Goal: Task Accomplishment & Management: Manage account settings

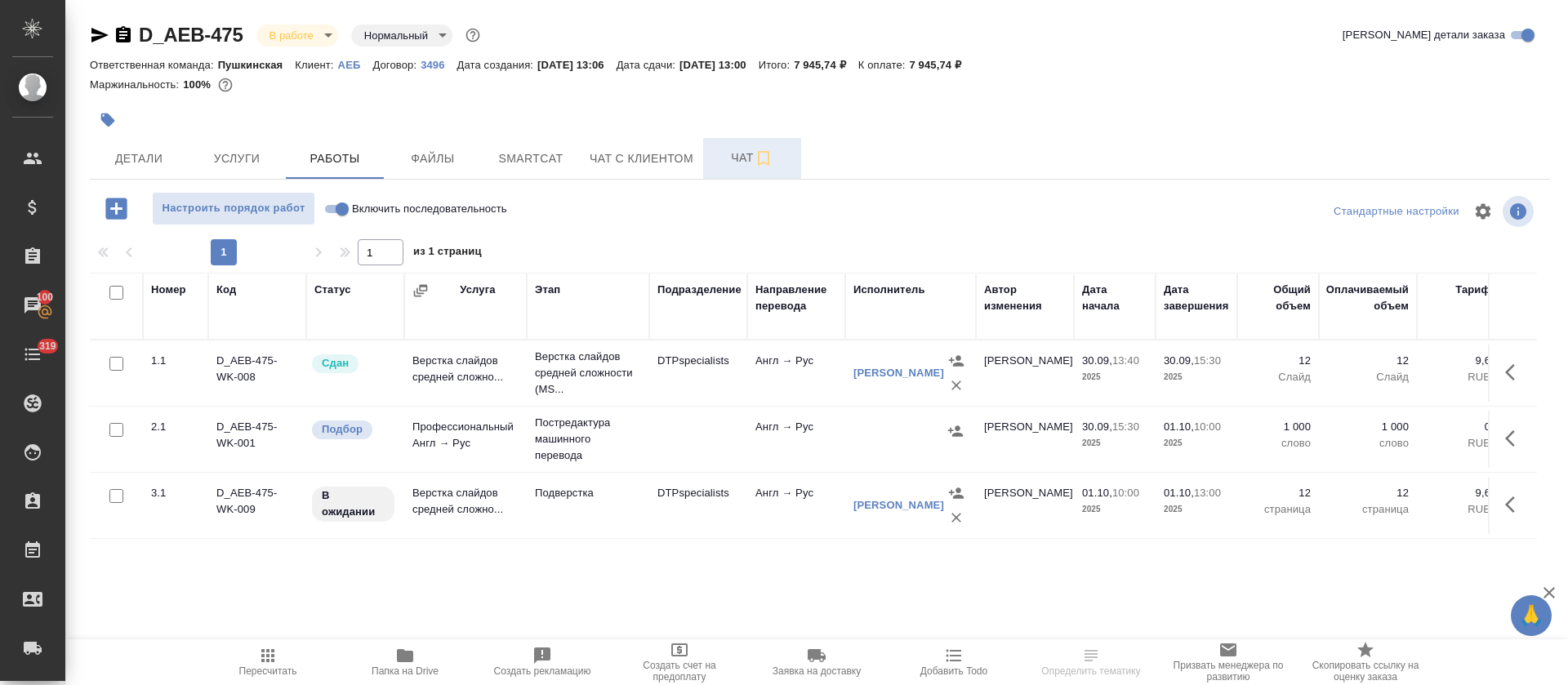
click at [723, 164] on span "Чат" at bounding box center [752, 157] width 78 height 20
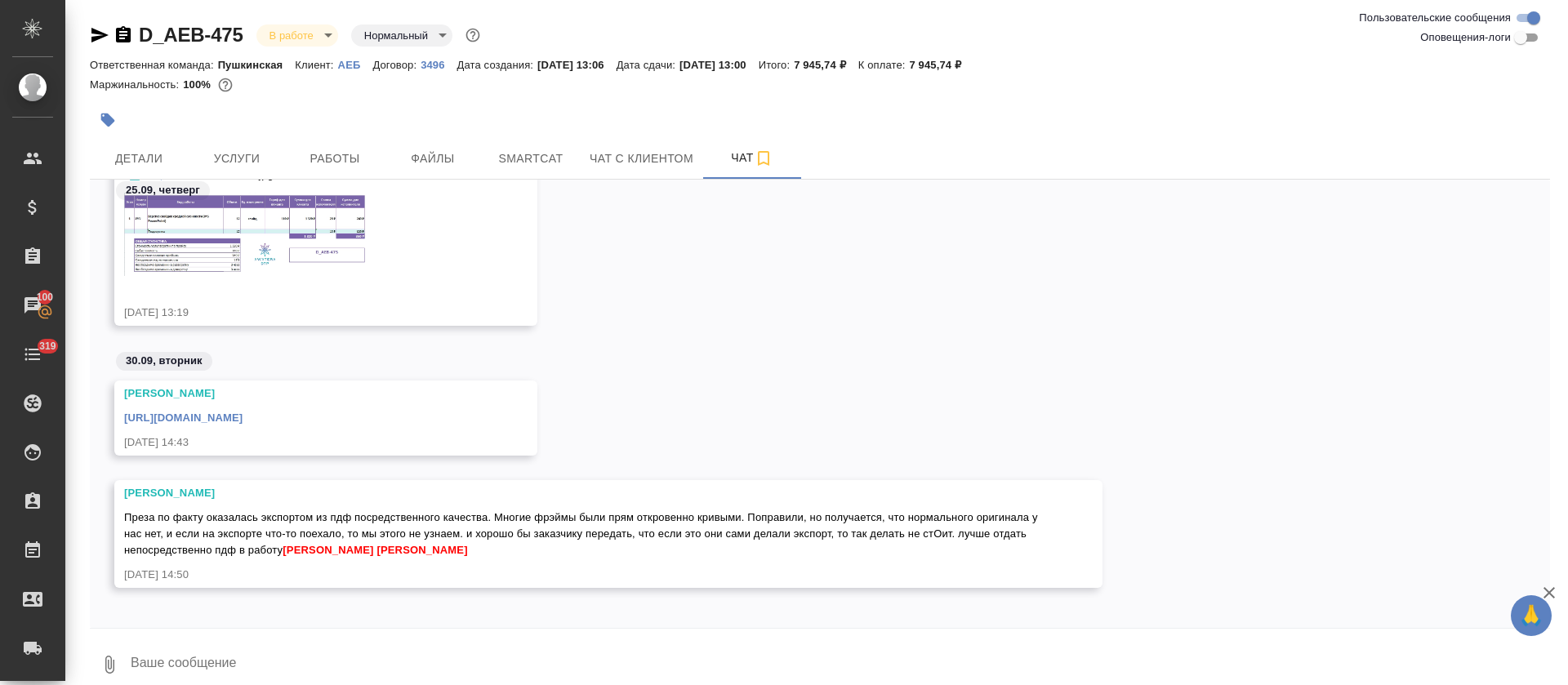
scroll to position [183, 0]
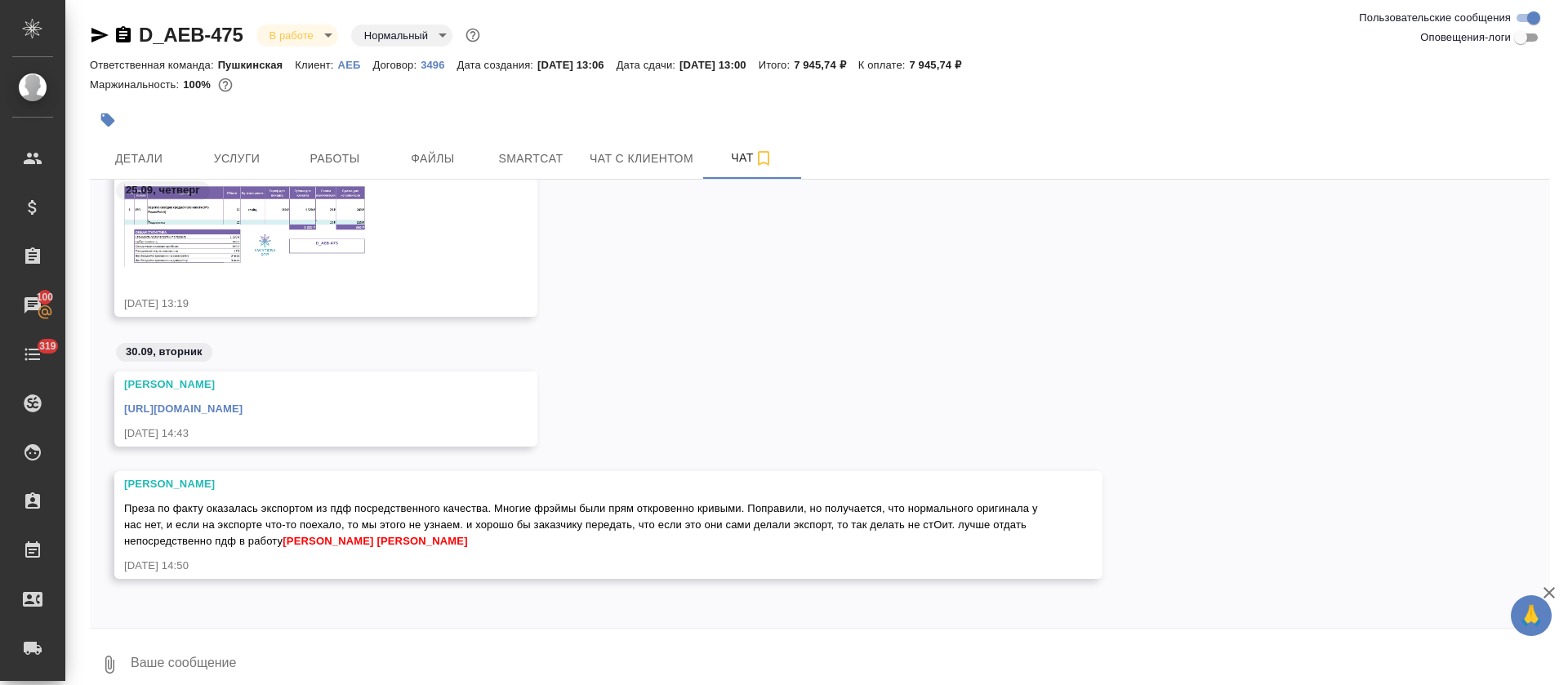
click at [243, 410] on link "https://drive.awatera.com/apps/files/files/10502610?dir=/Shares/AEB/Orders/D_AE…" at bounding box center [182, 409] width 118 height 13
click at [520, 170] on button "Smartcat" at bounding box center [531, 158] width 98 height 41
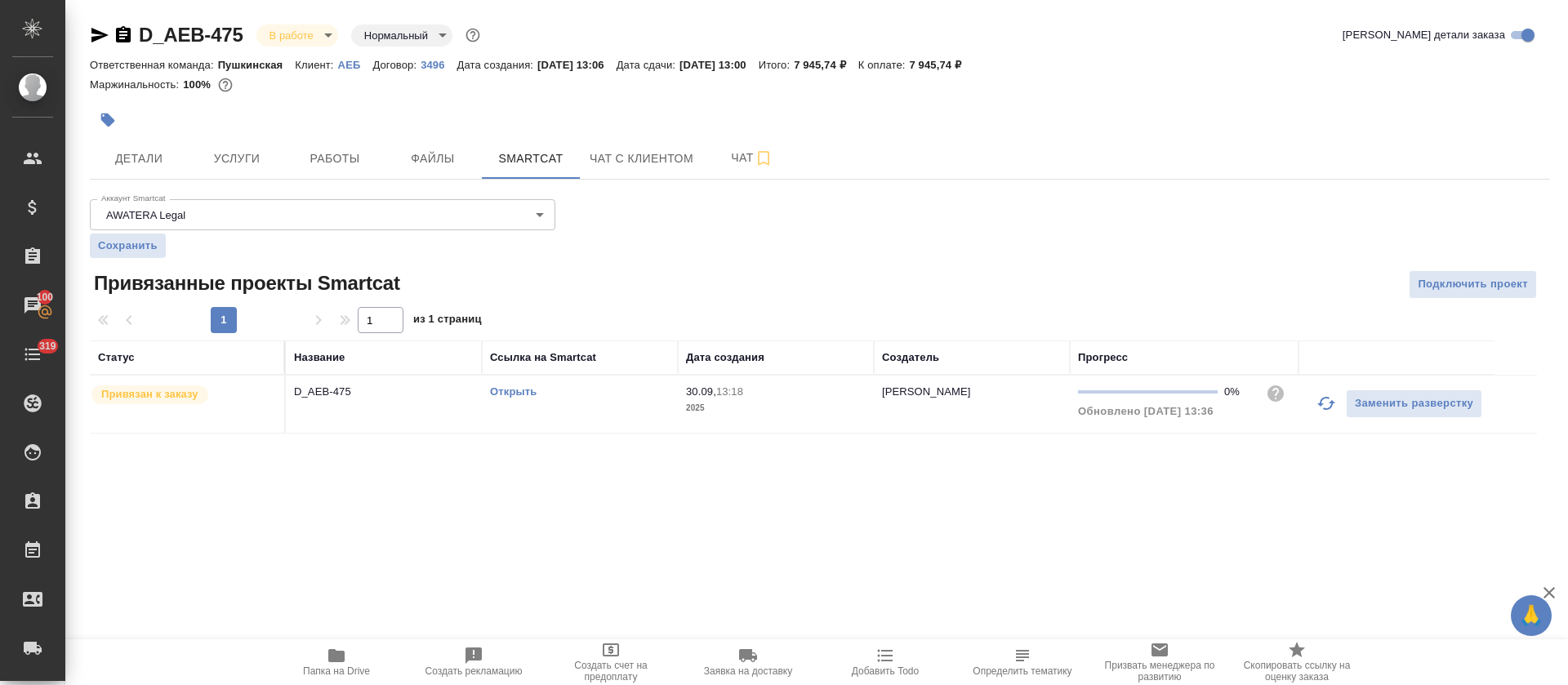
click at [534, 393] on link "Открыть" at bounding box center [513, 391] width 47 height 13
click at [725, 151] on span "Чат" at bounding box center [752, 157] width 78 height 20
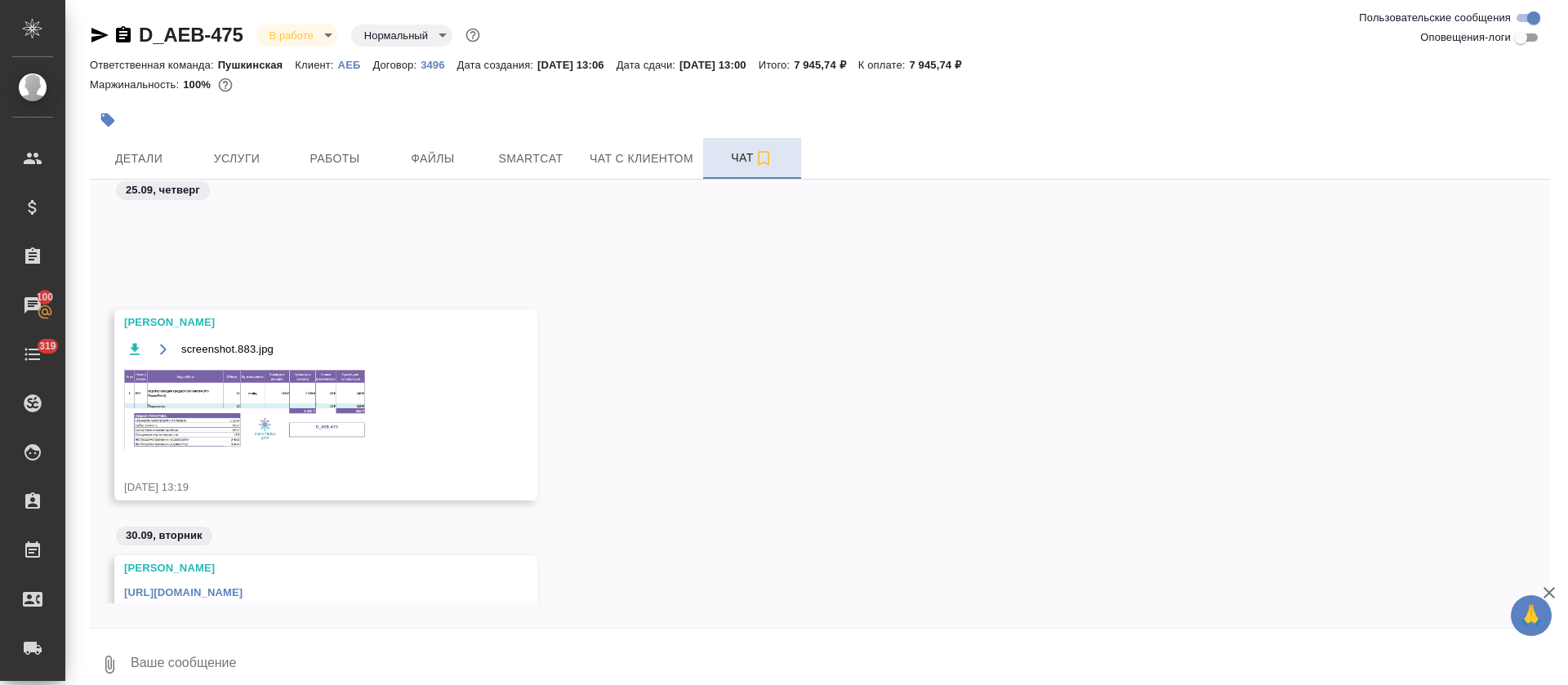
scroll to position [183, 0]
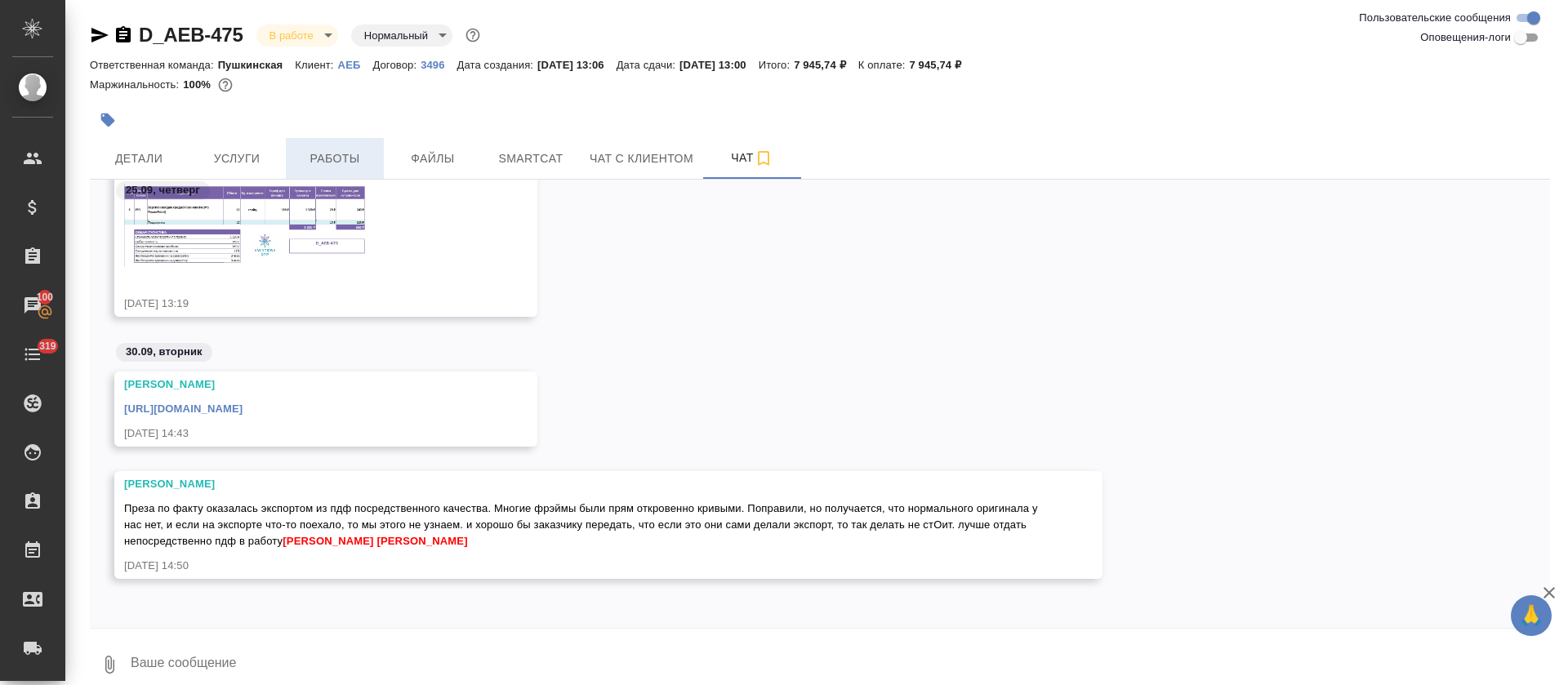
click at [358, 142] on button "Работы" at bounding box center [335, 158] width 98 height 41
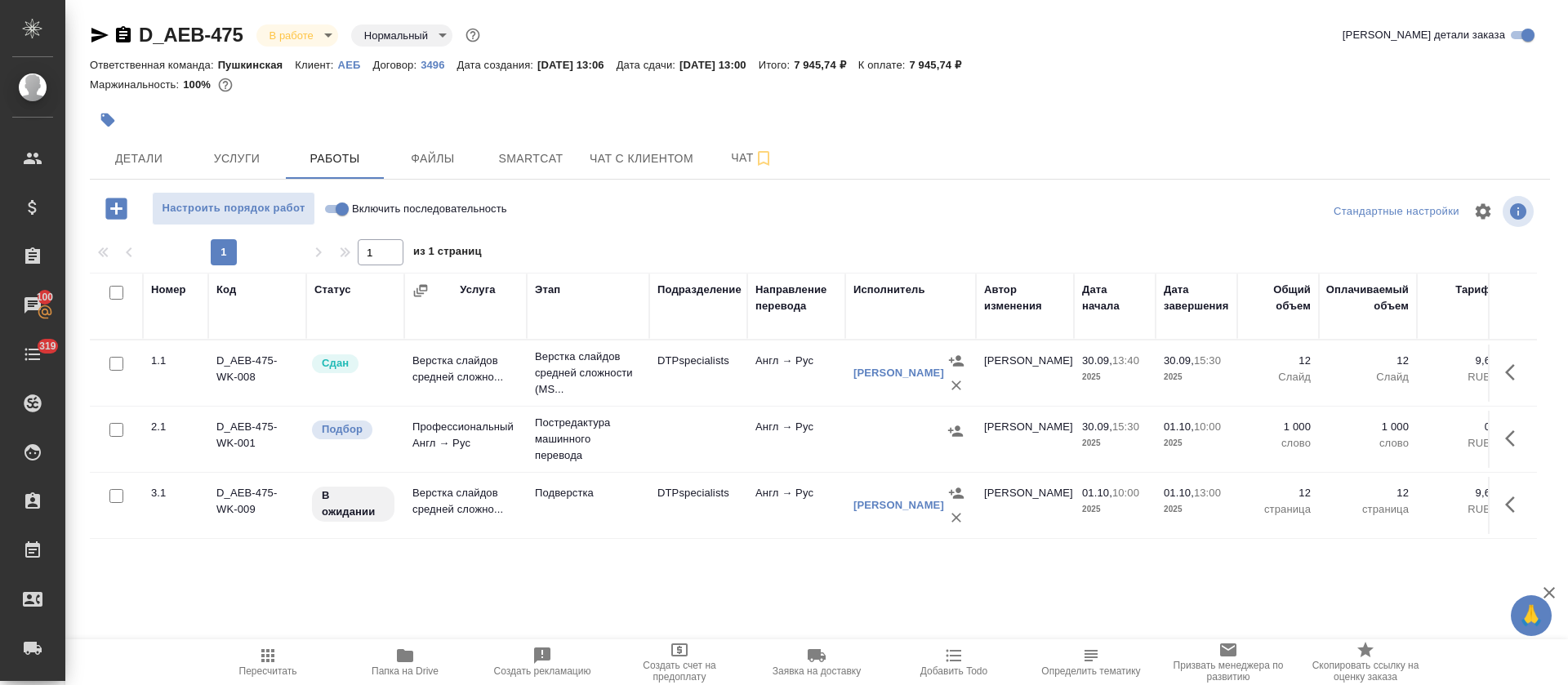
click at [1508, 442] on icon "button" at bounding box center [1515, 438] width 20 height 20
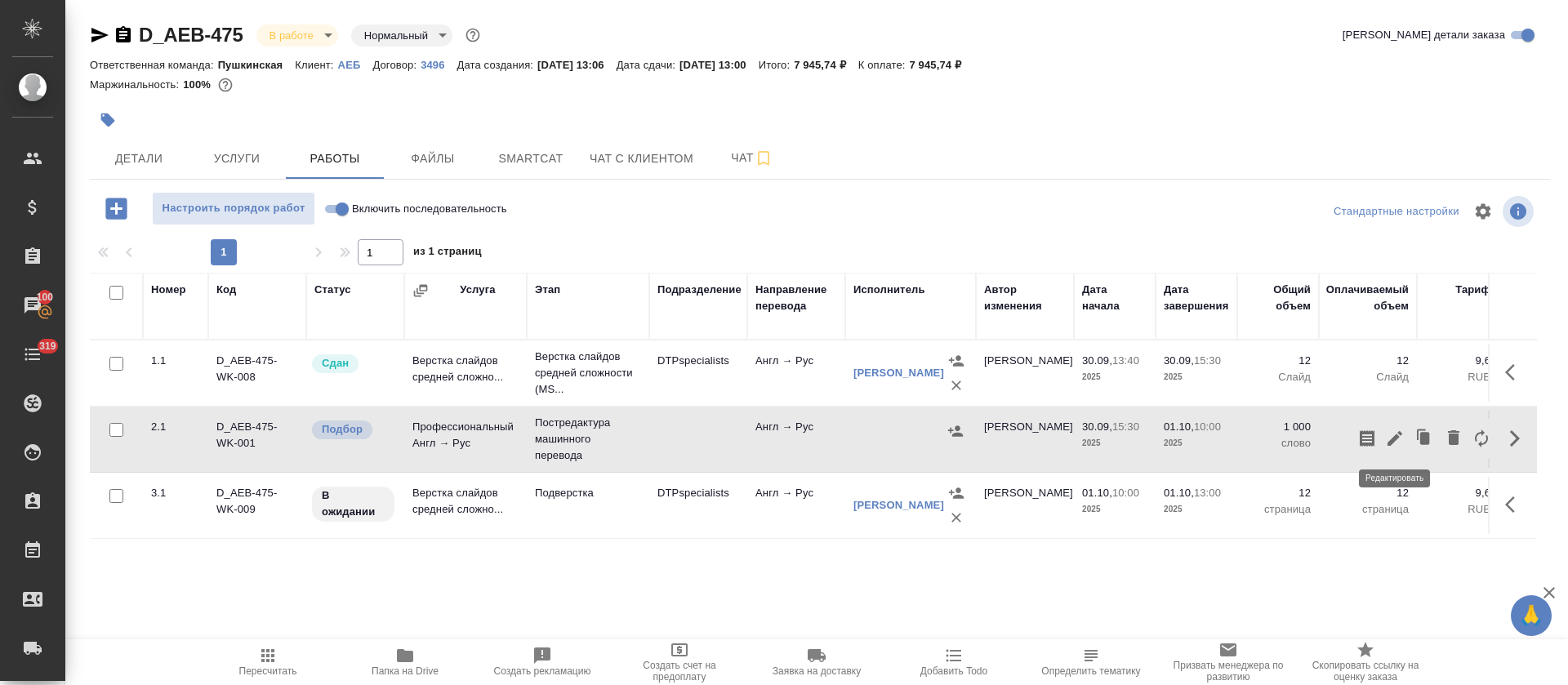
click at [1396, 436] on icon "button" at bounding box center [1394, 438] width 15 height 15
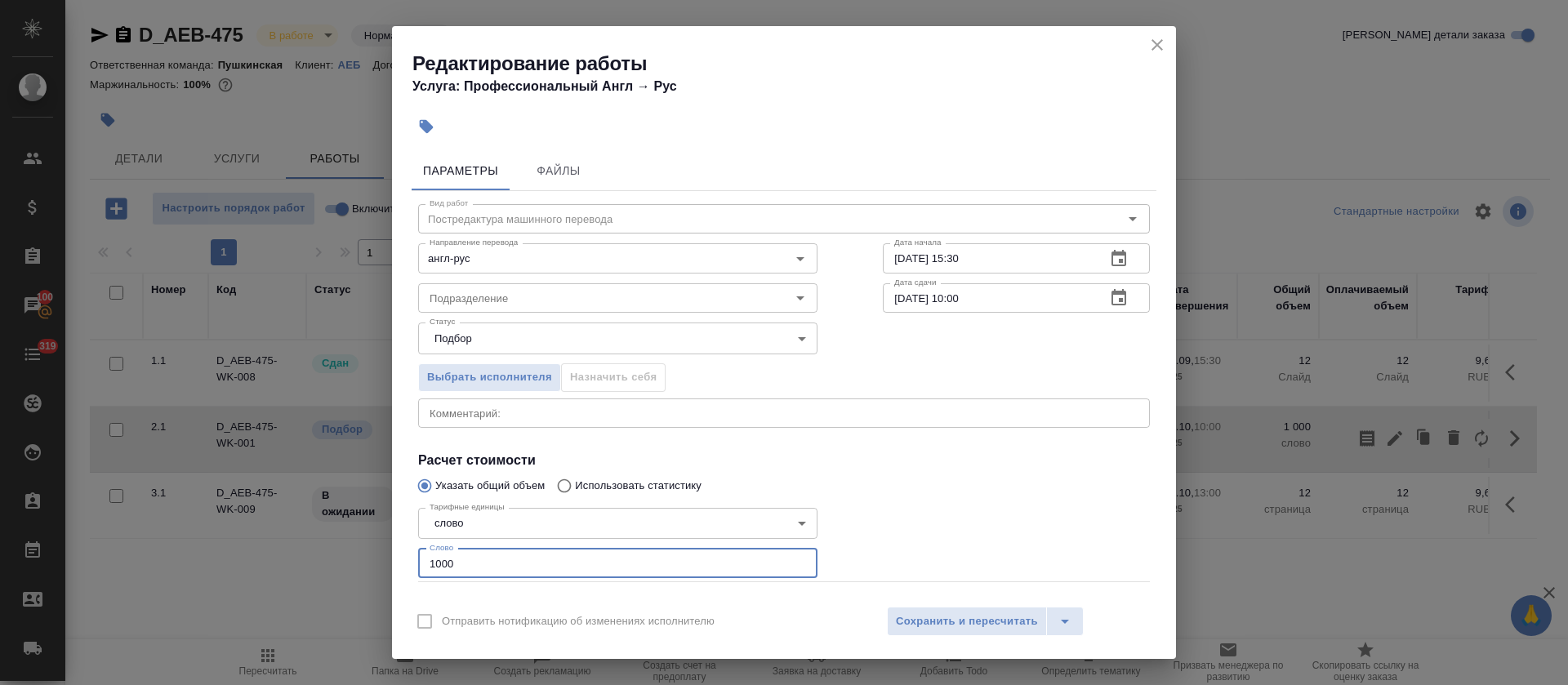
drag, startPoint x: 435, startPoint y: 565, endPoint x: 382, endPoint y: 564, distance: 53.0
click at [382, 569] on div "Редактирование работы Услуга: Профессиональный Англ → Рус Параметры Файлы Вид р…" at bounding box center [784, 342] width 1568 height 685
paste input "906"
type input "906"
click at [1100, 268] on button "button" at bounding box center [1119, 259] width 39 height 39
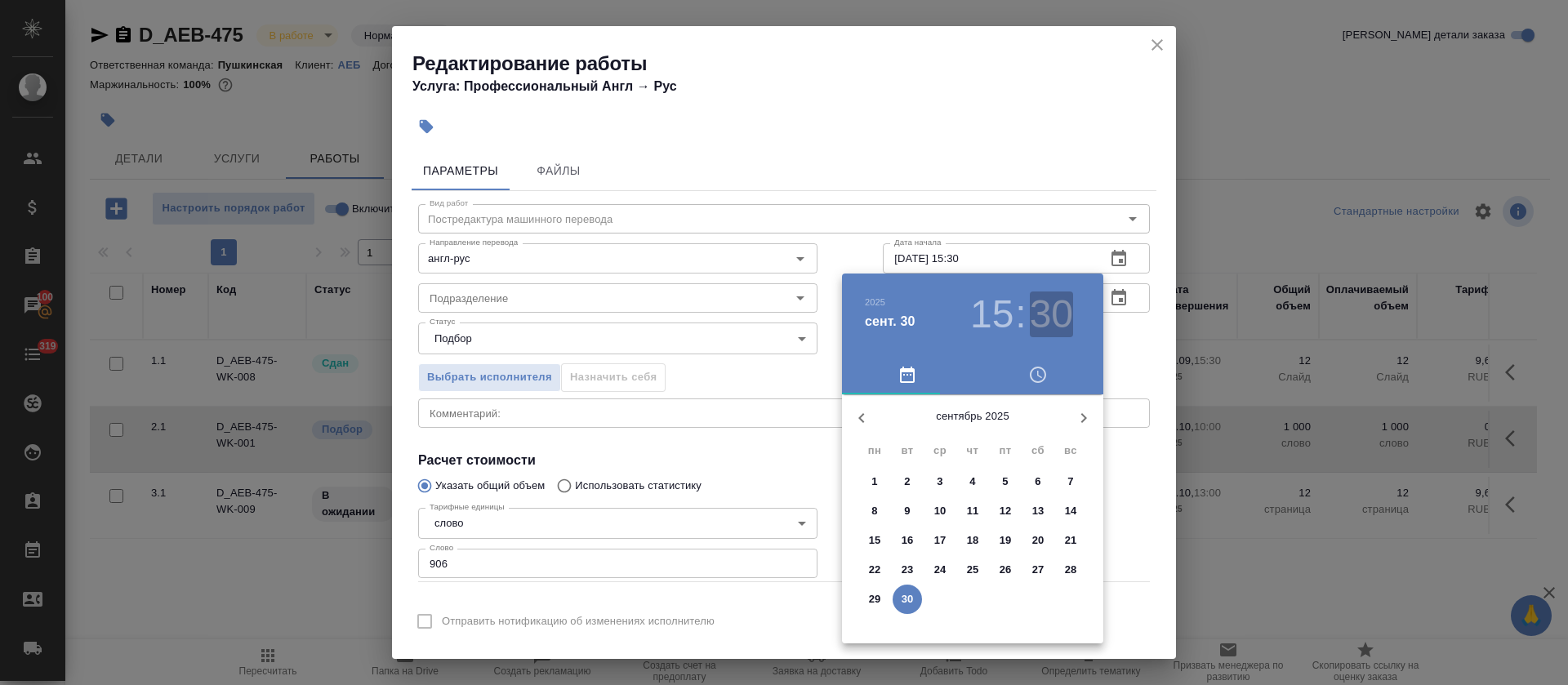
click at [1034, 303] on h3 "30" at bounding box center [1051, 314] width 43 height 46
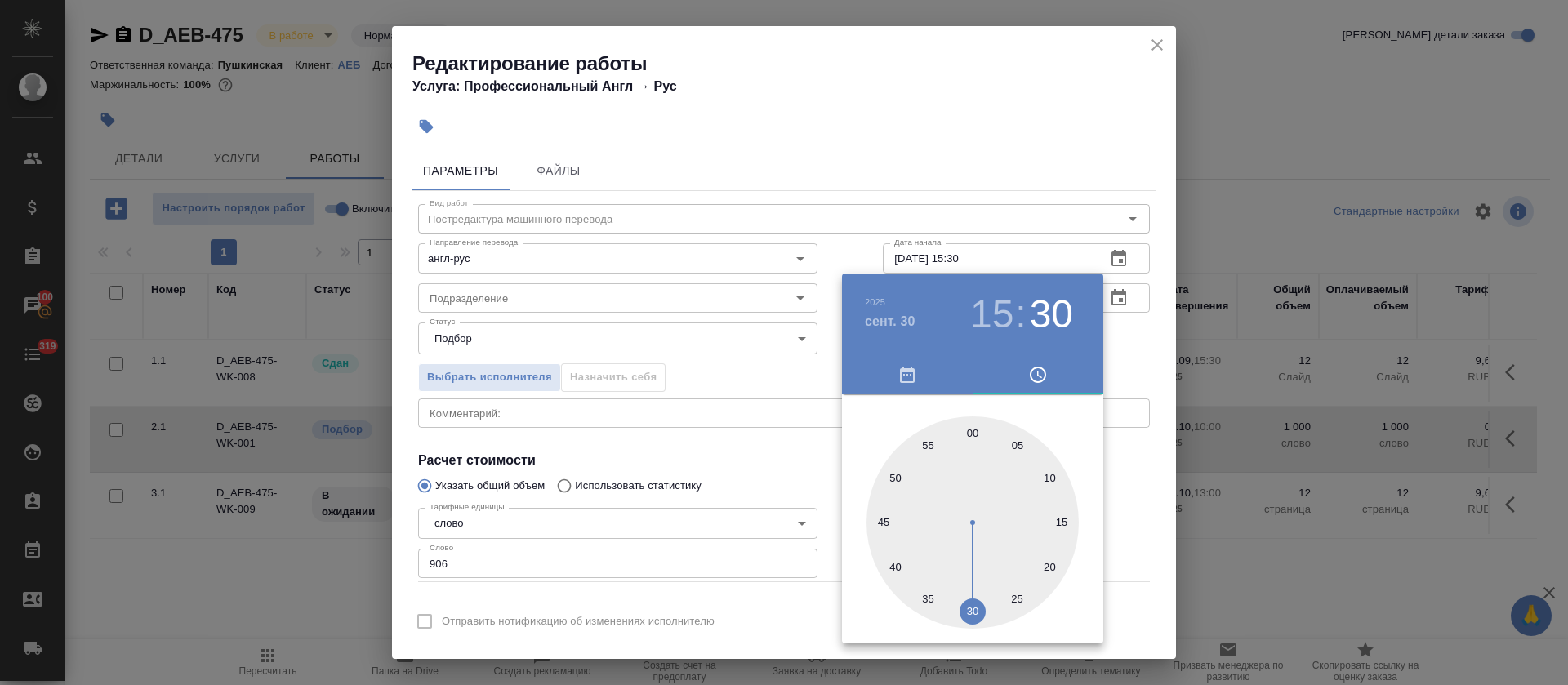
drag, startPoint x: 968, startPoint y: 434, endPoint x: 851, endPoint y: 423, distance: 117.5
click at [970, 433] on div at bounding box center [973, 523] width 213 height 213
type input "30.09.2025 15:00"
click at [714, 420] on div at bounding box center [784, 342] width 1568 height 685
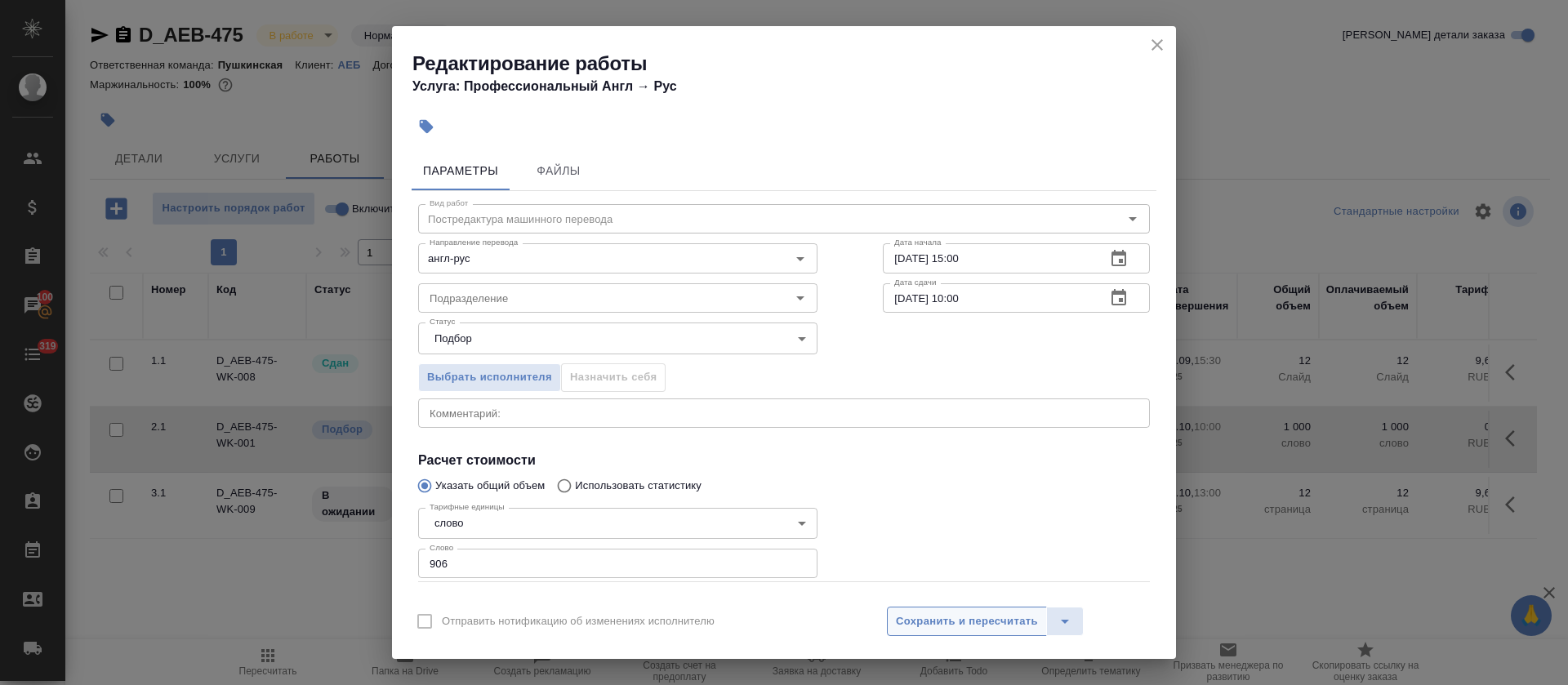
click at [928, 617] on span "Сохранить и пересчитать" at bounding box center [967, 622] width 142 height 19
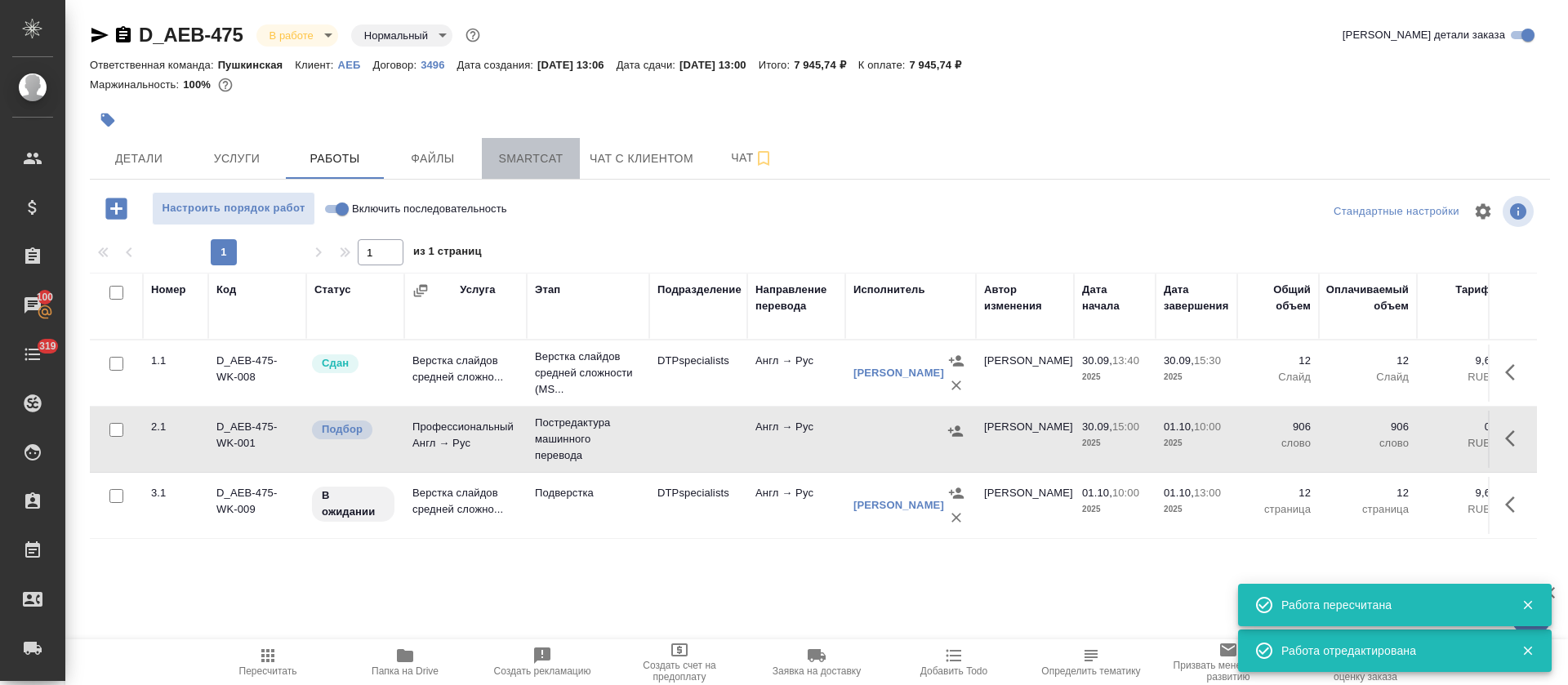
click at [542, 166] on span "Smartcat" at bounding box center [531, 158] width 78 height 20
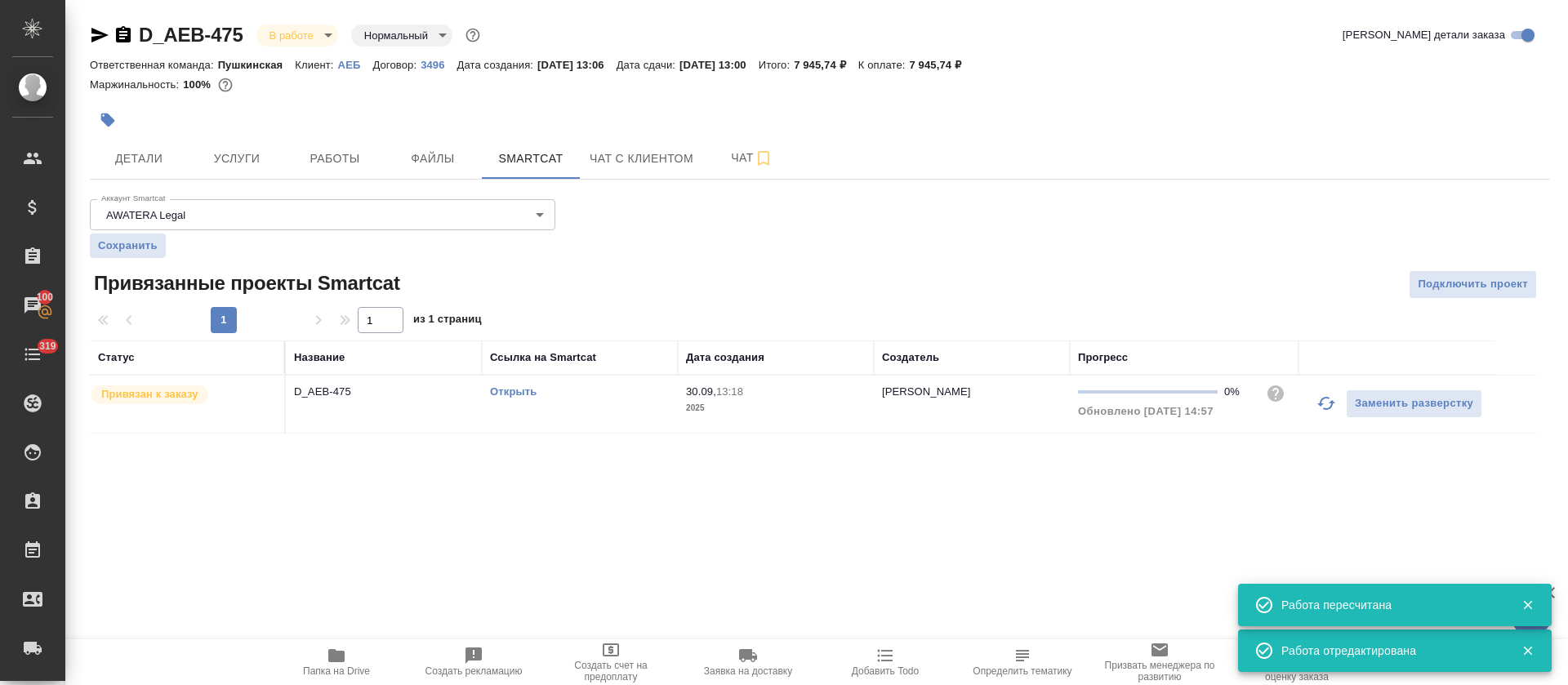
click at [645, 407] on td "Открыть" at bounding box center [580, 404] width 196 height 58
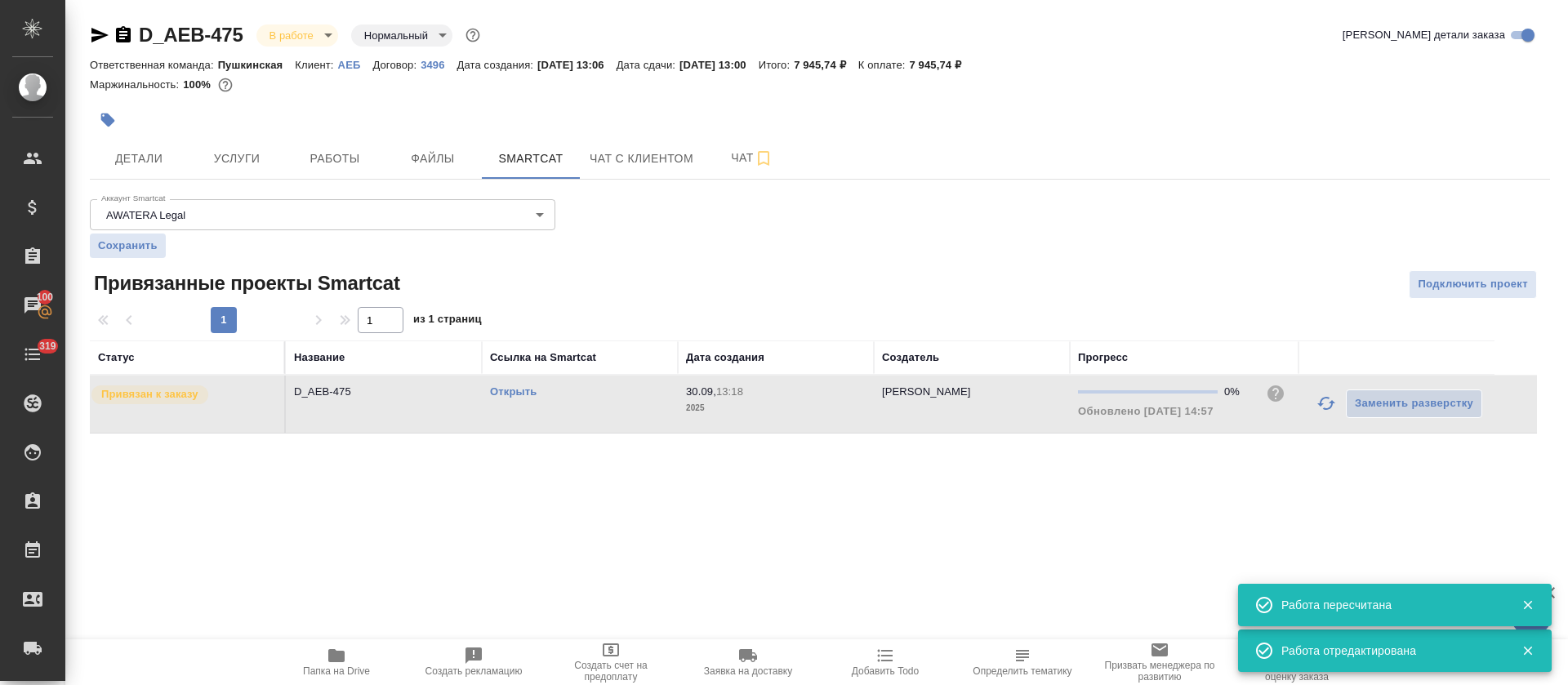
click at [645, 407] on td "Открыть" at bounding box center [580, 404] width 196 height 58
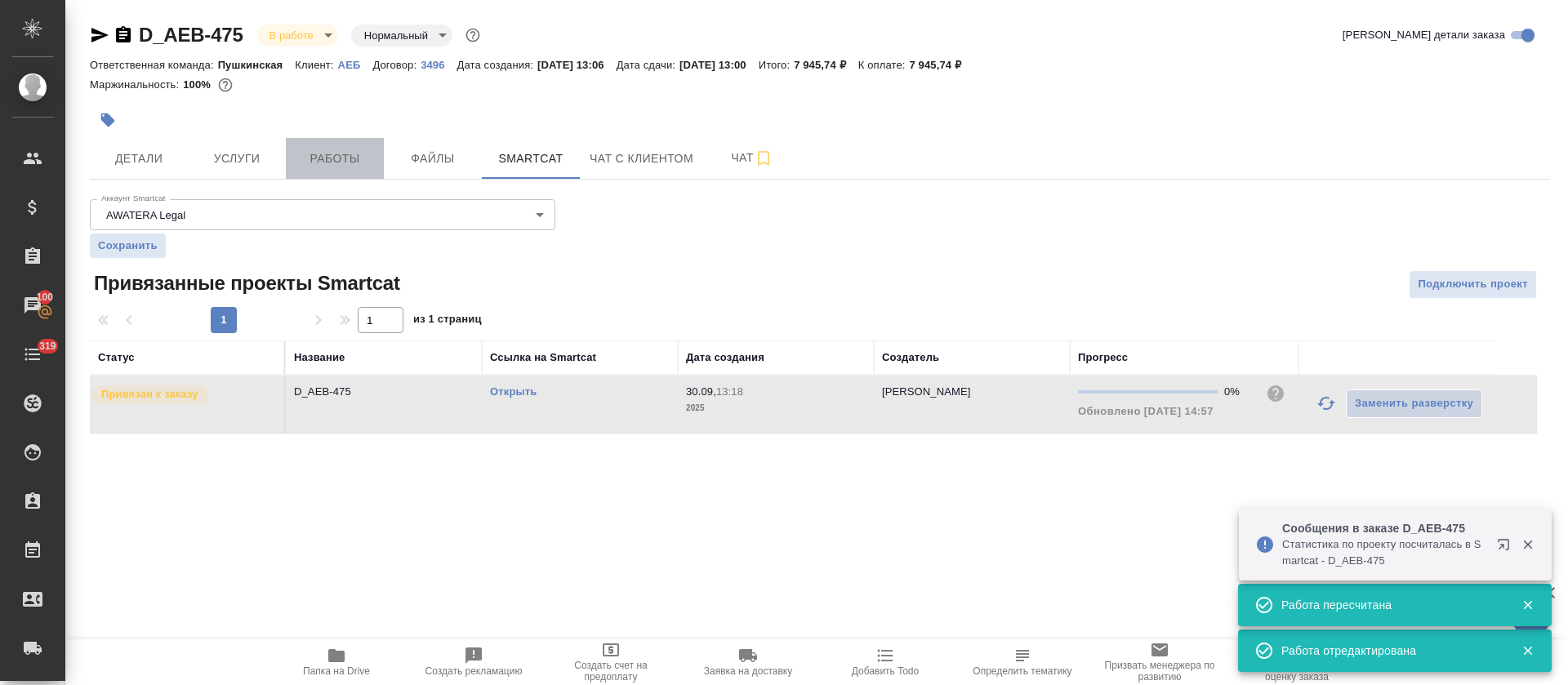
click at [353, 164] on span "Работы" at bounding box center [335, 158] width 78 height 20
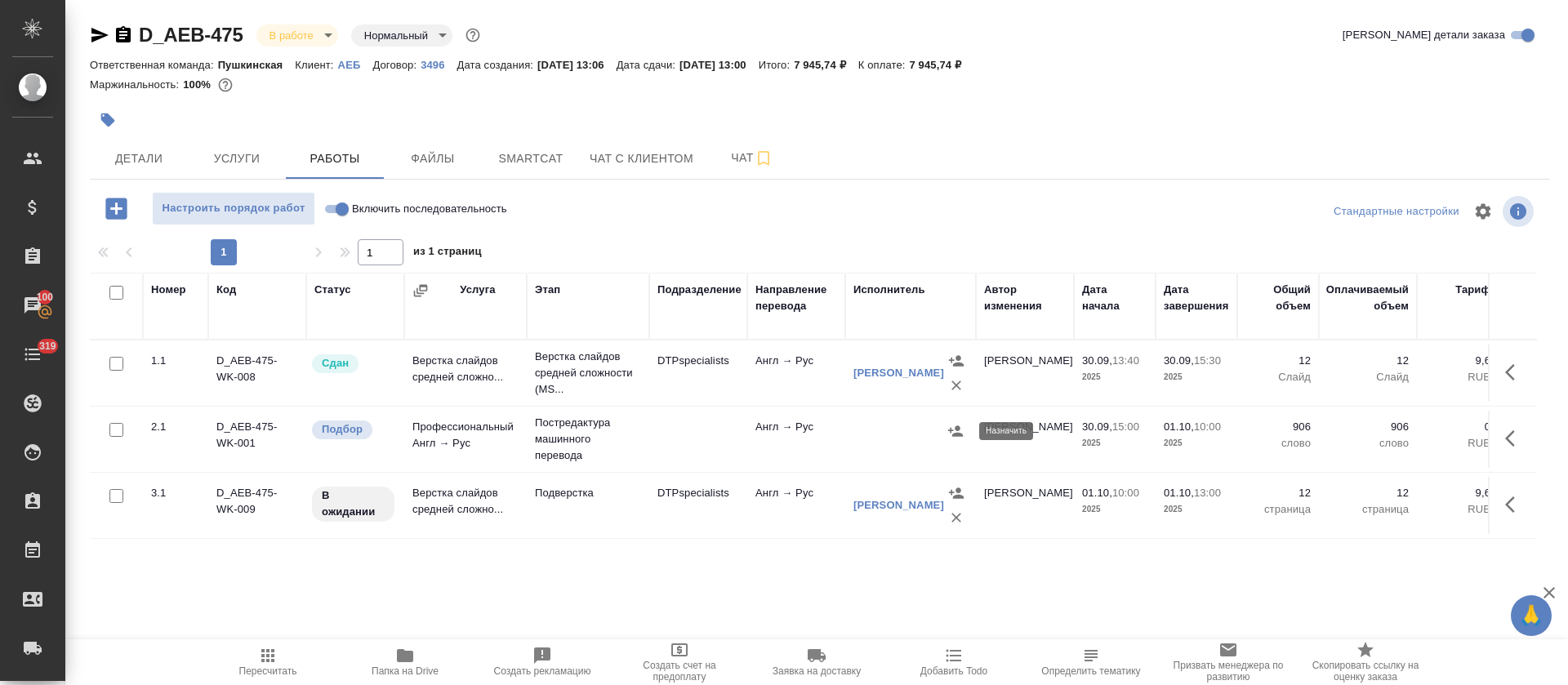
click at [962, 428] on icon "button" at bounding box center [955, 431] width 17 height 17
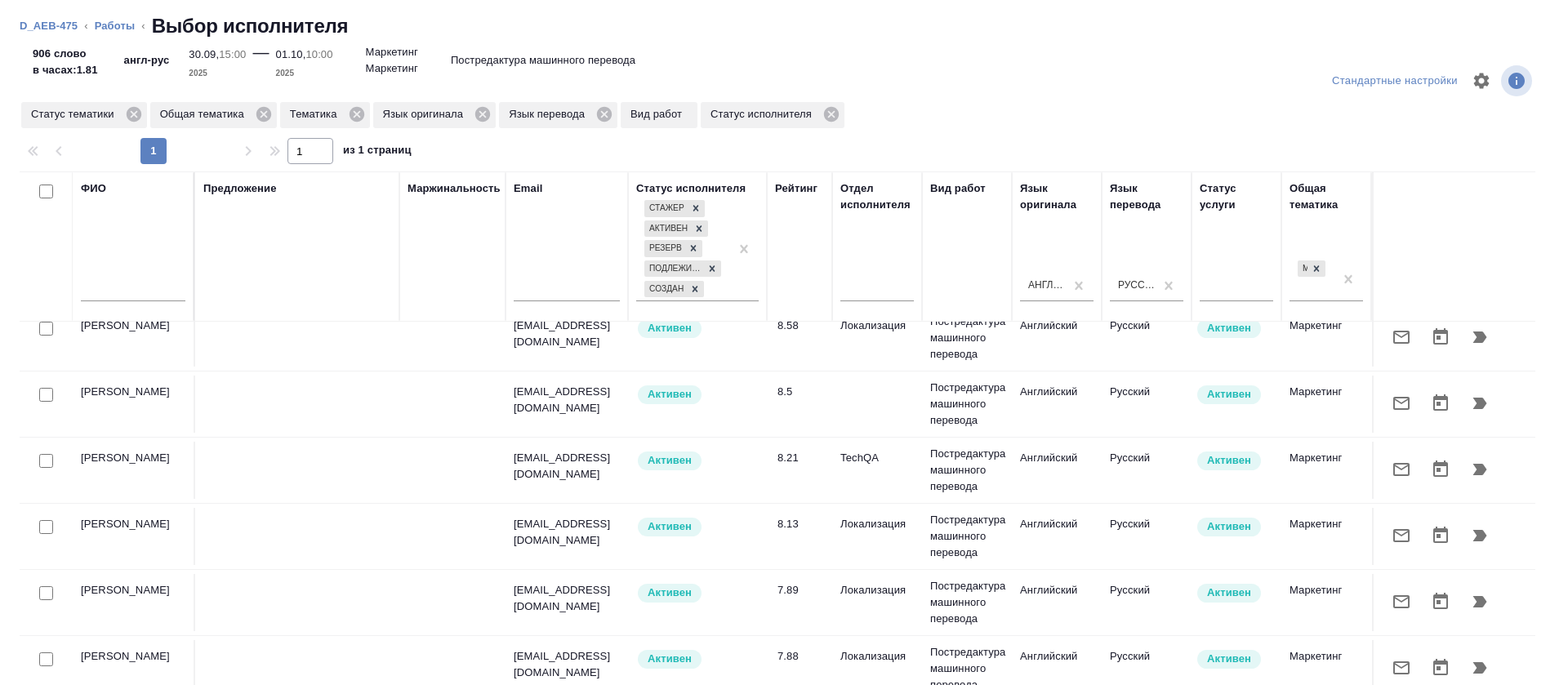
scroll to position [245, 0]
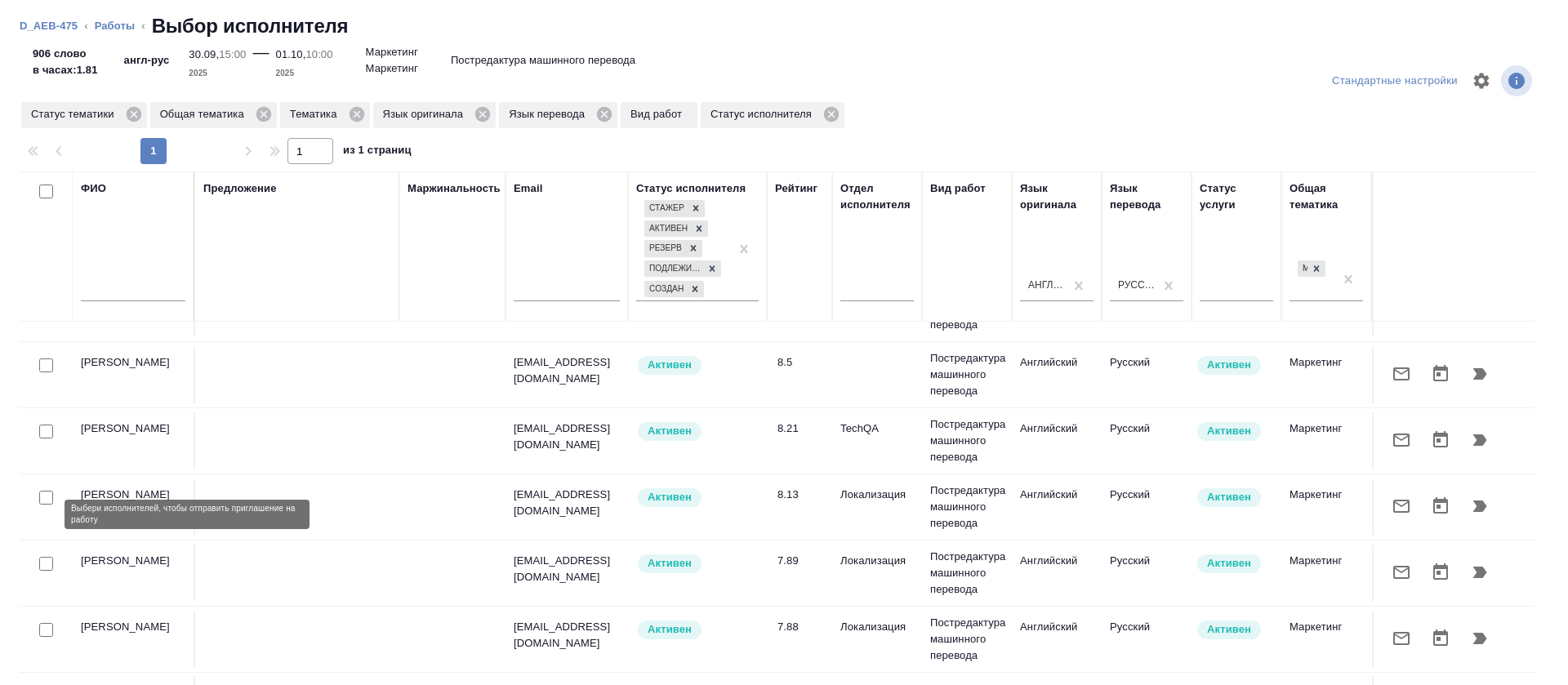
click at [48, 504] on input "checkbox" at bounding box center [46, 498] width 14 height 14
checkbox input "true"
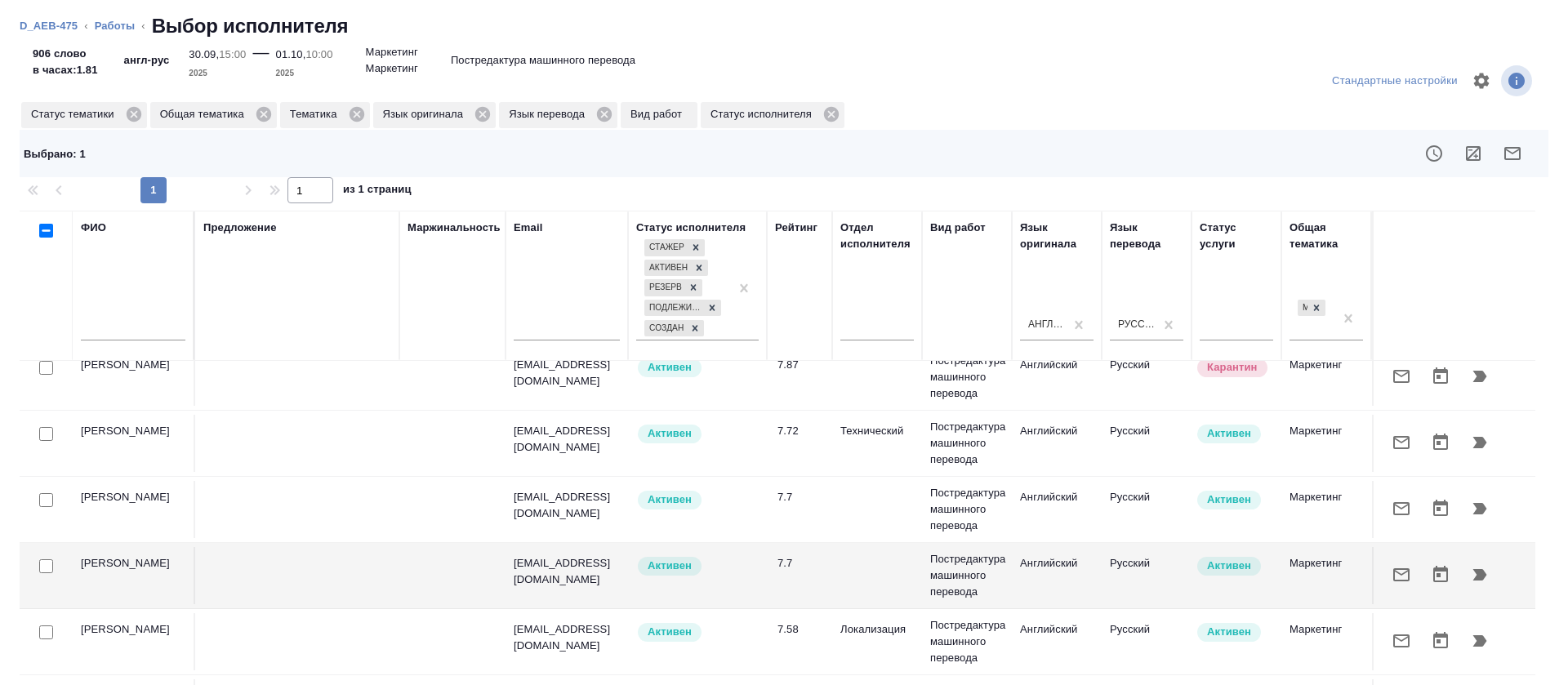
scroll to position [735, 0]
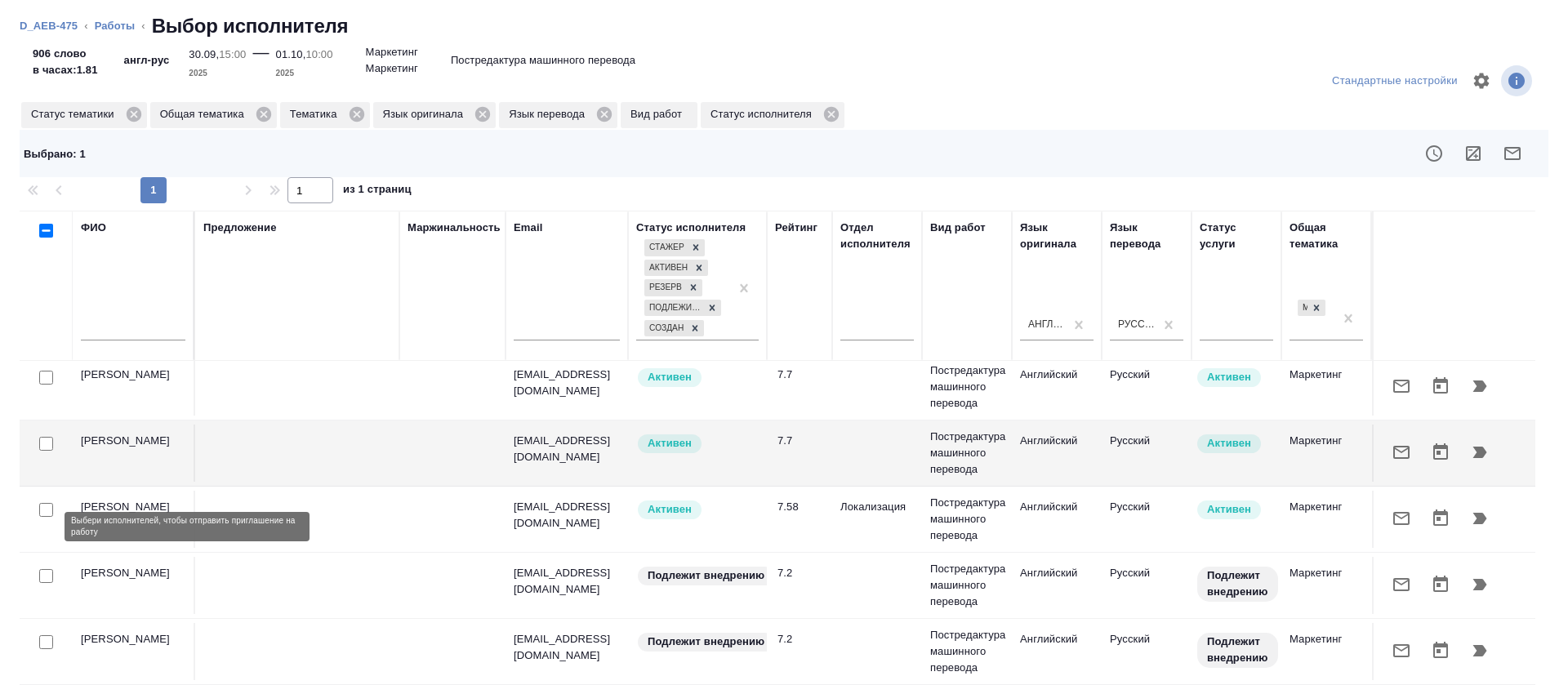
click at [43, 517] on input "checkbox" at bounding box center [46, 510] width 14 height 14
checkbox input "true"
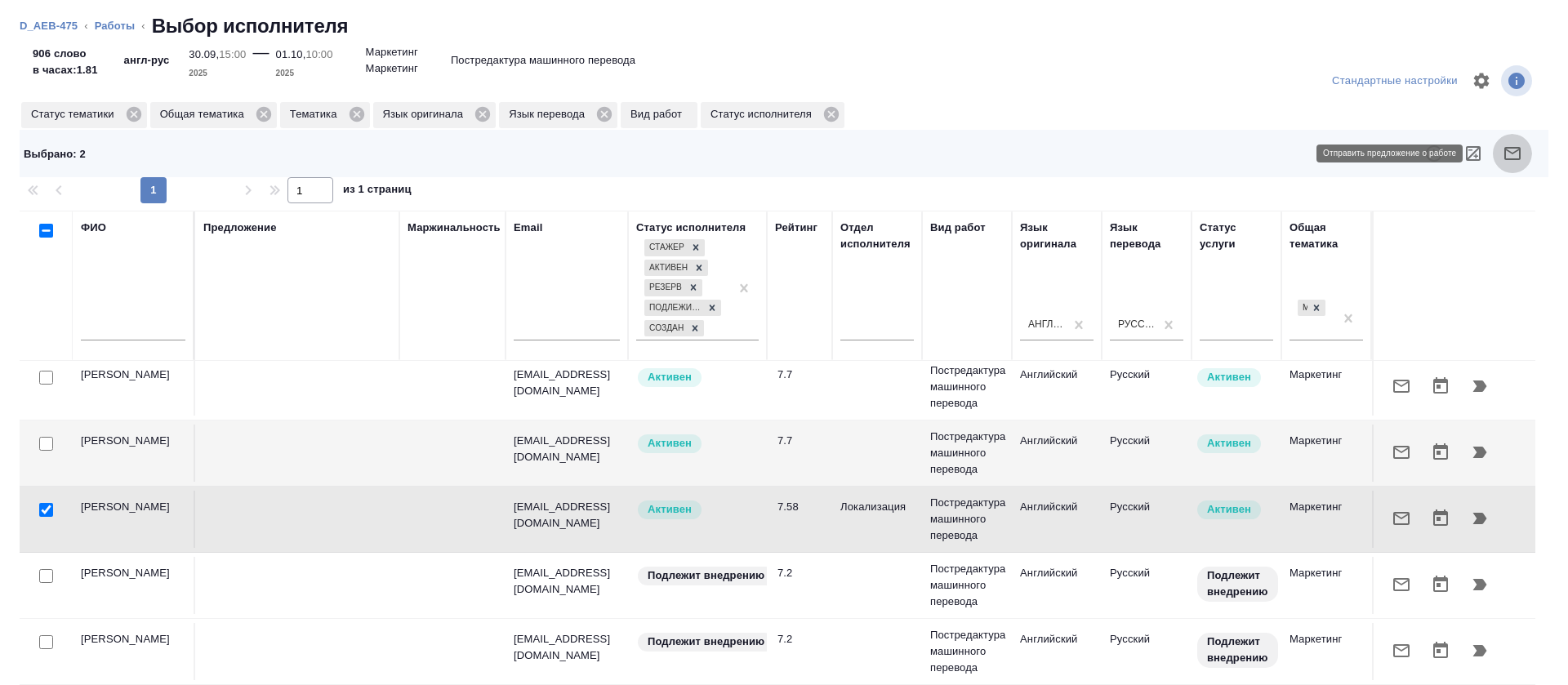
click at [1507, 157] on button "button" at bounding box center [1512, 153] width 39 height 39
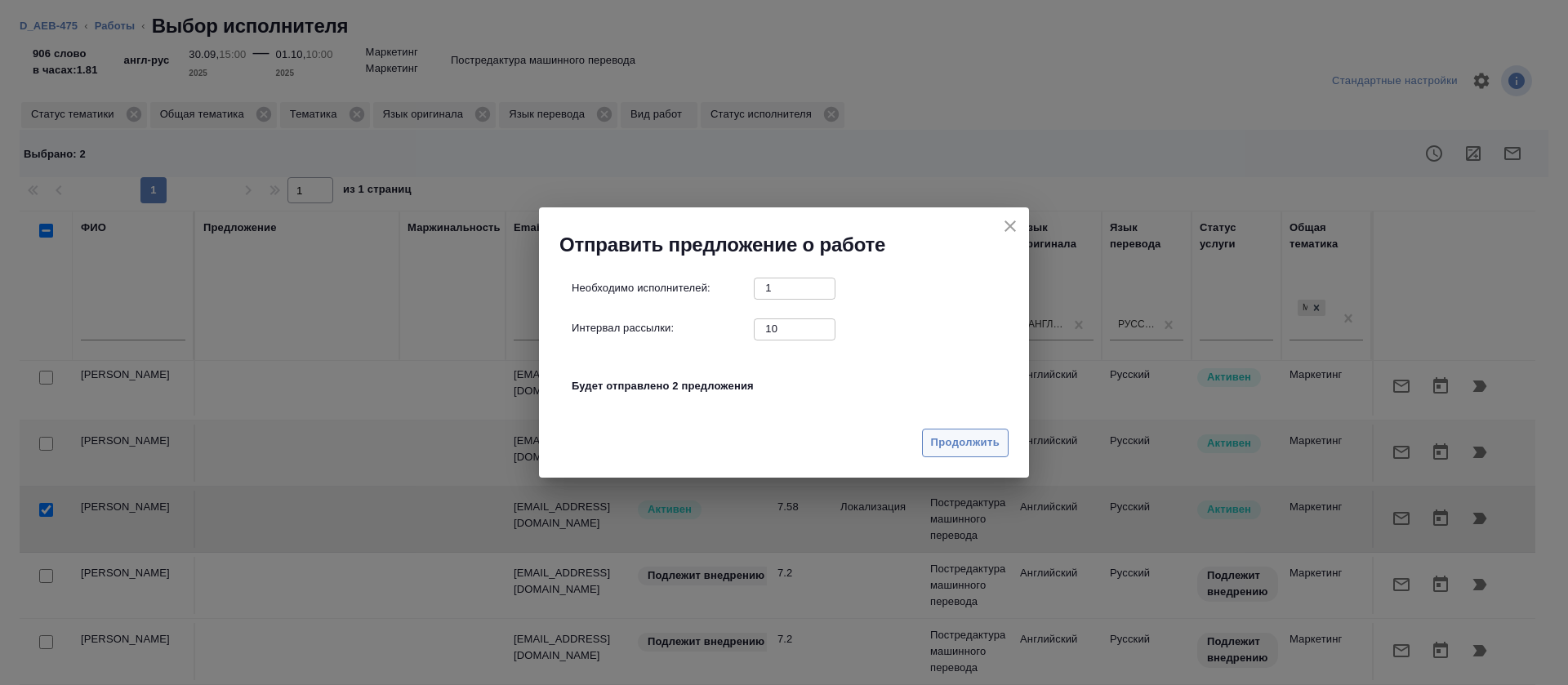
click at [918, 448] on div "Продолжить" at bounding box center [784, 449] width 490 height 58
click at [935, 445] on span "Продолжить" at bounding box center [965, 442] width 68 height 19
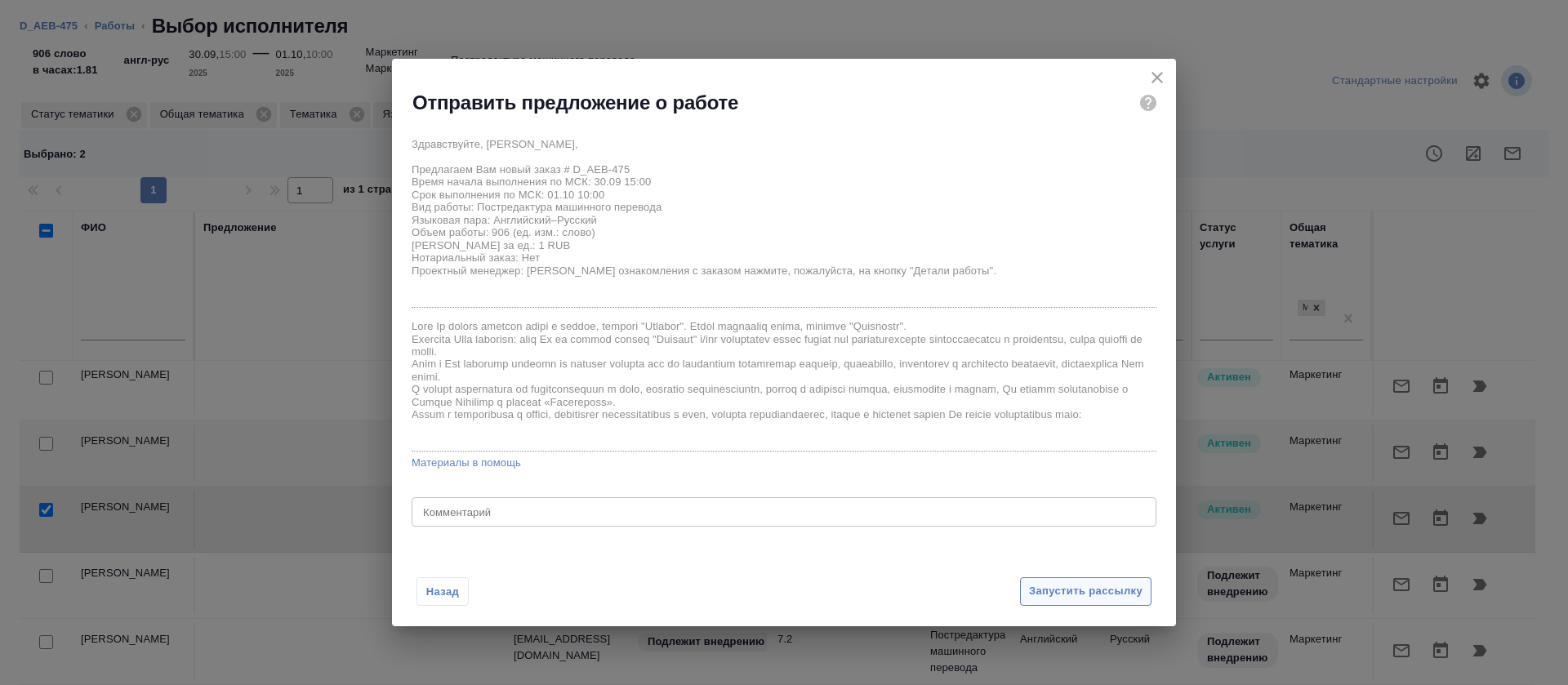
click at [1099, 596] on span "Запустить рассылку" at bounding box center [1086, 591] width 113 height 19
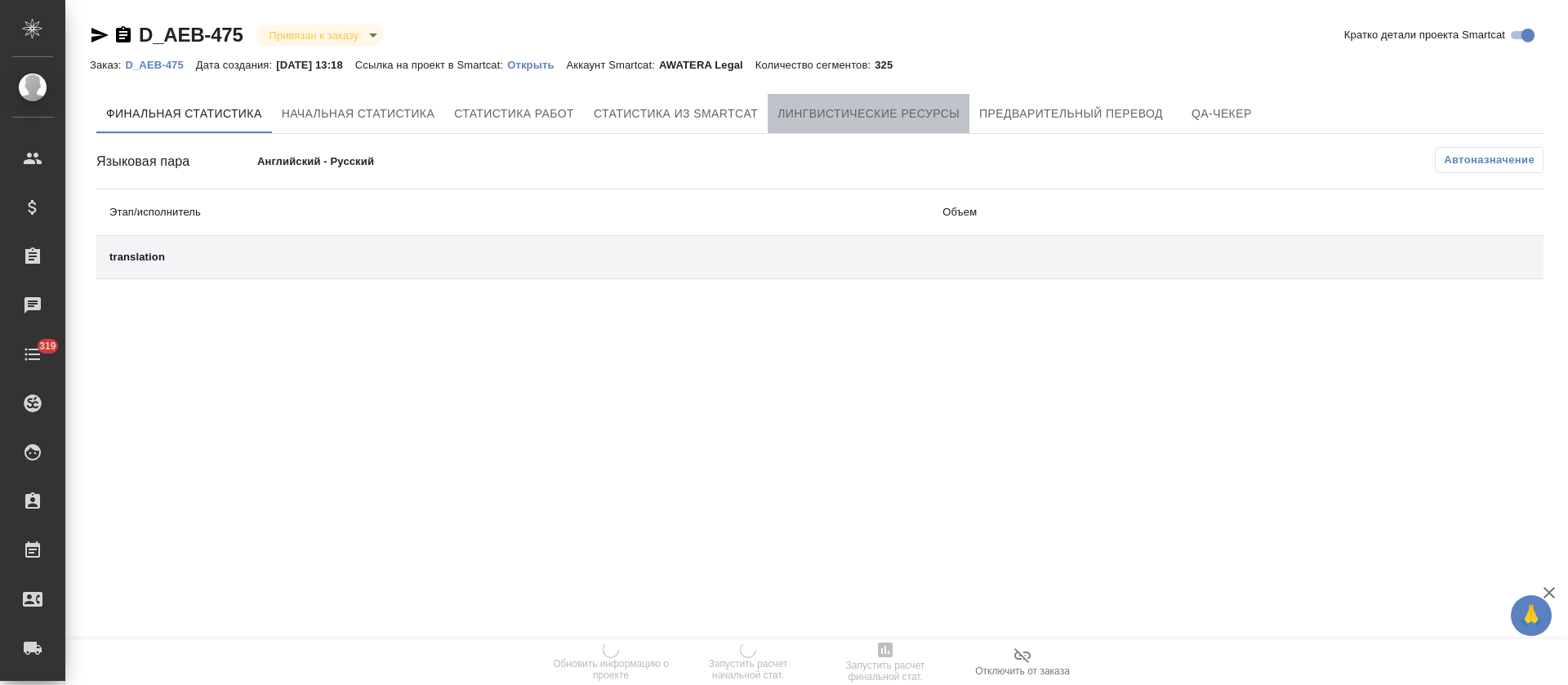
click at [924, 131] on button "Лингвистические ресурсы" at bounding box center [868, 113] width 202 height 39
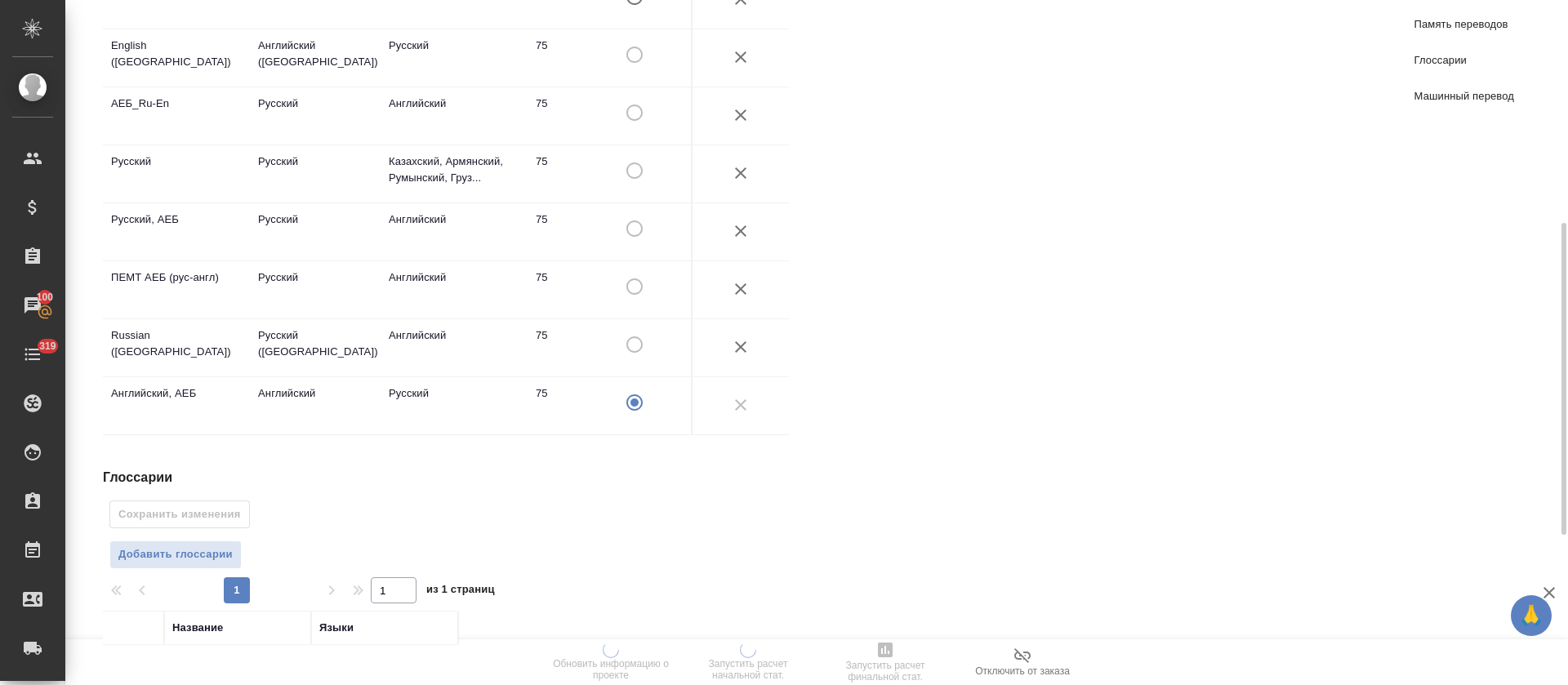
scroll to position [818, 0]
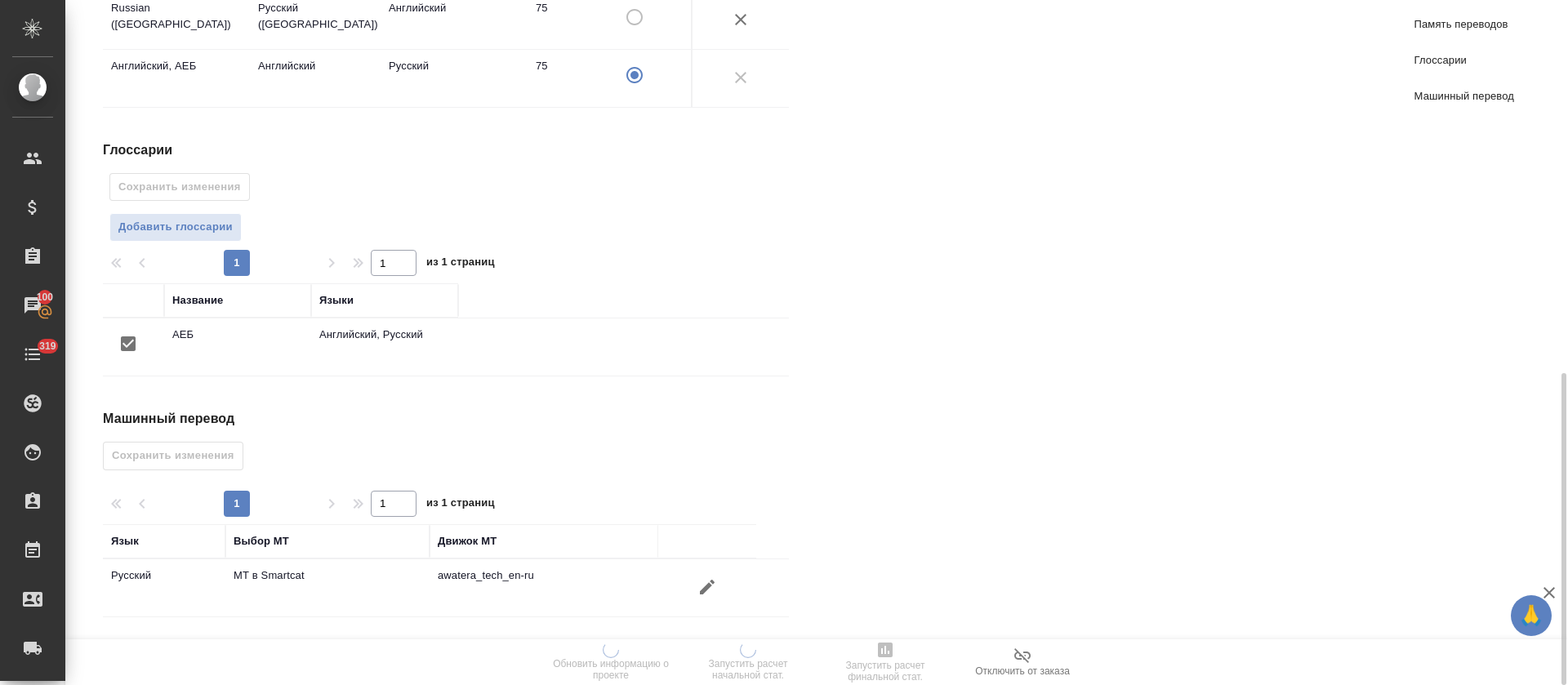
click at [711, 590] on icon "button" at bounding box center [707, 587] width 20 height 20
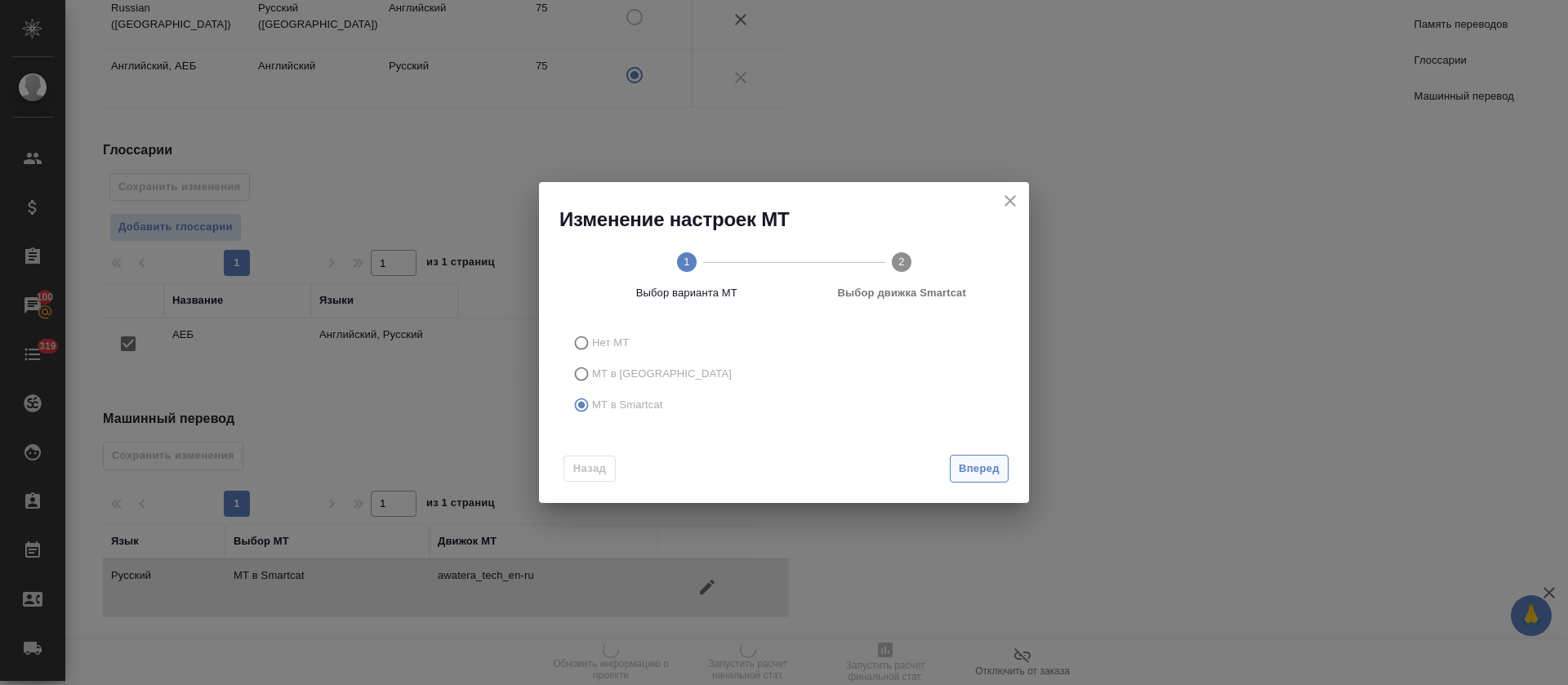
click at [959, 463] on span "Вперед" at bounding box center [980, 468] width 41 height 19
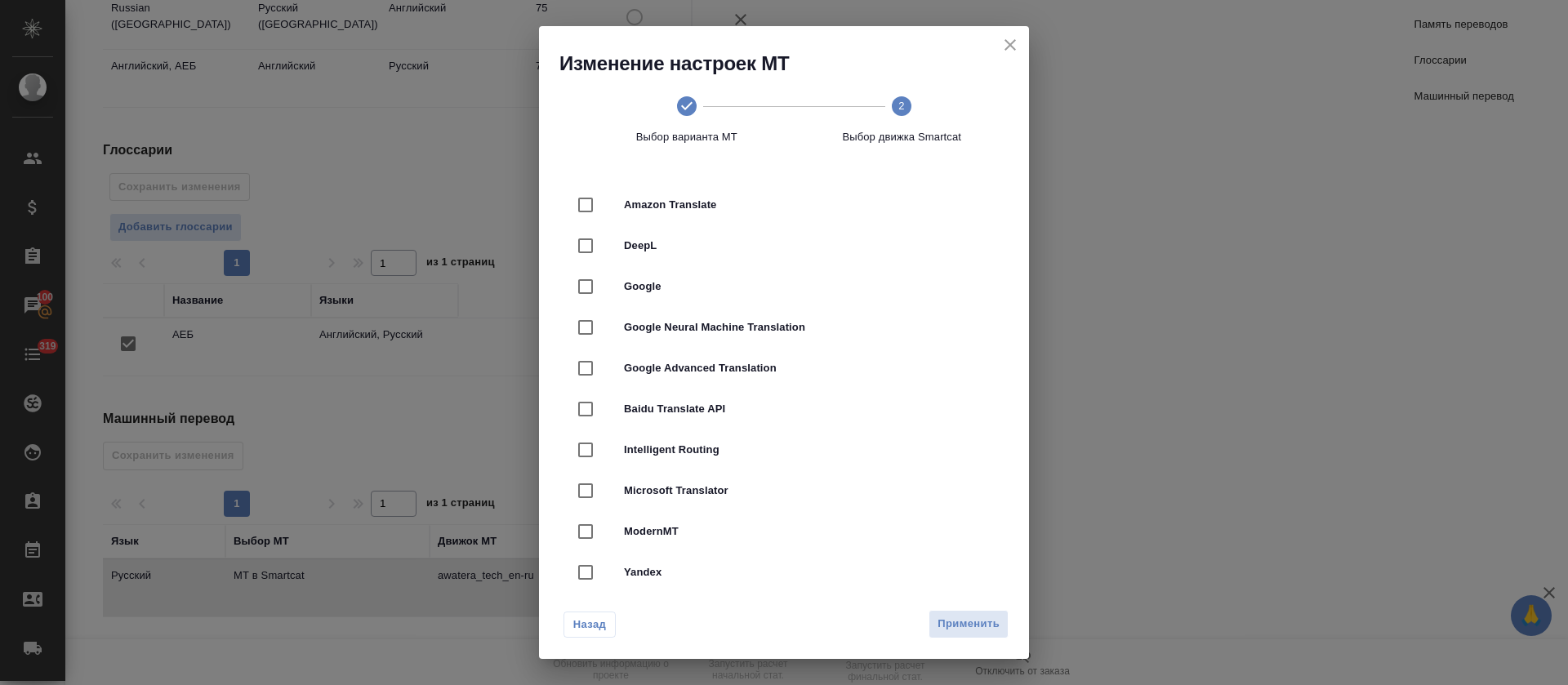
click at [864, 228] on div "DeepL" at bounding box center [784, 246] width 438 height 41
checkbox input "true"
checkbox input "false"
click at [976, 627] on span "Применить" at bounding box center [969, 624] width 62 height 19
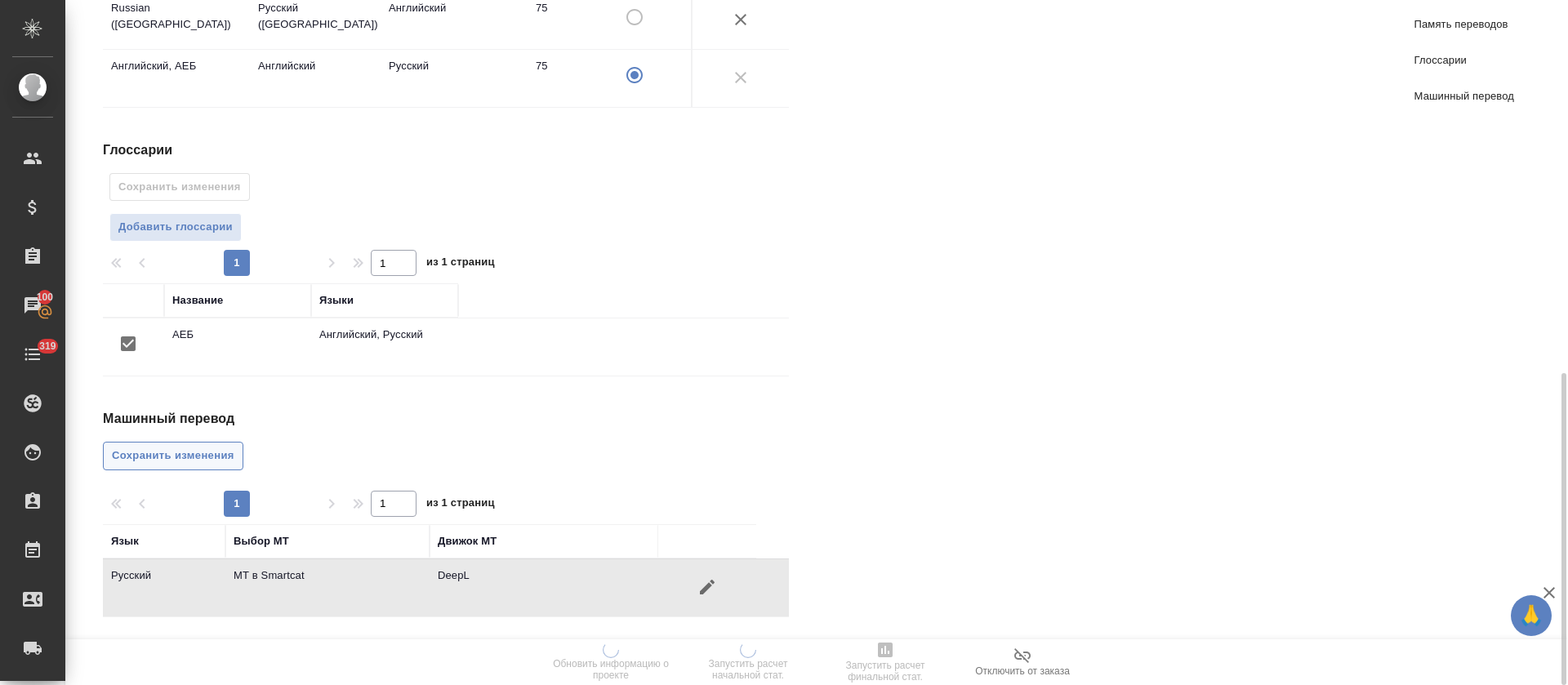
click at [199, 447] on span "Сохранить изменения" at bounding box center [174, 456] width 123 height 19
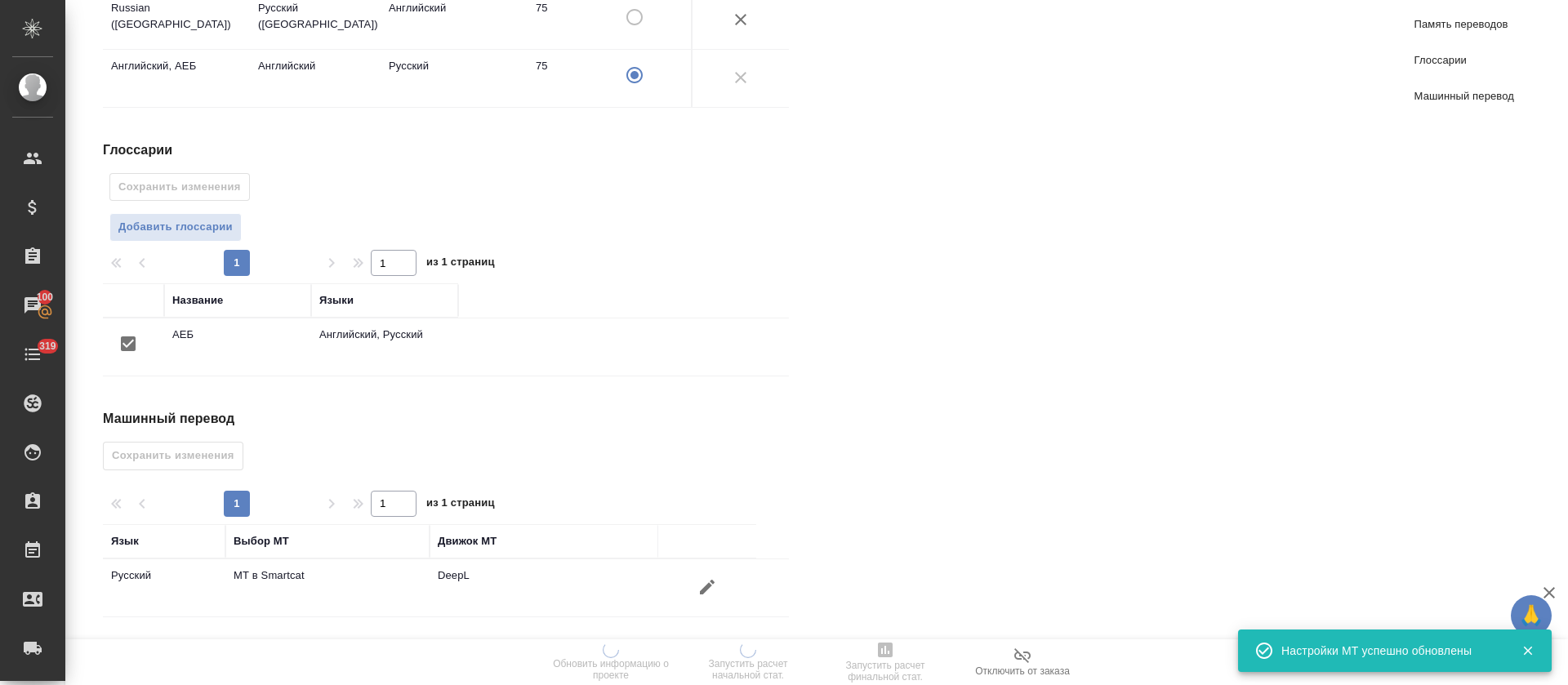
scroll to position [83, 0]
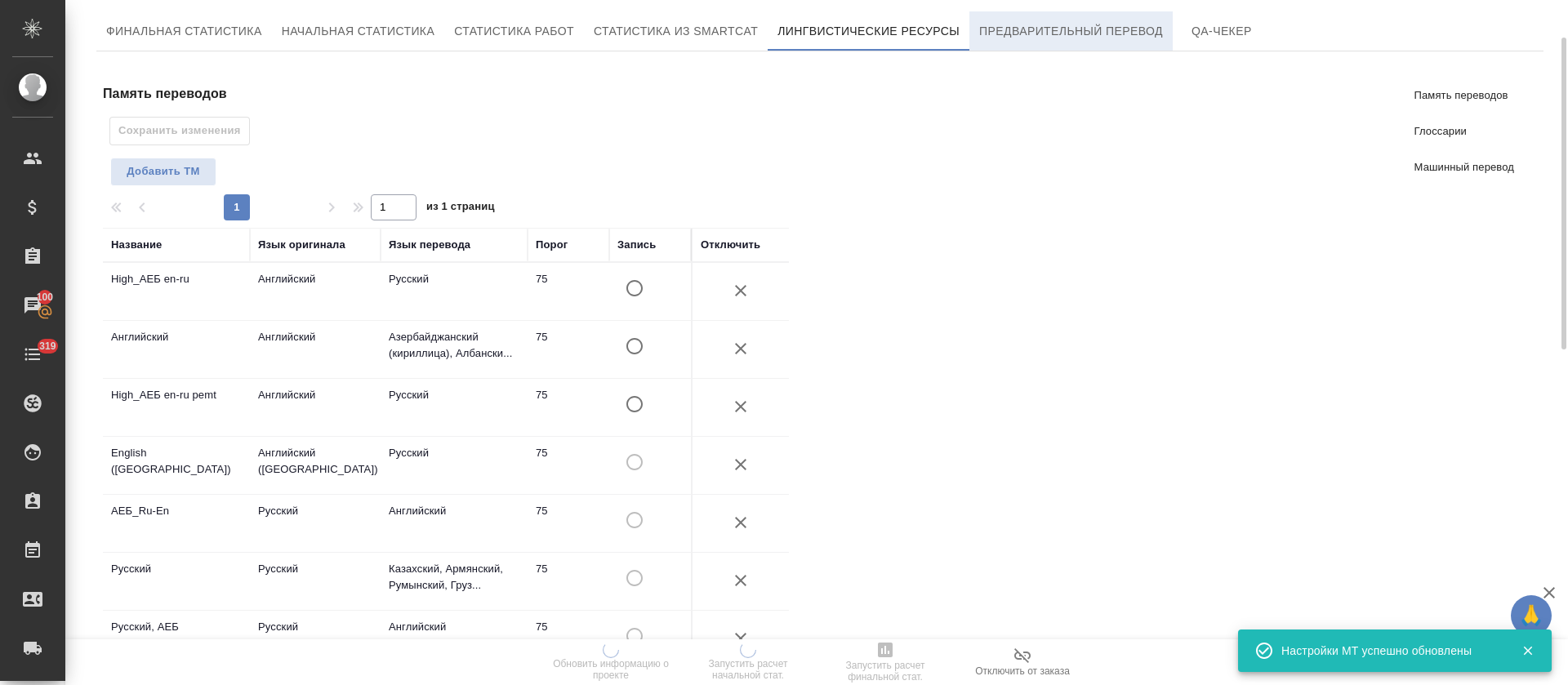
click at [1020, 38] on span "Предварительный перевод" at bounding box center [1071, 31] width 183 height 20
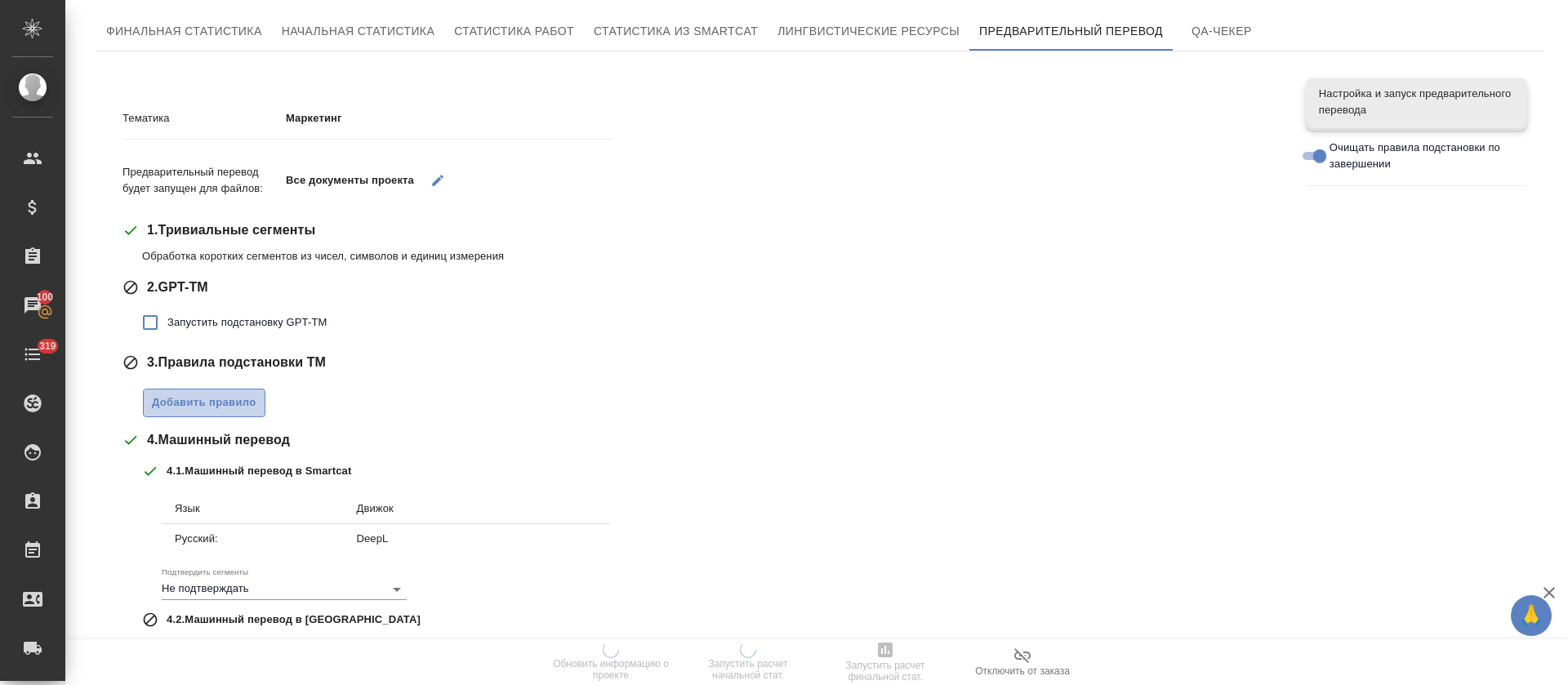
click at [205, 411] on span "Добавить правило" at bounding box center [204, 402] width 104 height 19
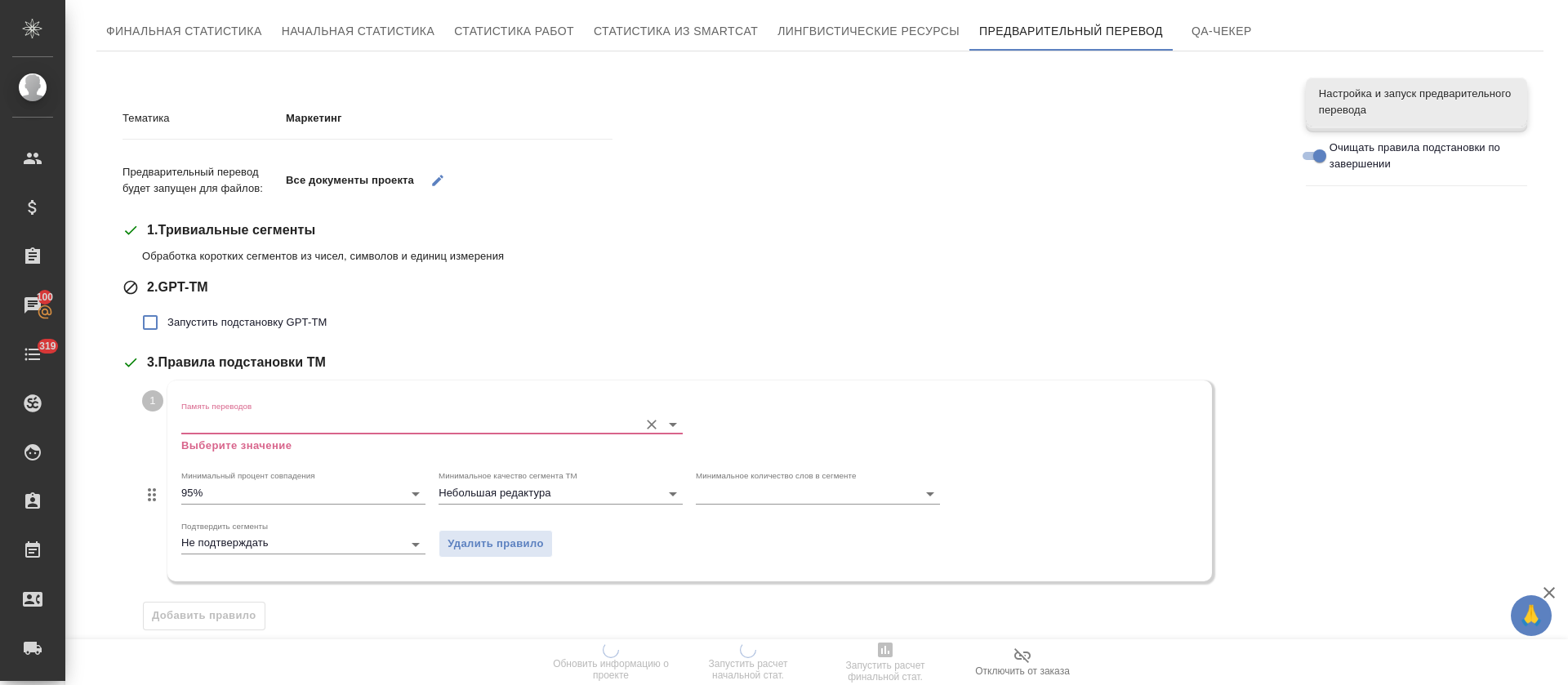
click at [242, 407] on label "Память переводов" at bounding box center [217, 407] width 70 height 8
click at [242, 414] on input "Память переводов" at bounding box center [406, 423] width 449 height 20
click at [245, 419] on input "Память переводов" at bounding box center [406, 423] width 449 height 20
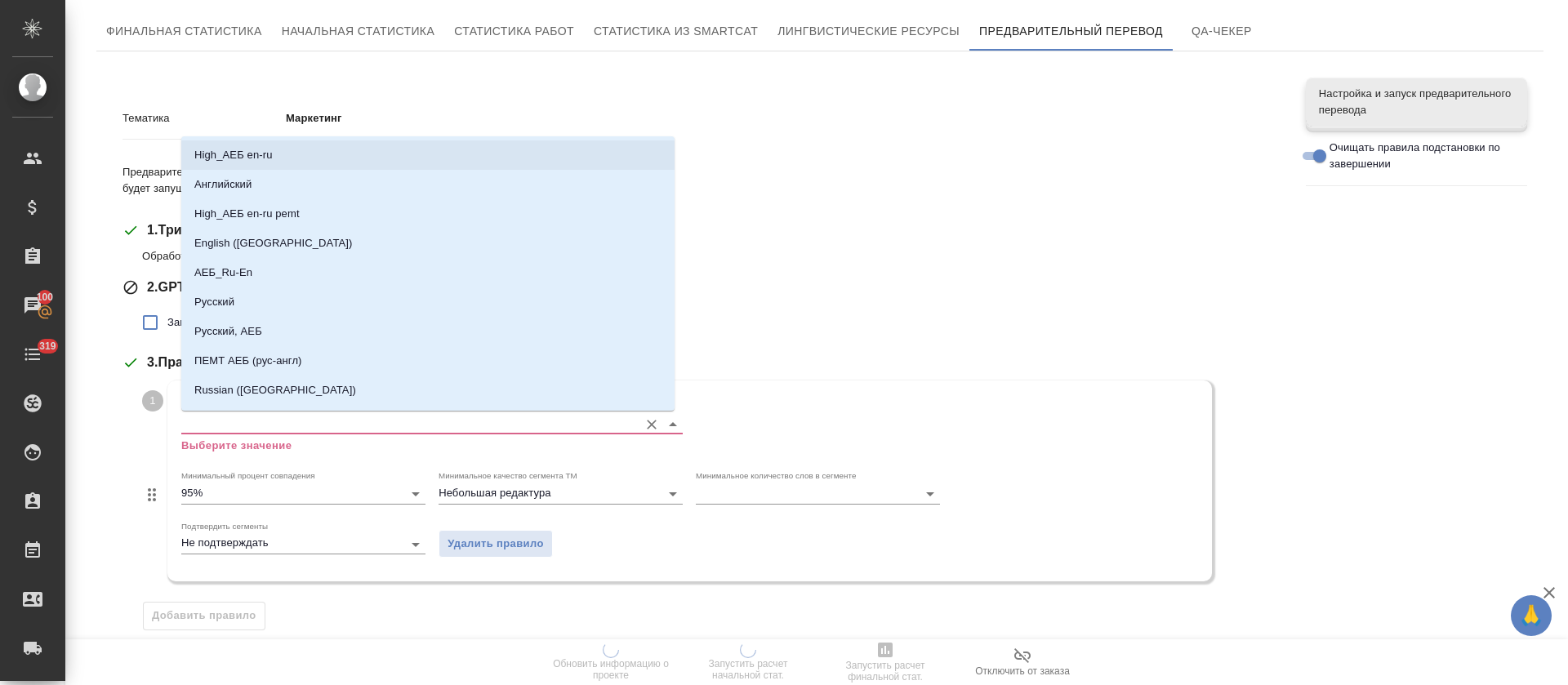
click at [459, 163] on li "High_АЕБ en-ru" at bounding box center [428, 155] width 494 height 29
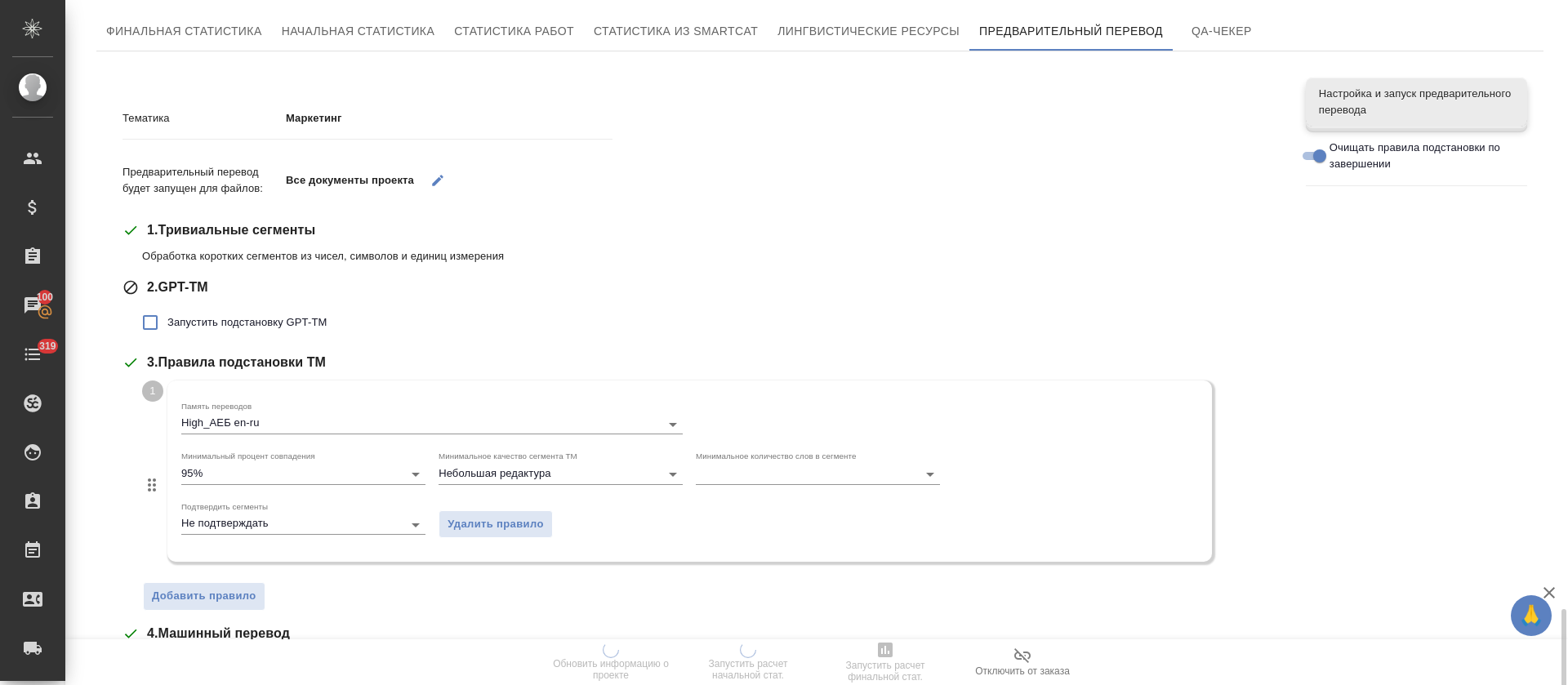
scroll to position [428, 0]
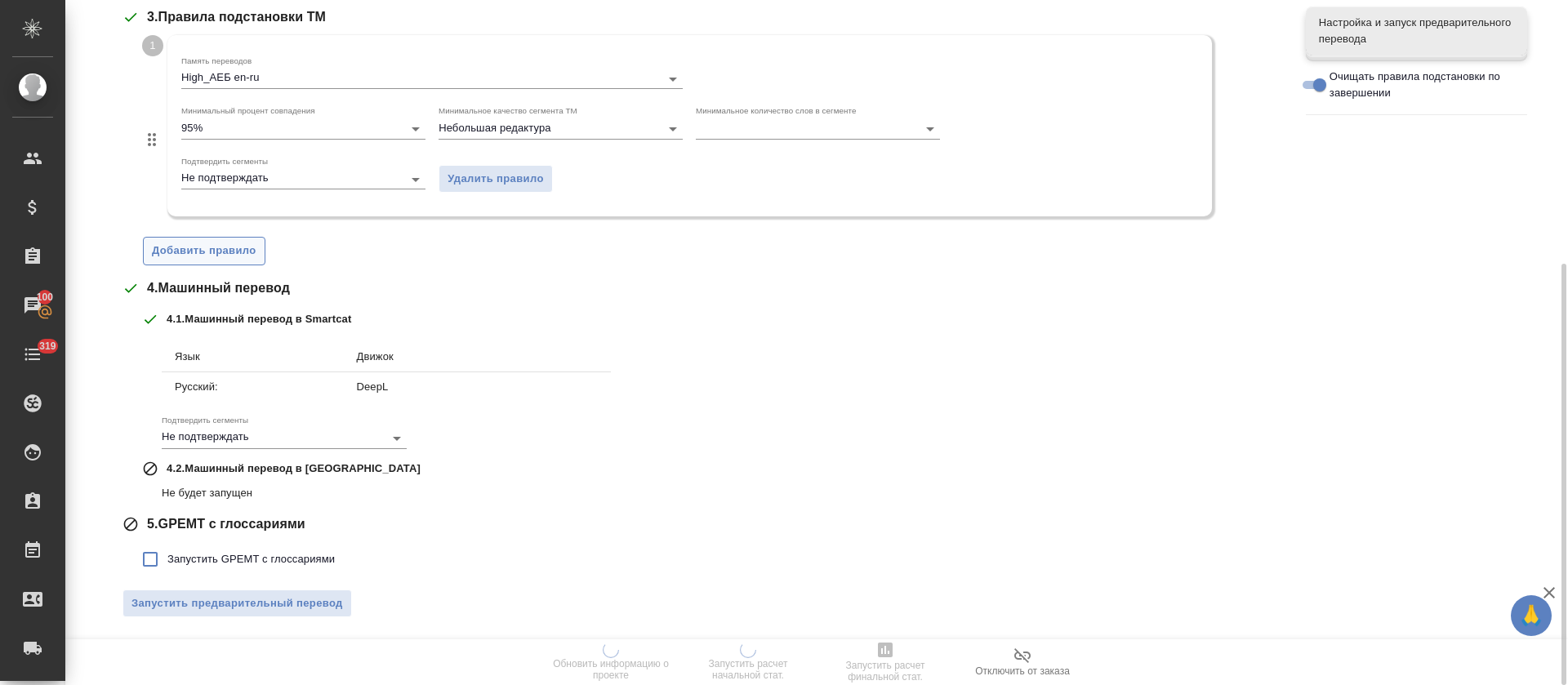
click at [230, 245] on span "Добавить правило" at bounding box center [204, 251] width 104 height 19
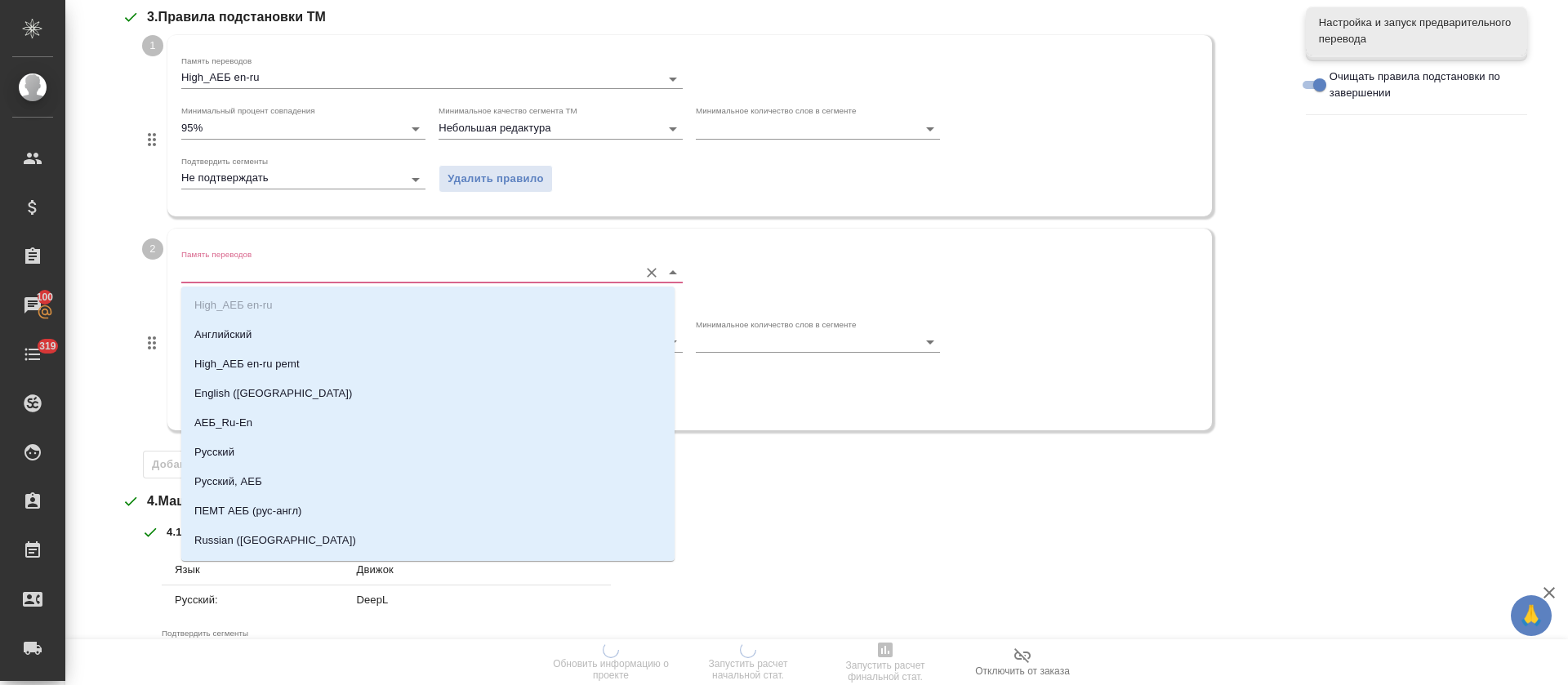
click at [248, 320] on li "Английский" at bounding box center [428, 335] width 494 height 29
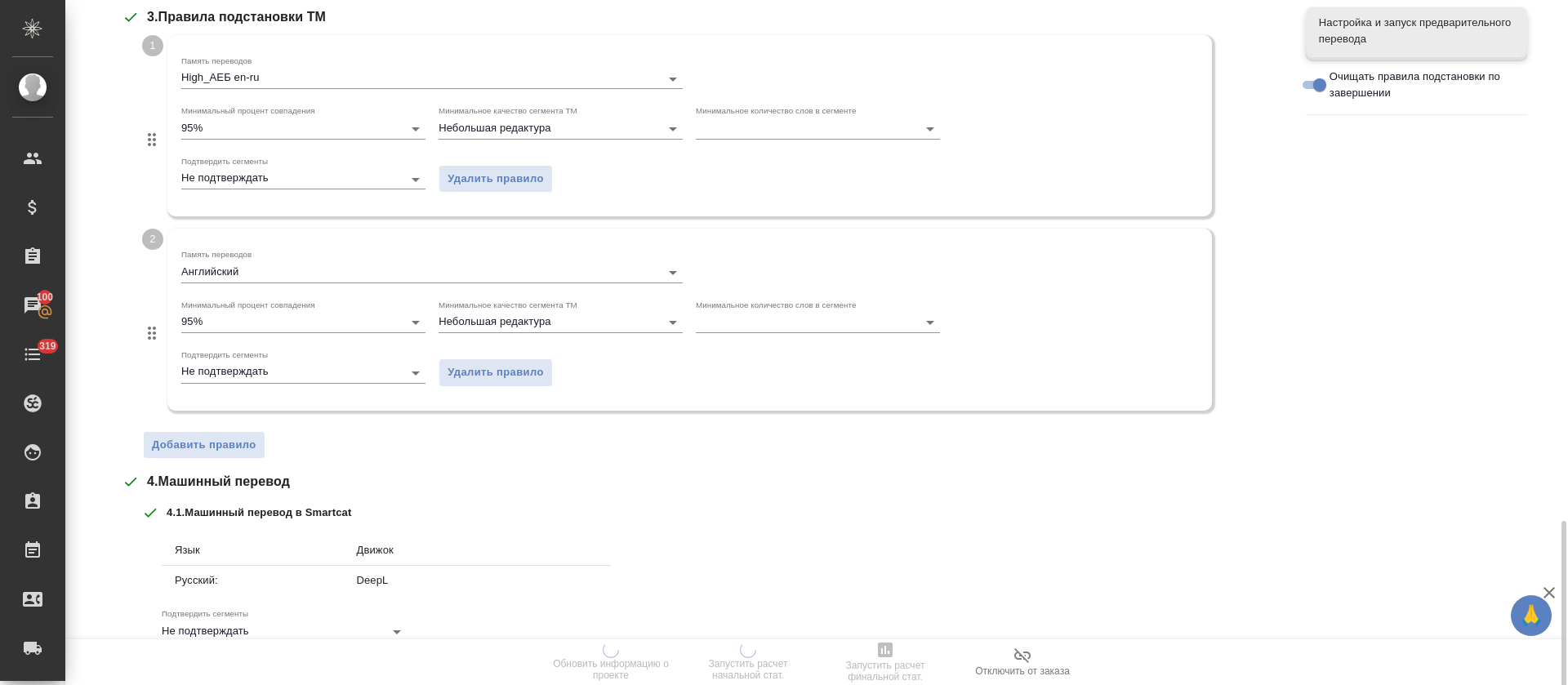
scroll to position [623, 0]
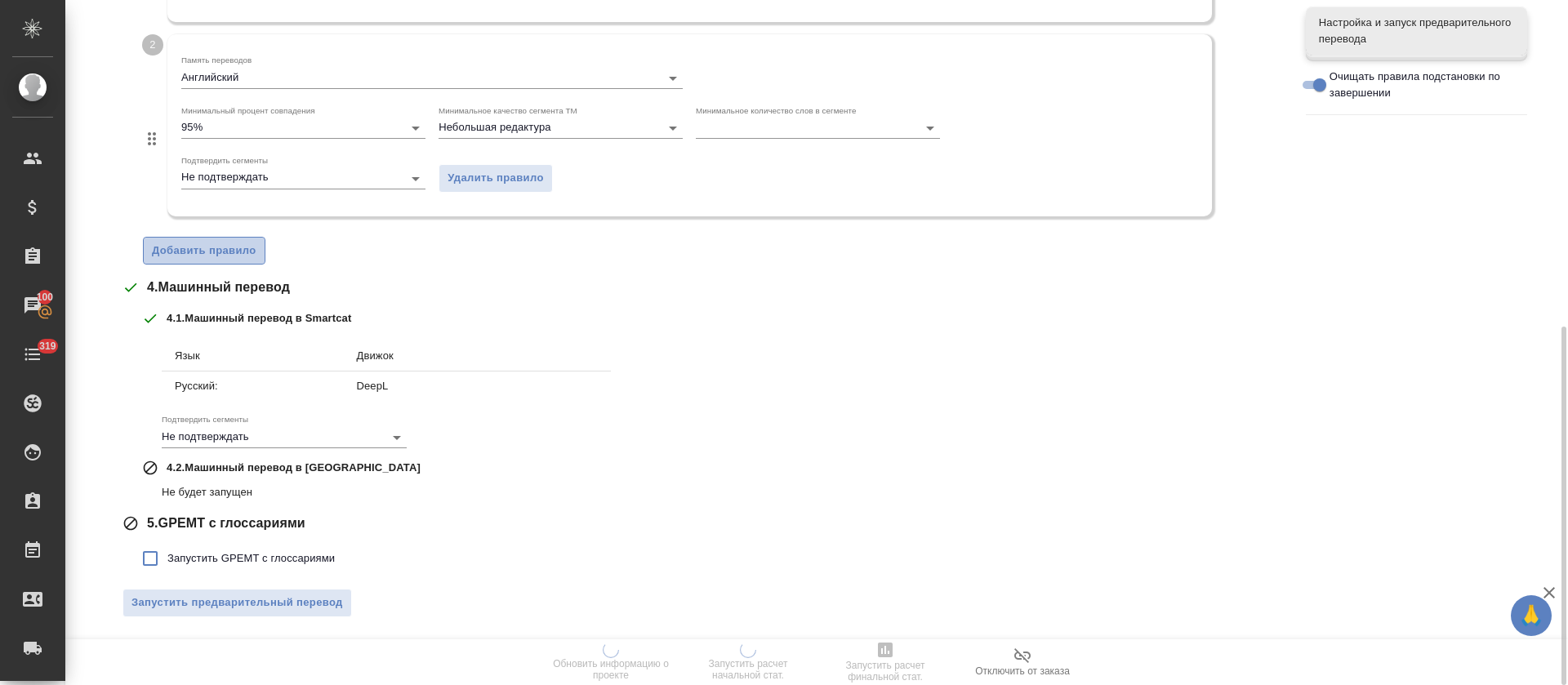
click at [238, 259] on button "Добавить правило" at bounding box center [204, 251] width 123 height 28
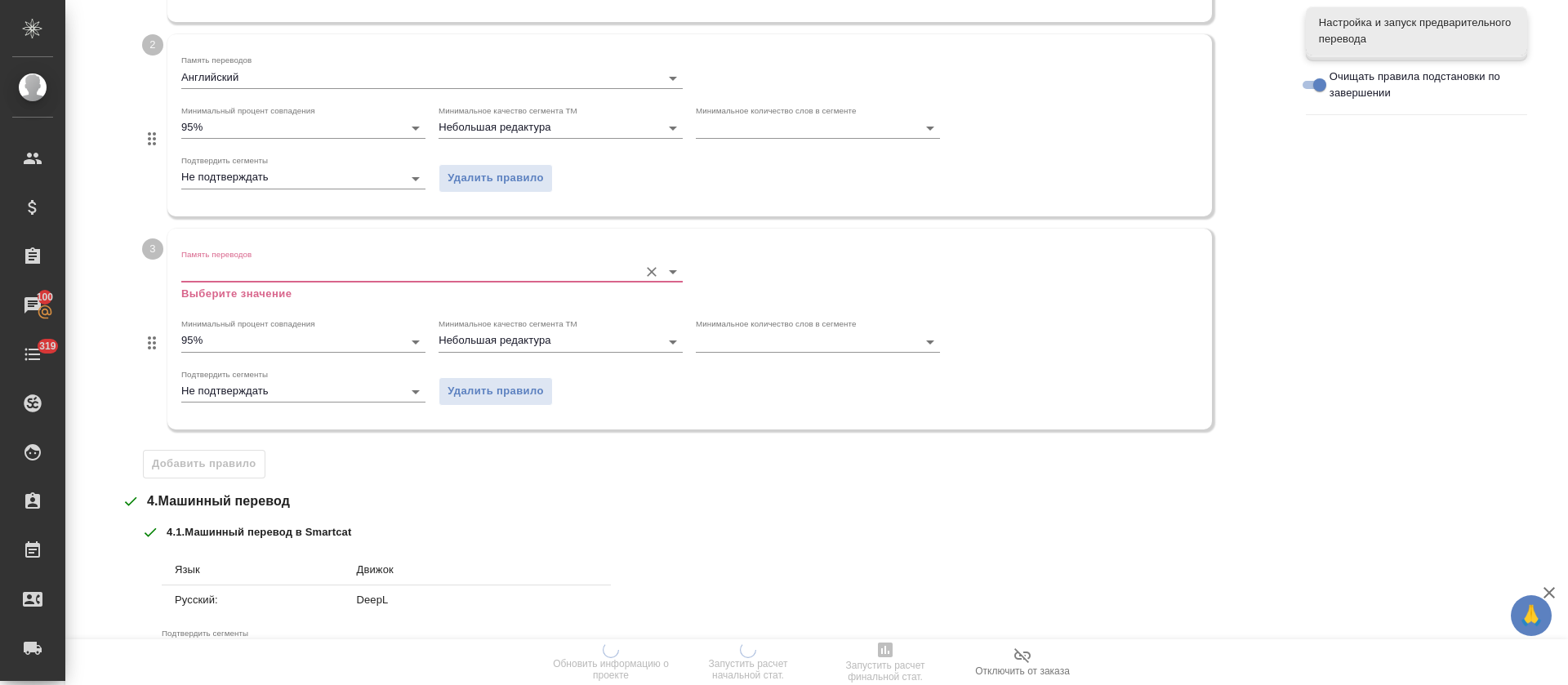
click at [243, 279] on input "Память переводов" at bounding box center [406, 272] width 449 height 20
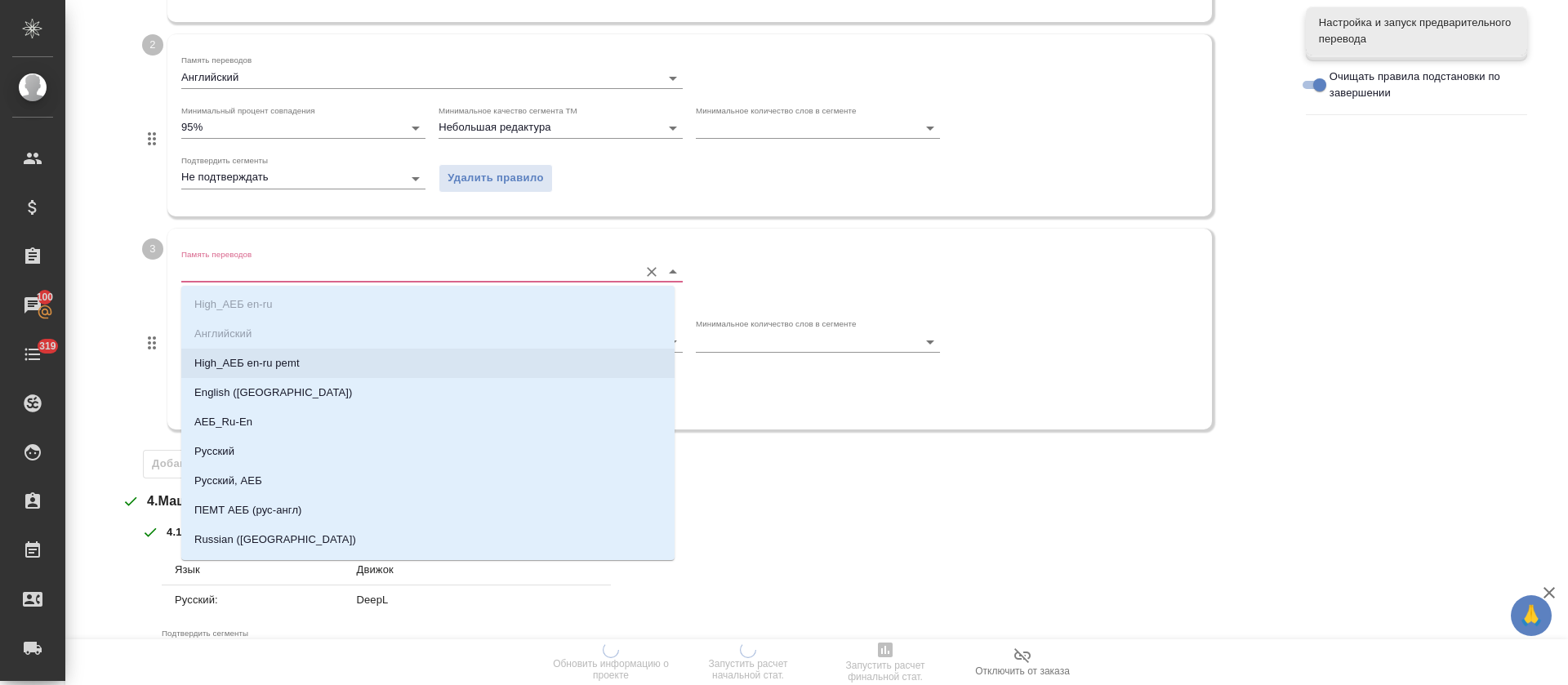
click at [237, 365] on p "High_АЕБ en-ru pemt" at bounding box center [247, 363] width 105 height 17
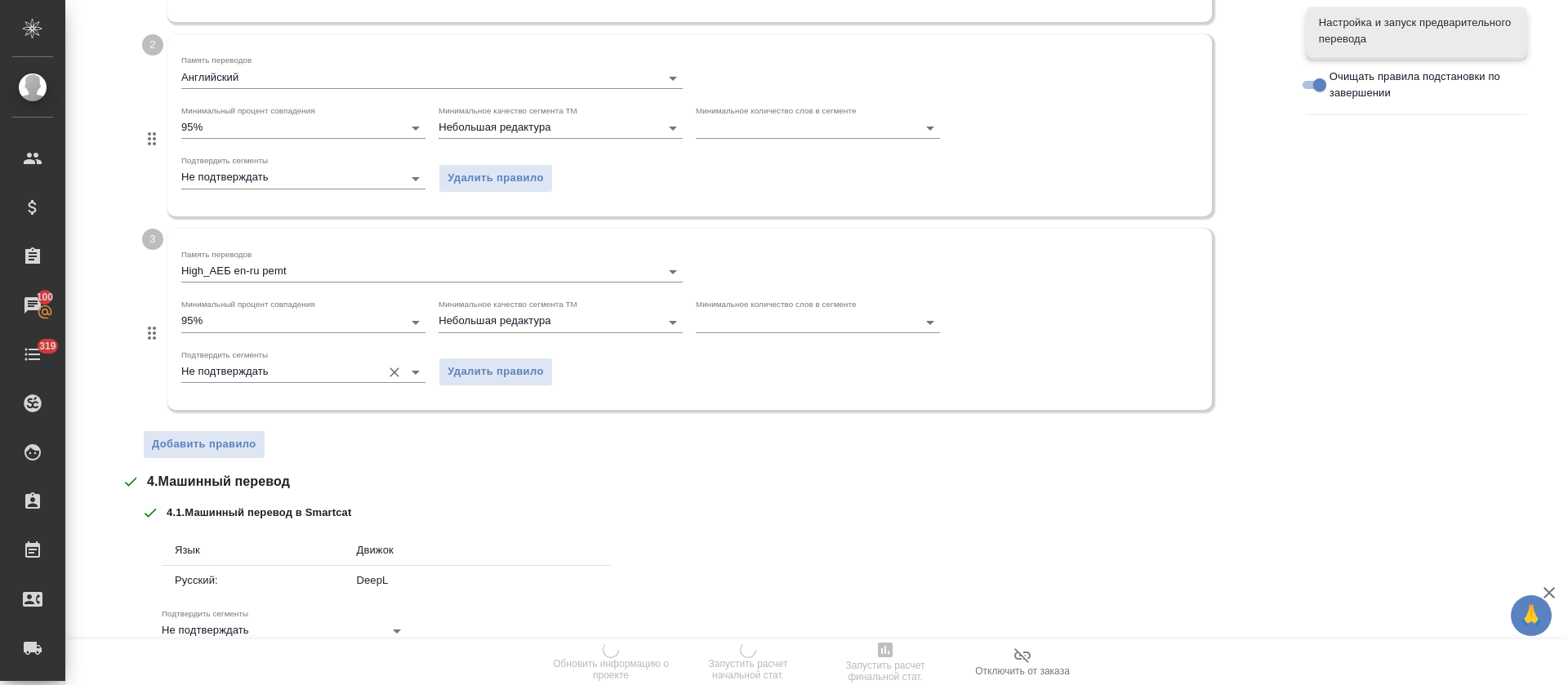
scroll to position [745, 0]
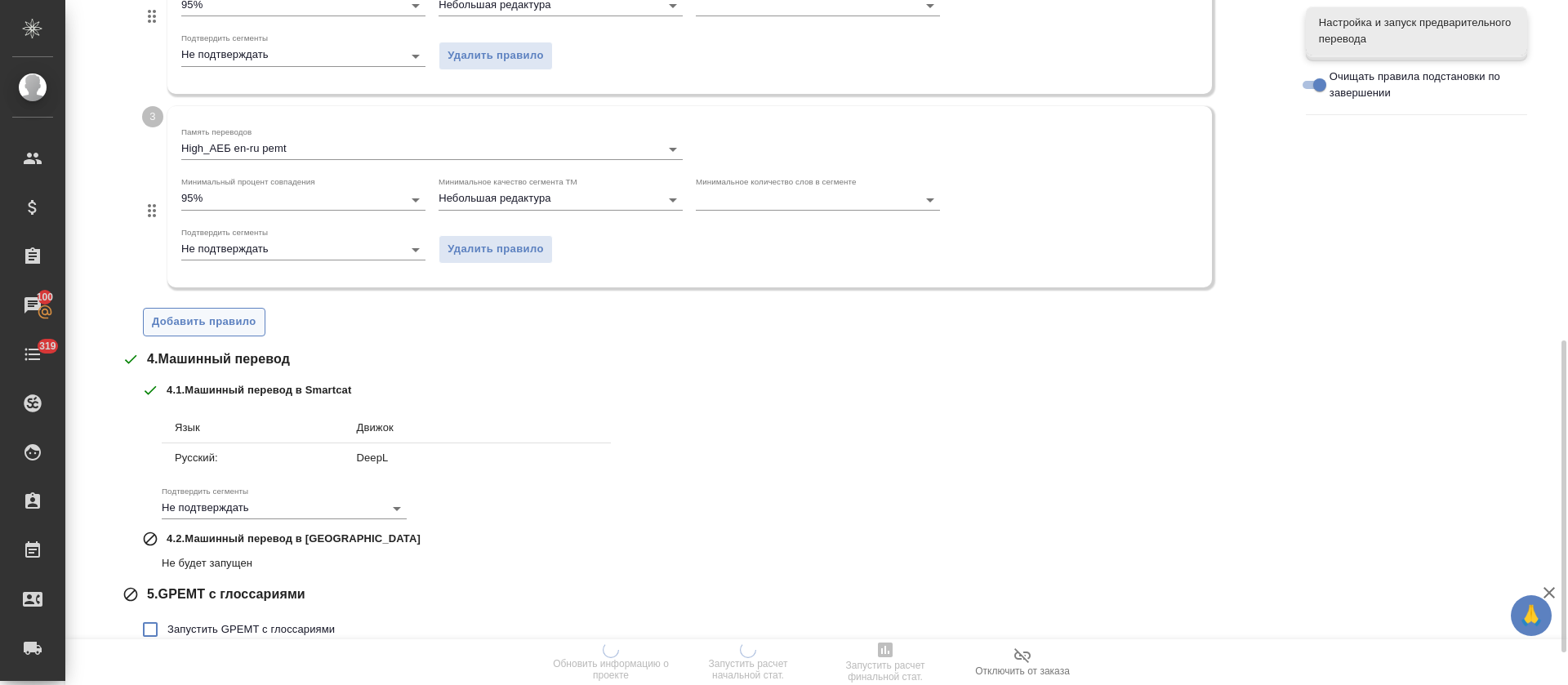
click at [221, 320] on span "Добавить правило" at bounding box center [204, 322] width 104 height 19
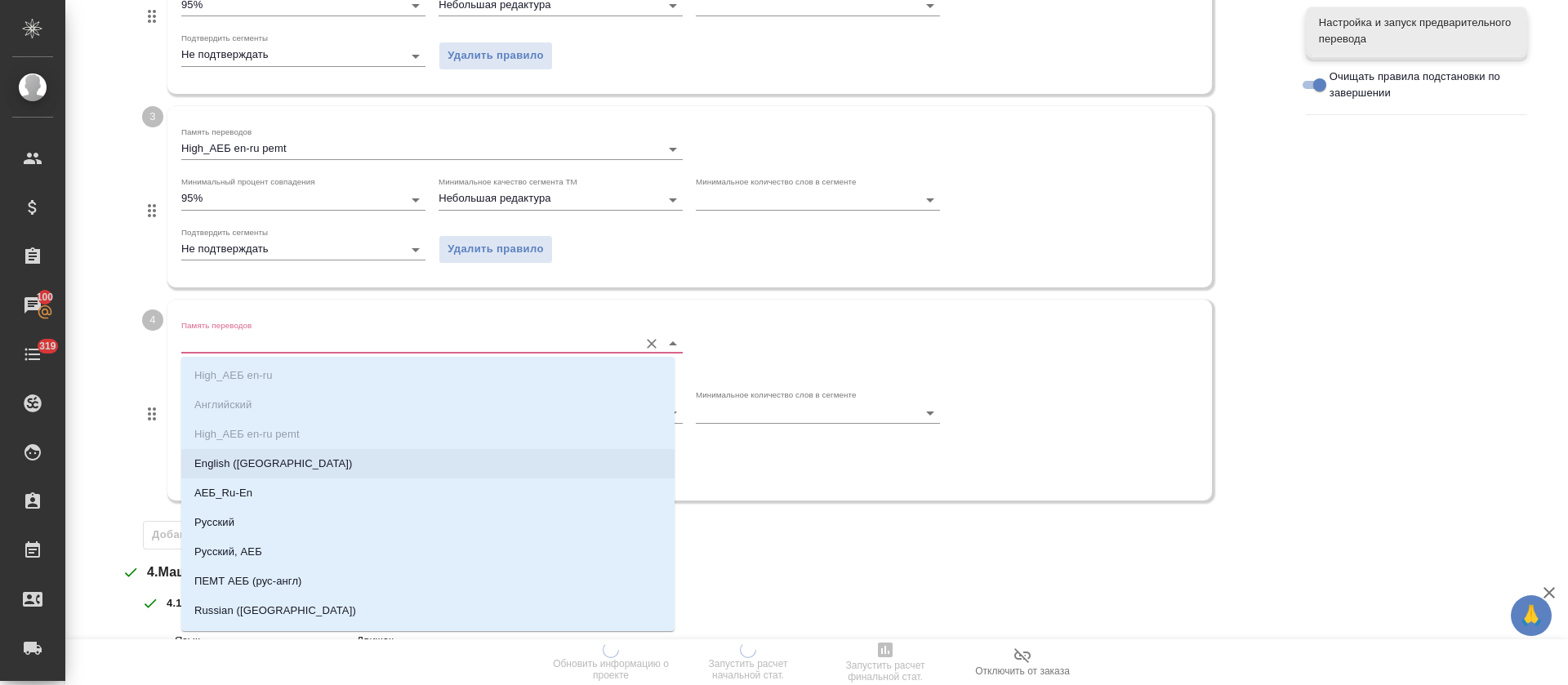
click at [234, 463] on p "English (USA)" at bounding box center [273, 463] width 158 height 17
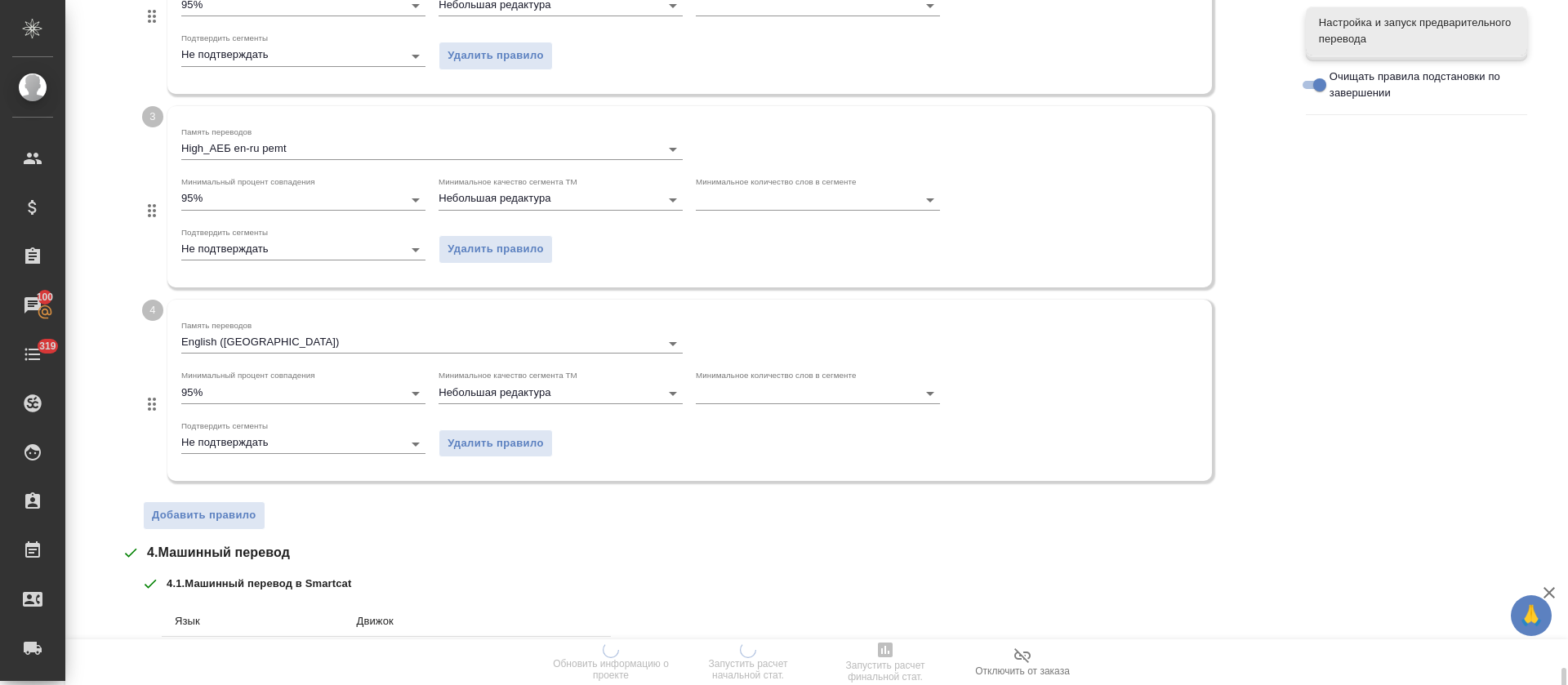
scroll to position [1009, 0]
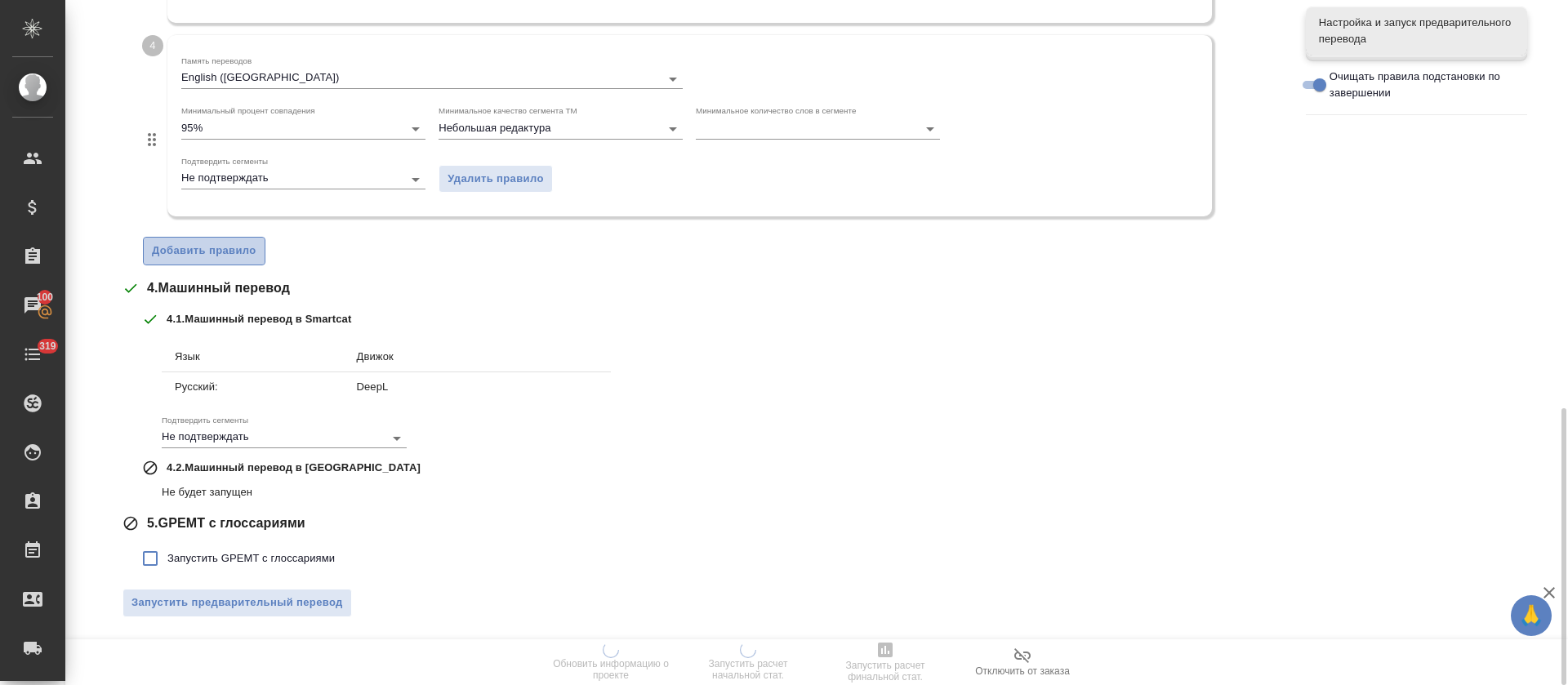
click at [256, 238] on button "Добавить правило" at bounding box center [204, 251] width 123 height 28
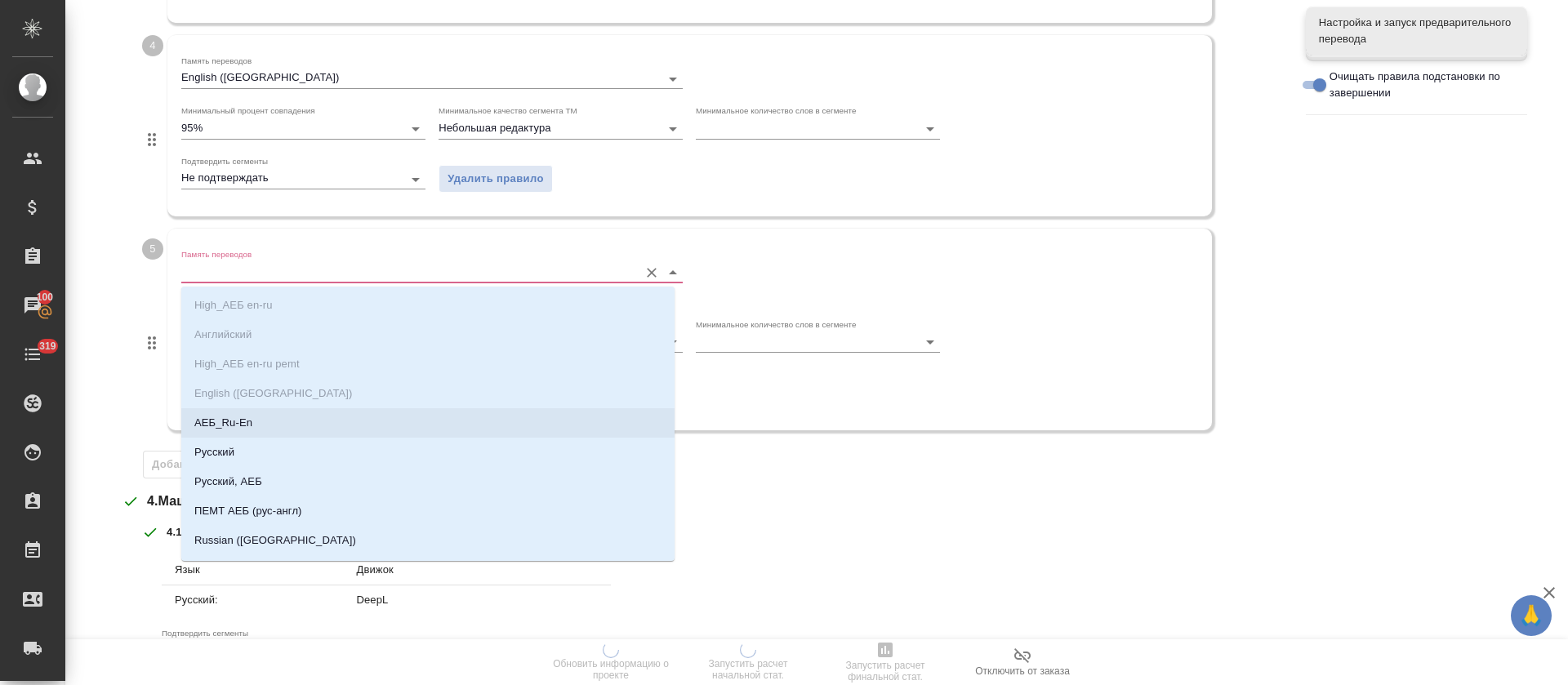
click at [245, 425] on p "АЕБ_Ru-En" at bounding box center [222, 423] width 58 height 17
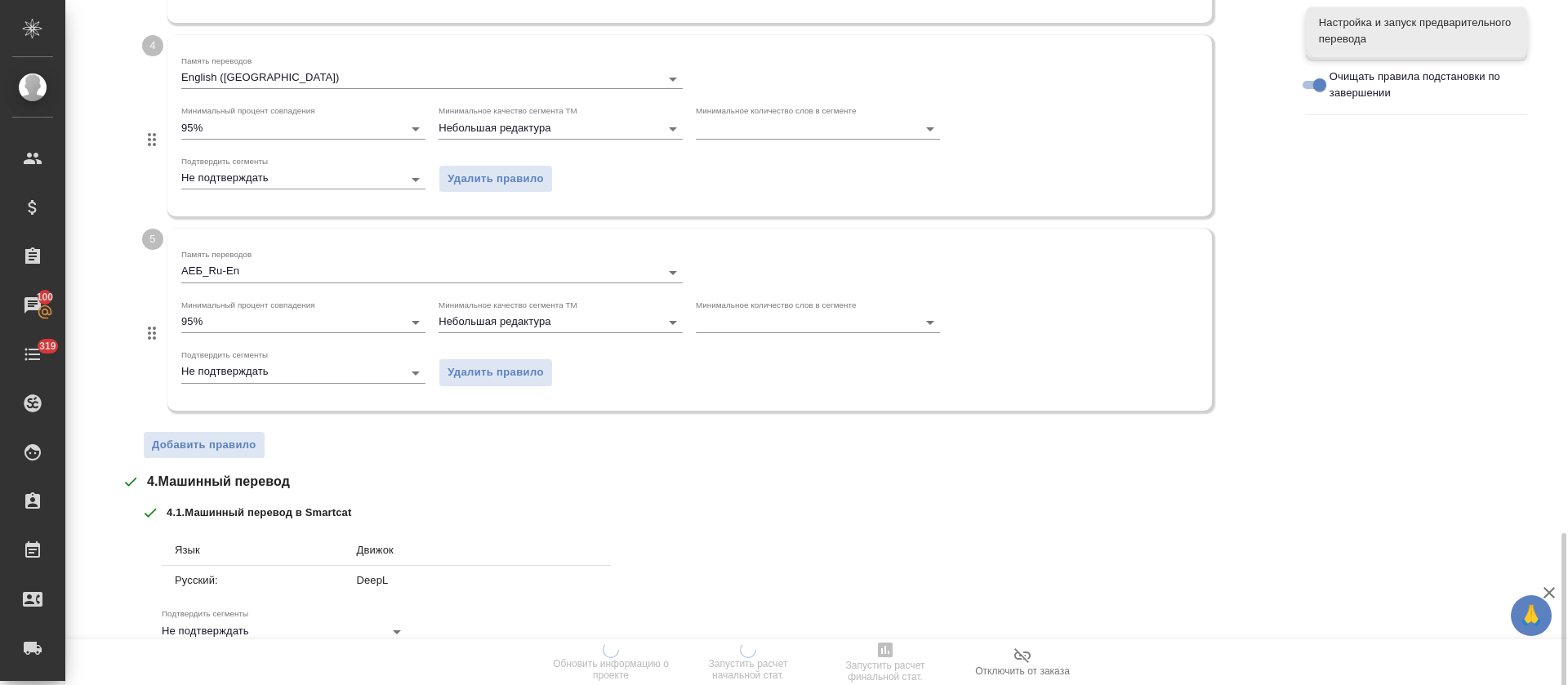
scroll to position [1204, 0]
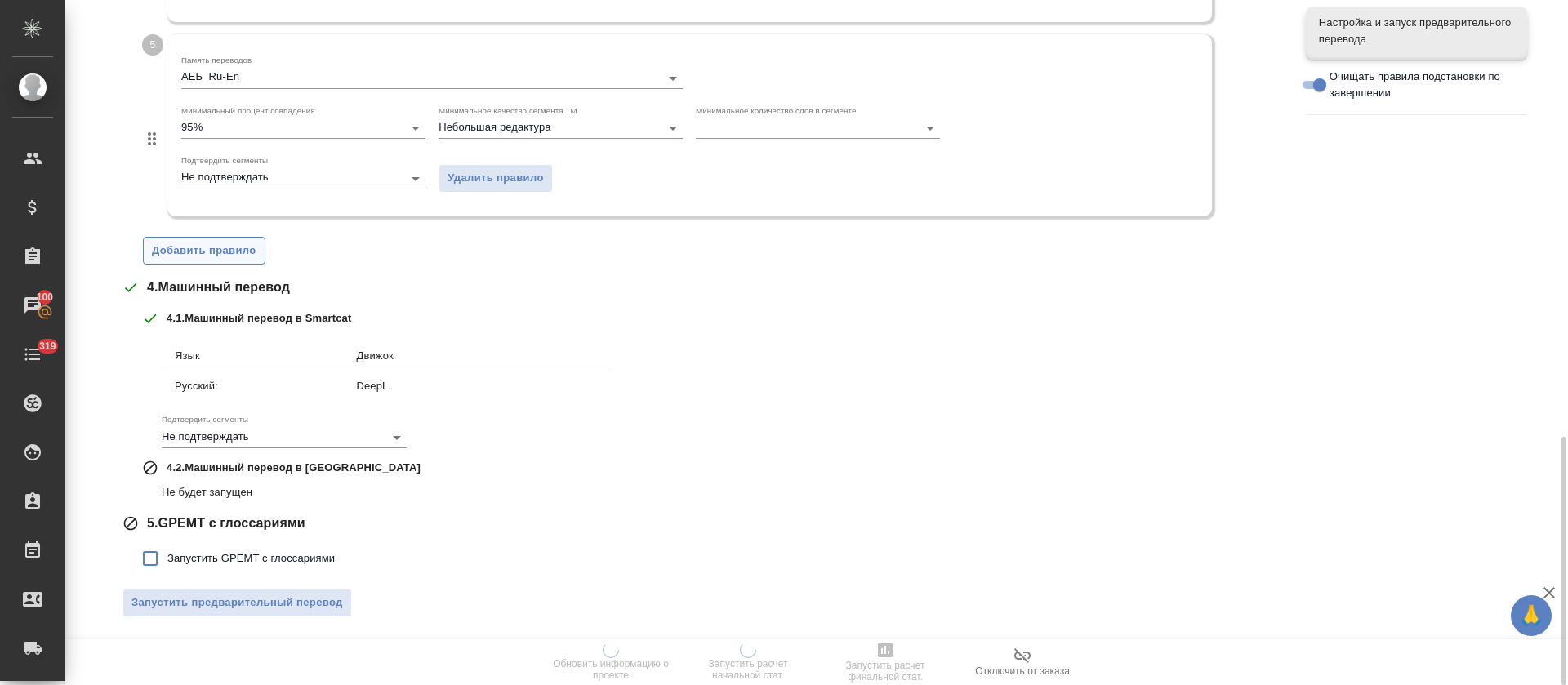
click at [228, 259] on span "Добавить правило" at bounding box center [204, 251] width 104 height 19
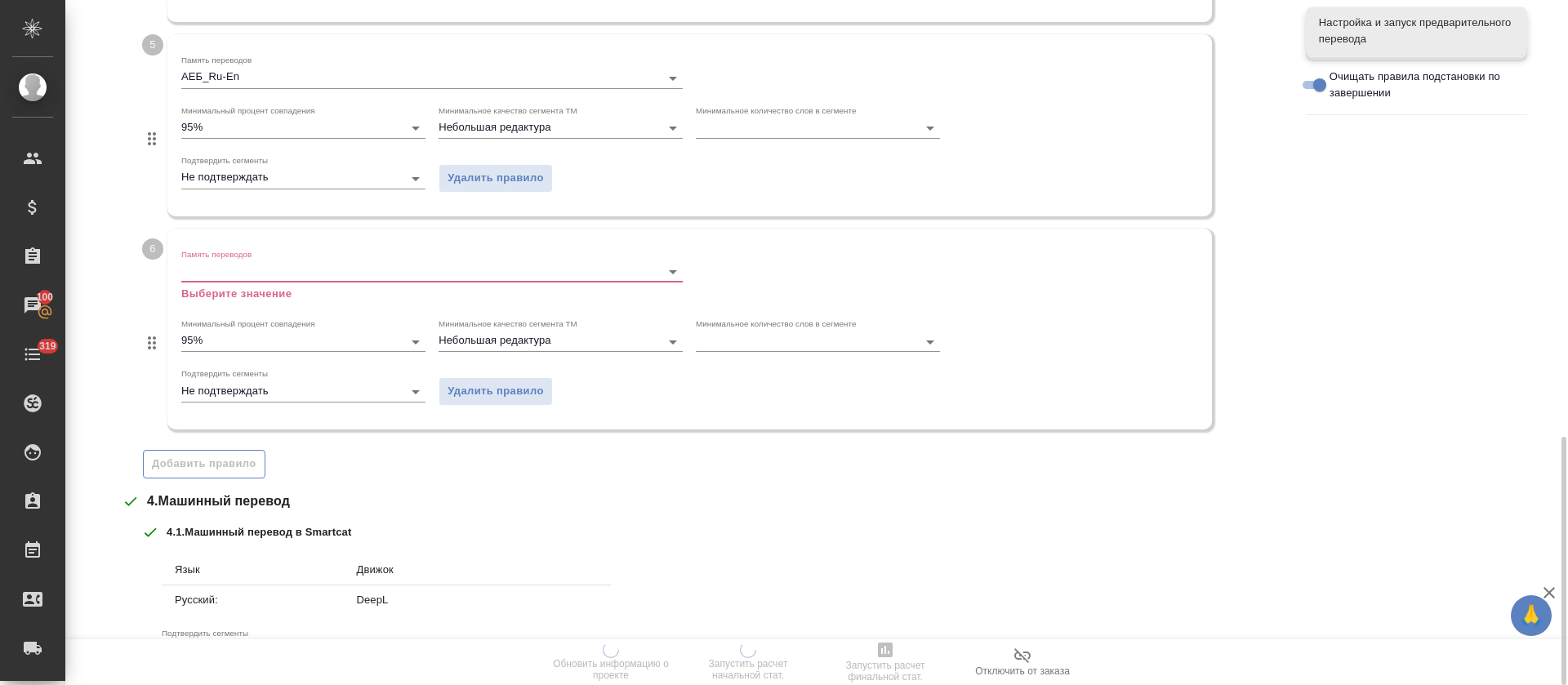
click at [230, 274] on input "Память переводов" at bounding box center [406, 272] width 449 height 20
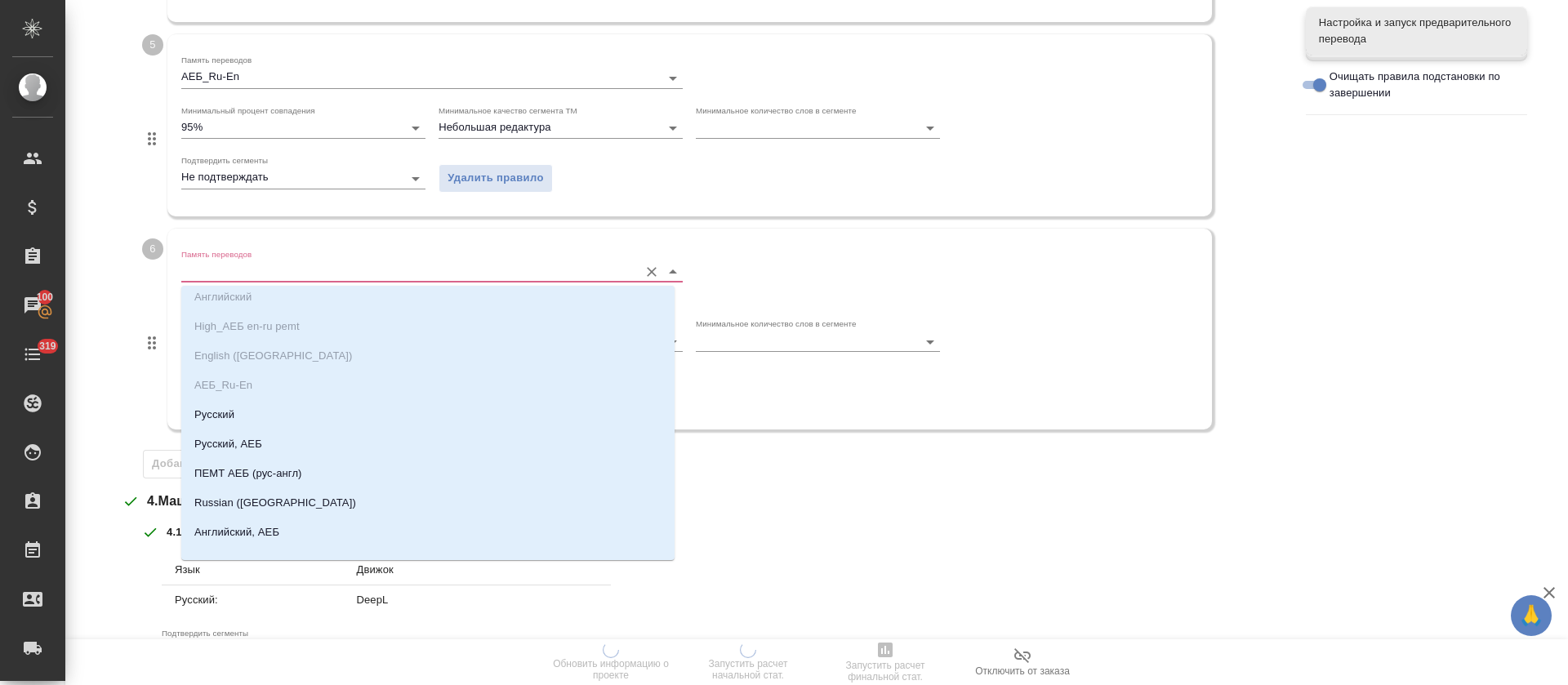
scroll to position [54, 0]
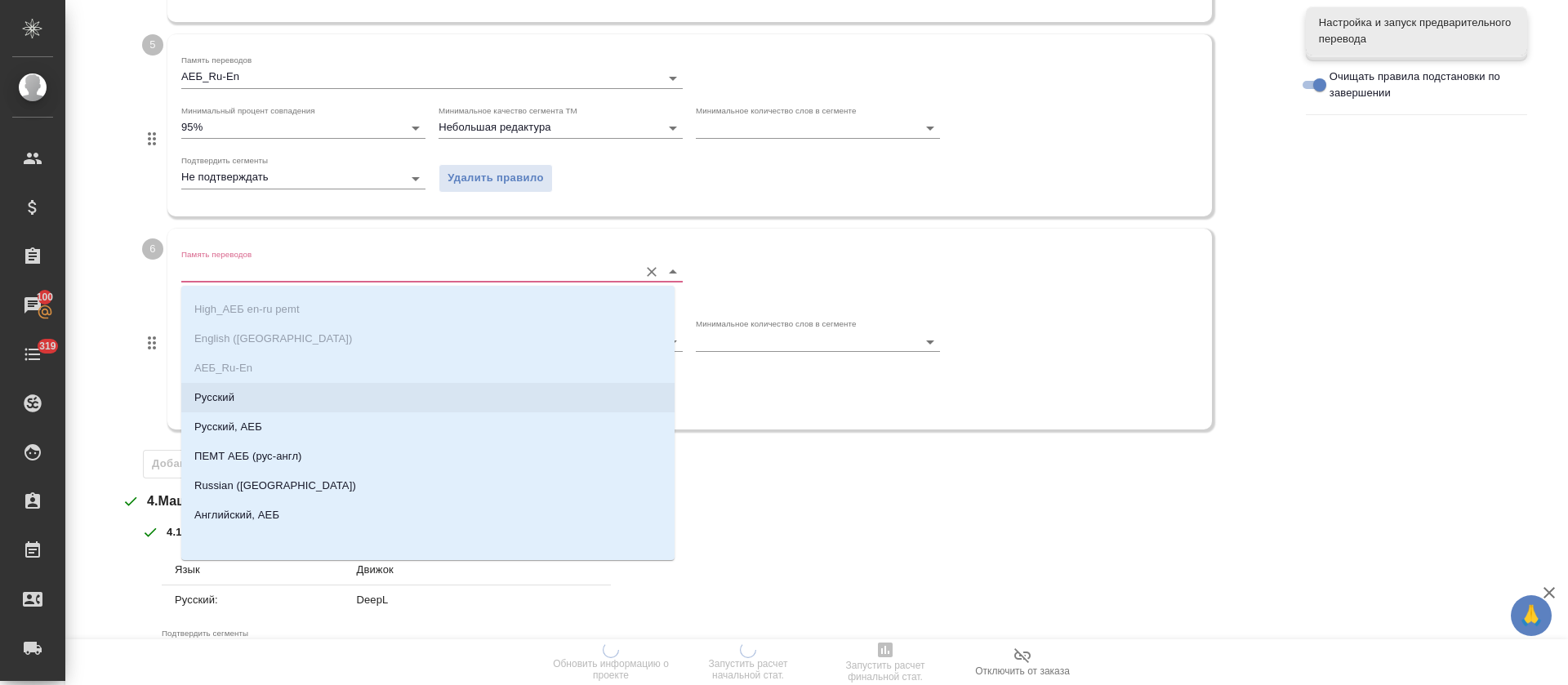
click at [232, 406] on li "Русский" at bounding box center [428, 398] width 494 height 29
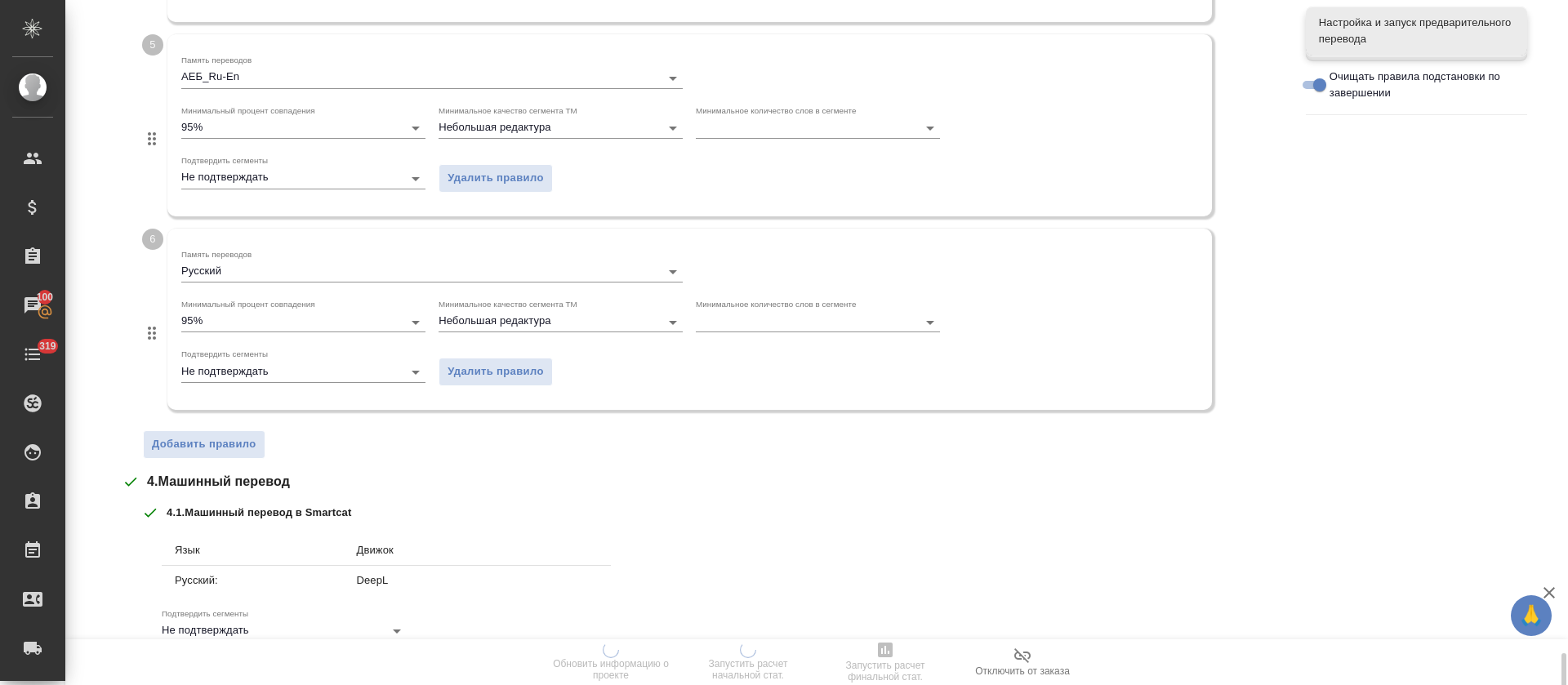
scroll to position [1397, 0]
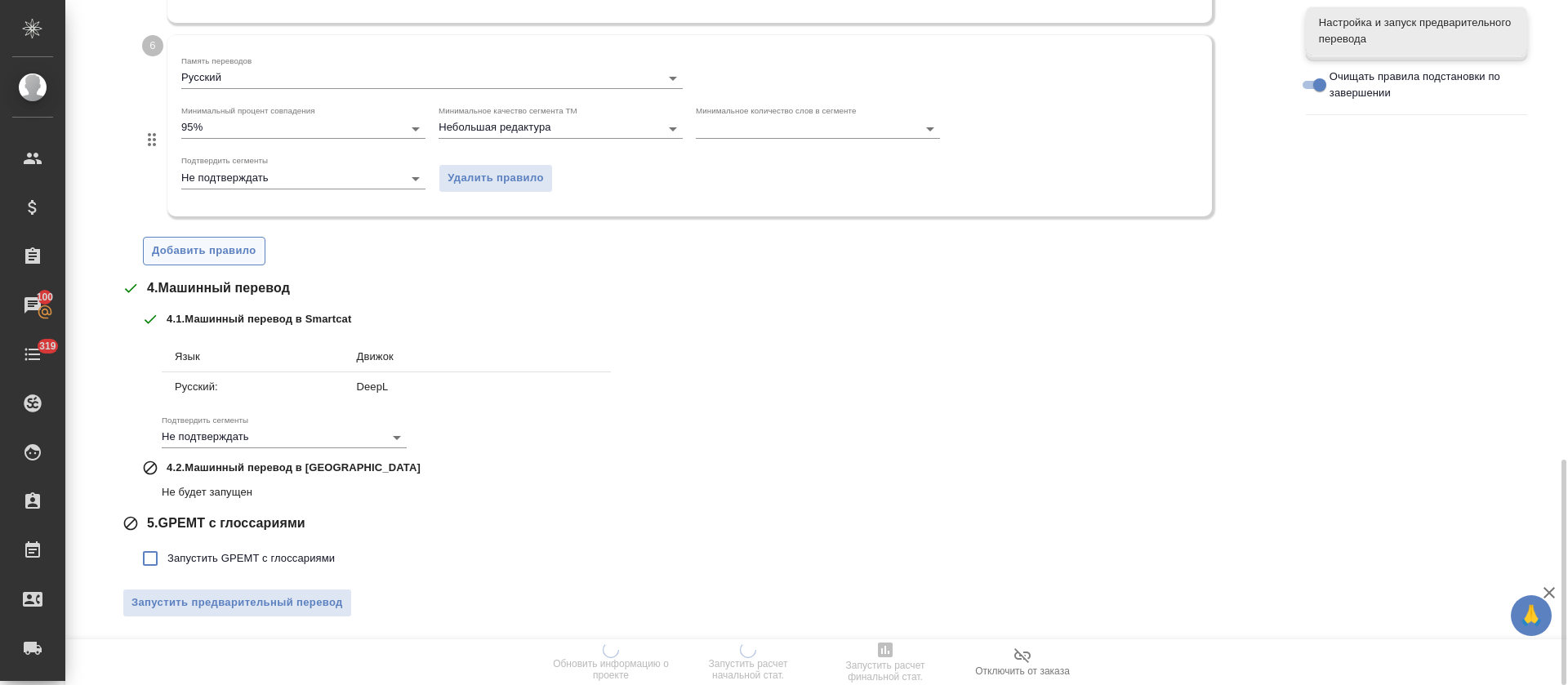
click at [225, 263] on button "Добавить правило" at bounding box center [204, 251] width 123 height 28
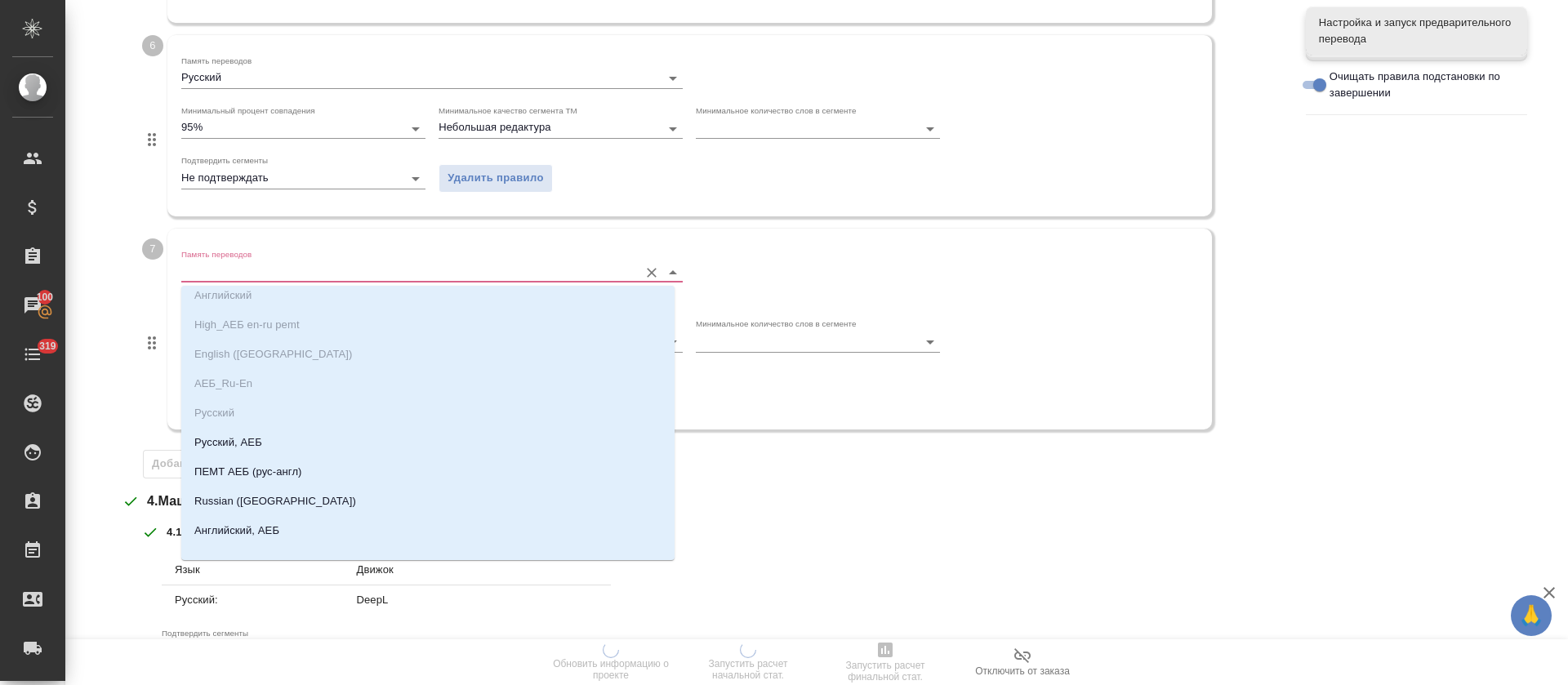
scroll to position [54, 0]
click at [219, 420] on p "Русский, АЕБ" at bounding box center [227, 426] width 67 height 17
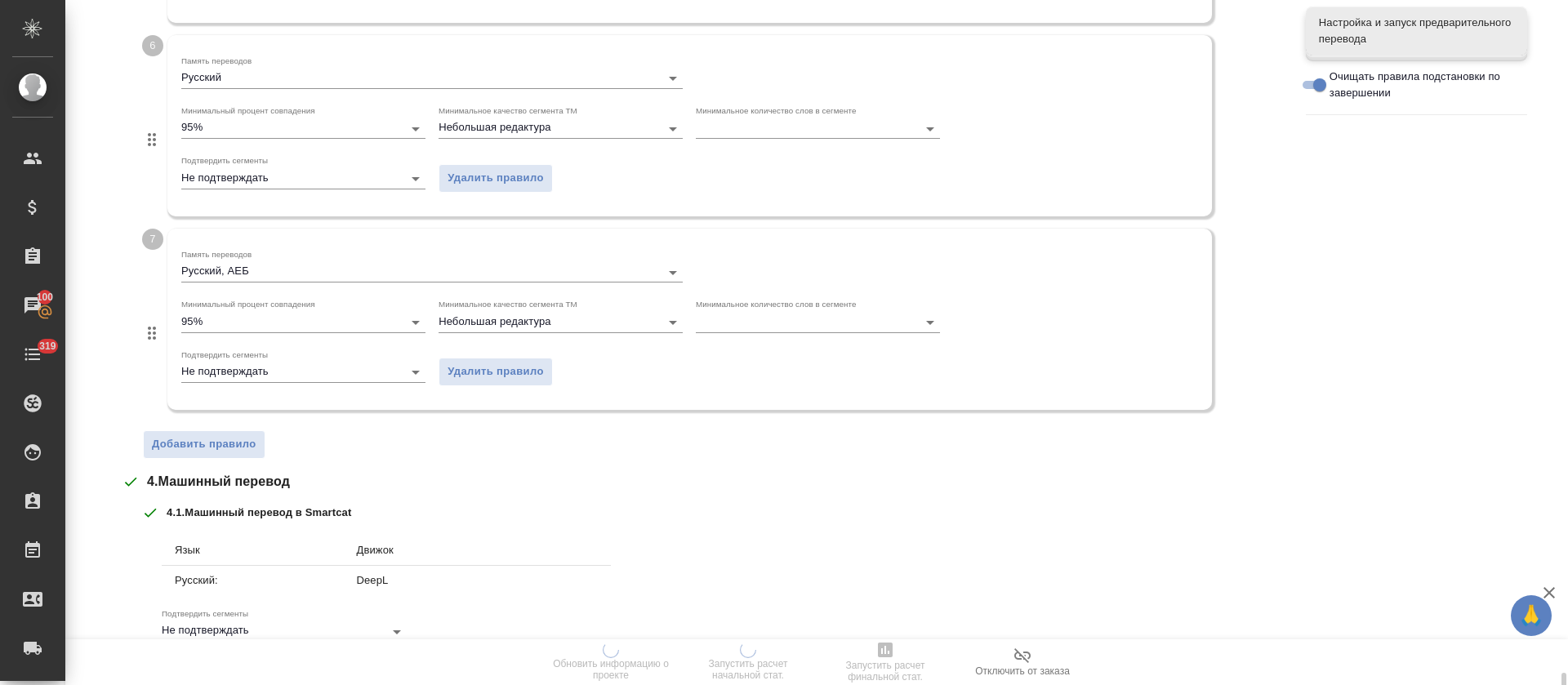
scroll to position [1591, 0]
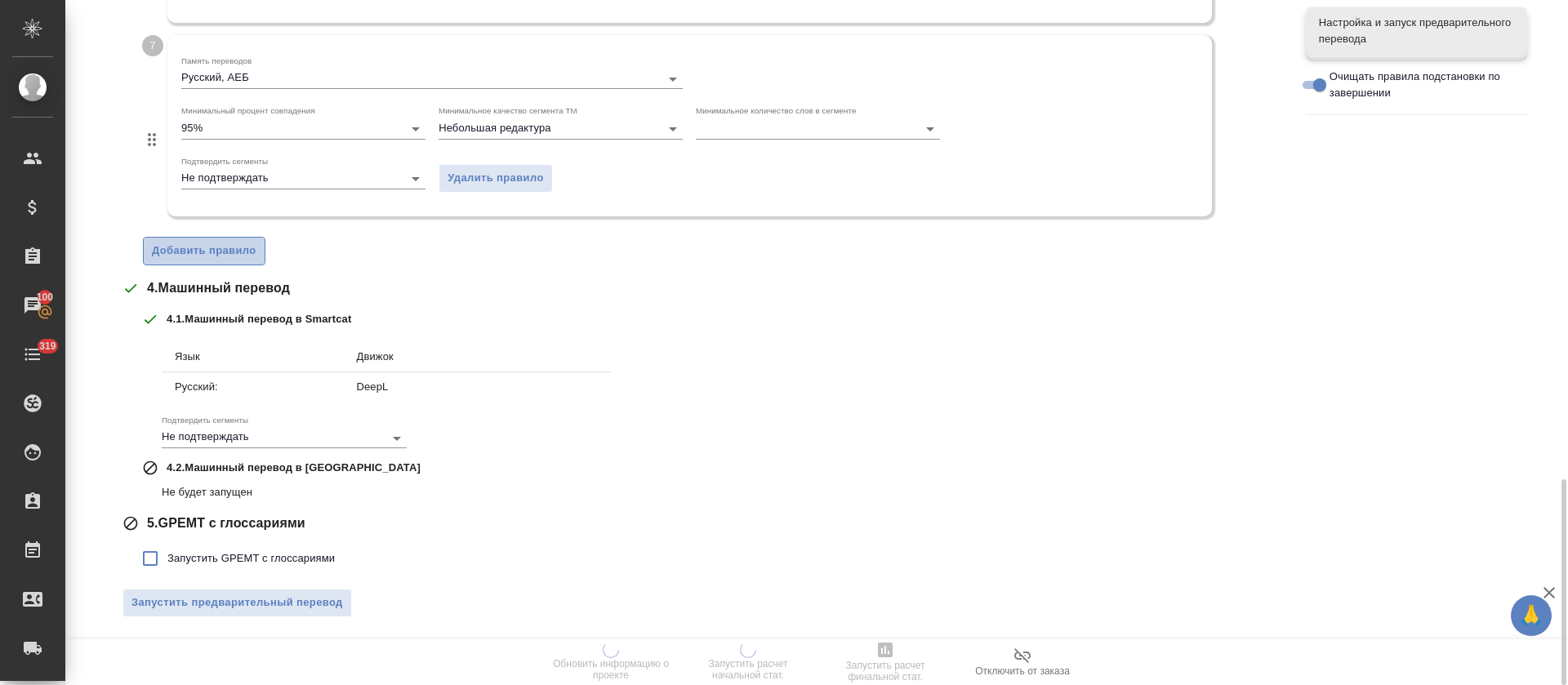
click at [219, 250] on span "Добавить правило" at bounding box center [204, 251] width 104 height 19
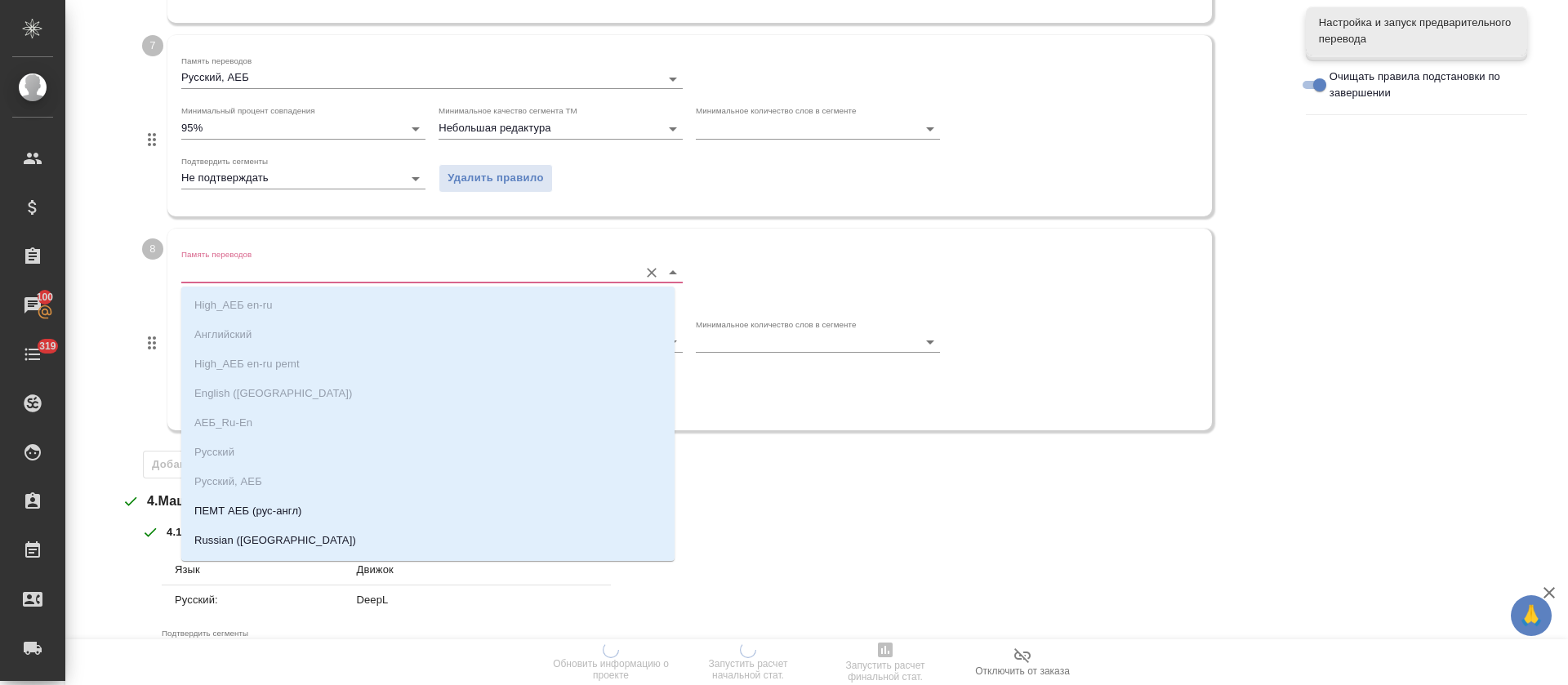
scroll to position [54, 0]
click at [223, 463] on p "ПЕМТ АЕБ (рус-англ)" at bounding box center [248, 457] width 107 height 17
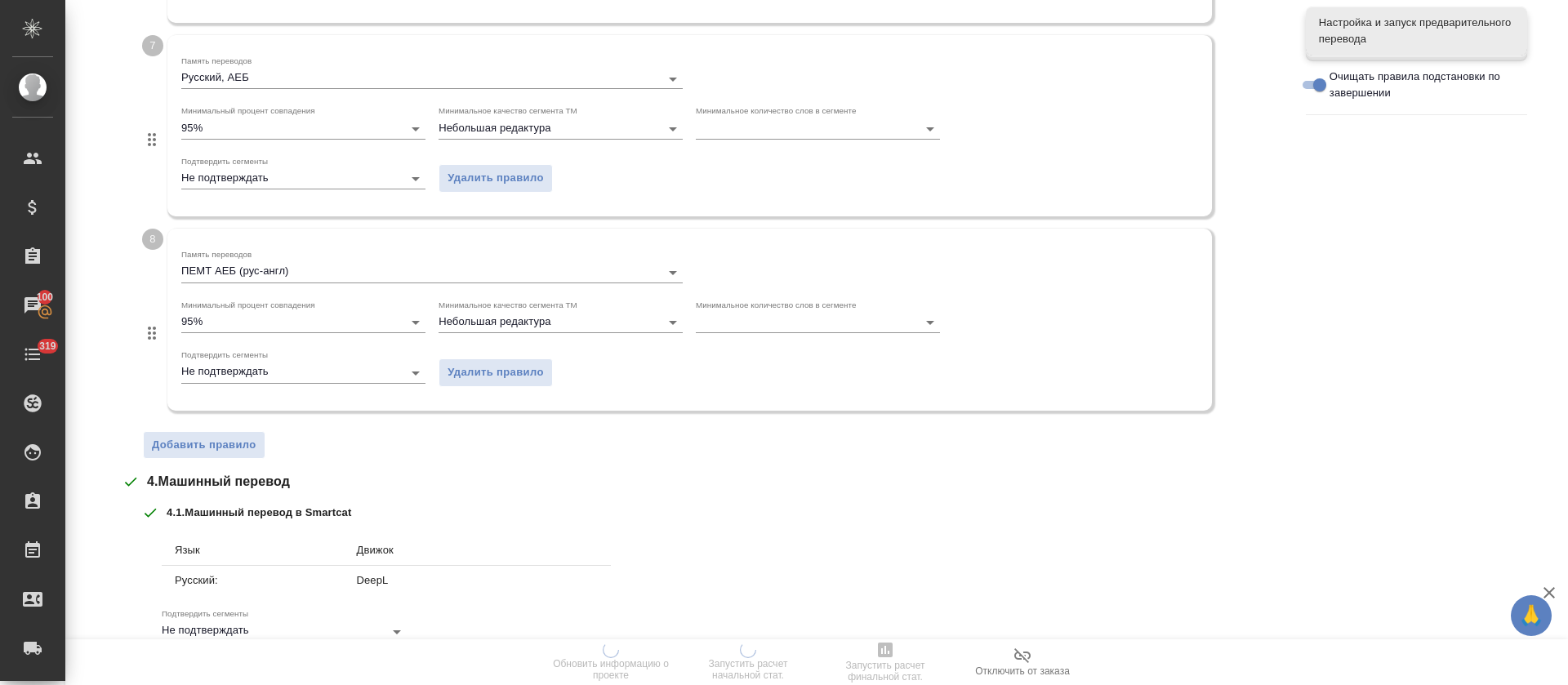
scroll to position [1785, 0]
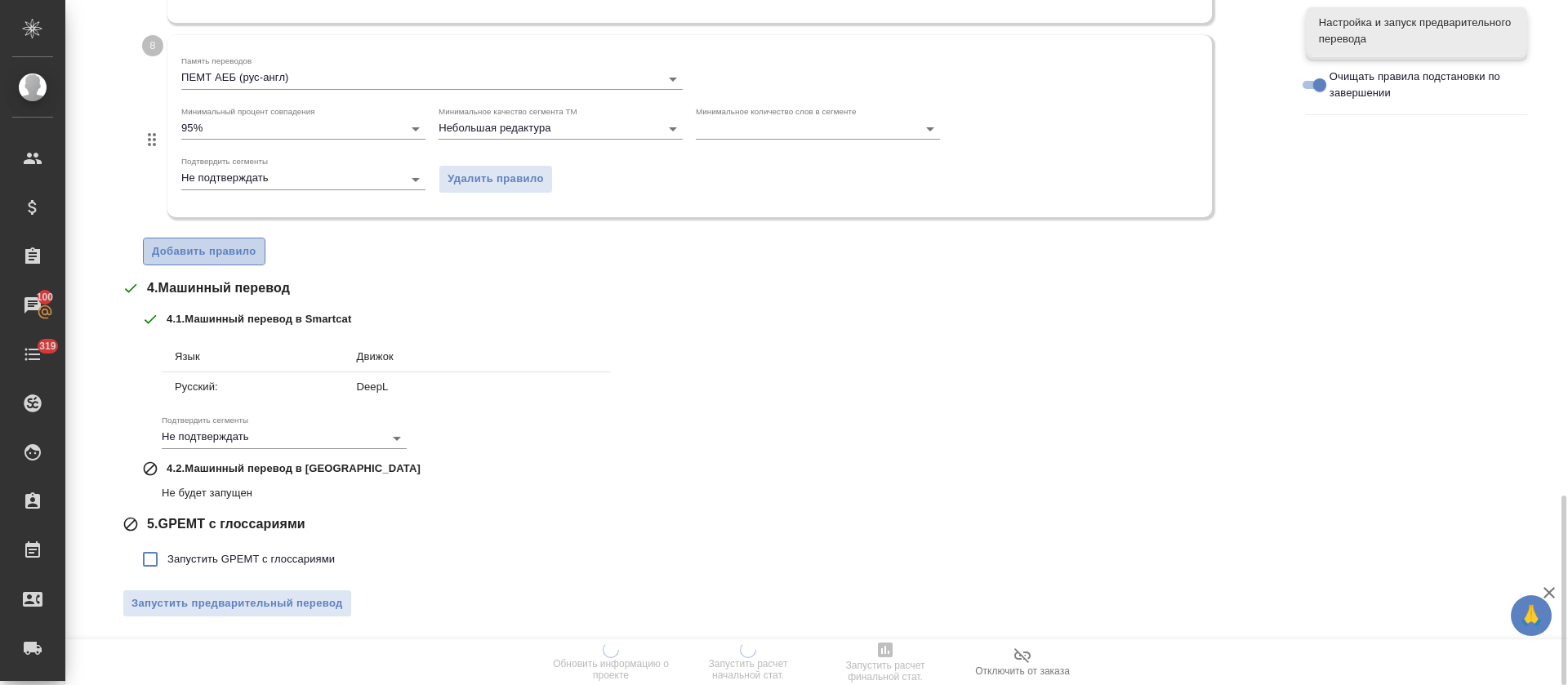
click at [252, 253] on span "Добавить правило" at bounding box center [204, 252] width 104 height 19
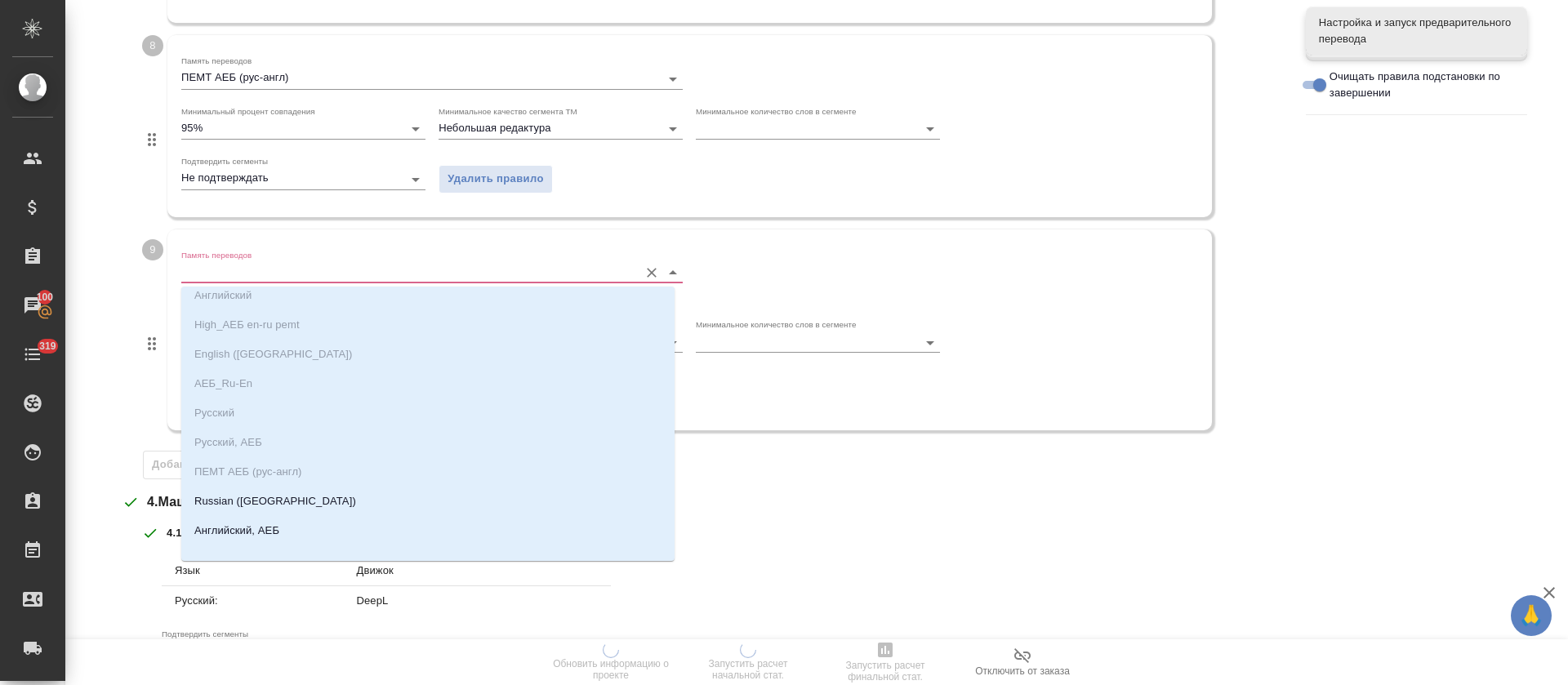
scroll to position [54, 0]
click at [247, 472] on li "Russian (Russia)" at bounding box center [428, 487] width 494 height 29
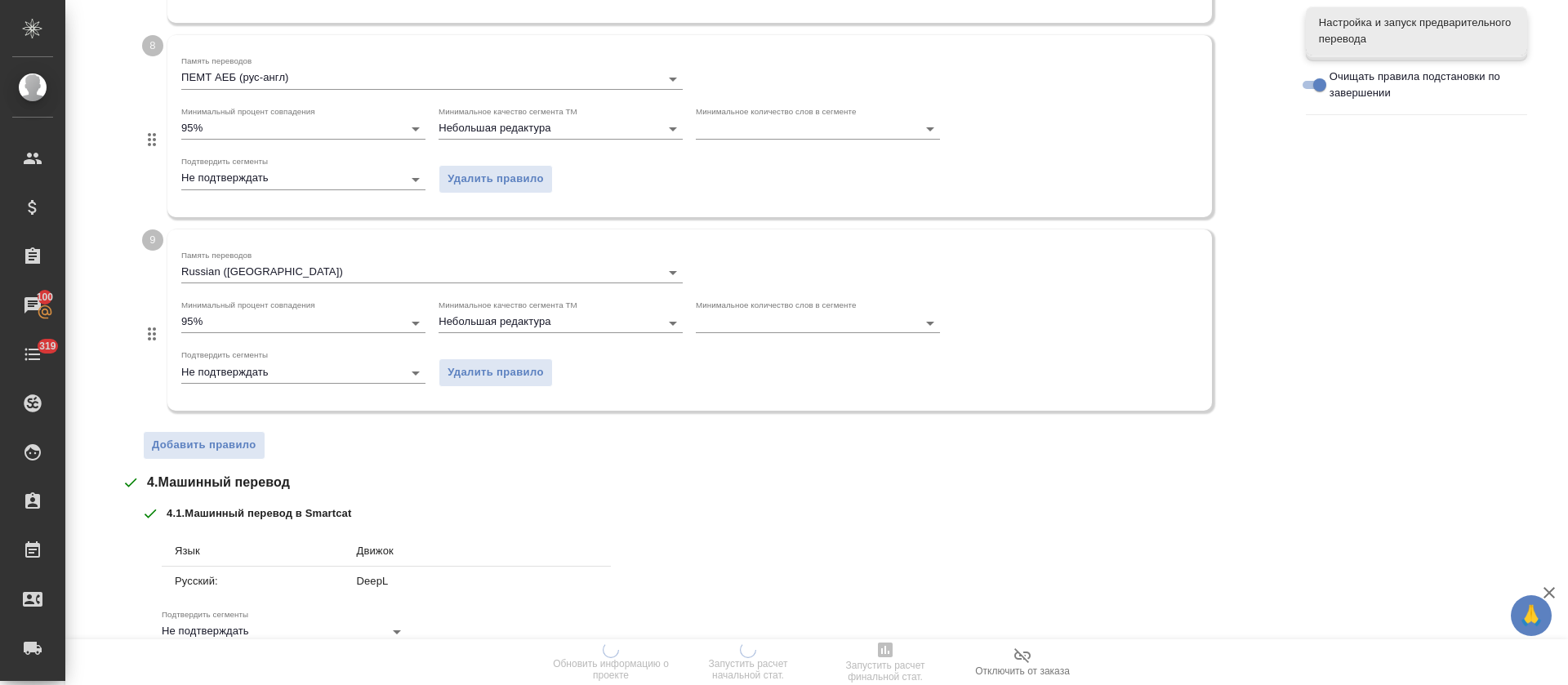
scroll to position [1979, 0]
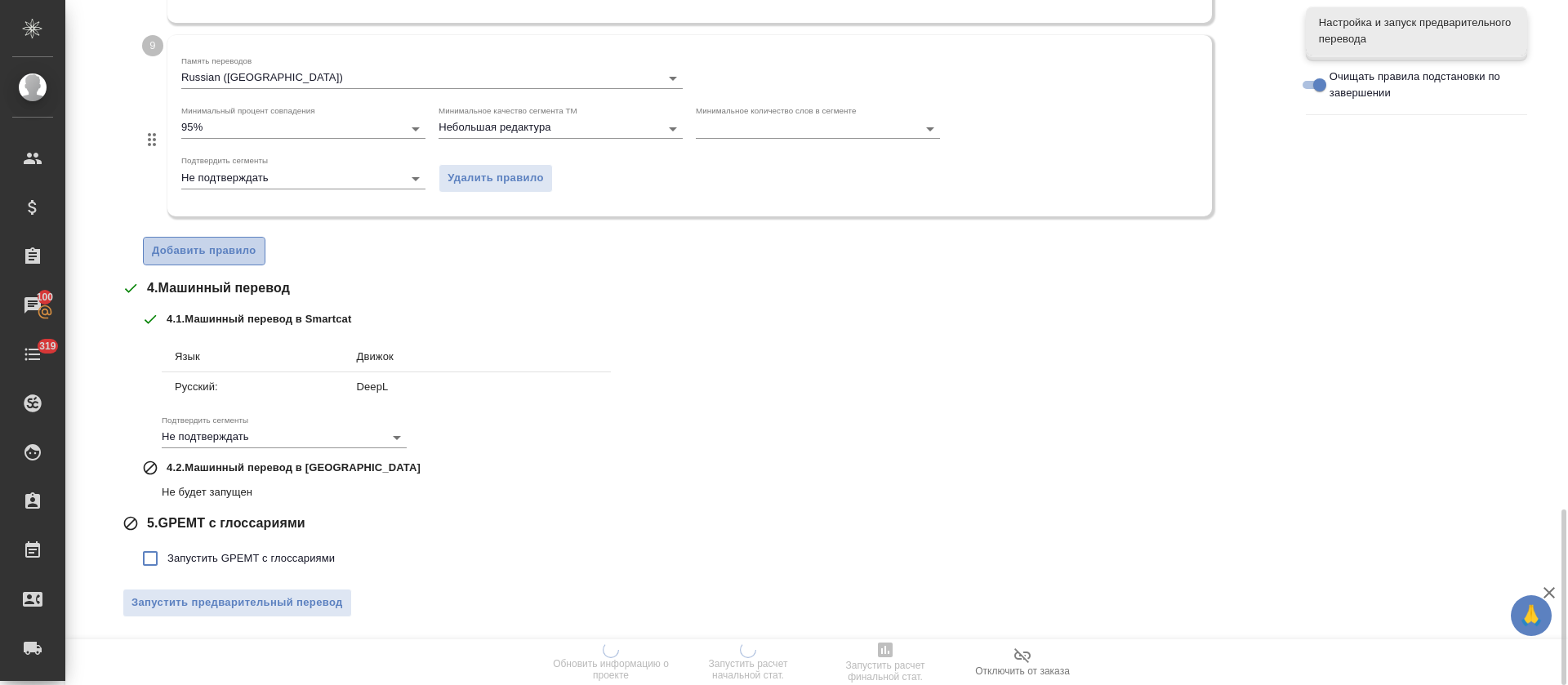
click at [233, 254] on span "Добавить правило" at bounding box center [204, 251] width 104 height 19
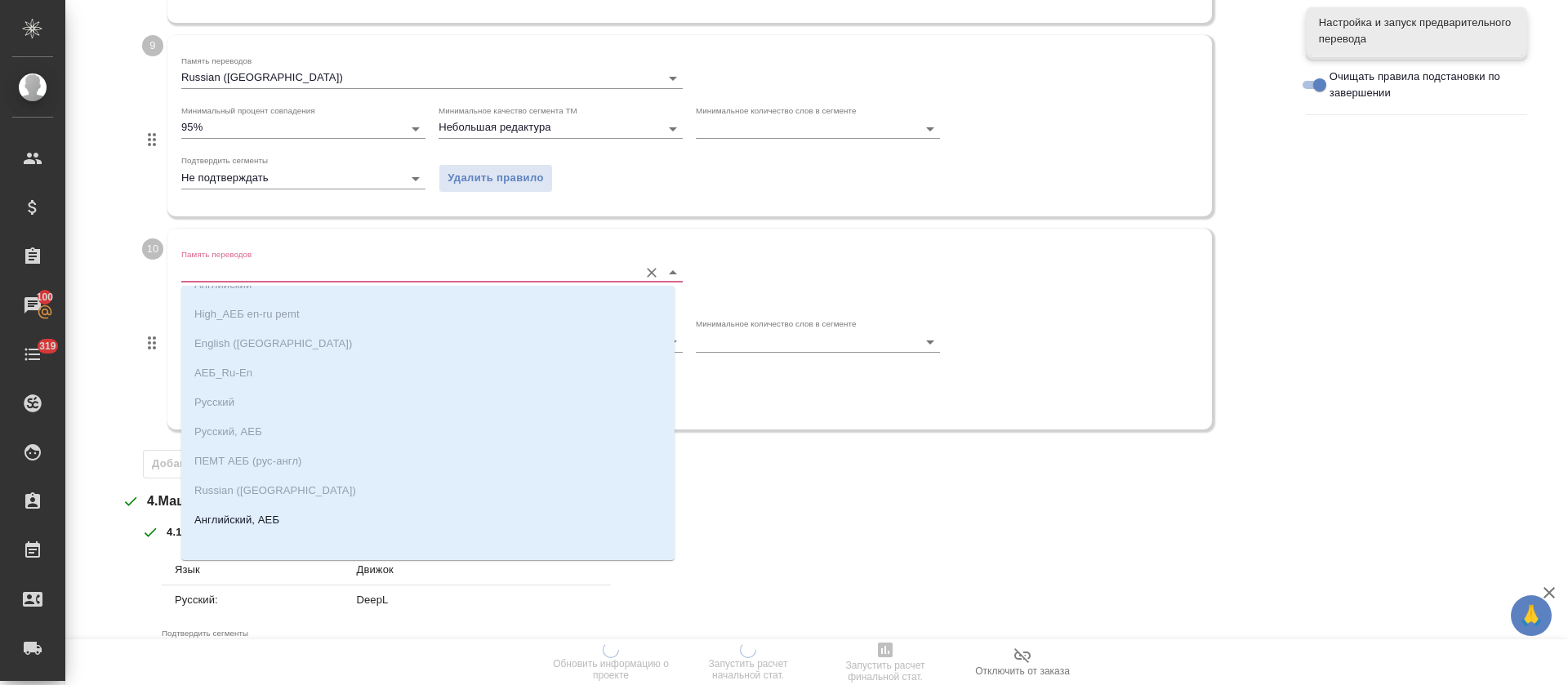
scroll to position [54, 0]
click at [246, 504] on li "Английский, АЕБ" at bounding box center [428, 515] width 494 height 29
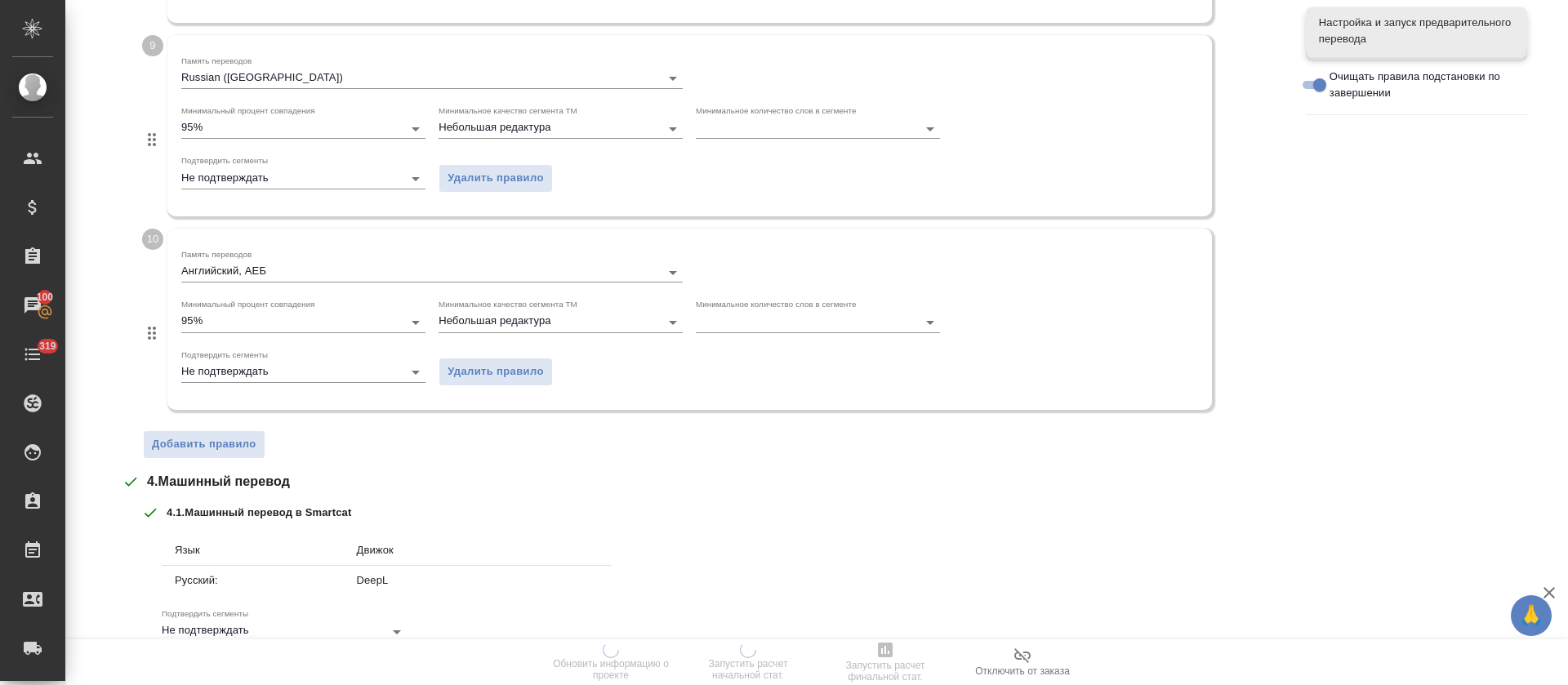
scroll to position [2172, 0]
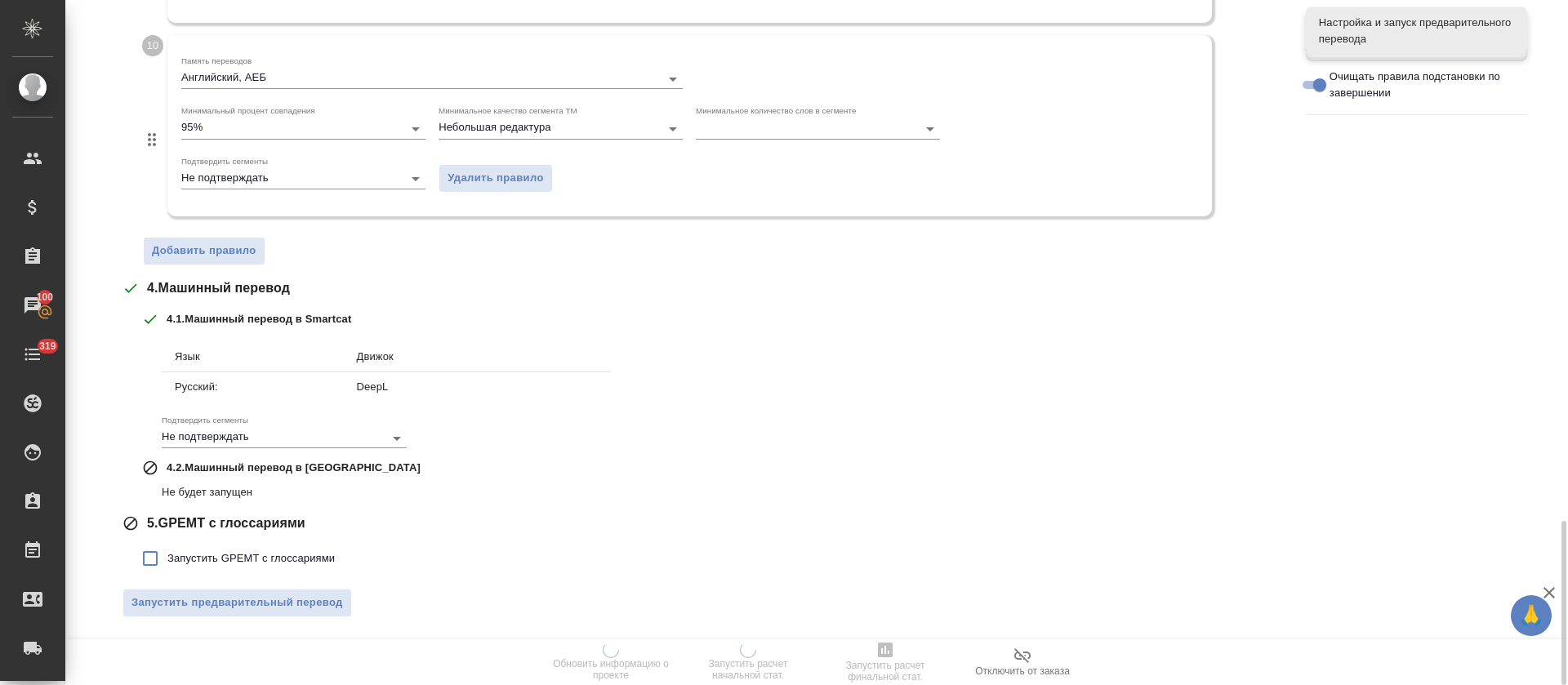
click at [221, 553] on span "Запустить GPEMT с глоссариями" at bounding box center [252, 558] width 168 height 17
click at [168, 553] on input "Запустить GPEMT с глоссариями" at bounding box center [149, 558] width 34 height 34
checkbox input "true"
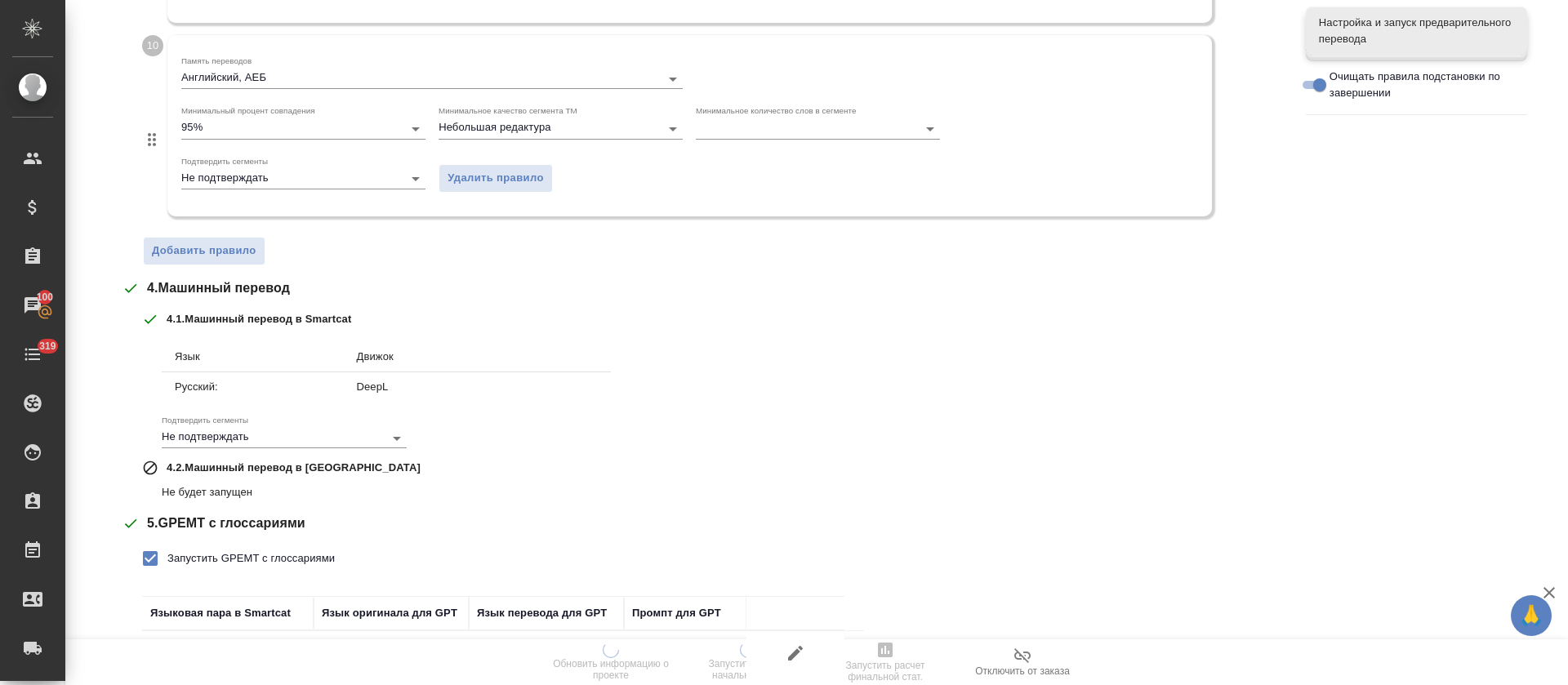
scroll to position [2286, 0]
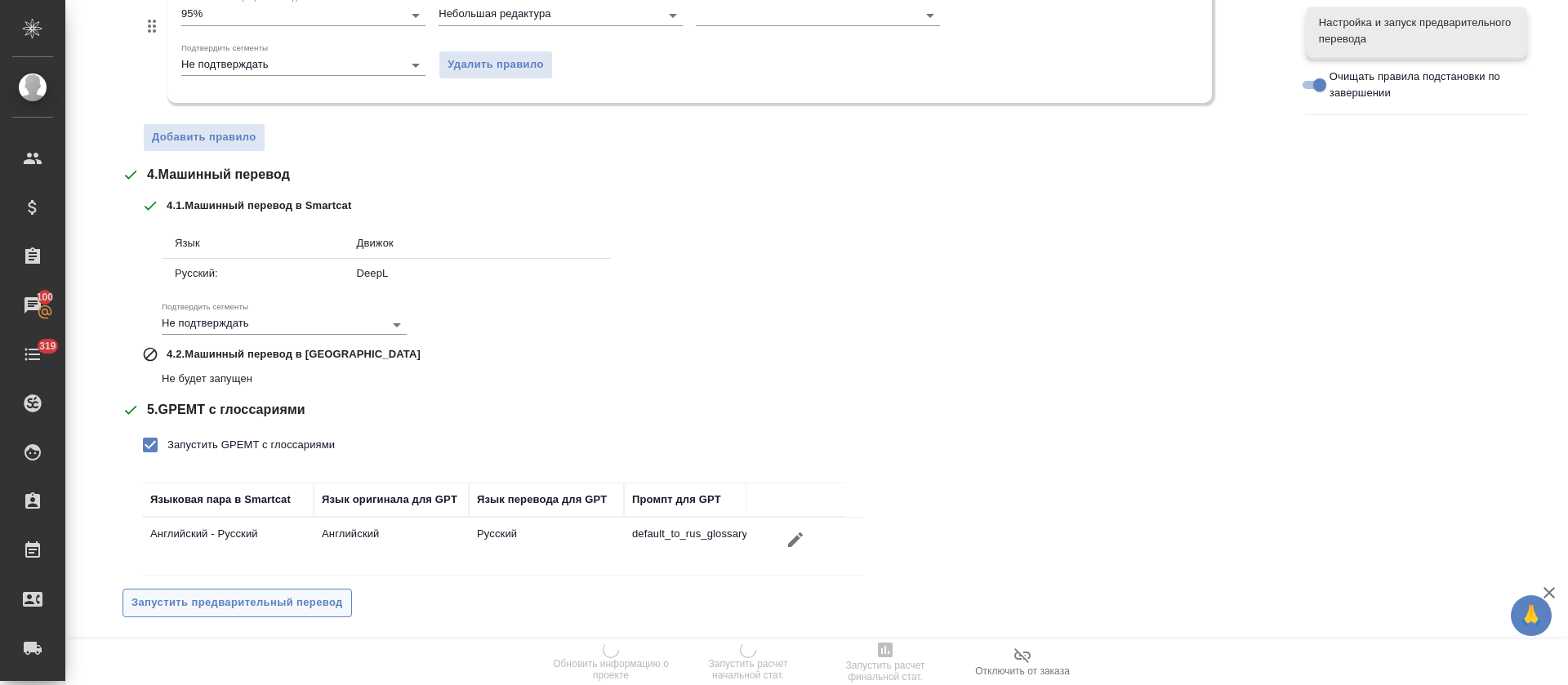
click at [315, 606] on span "Запустить предварительный перевод" at bounding box center [237, 602] width 212 height 19
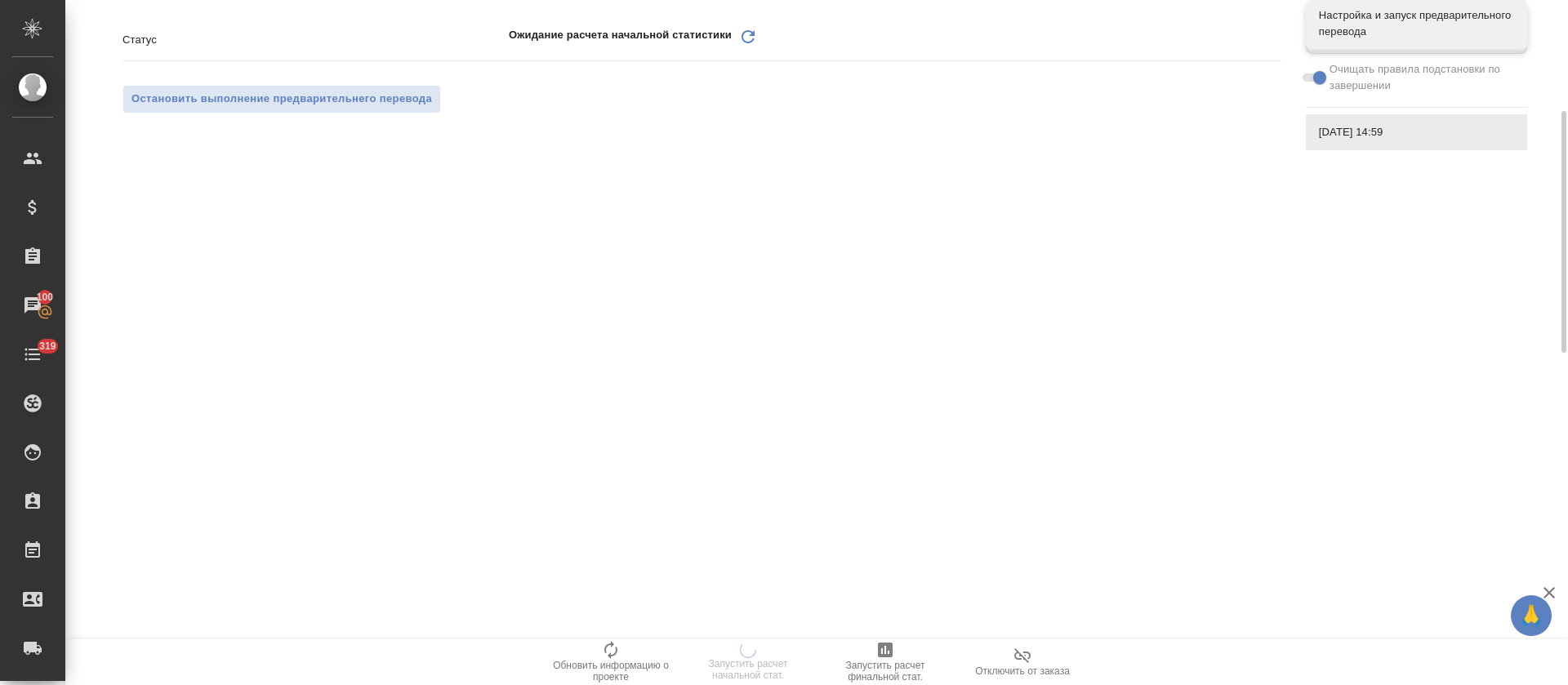
scroll to position [0, 0]
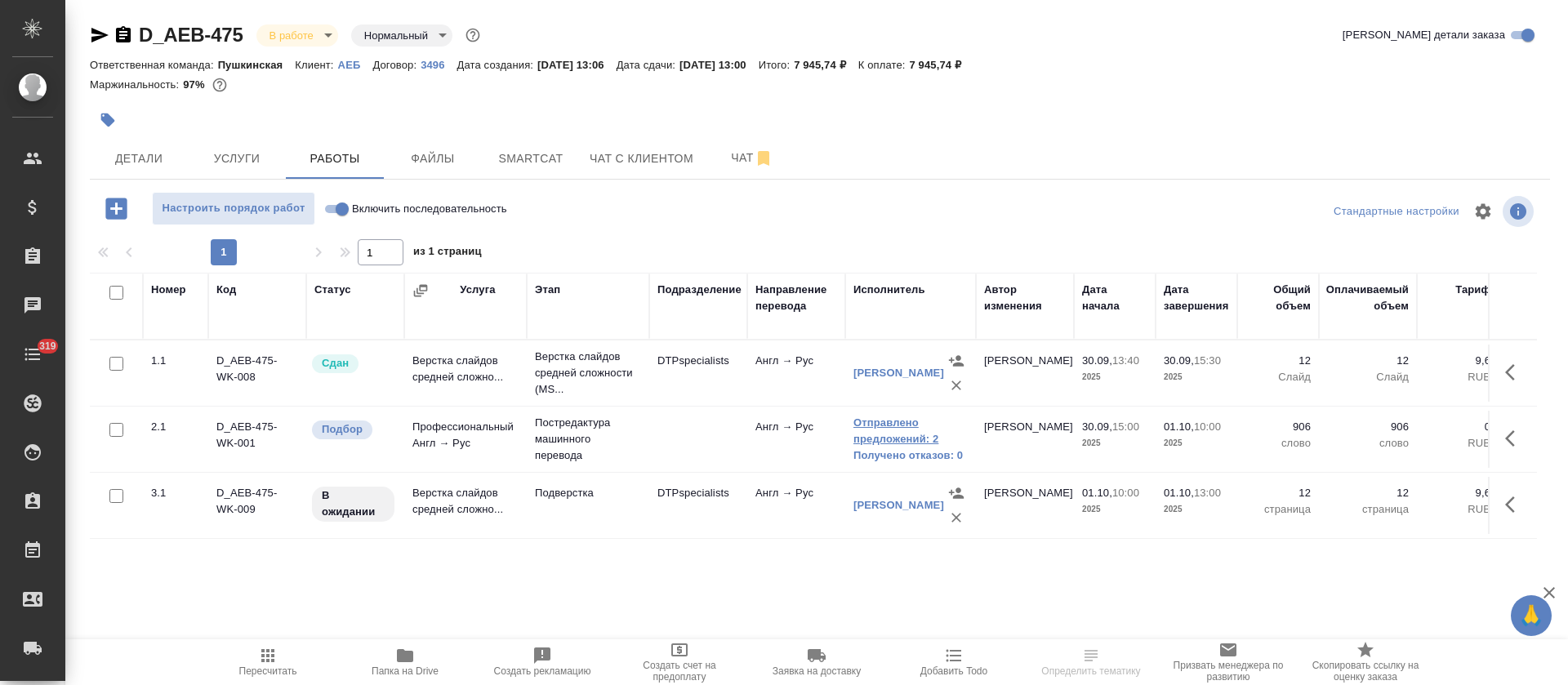
click at [873, 438] on link "Отправлено предложений: 2" at bounding box center [910, 430] width 114 height 32
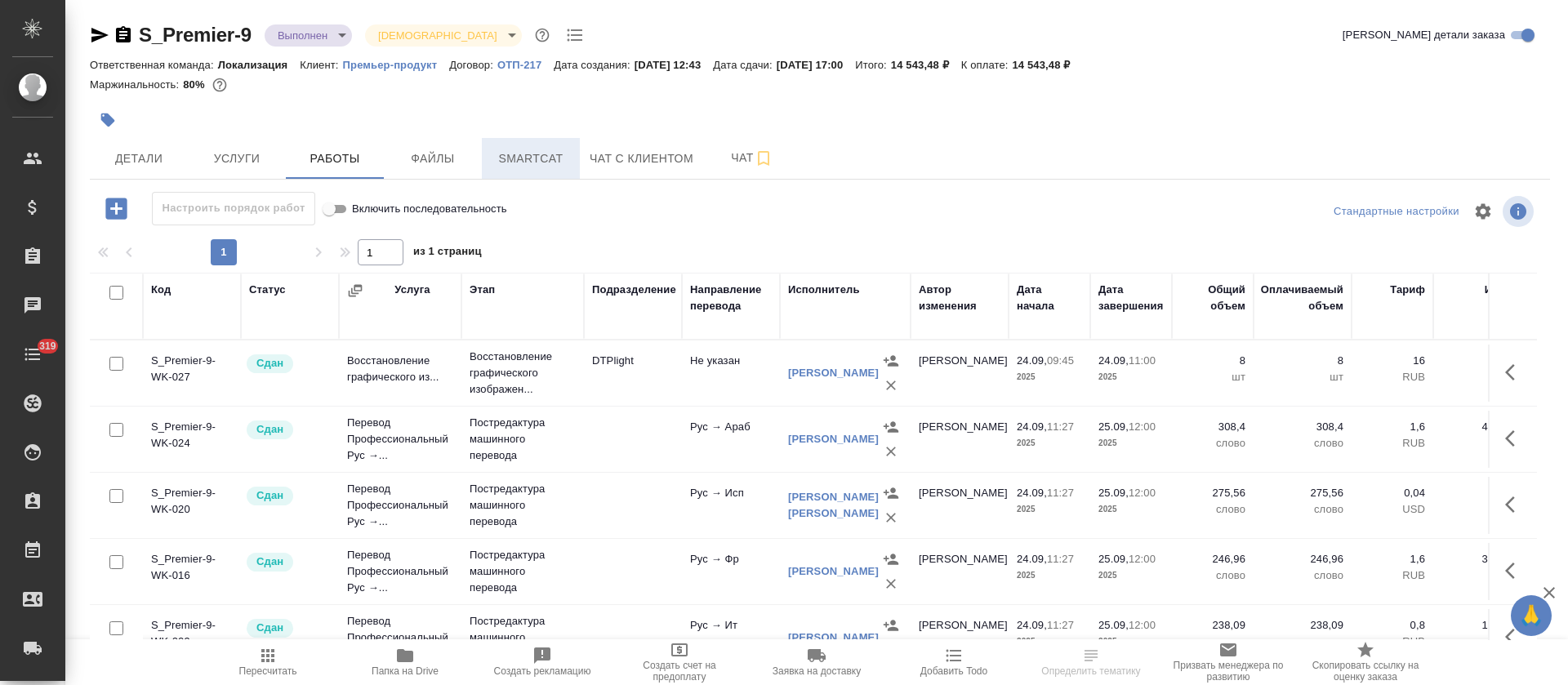
click at [510, 171] on button "Smartcat" at bounding box center [531, 158] width 98 height 41
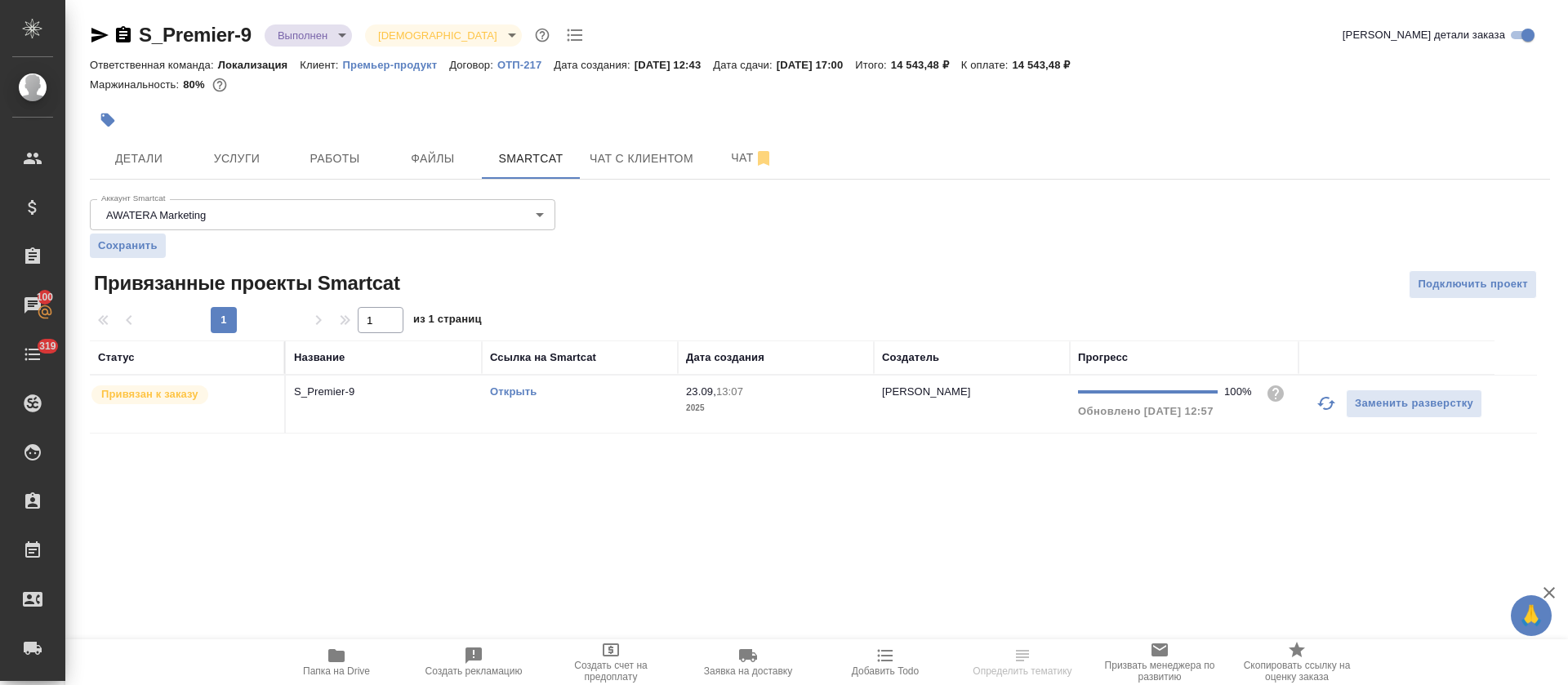
click at [505, 388] on link "Открыть" at bounding box center [513, 391] width 47 height 13
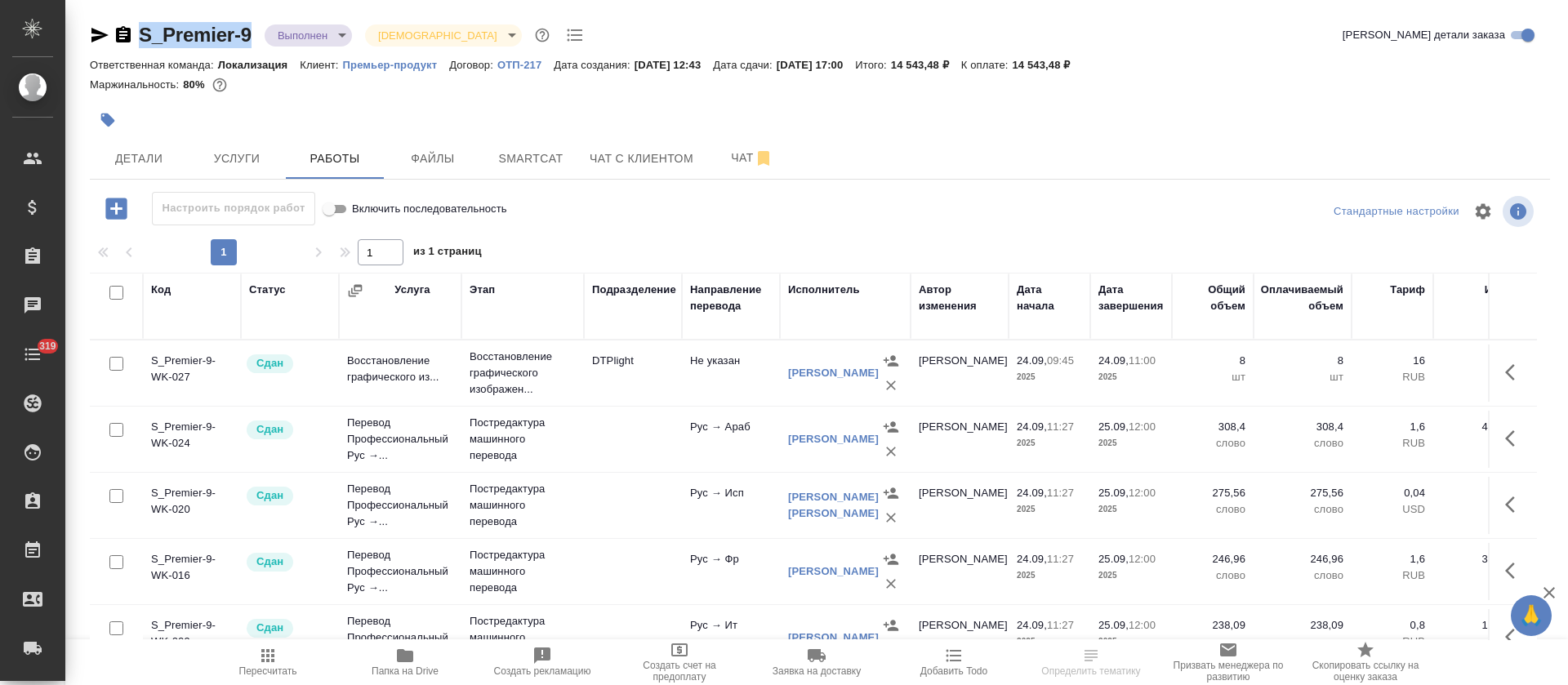
drag, startPoint x: 257, startPoint y: 18, endPoint x: 136, endPoint y: 42, distance: 123.4
click at [136, 42] on div "S_Premier-9 Выполнен completed Святая троица holyTrinity Кратко детали заказа О…" at bounding box center [820, 341] width 1478 height 682
copy link "S_Premier-9"
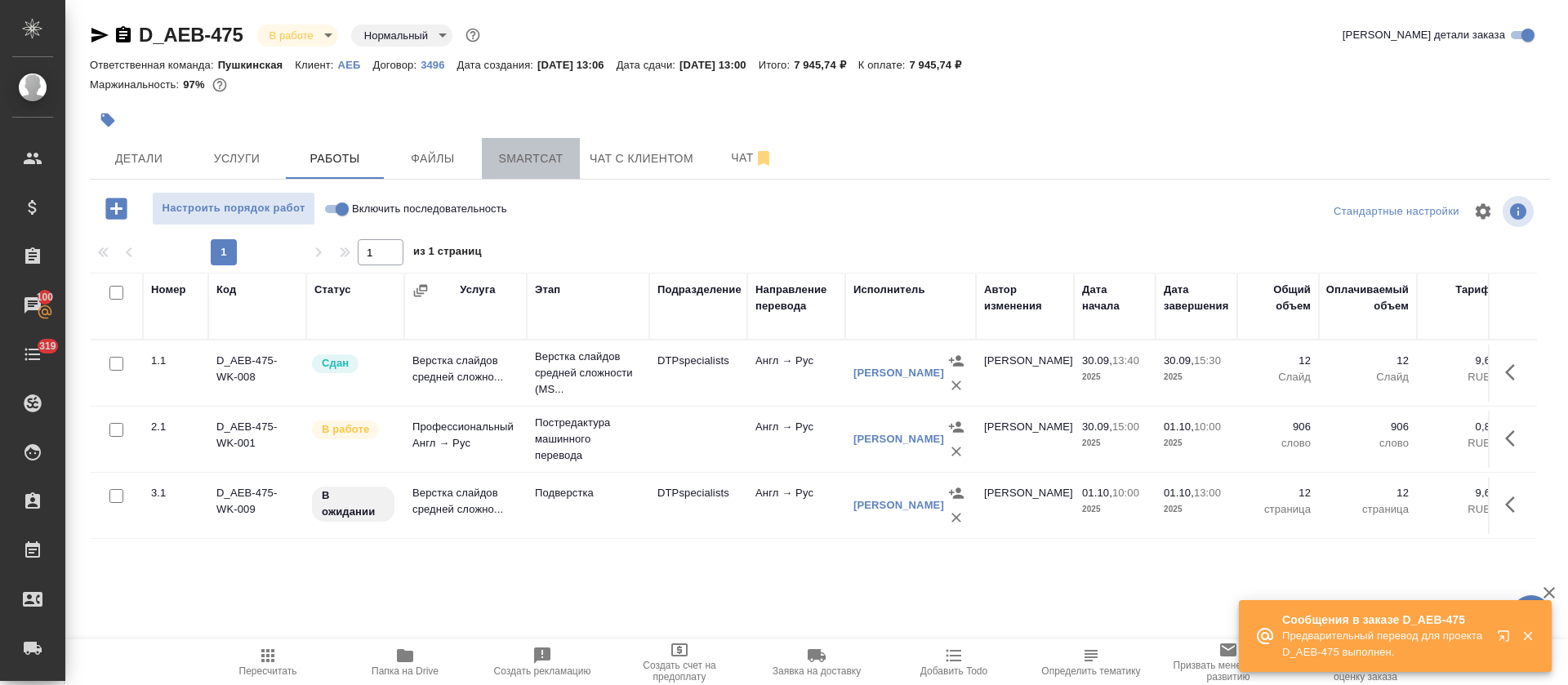
click at [503, 153] on span "Smartcat" at bounding box center [531, 158] width 78 height 20
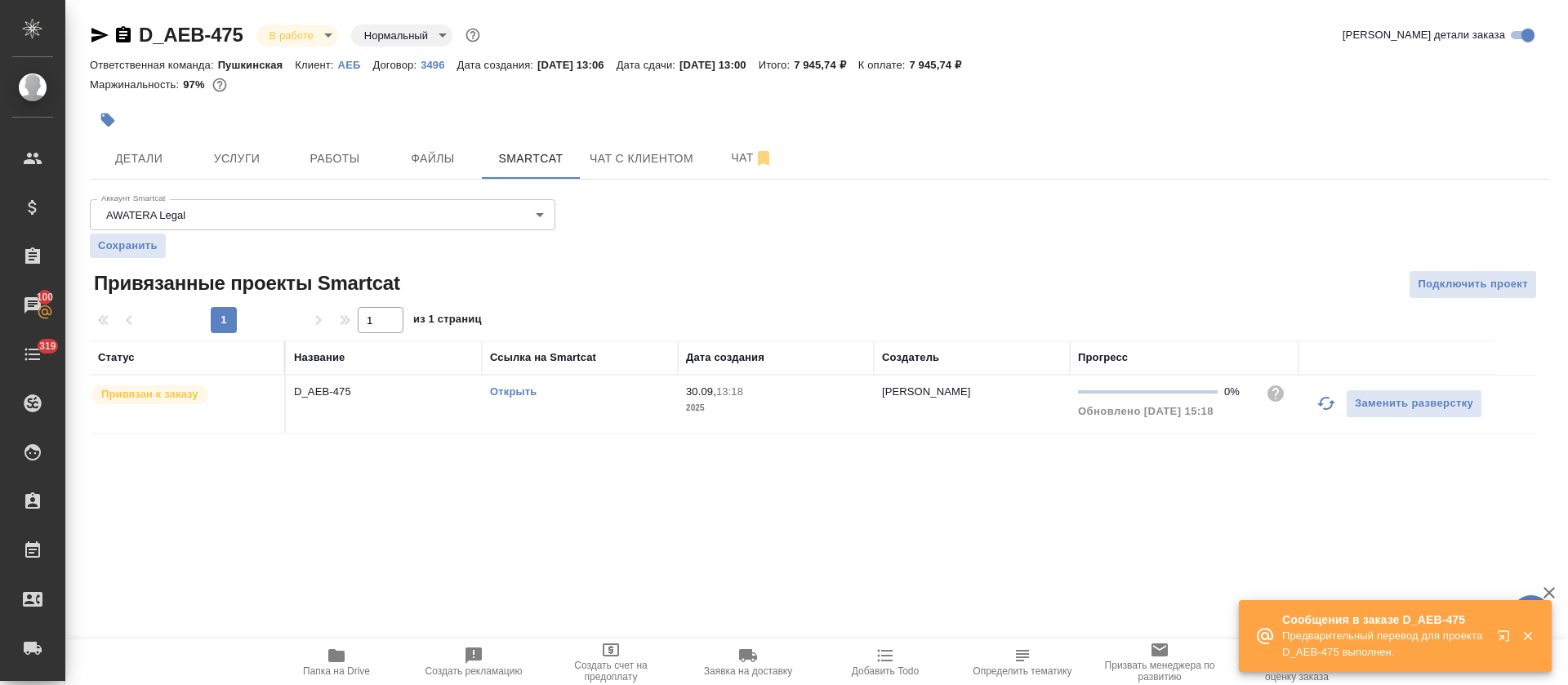
click at [527, 393] on link "Открыть" at bounding box center [513, 391] width 47 height 13
click at [347, 151] on span "Работы" at bounding box center [335, 158] width 78 height 20
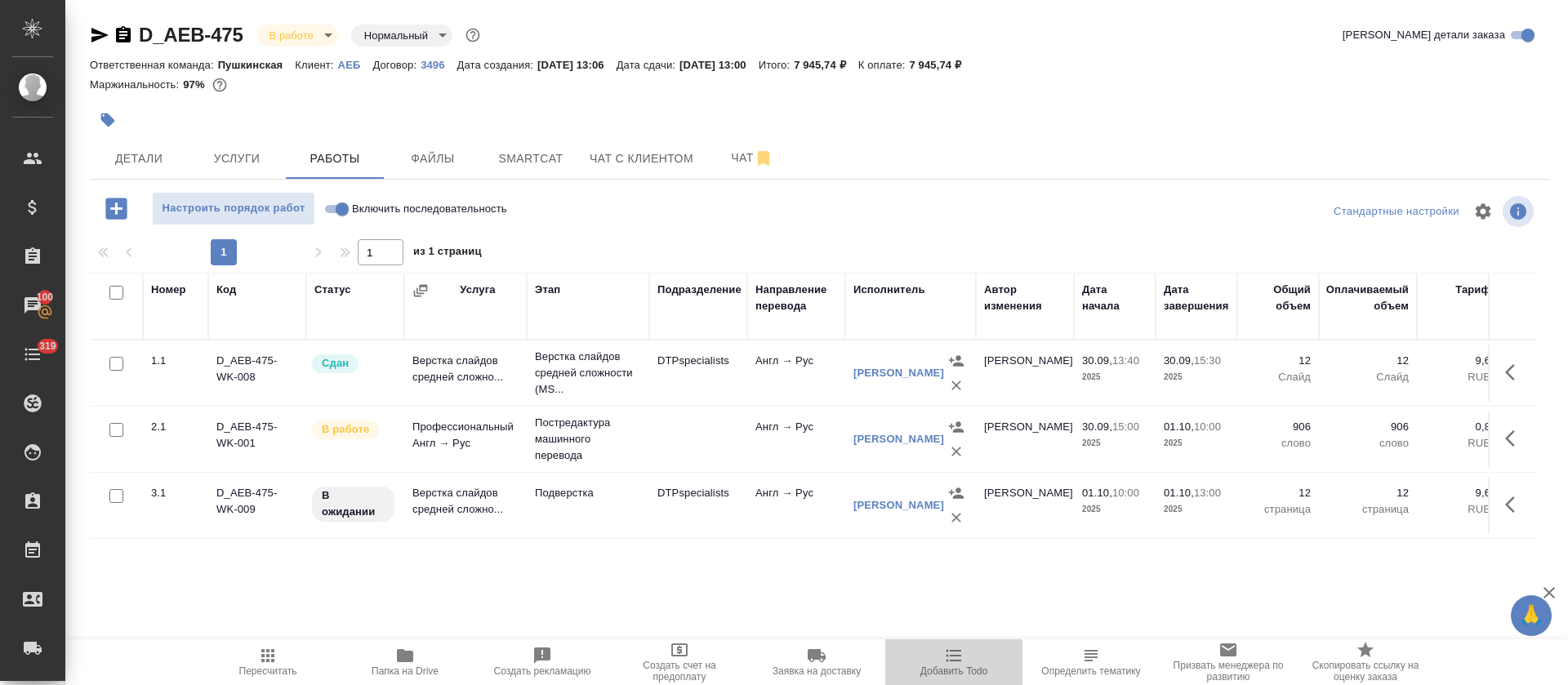
click at [971, 664] on span "Добавить Todo" at bounding box center [953, 662] width 118 height 31
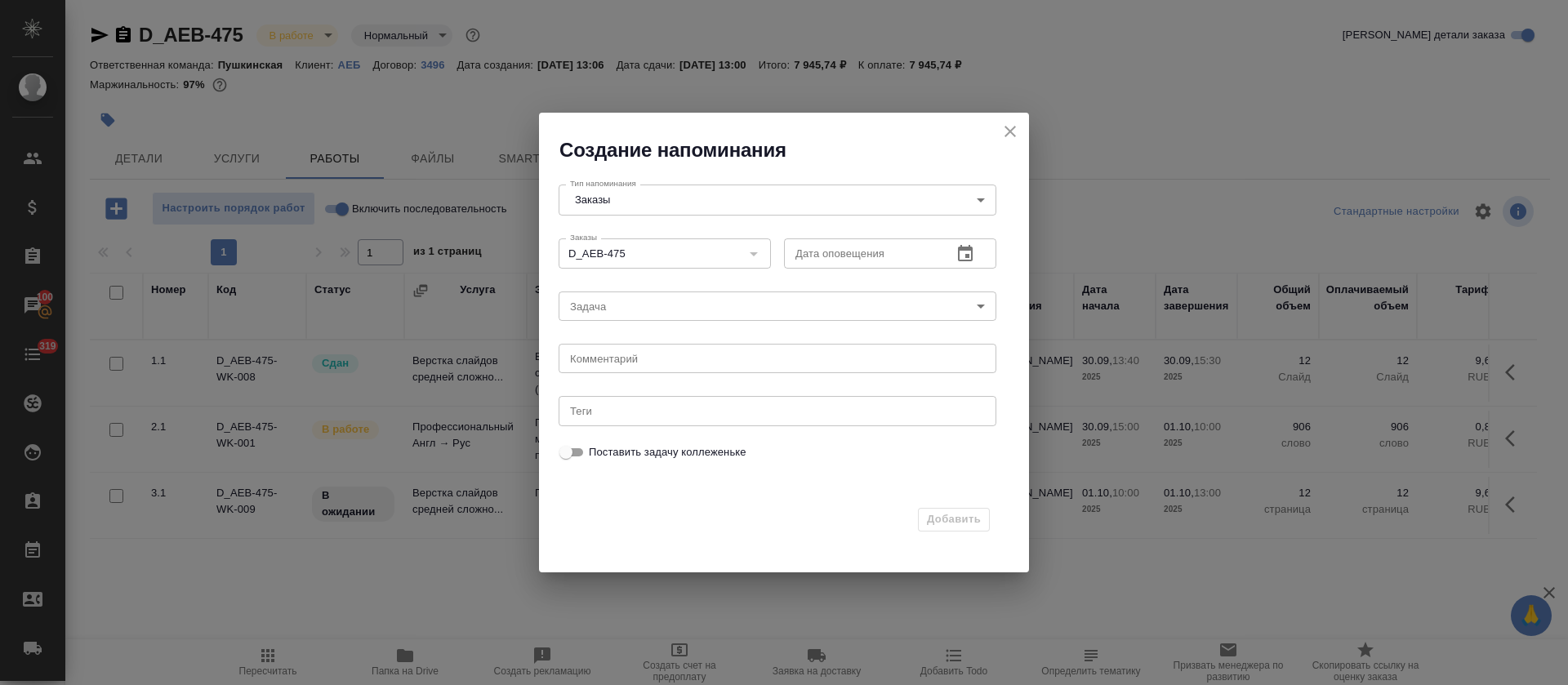
click at [966, 258] on icon "button" at bounding box center [965, 254] width 20 height 20
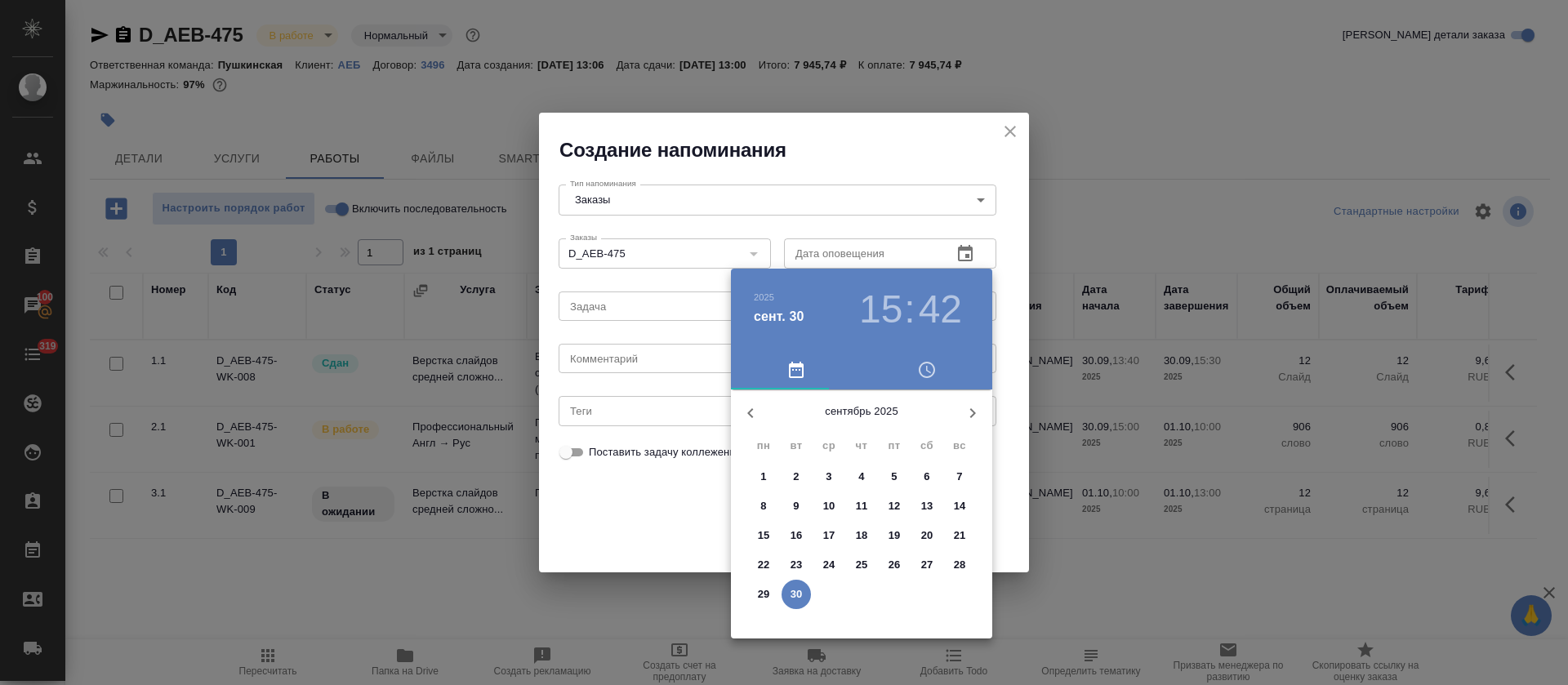
click at [954, 436] on div "сентябрь 2025 пн вт ср чт пт сб вс" at bounding box center [862, 422] width 261 height 62
click at [965, 414] on icon "button" at bounding box center [973, 413] width 20 height 20
click at [830, 489] on button "1" at bounding box center [828, 477] width 29 height 29
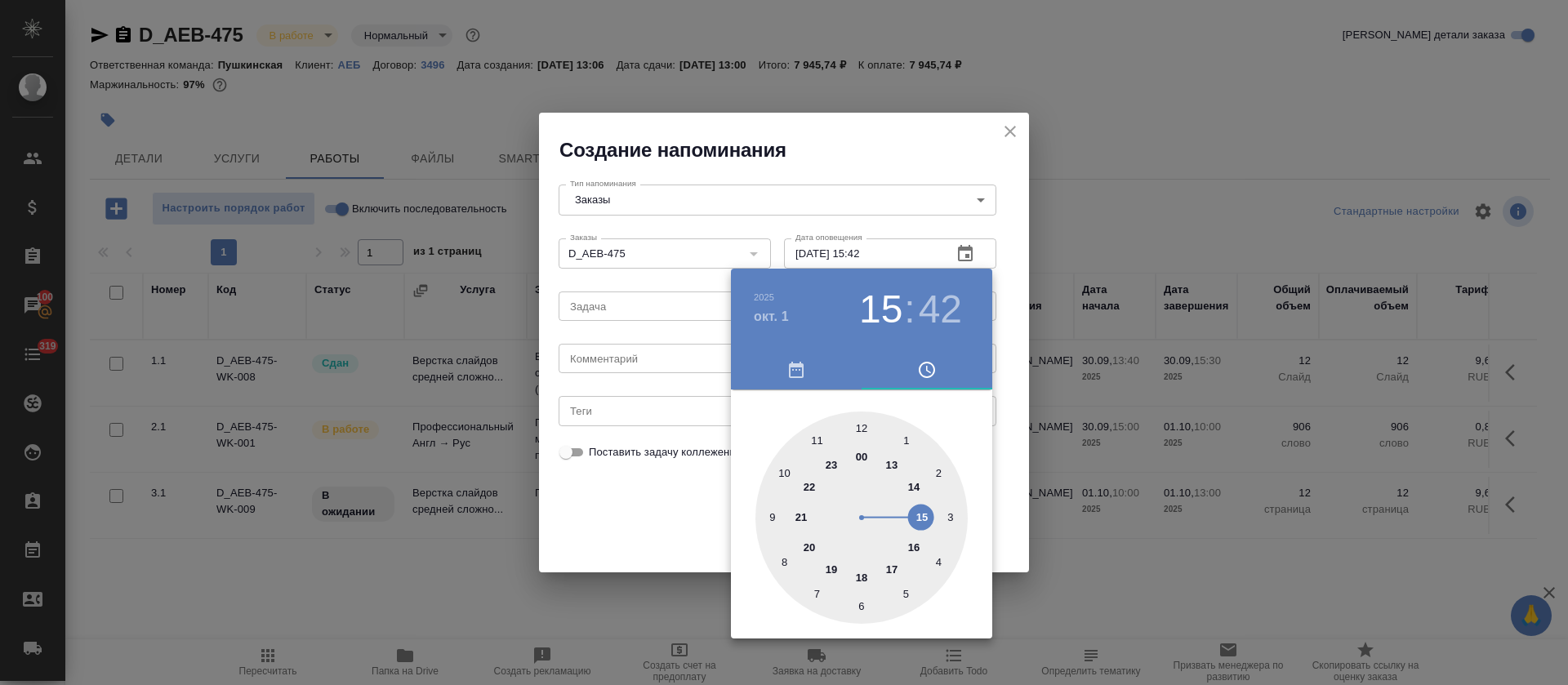
click at [789, 482] on div at bounding box center [862, 518] width 213 height 213
type input "01.10.2025 10:00"
click at [866, 420] on div at bounding box center [862, 518] width 213 height 213
click at [672, 528] on div at bounding box center [784, 342] width 1568 height 685
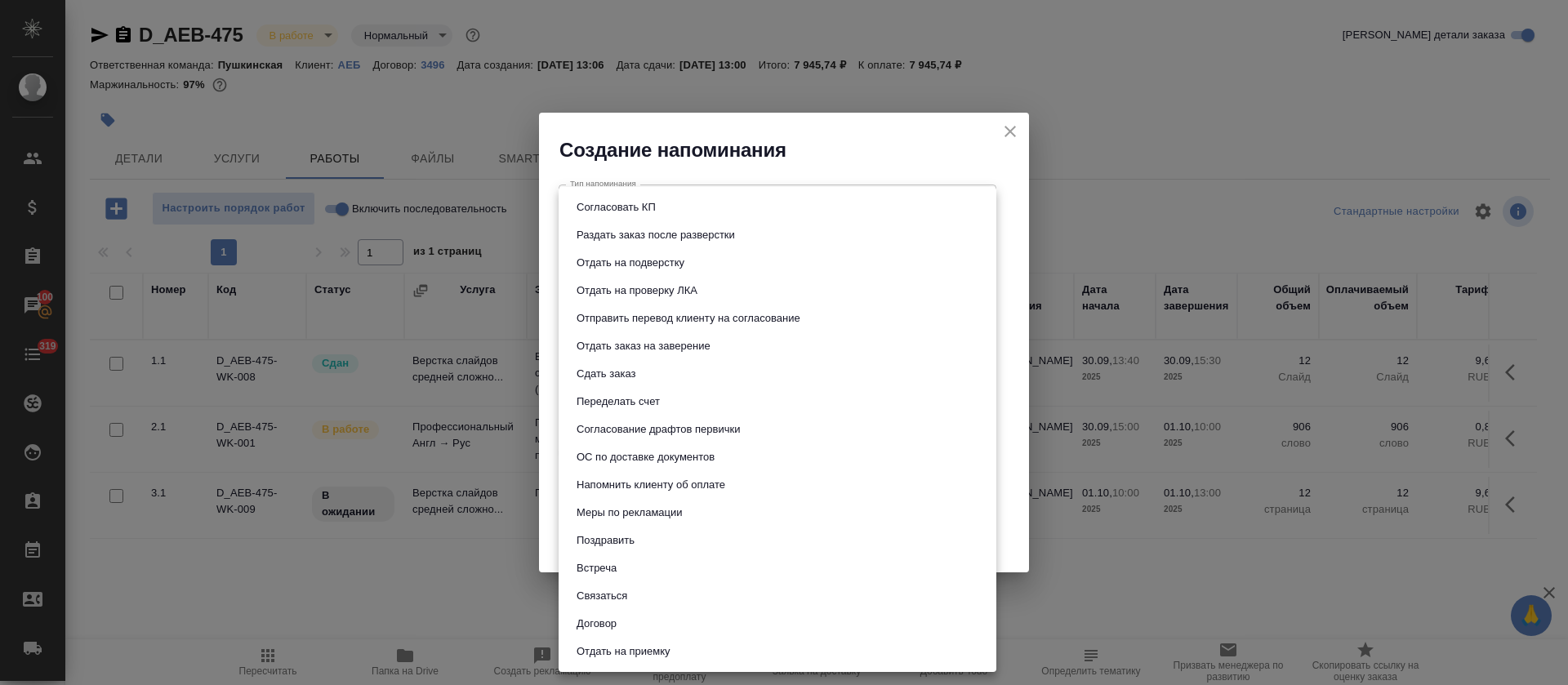
click at [623, 307] on body "🙏 .cls-1 fill:#fff; AWATERA Tretyakova Olga Клиенты Спецификации Заказы 100 Чат…" at bounding box center [784, 342] width 1568 height 685
click at [640, 264] on button "Отдать на подверстку" at bounding box center [630, 262] width 118 height 18
type input "Отдать на подверстку"
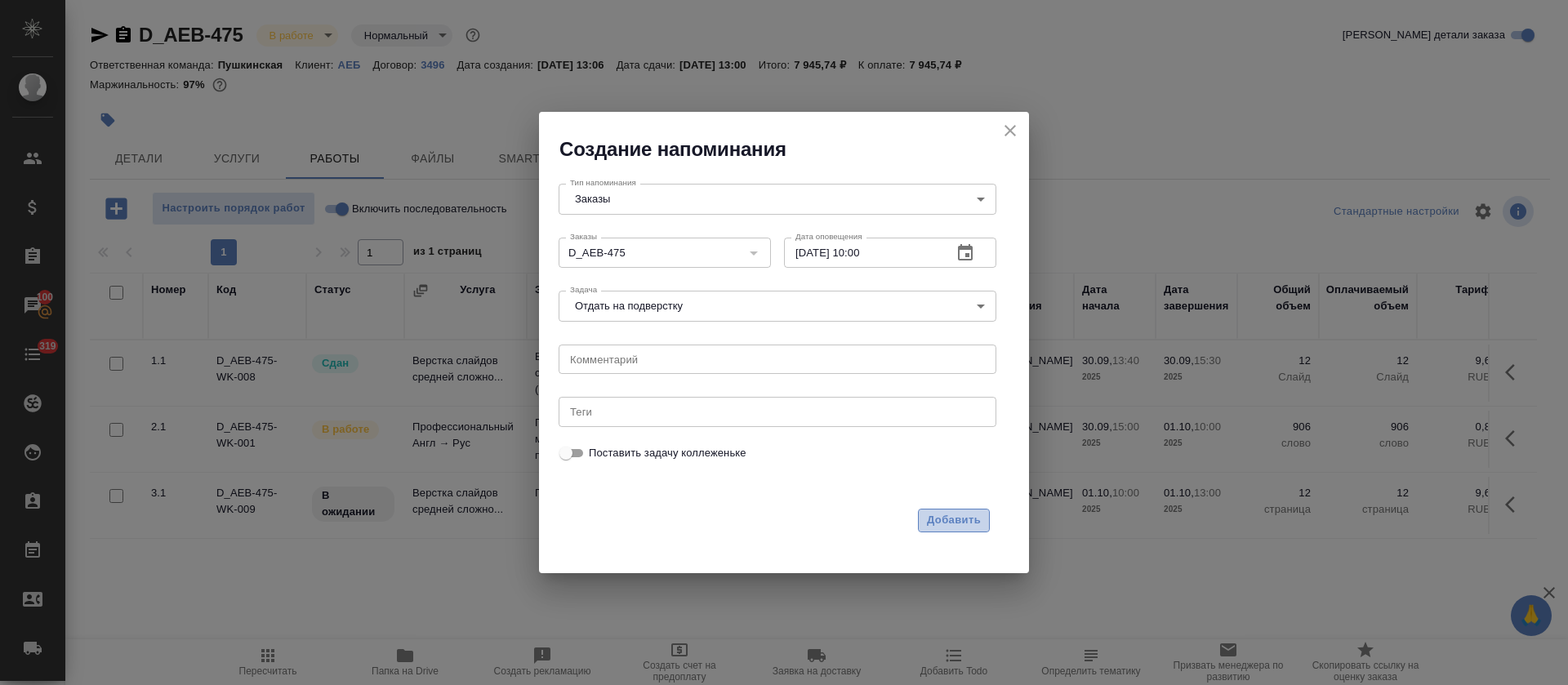
click at [934, 525] on span "Добавить" at bounding box center [953, 520] width 54 height 19
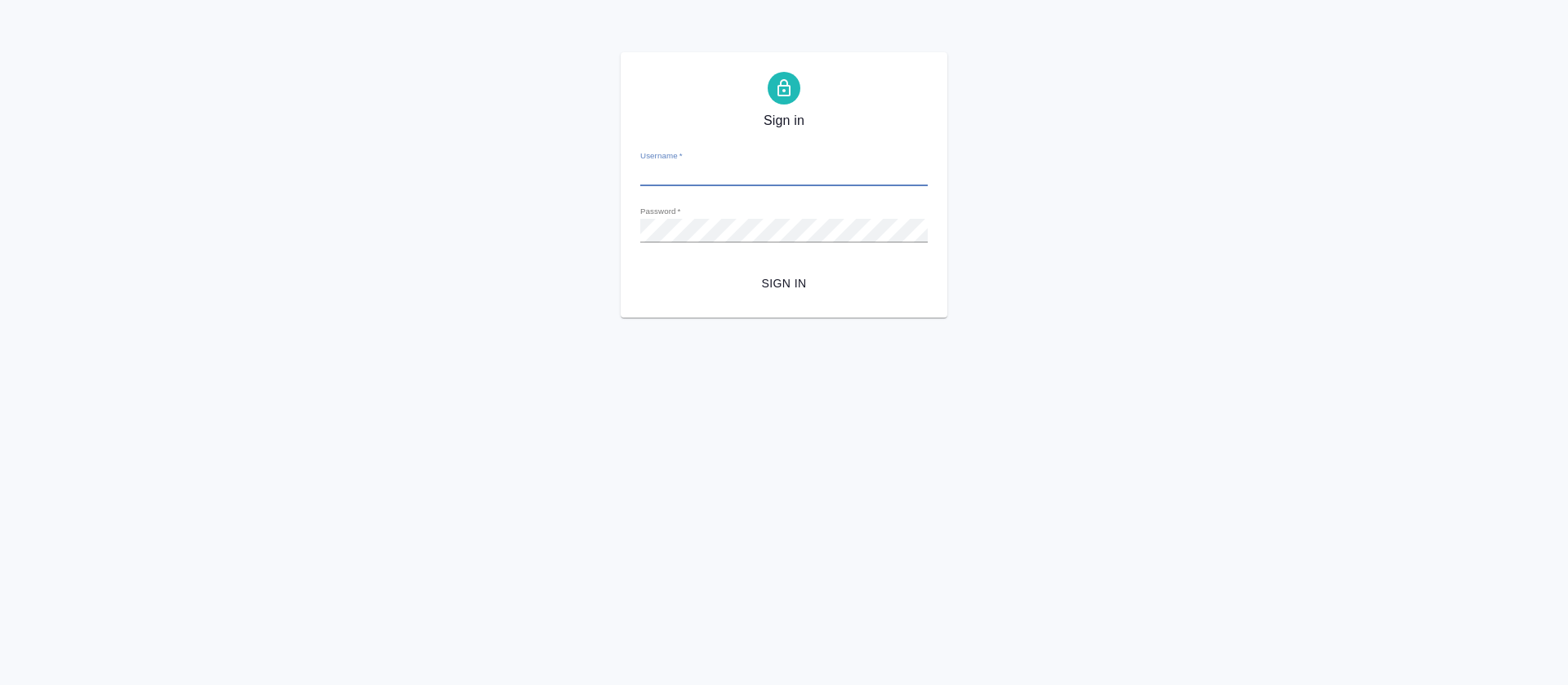
type input "[PERSON_NAME][EMAIL_ADDRESS][DOMAIN_NAME]"
drag, startPoint x: 764, startPoint y: 274, endPoint x: 769, endPoint y: 287, distance: 13.9
click at [765, 278] on span "Sign in" at bounding box center [784, 283] width 261 height 20
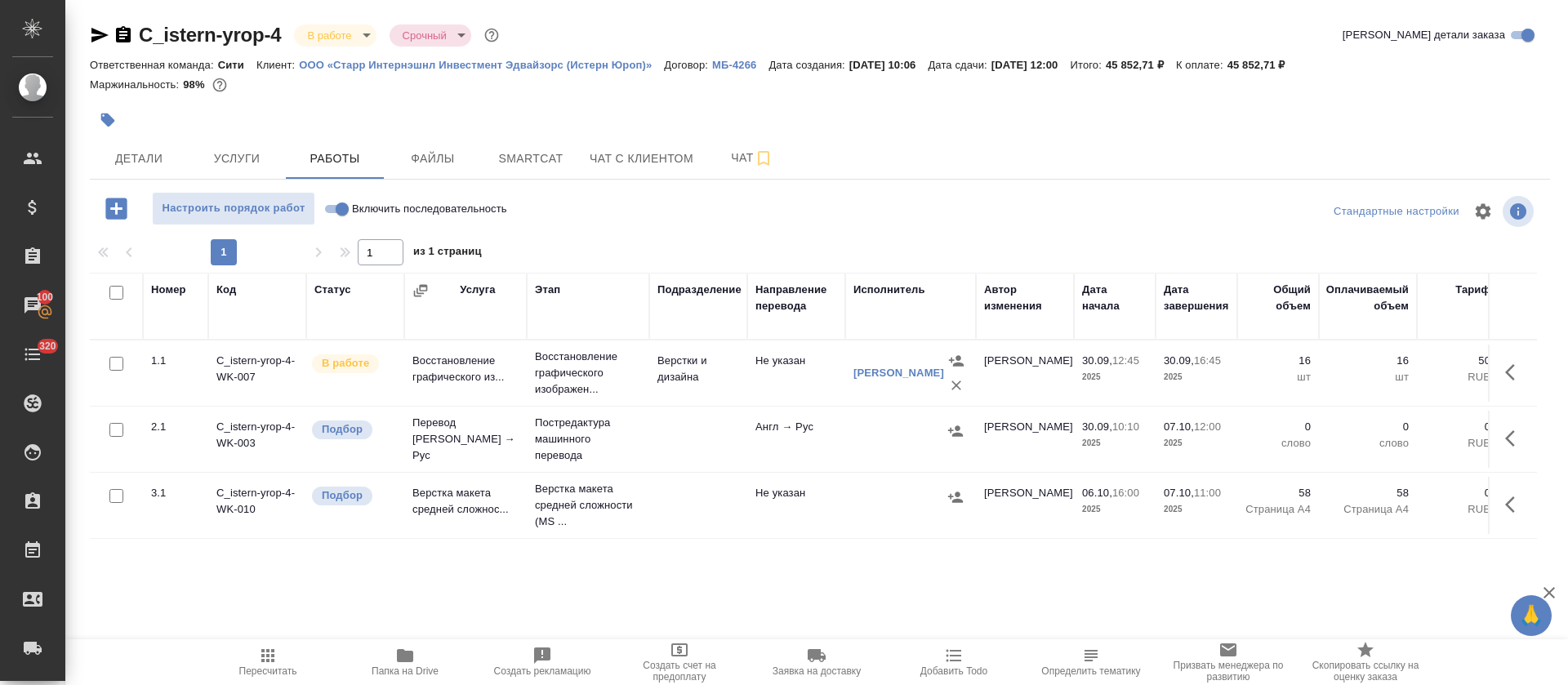
click at [920, 181] on div "C_istern-yrop-4 В работе inProgress Срочный urgent Кратко детали заказа Ответст…" at bounding box center [820, 341] width 1478 height 682
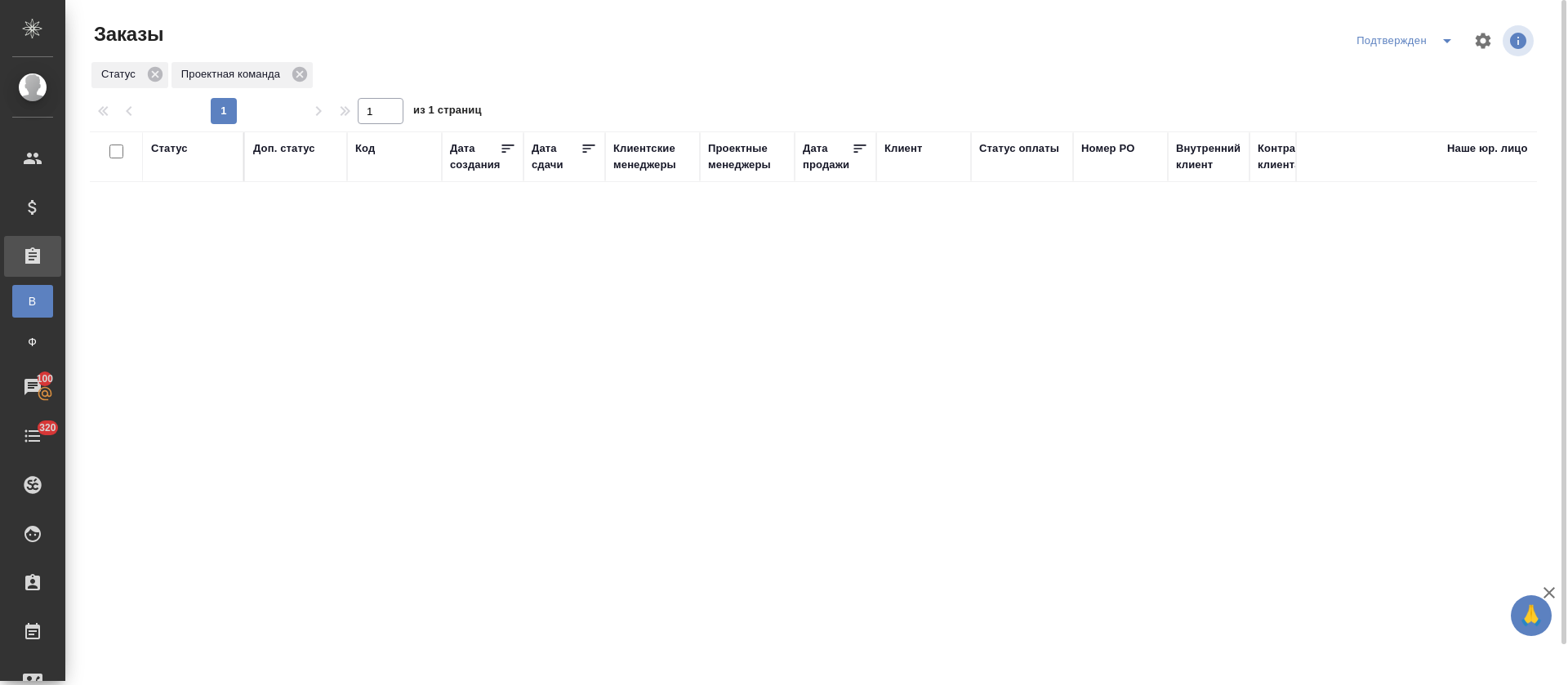
click at [1449, 33] on icon "split button" at bounding box center [1447, 41] width 20 height 20
click at [1411, 113] on li "Заказы КМ" at bounding box center [1407, 126] width 173 height 26
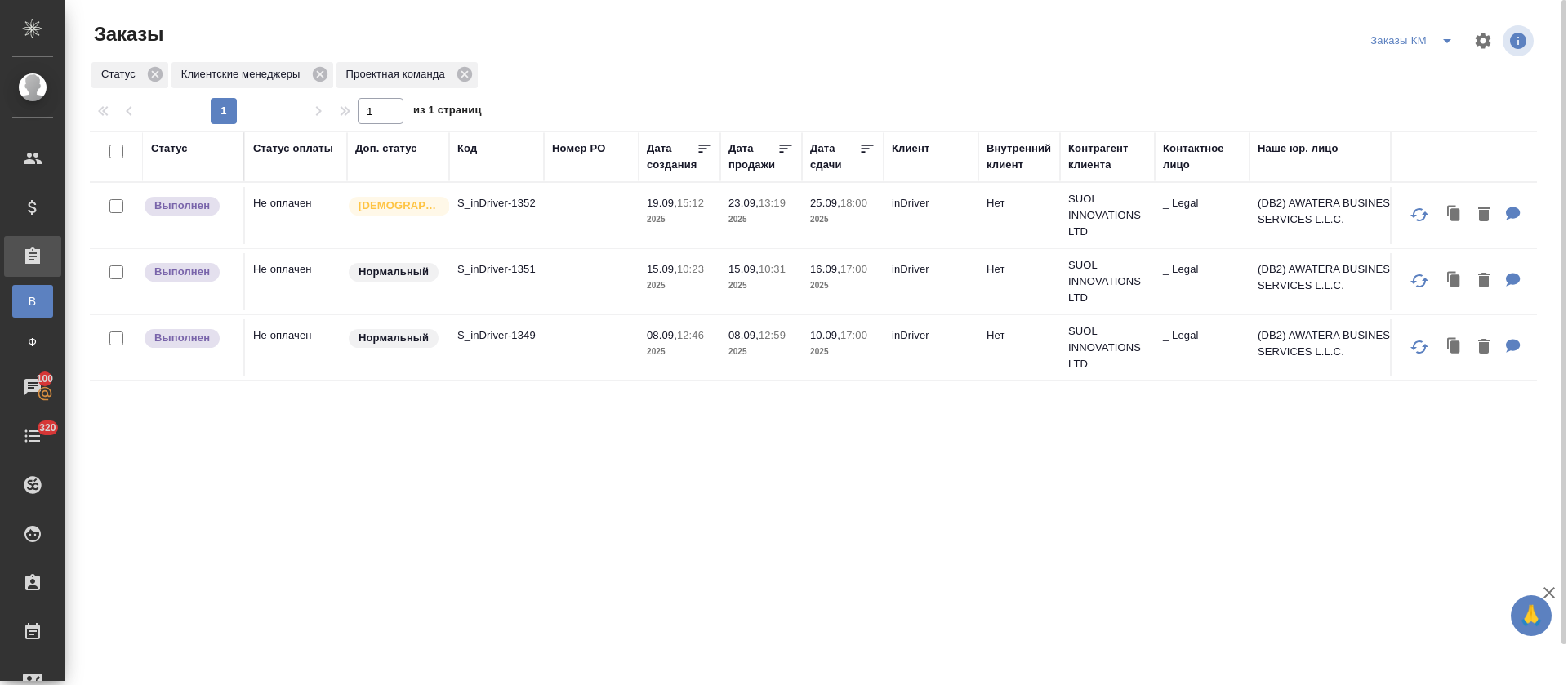
click at [286, 205] on td "Не оплачен" at bounding box center [296, 216] width 102 height 58
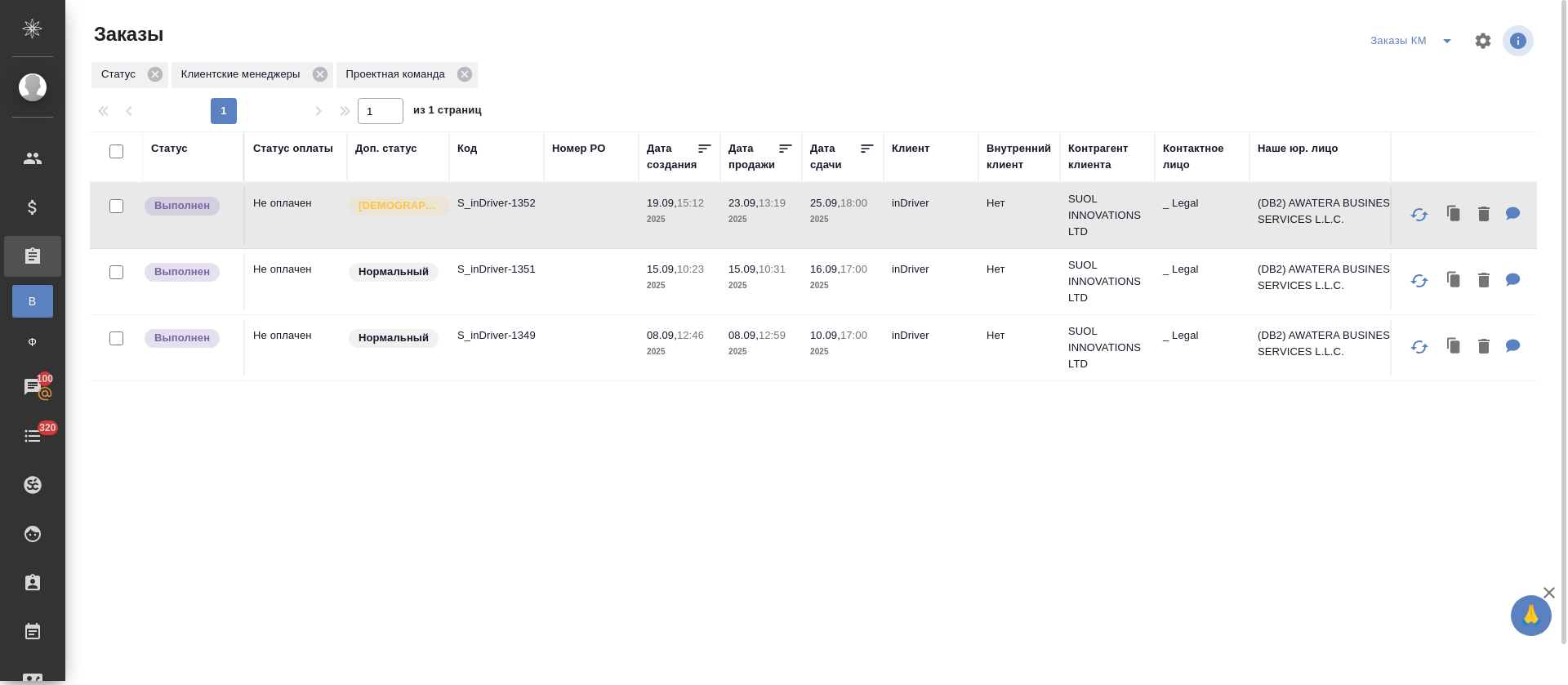
click at [286, 205] on td "Не оплачен" at bounding box center [296, 216] width 102 height 58
click at [298, 273] on td "Не оплачен" at bounding box center [296, 281] width 102 height 58
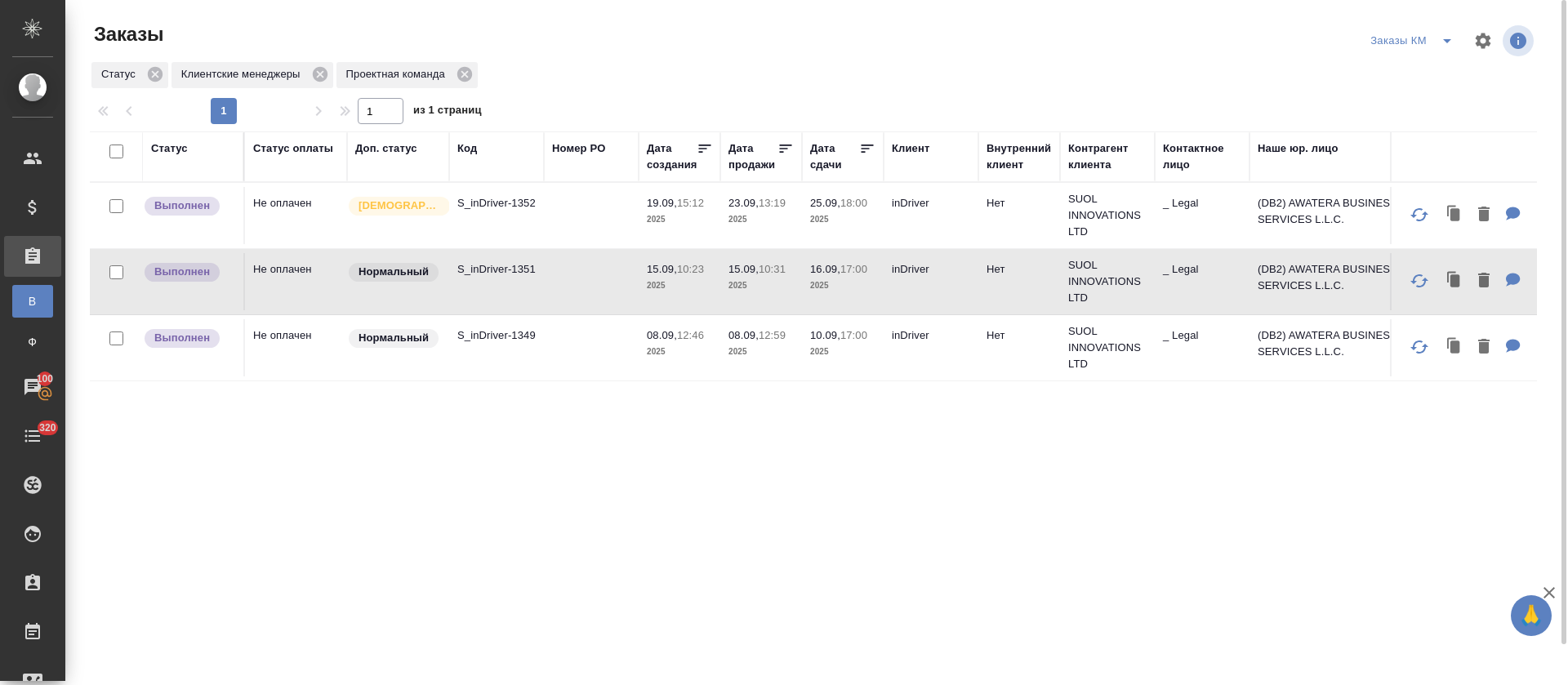
click at [304, 330] on td "Не оплачен" at bounding box center [296, 347] width 102 height 58
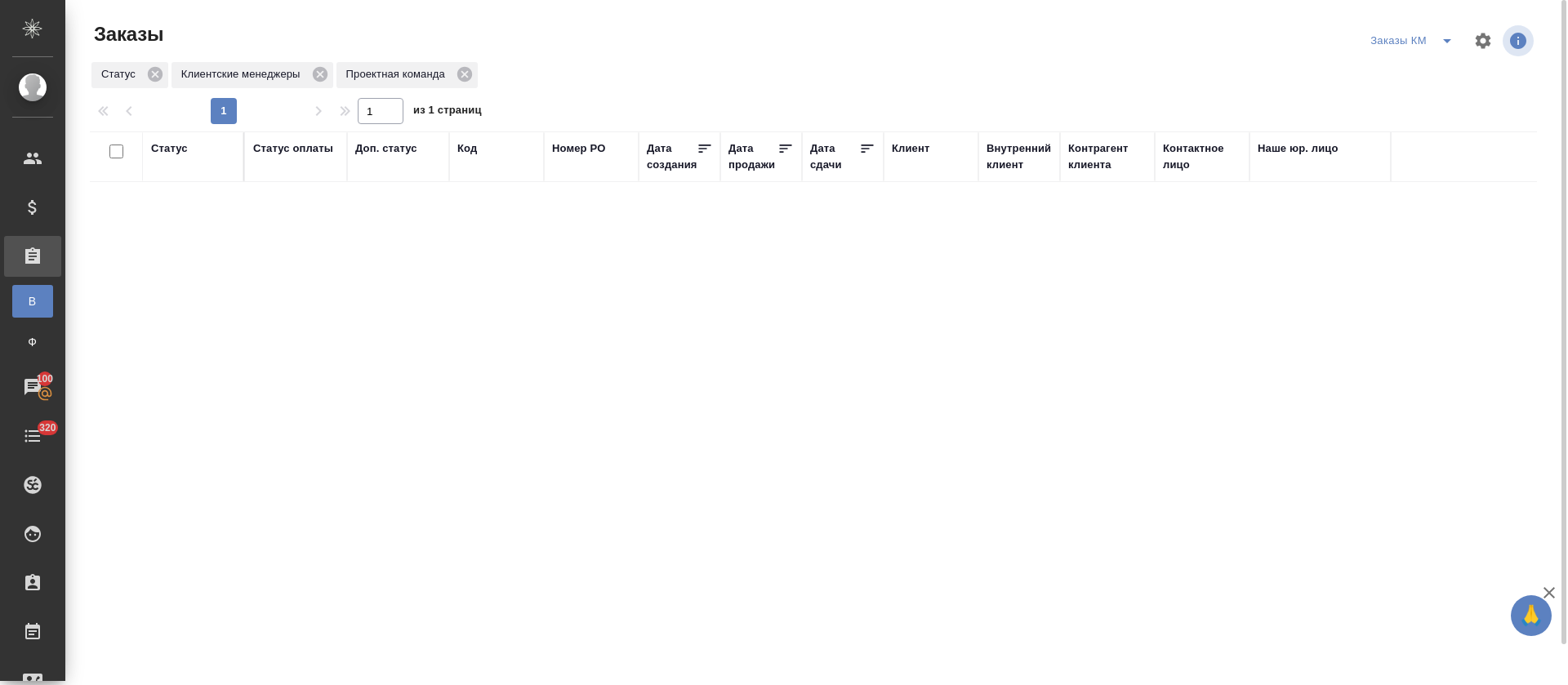
click at [1435, 41] on span "split button" at bounding box center [1447, 41] width 24 height 20
click at [1413, 96] on li "В работе" at bounding box center [1414, 100] width 173 height 26
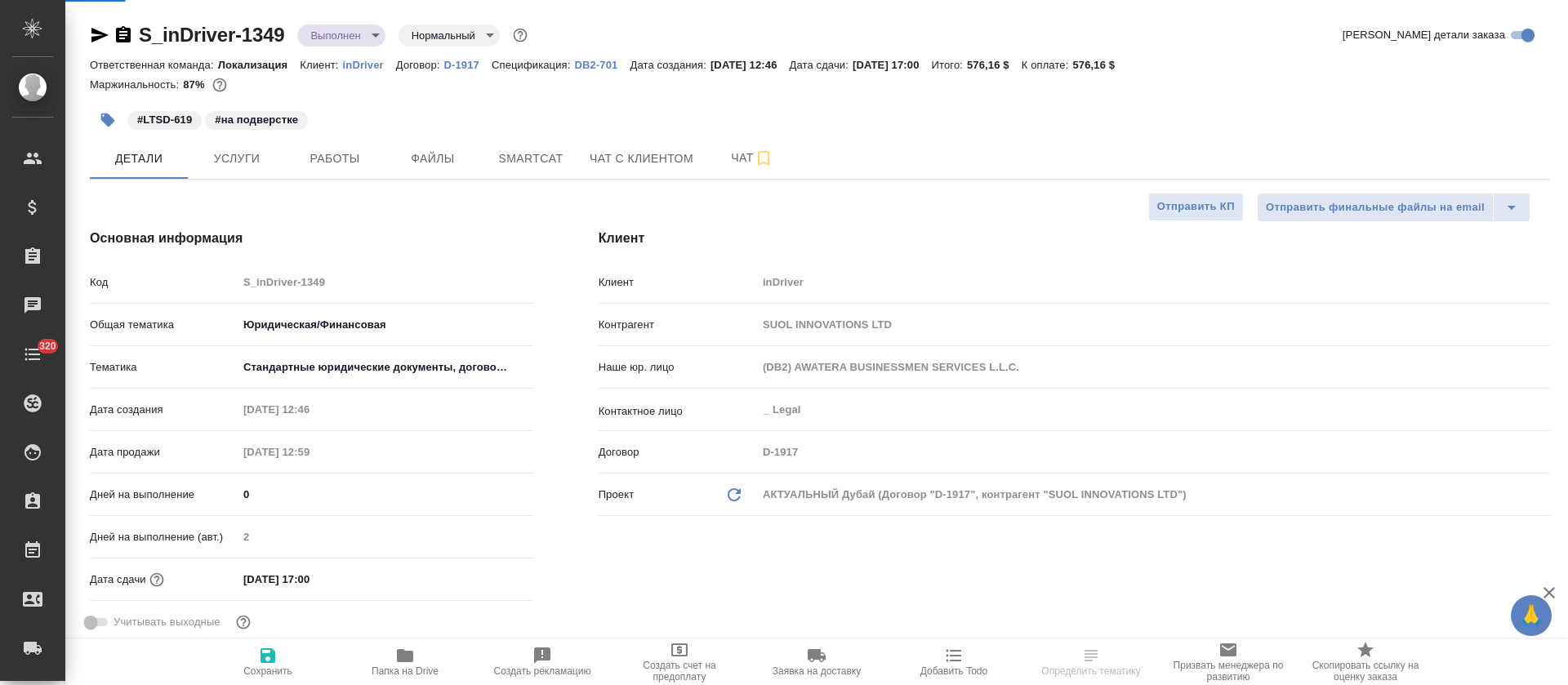
select select "RU"
type textarea "x"
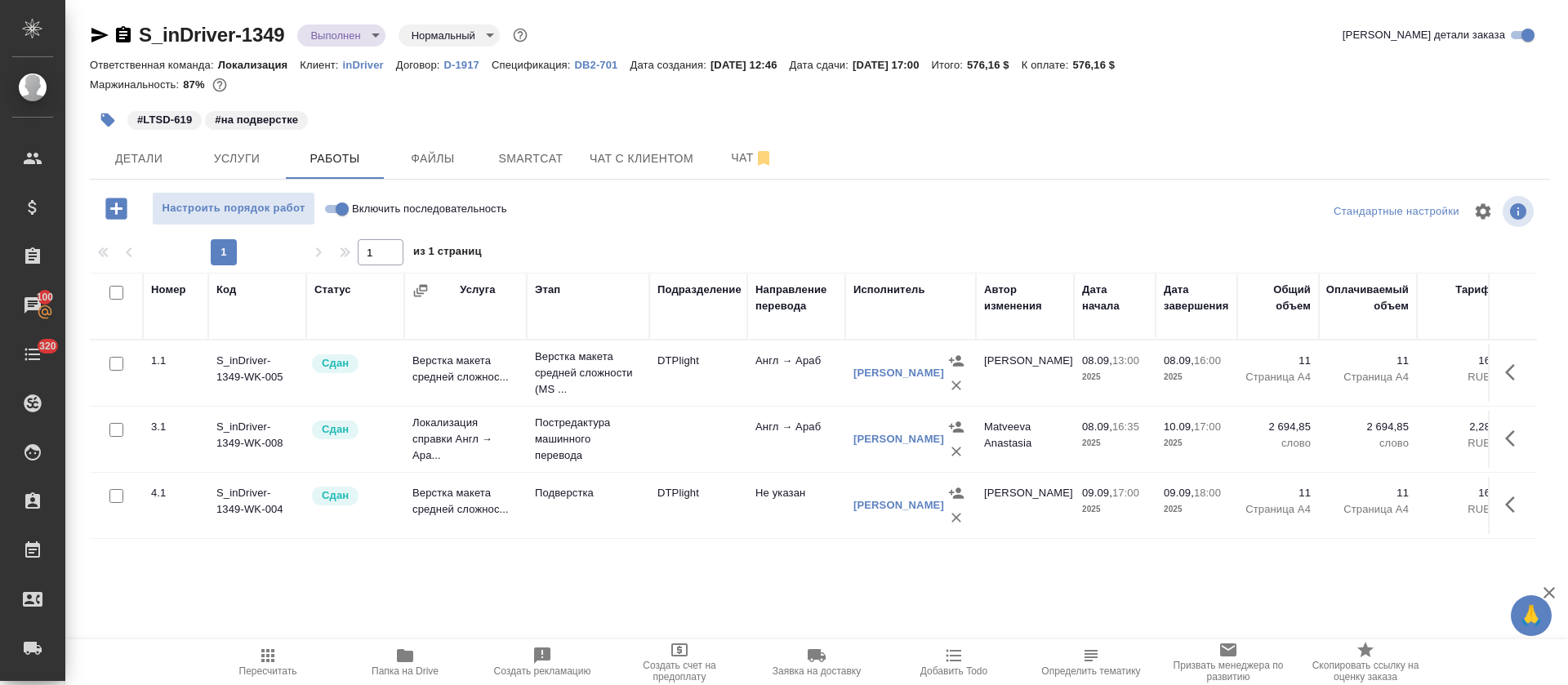
click at [373, 37] on body "🙏 .cls-1 fill:#fff; AWATERA Tretyakova Olga Клиенты Спецификации Заказы 100 Чат…" at bounding box center [784, 342] width 1568 height 685
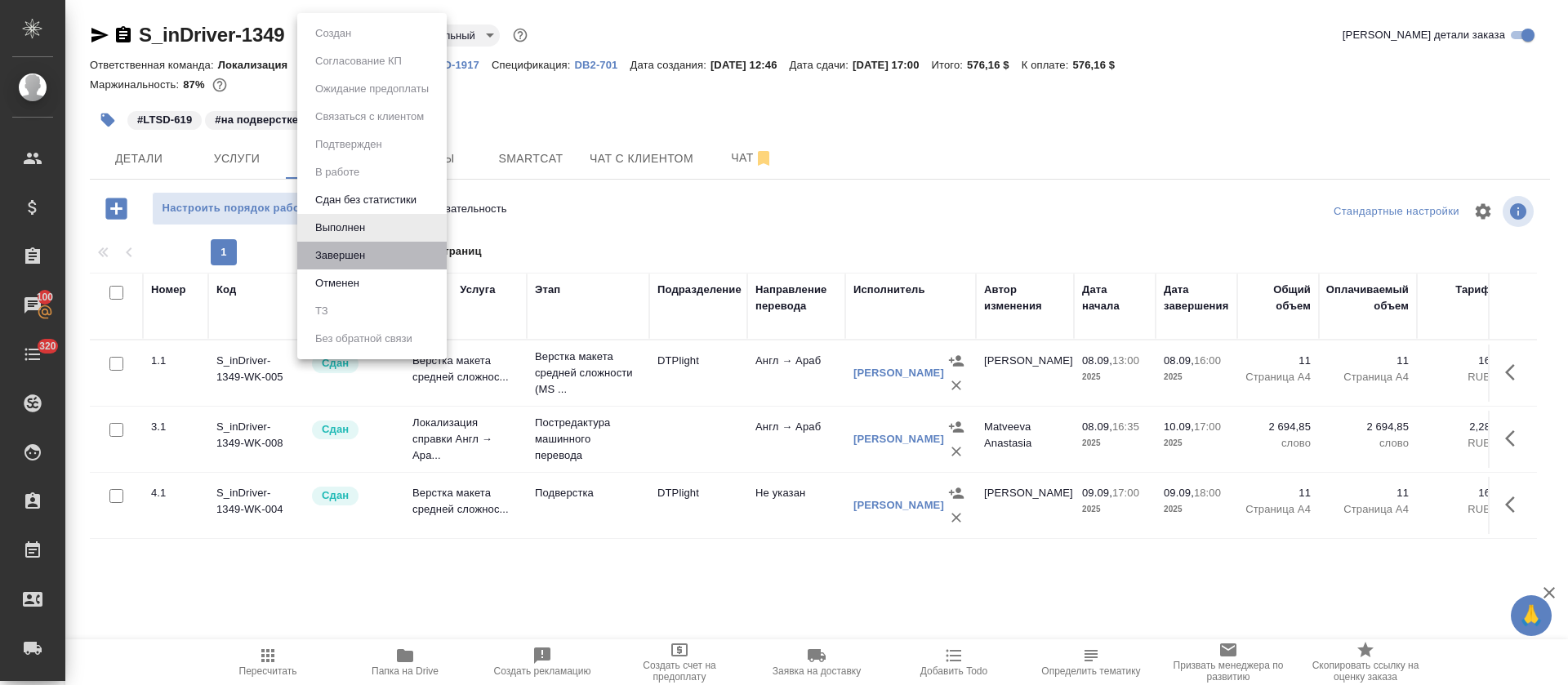
click at [349, 258] on button "Завершен" at bounding box center [340, 256] width 60 height 18
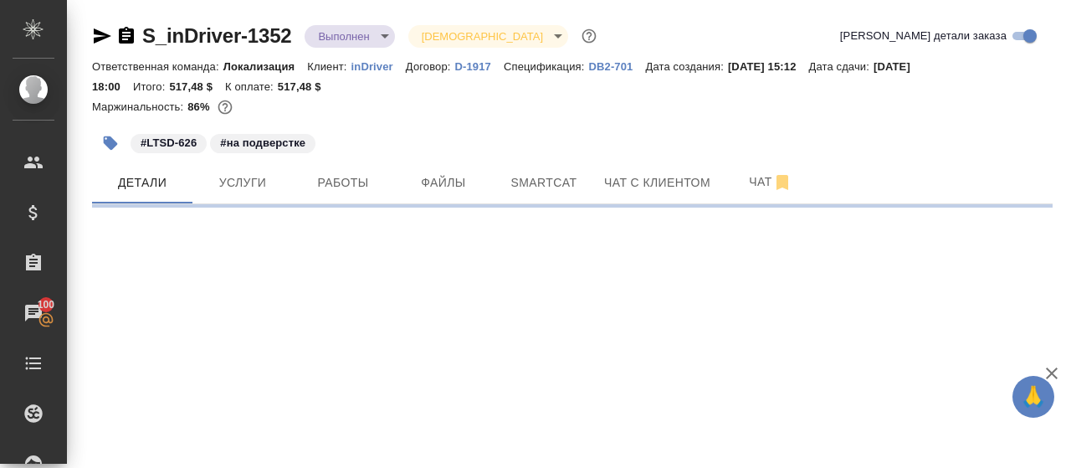
select select "RU"
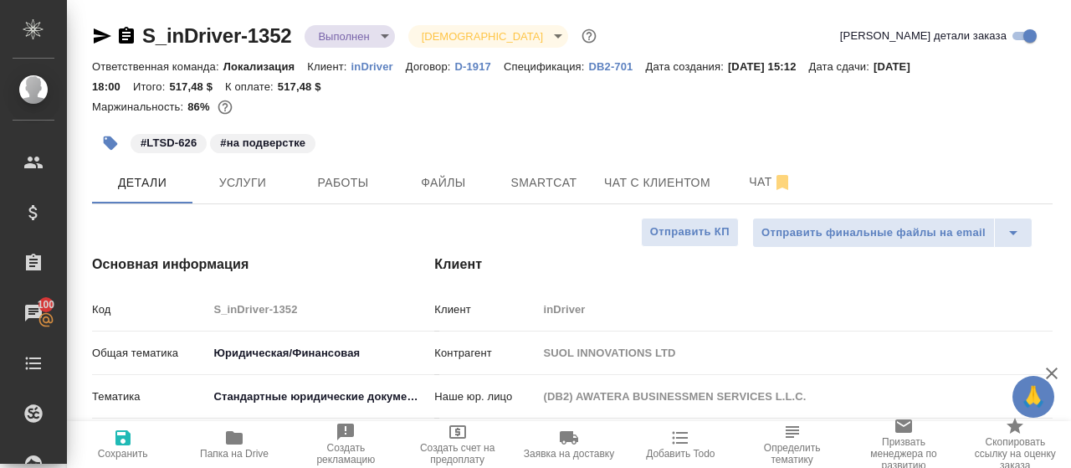
type textarea "x"
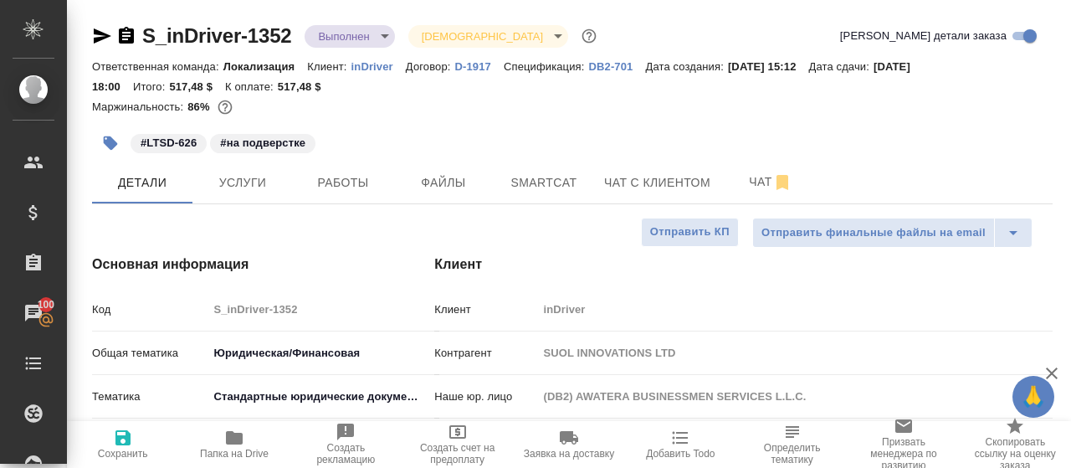
type textarea "x"
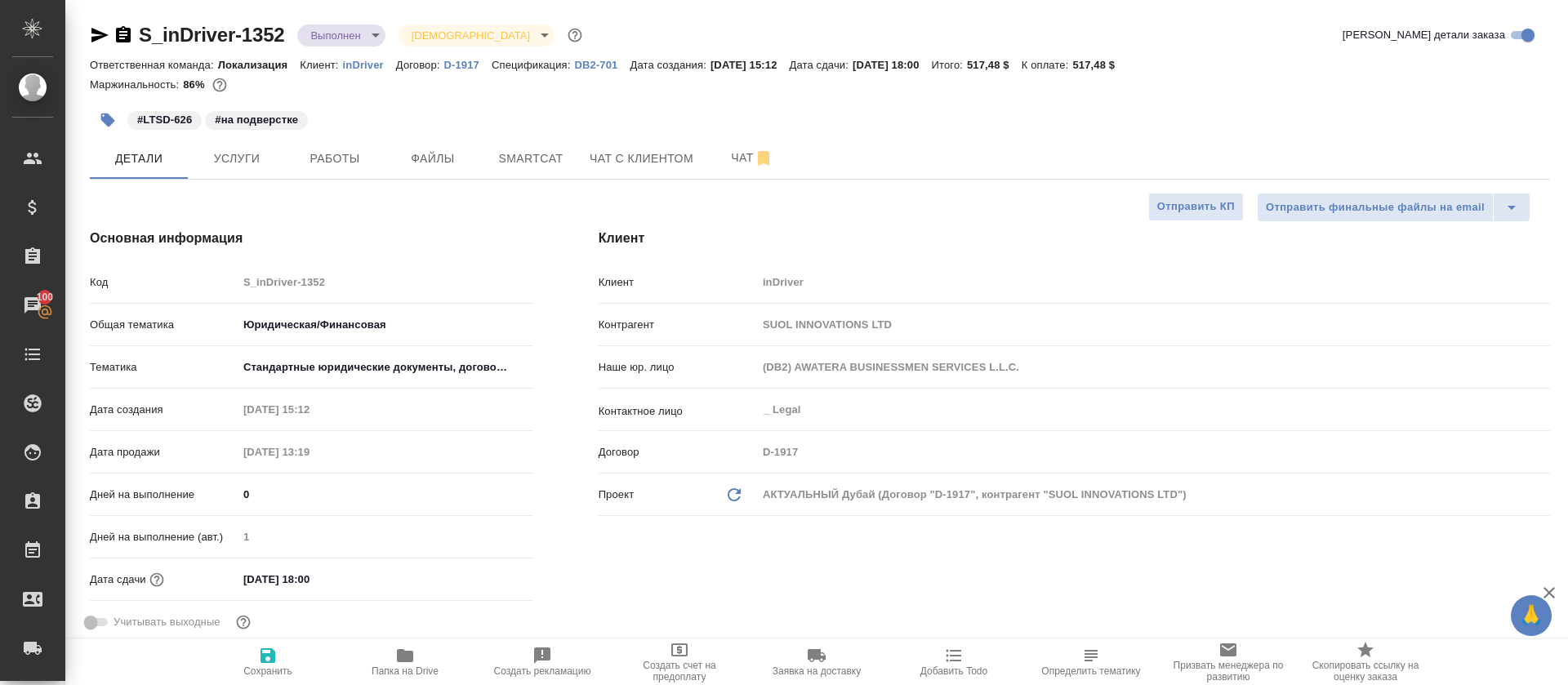
type textarea "x"
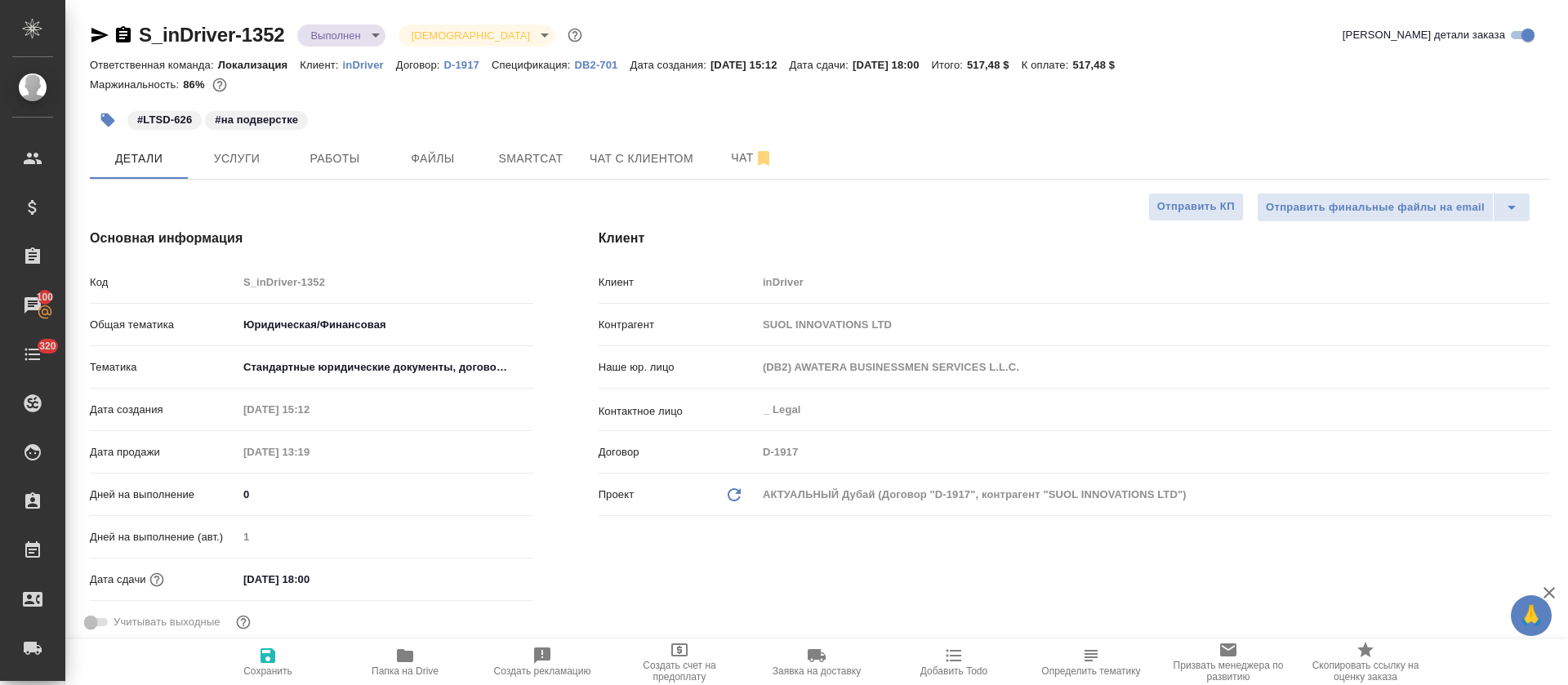
type textarea "x"
click at [372, 65] on p "inDriver" at bounding box center [370, 64] width 53 height 13
type textarea "x"
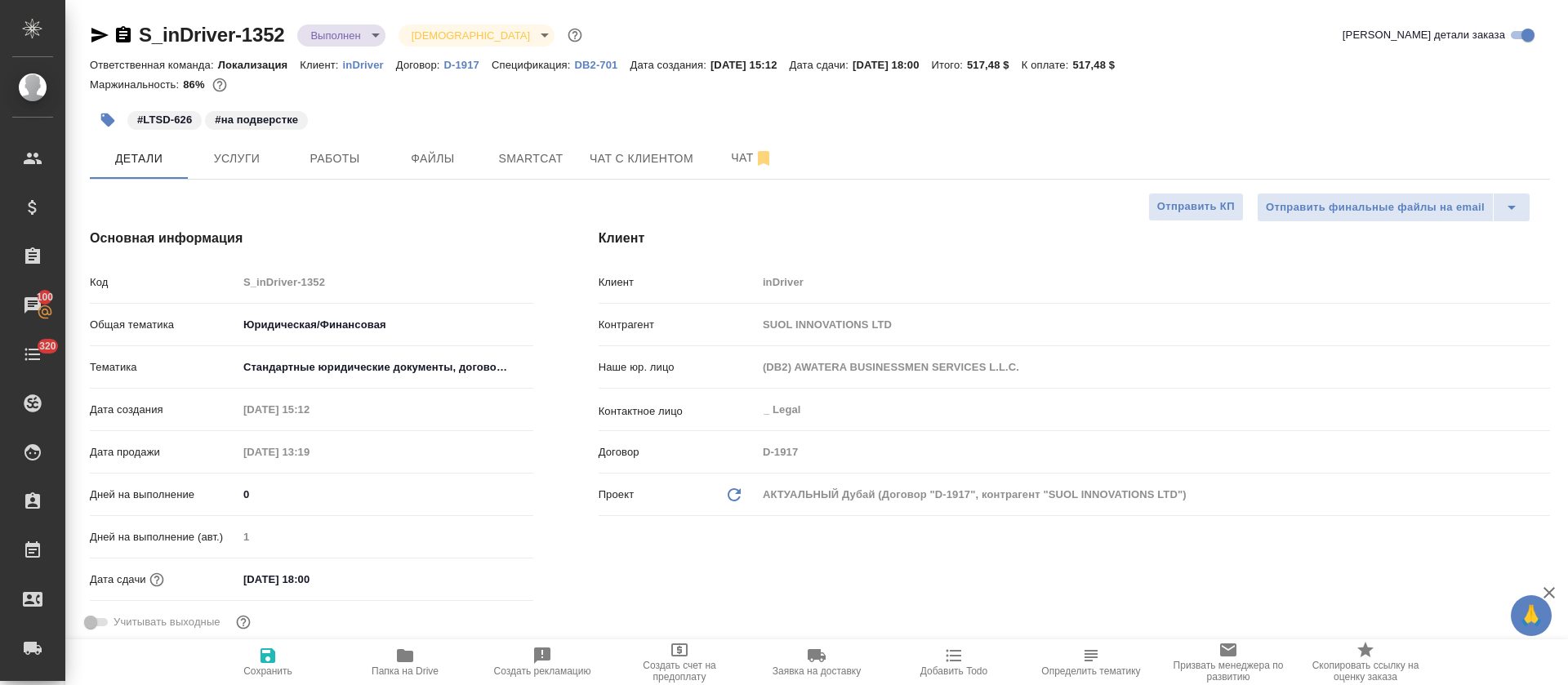
type textarea "x"
click at [323, 163] on span "Работы" at bounding box center [335, 158] width 78 height 20
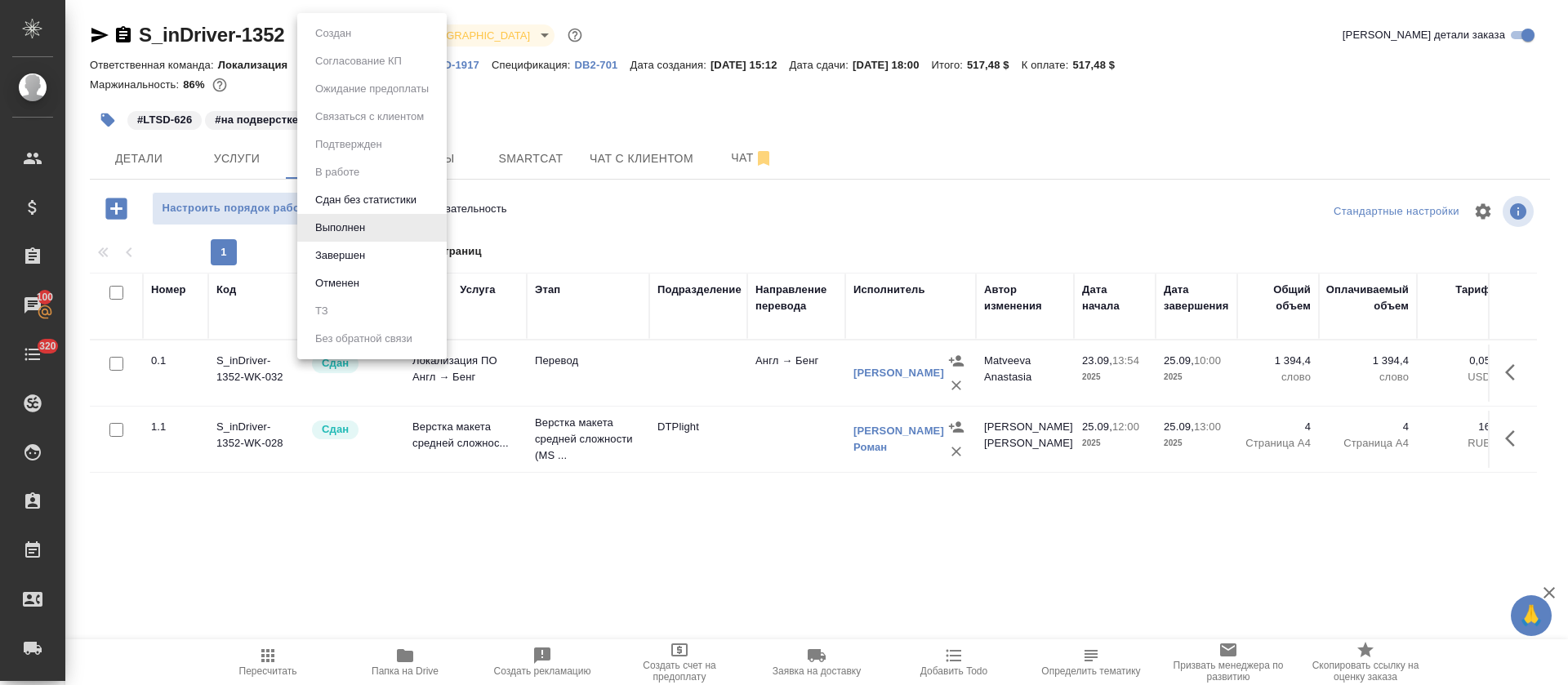
click at [368, 41] on body "🙏 .cls-1 fill:#fff; AWATERA Tretyakova [PERSON_NAME] Спецификации Заказы 100 Ча…" at bounding box center [784, 342] width 1568 height 685
click at [350, 262] on button "Завершен" at bounding box center [340, 256] width 60 height 18
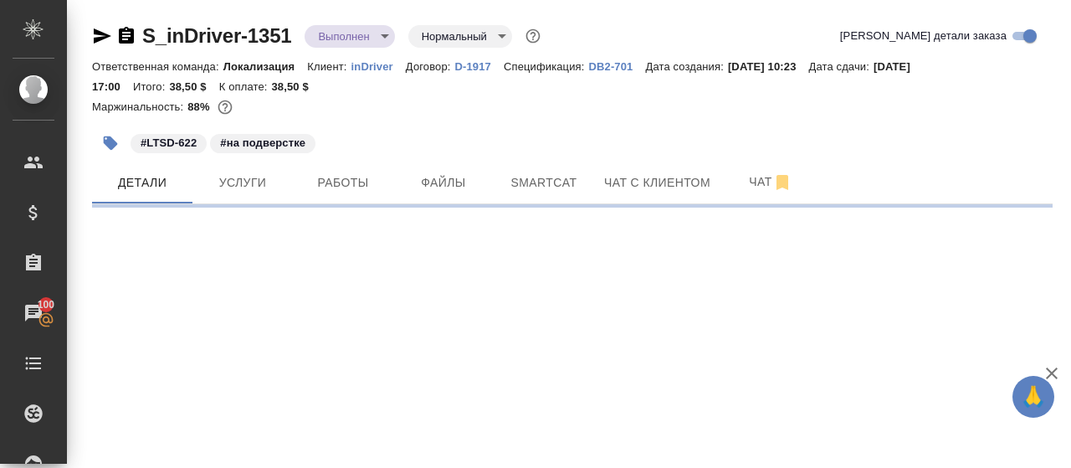
select select "RU"
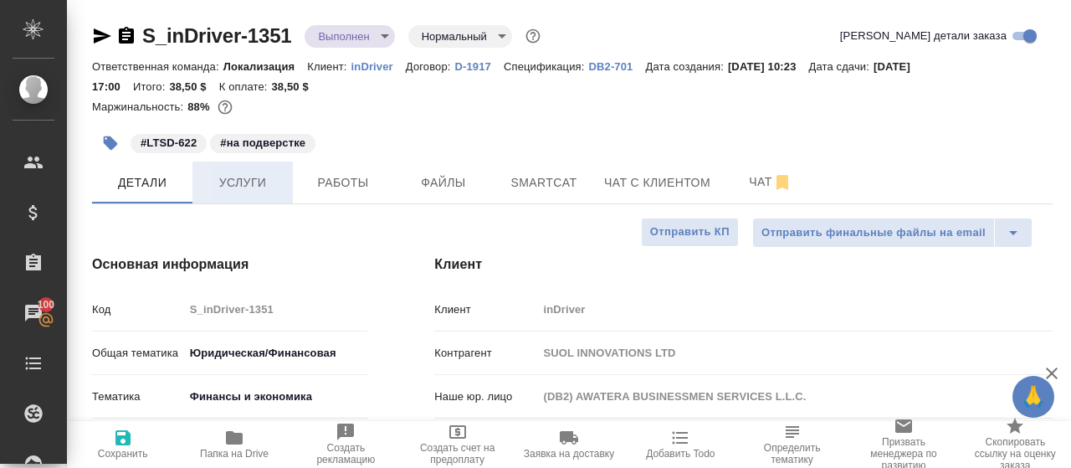
type textarea "x"
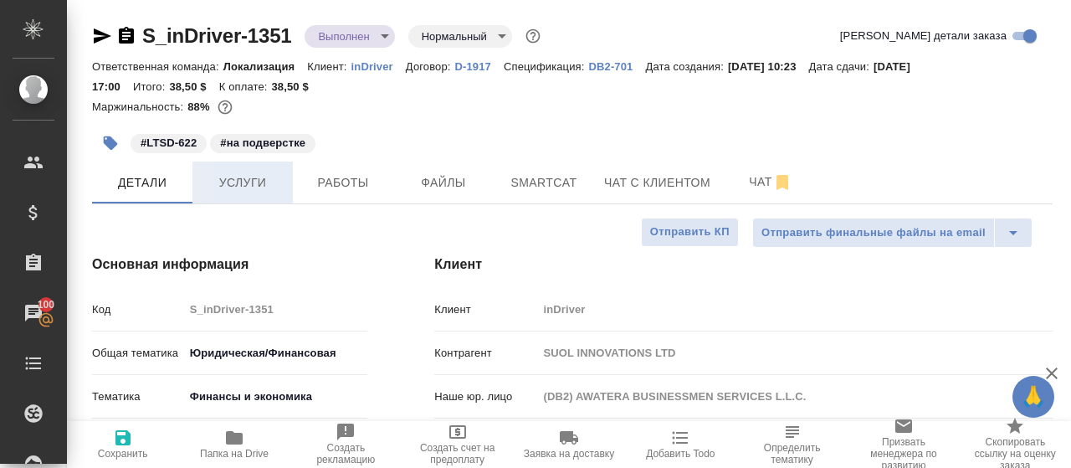
type textarea "x"
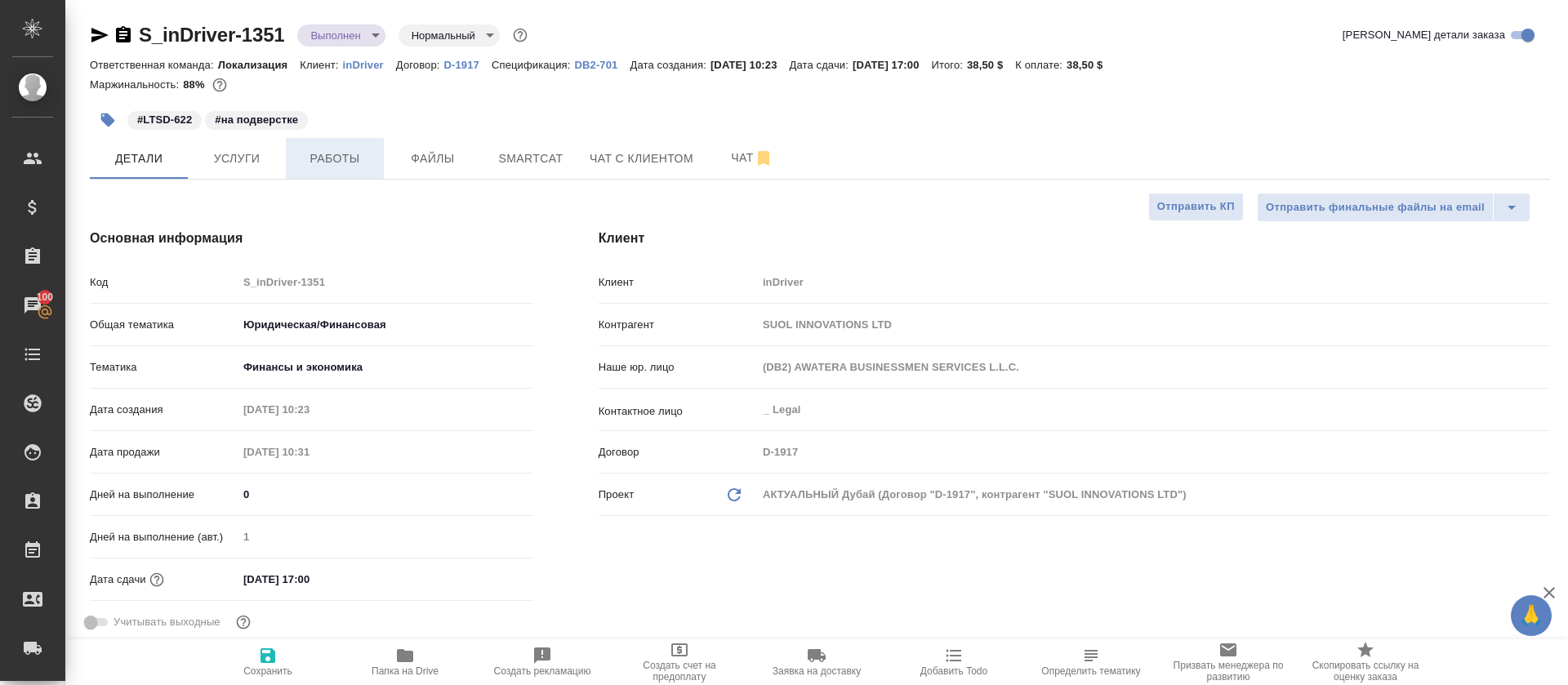
type textarea "x"
click at [342, 163] on span "Работы" at bounding box center [335, 158] width 78 height 20
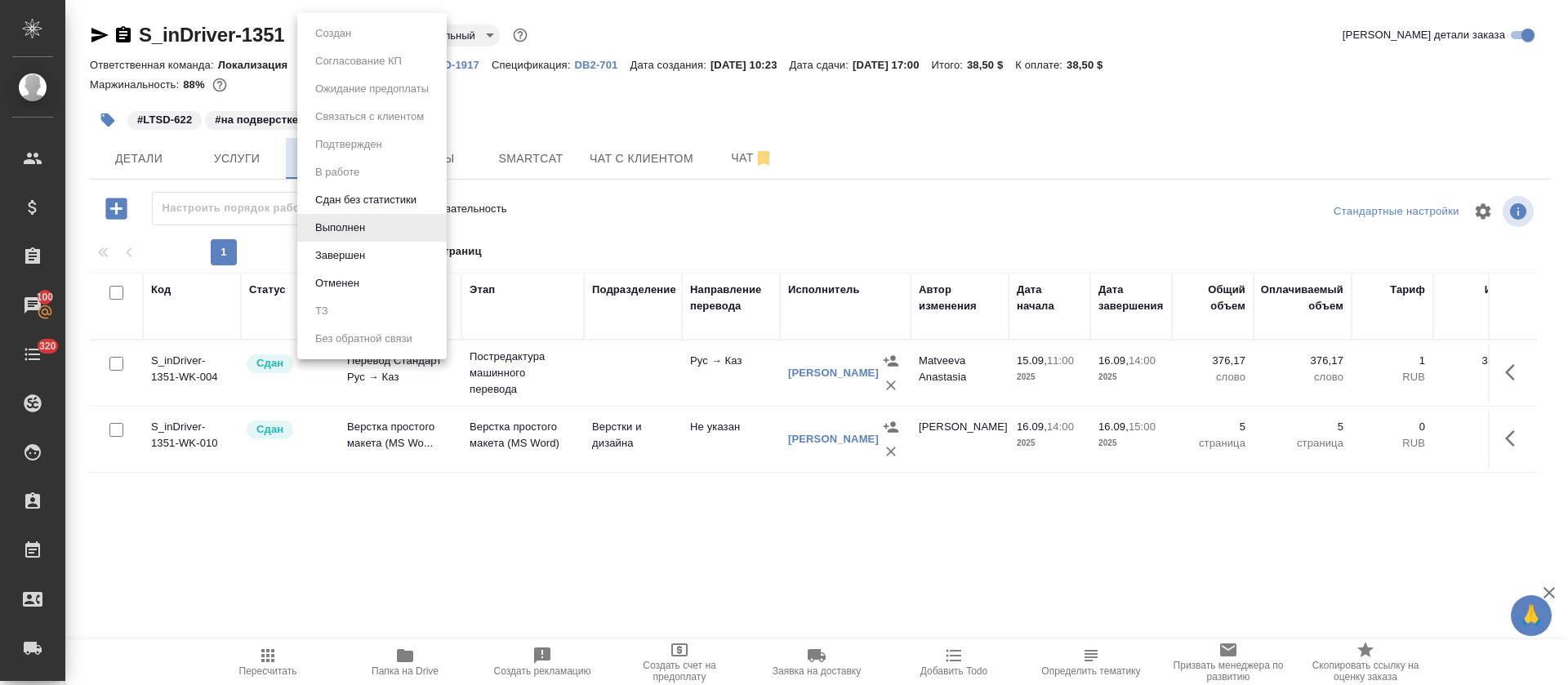
click at [355, 31] on body "🙏 .cls-1 fill:#fff; AWATERA Tretyakova Olga Клиенты Спецификации Заказы 100 Чат…" at bounding box center [784, 342] width 1568 height 685
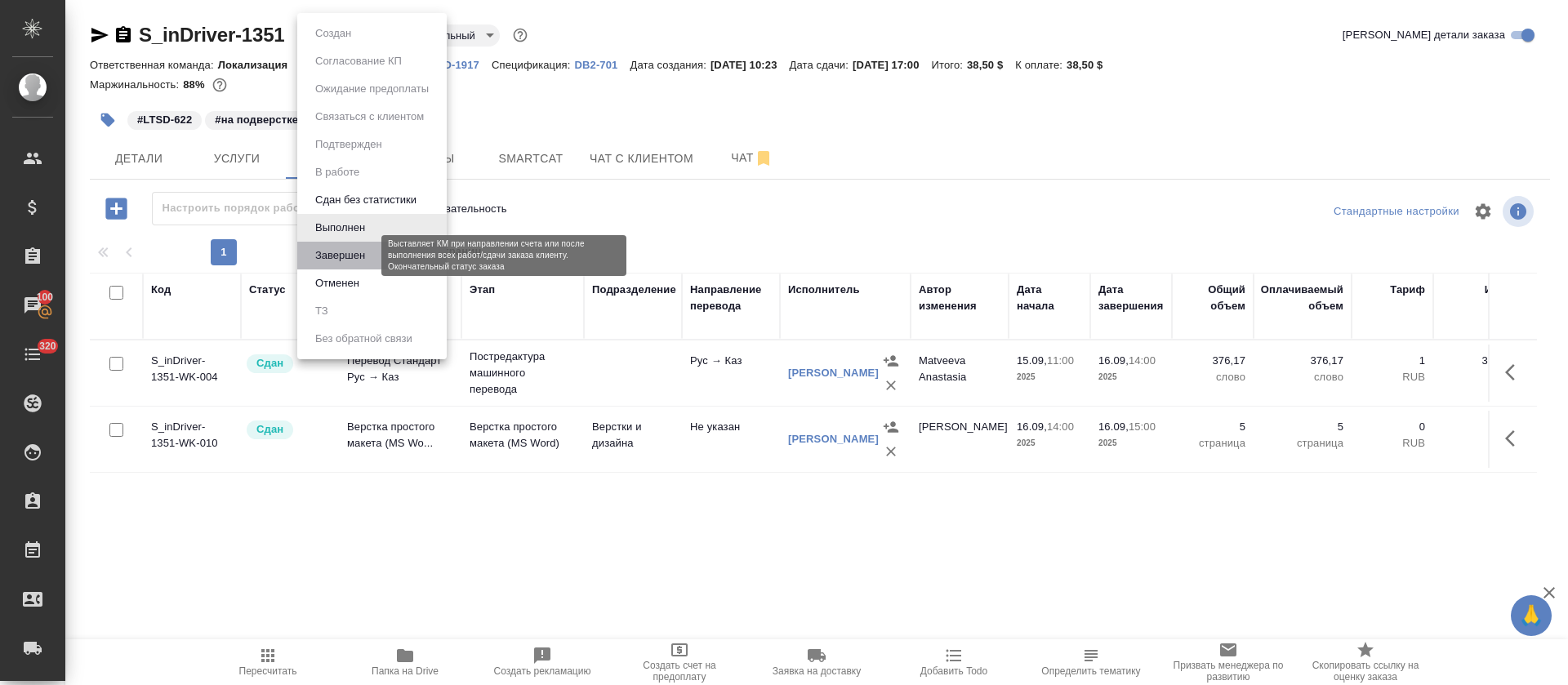
click at [342, 257] on button "Завершен" at bounding box center [340, 256] width 60 height 18
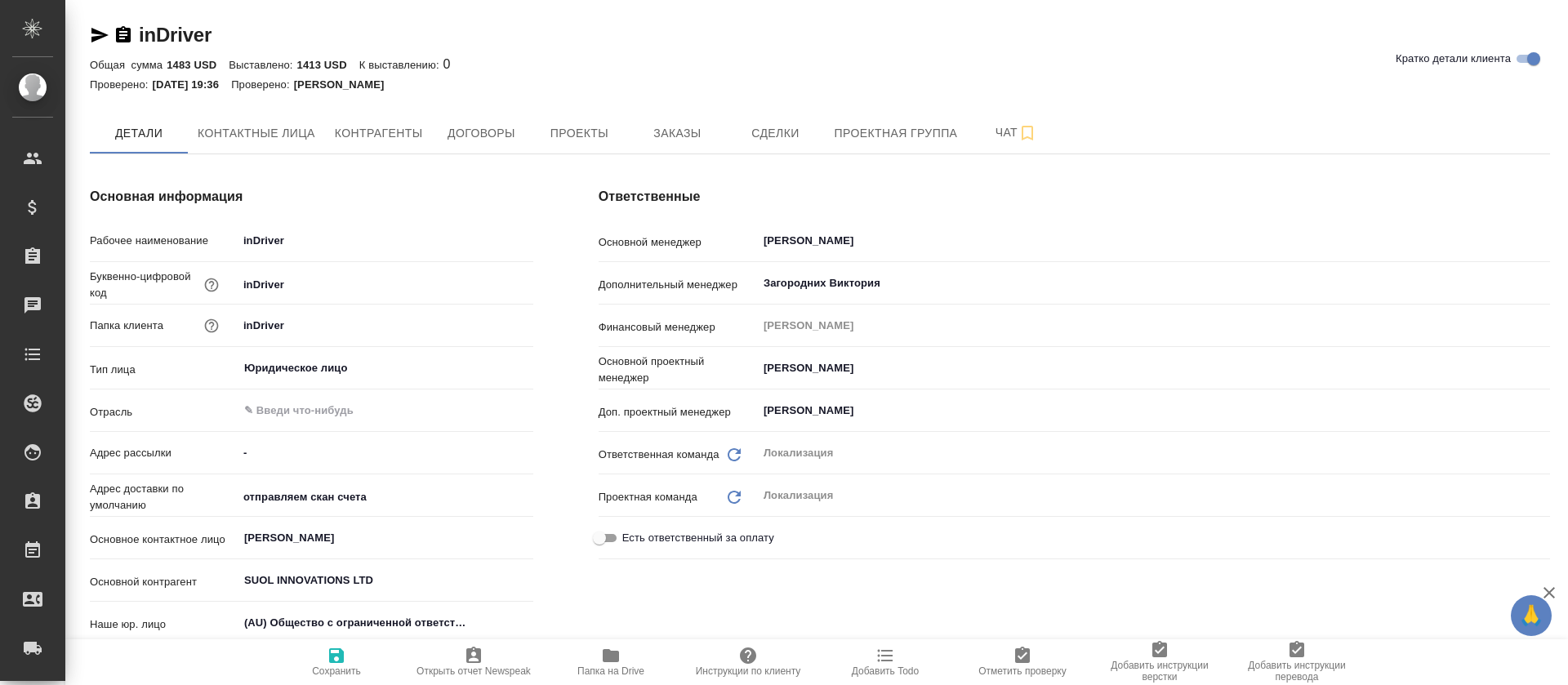
type textarea "x"
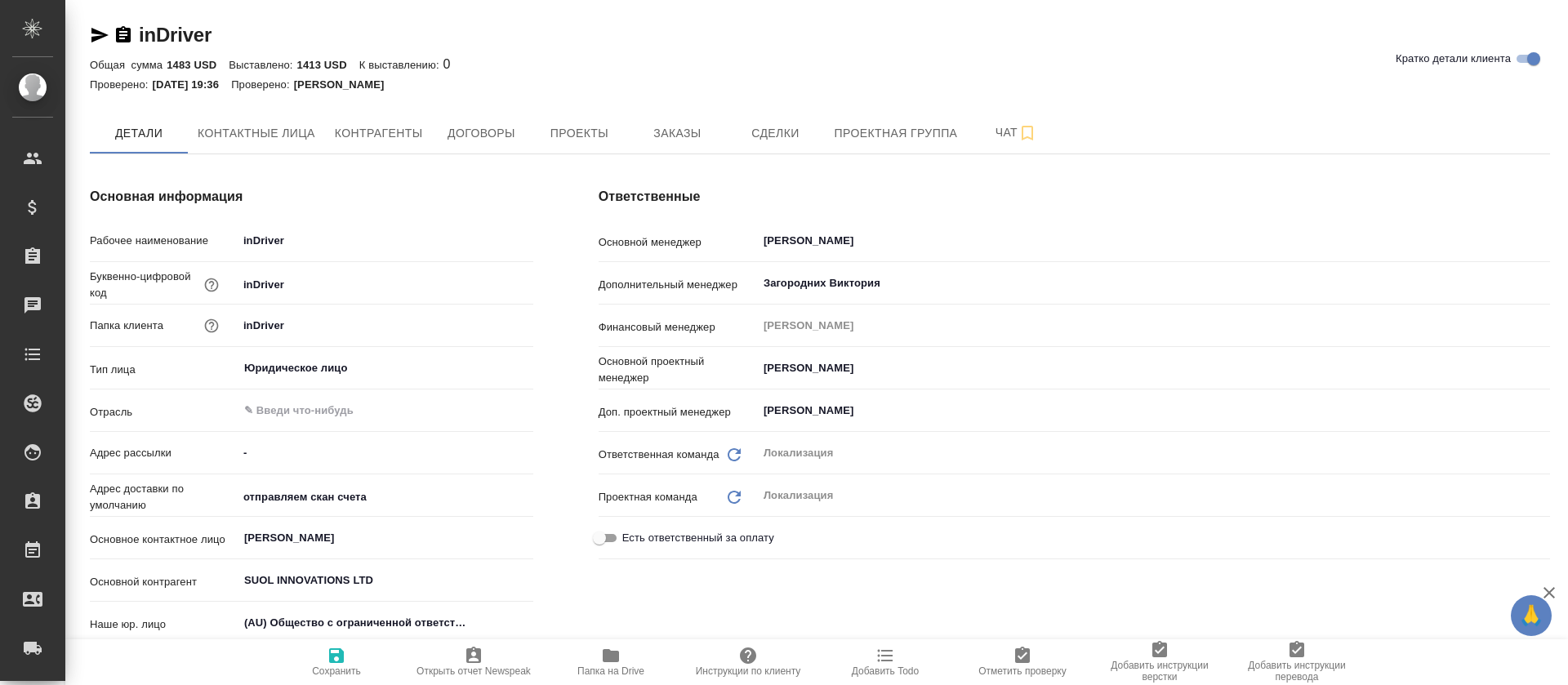
type textarea "x"
click at [650, 119] on button "Заказы" at bounding box center [677, 134] width 98 height 41
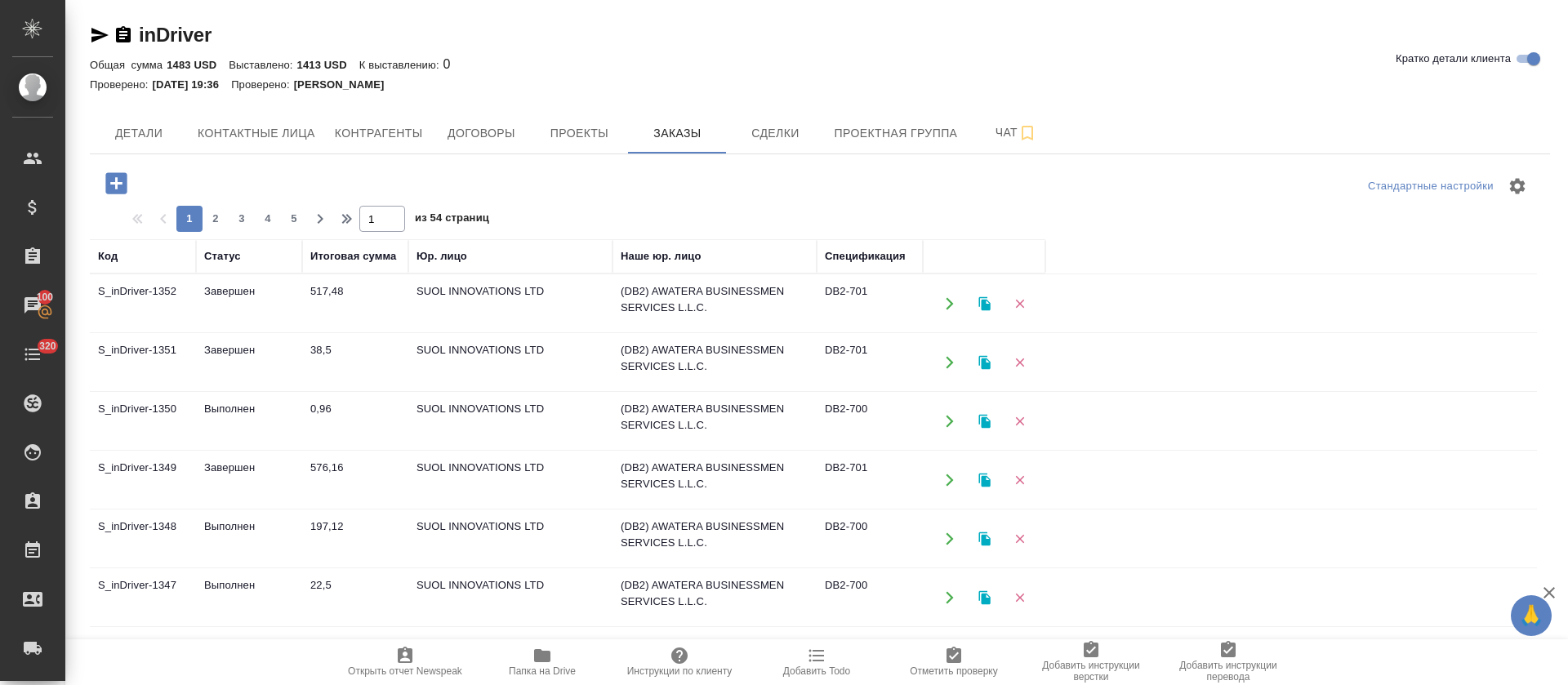
click at [233, 409] on td "Выполнен" at bounding box center [249, 422] width 106 height 58
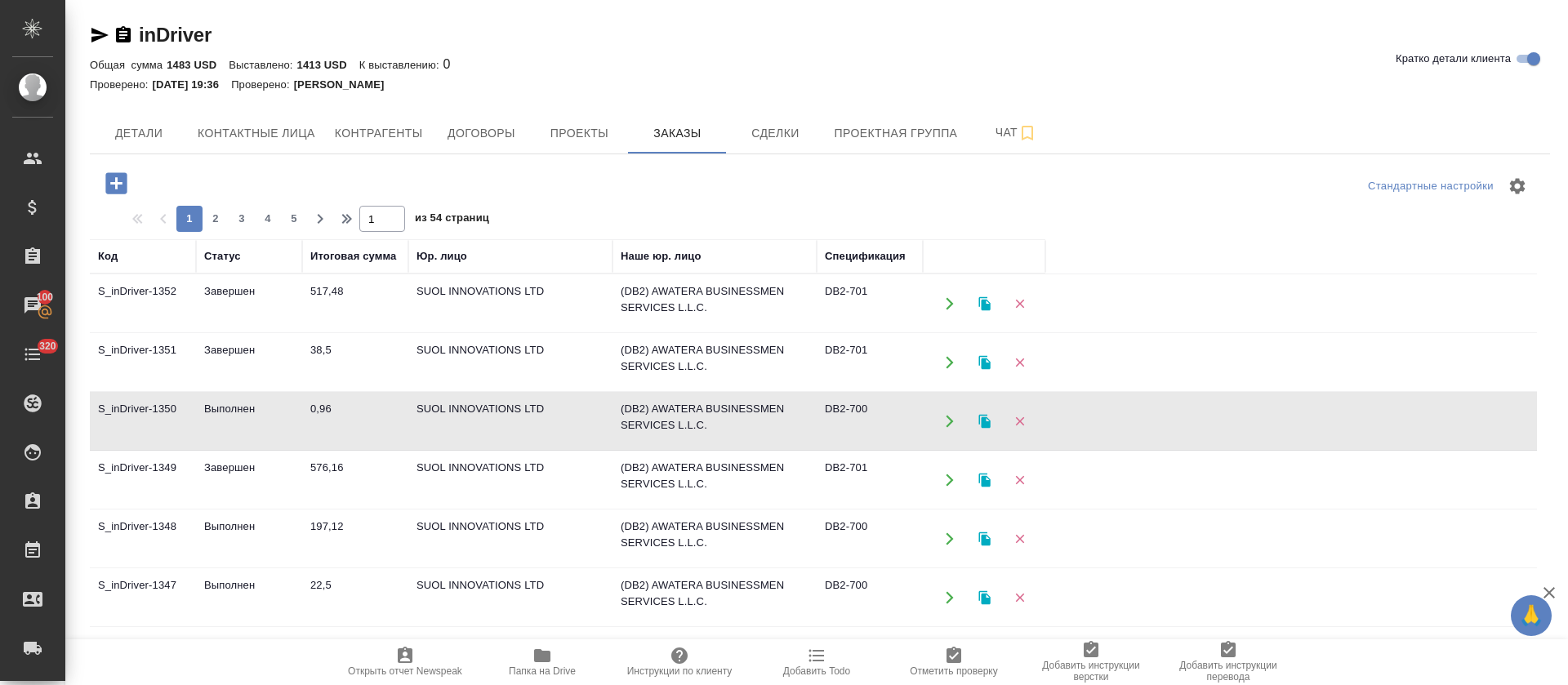
click at [233, 409] on td "Выполнен" at bounding box center [249, 422] width 106 height 58
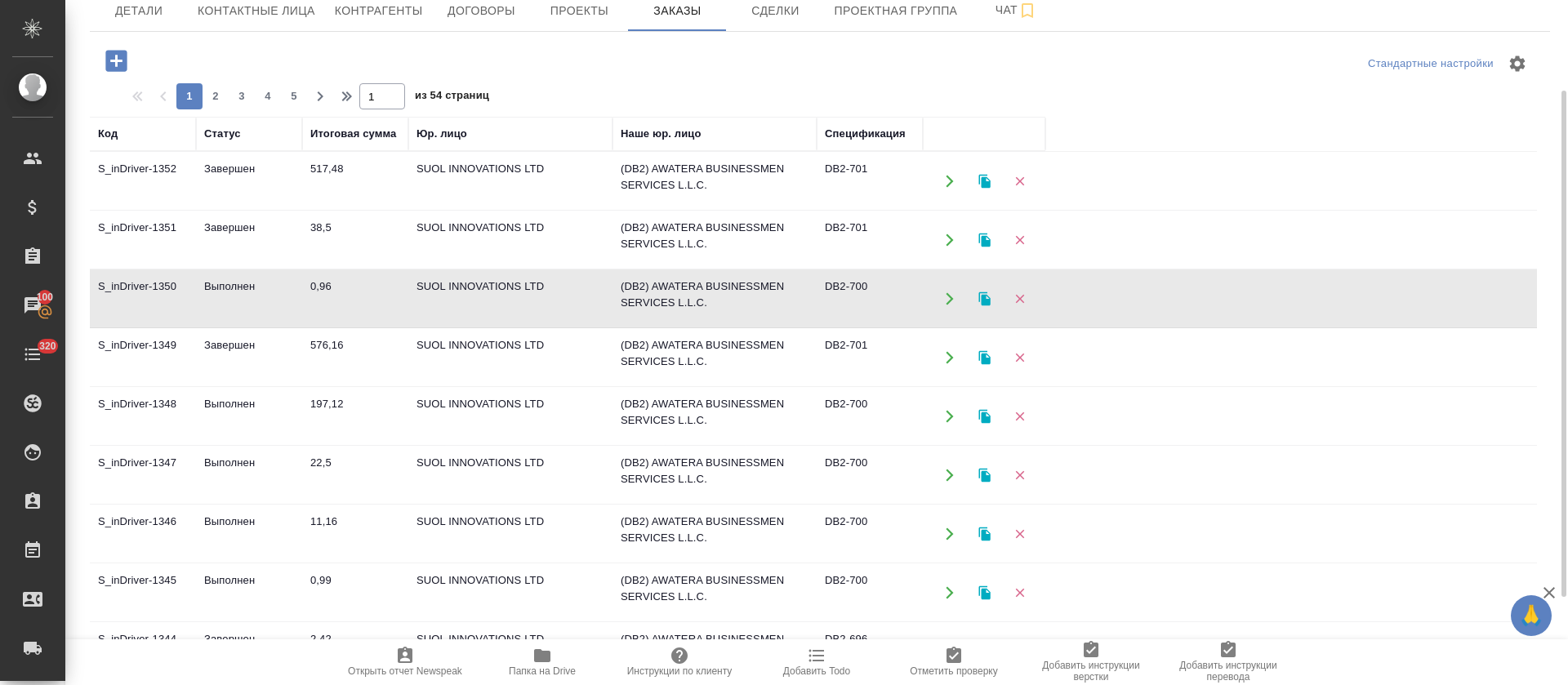
click at [231, 399] on td "Выполнен" at bounding box center [249, 417] width 106 height 58
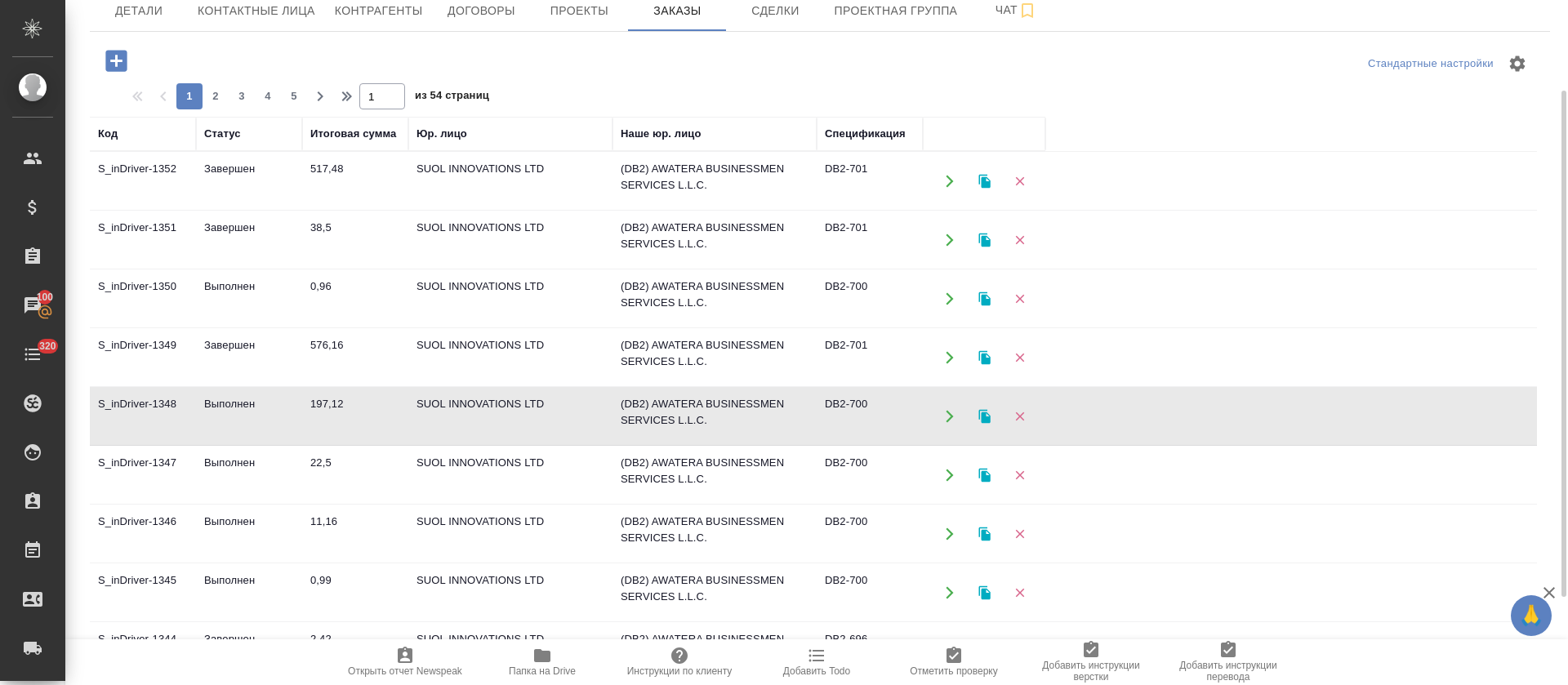
click at [231, 399] on td "Выполнен" at bounding box center [249, 417] width 106 height 58
click at [231, 454] on td "Выполнен" at bounding box center [249, 475] width 106 height 58
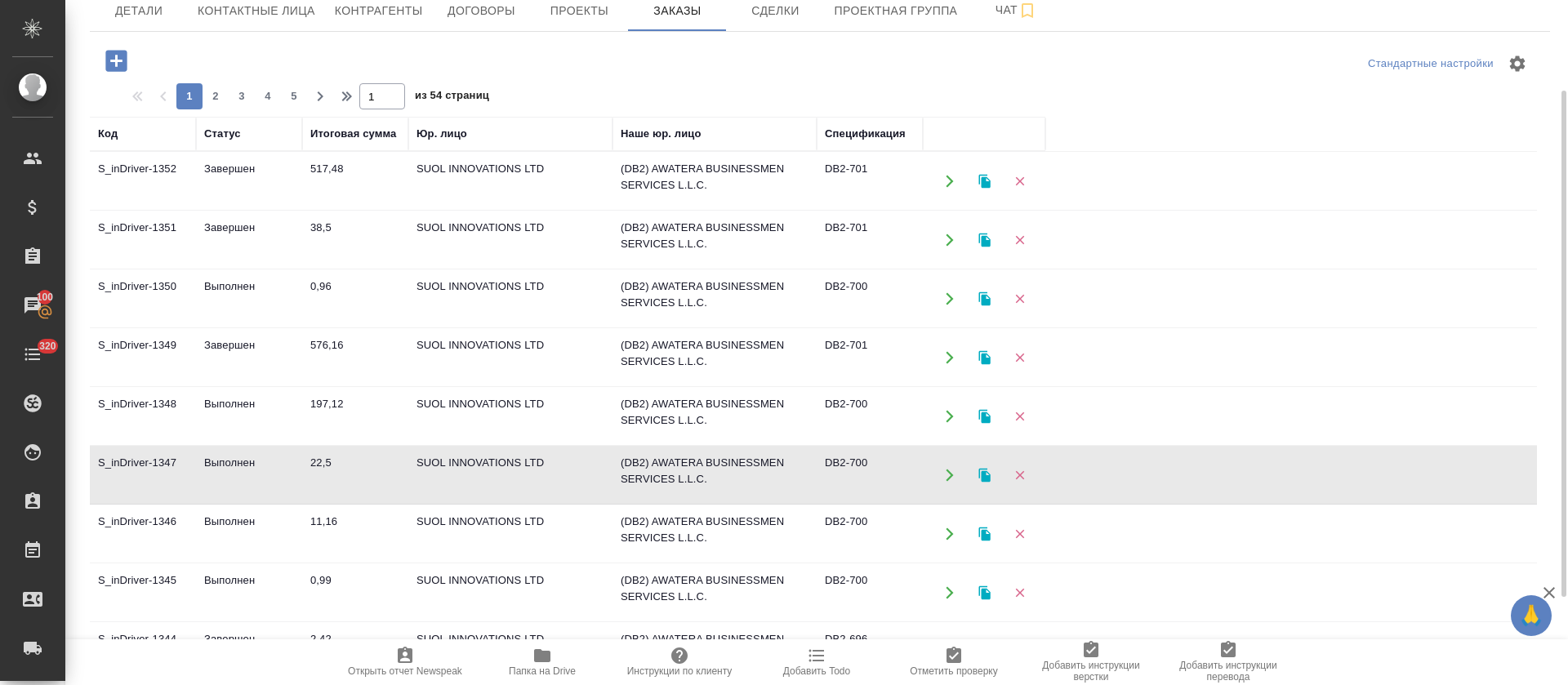
click at [229, 524] on td "Выполнен" at bounding box center [249, 534] width 106 height 58
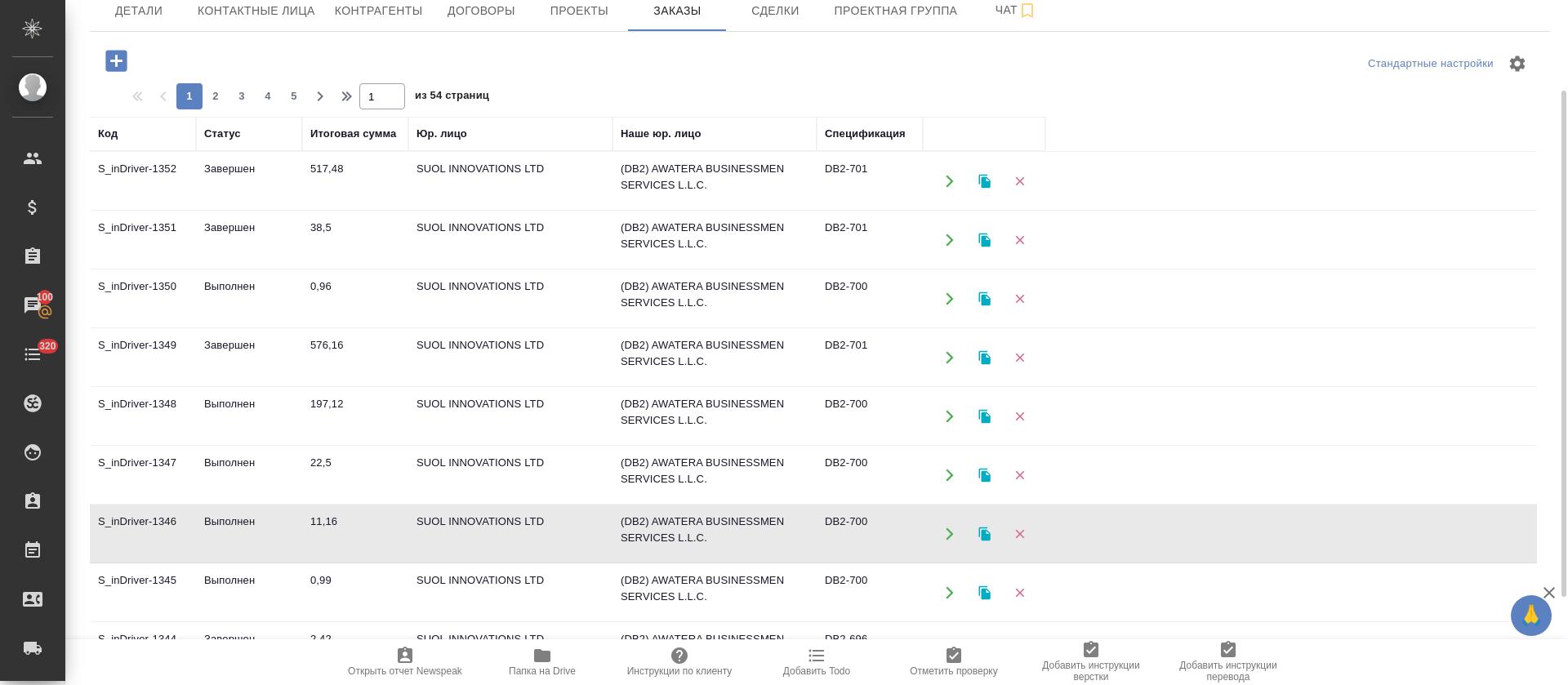
click at [227, 574] on td "Выполнен" at bounding box center [249, 592] width 106 height 58
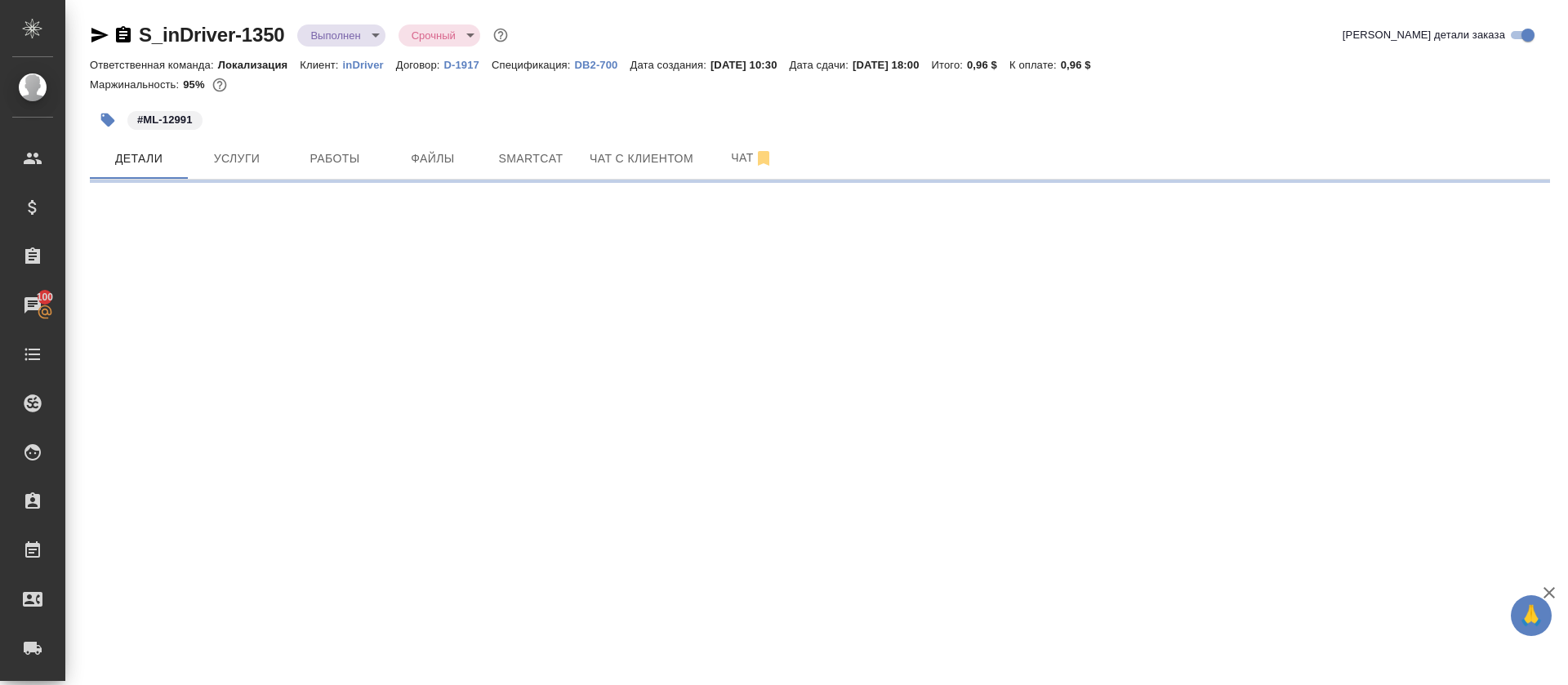
select select "RU"
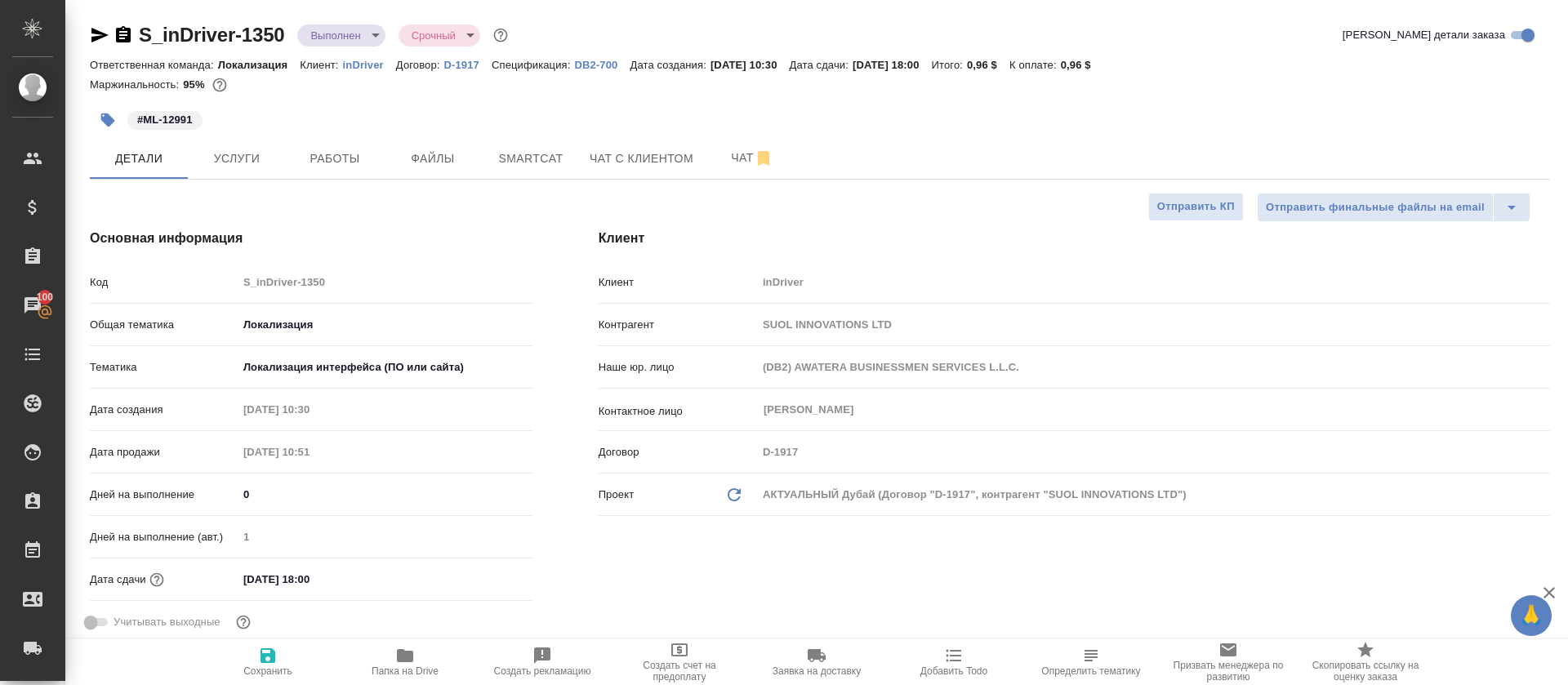
type textarea "x"
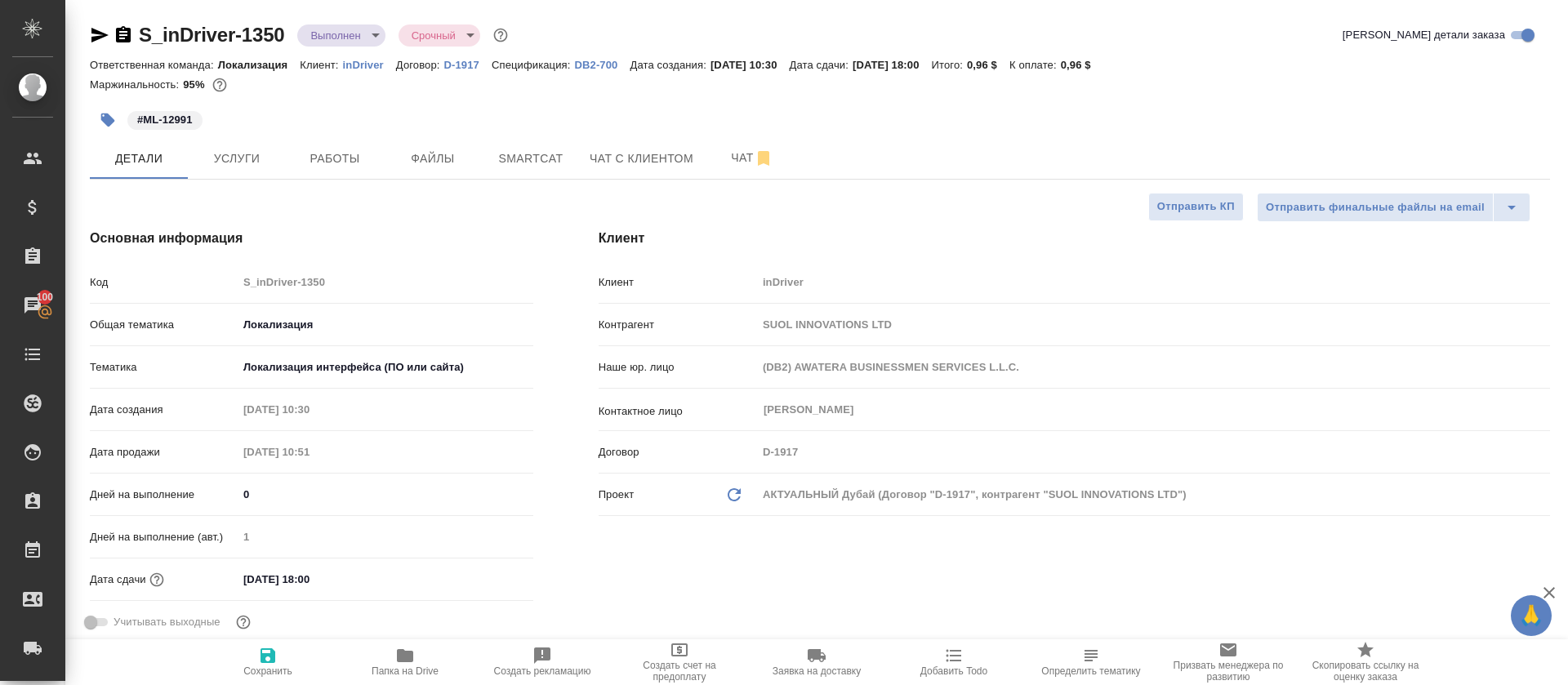
type textarea "x"
click at [322, 163] on span "Работы" at bounding box center [335, 158] width 78 height 20
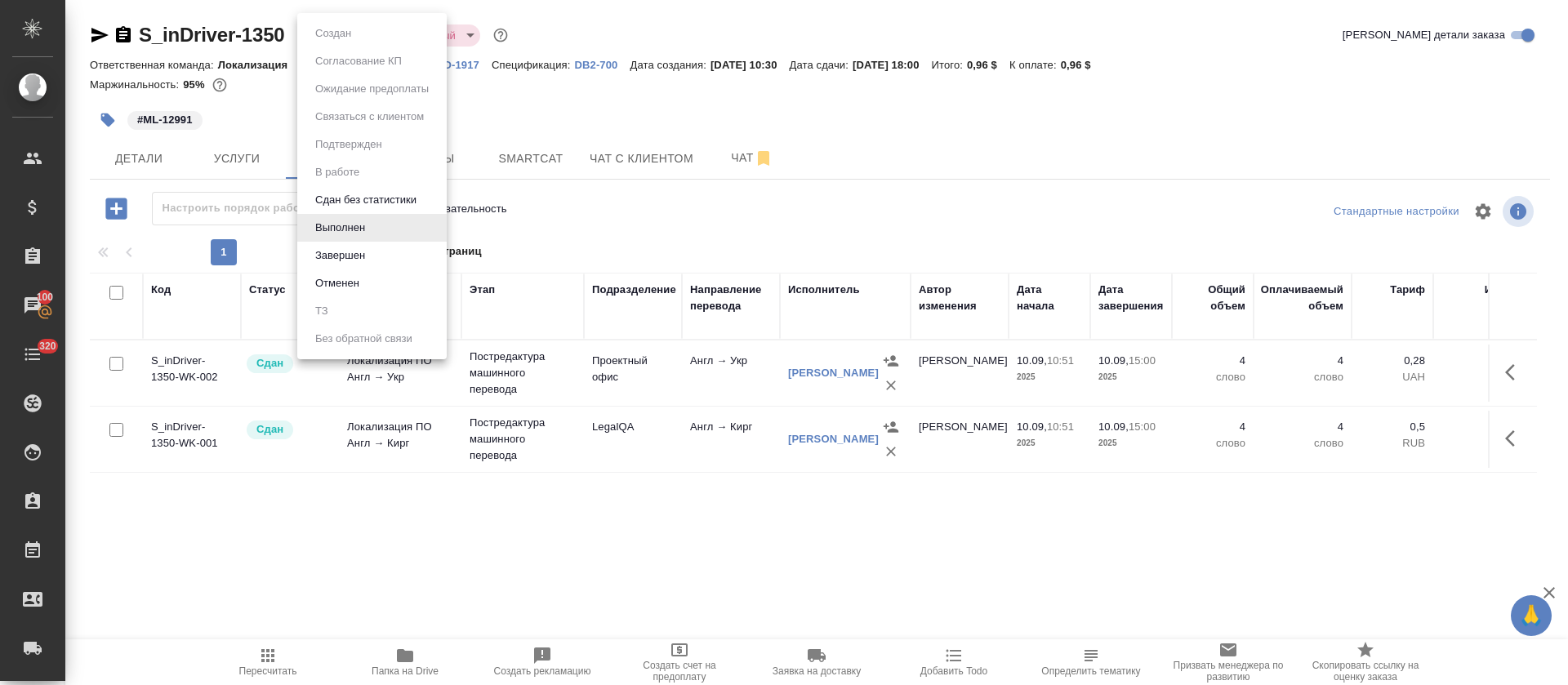
click at [377, 42] on body "🙏 .cls-1 fill:#fff; AWATERA Tretyakova Olga Клиенты Спецификации Заказы 100 Чат…" at bounding box center [784, 342] width 1568 height 685
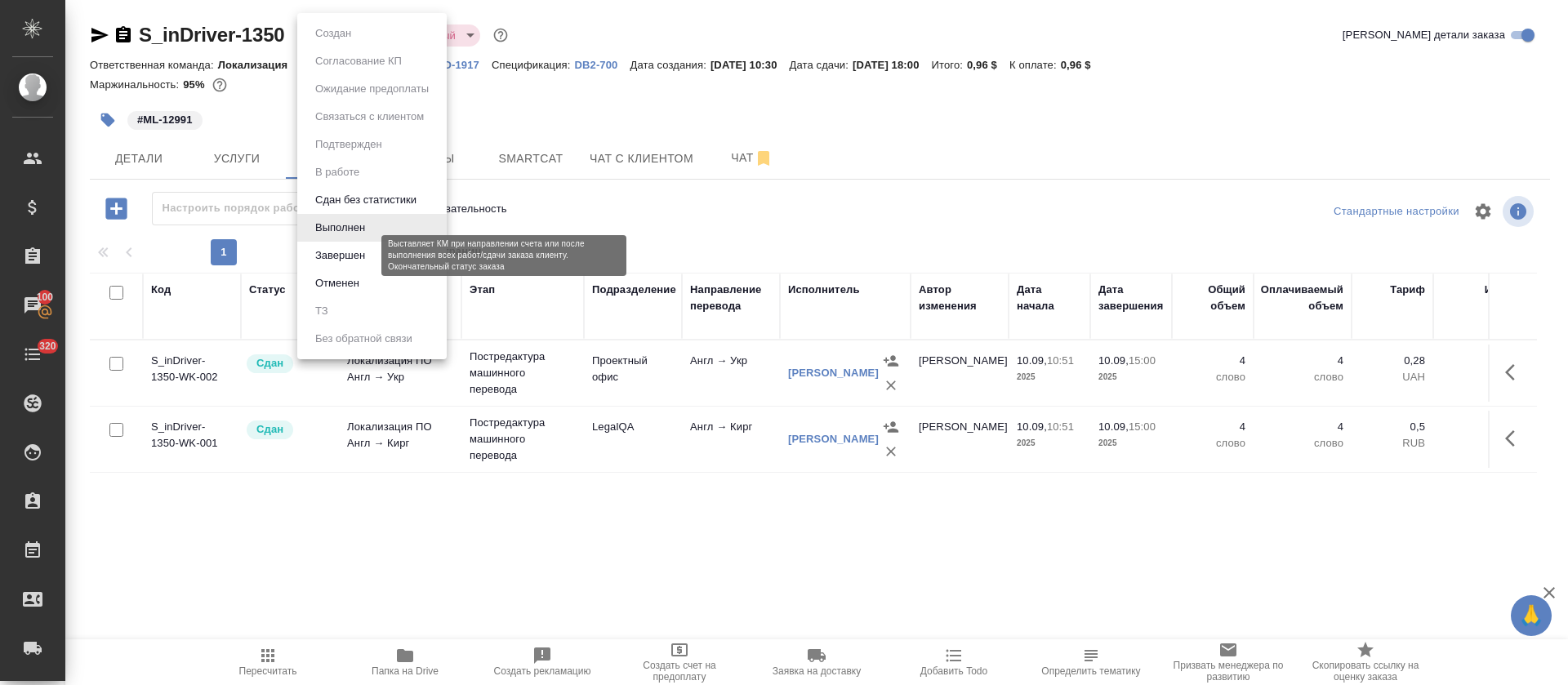
click at [358, 253] on button "Завершен" at bounding box center [340, 256] width 60 height 18
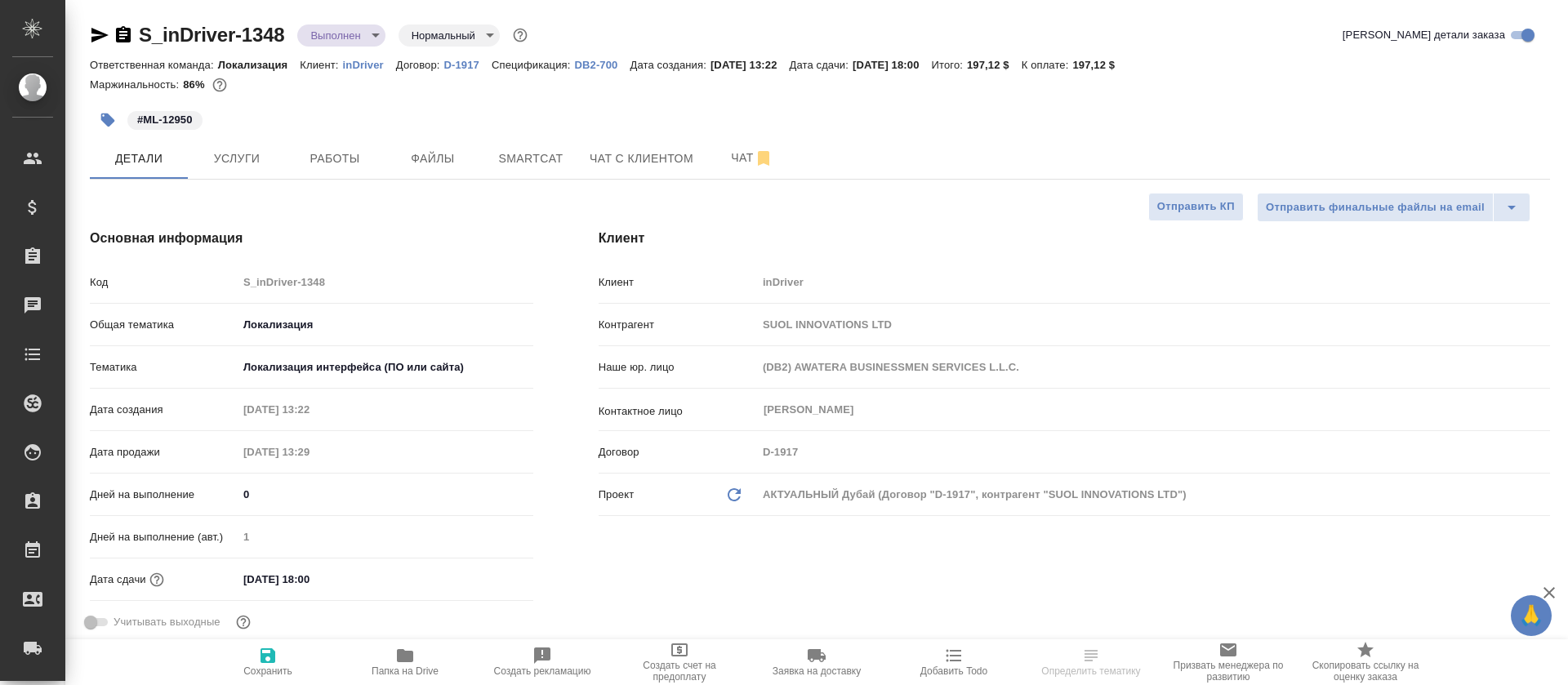
select select "RU"
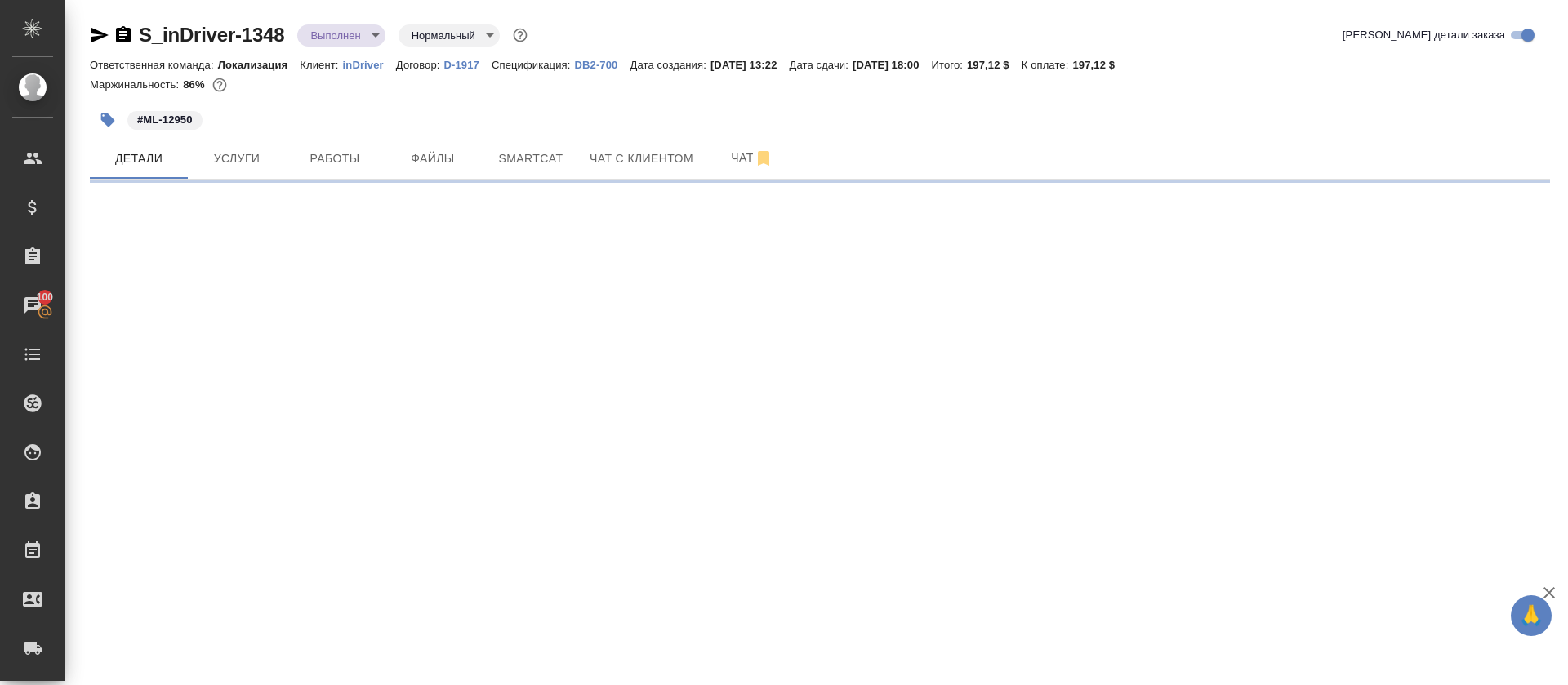
select select "RU"
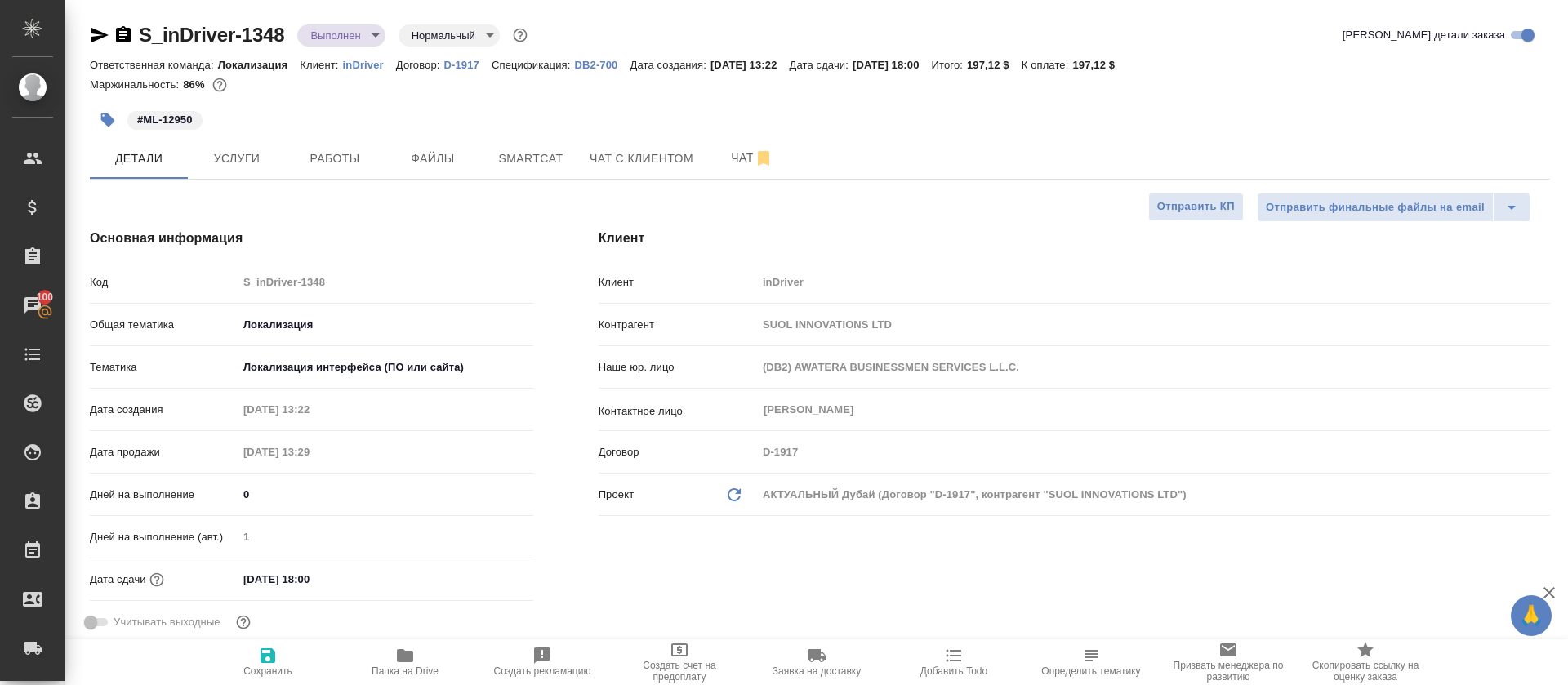
type textarea "x"
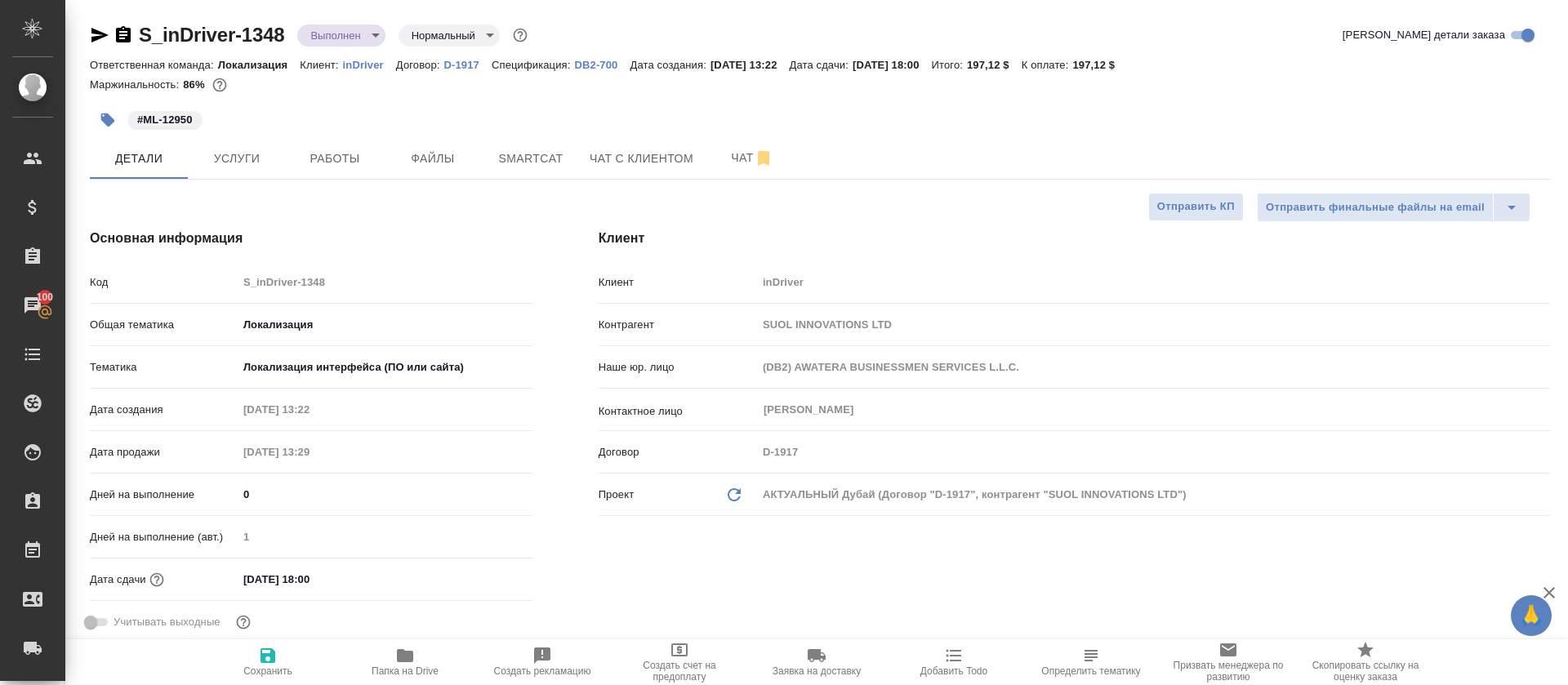
type textarea "x"
click at [333, 168] on span "Работы" at bounding box center [335, 158] width 78 height 20
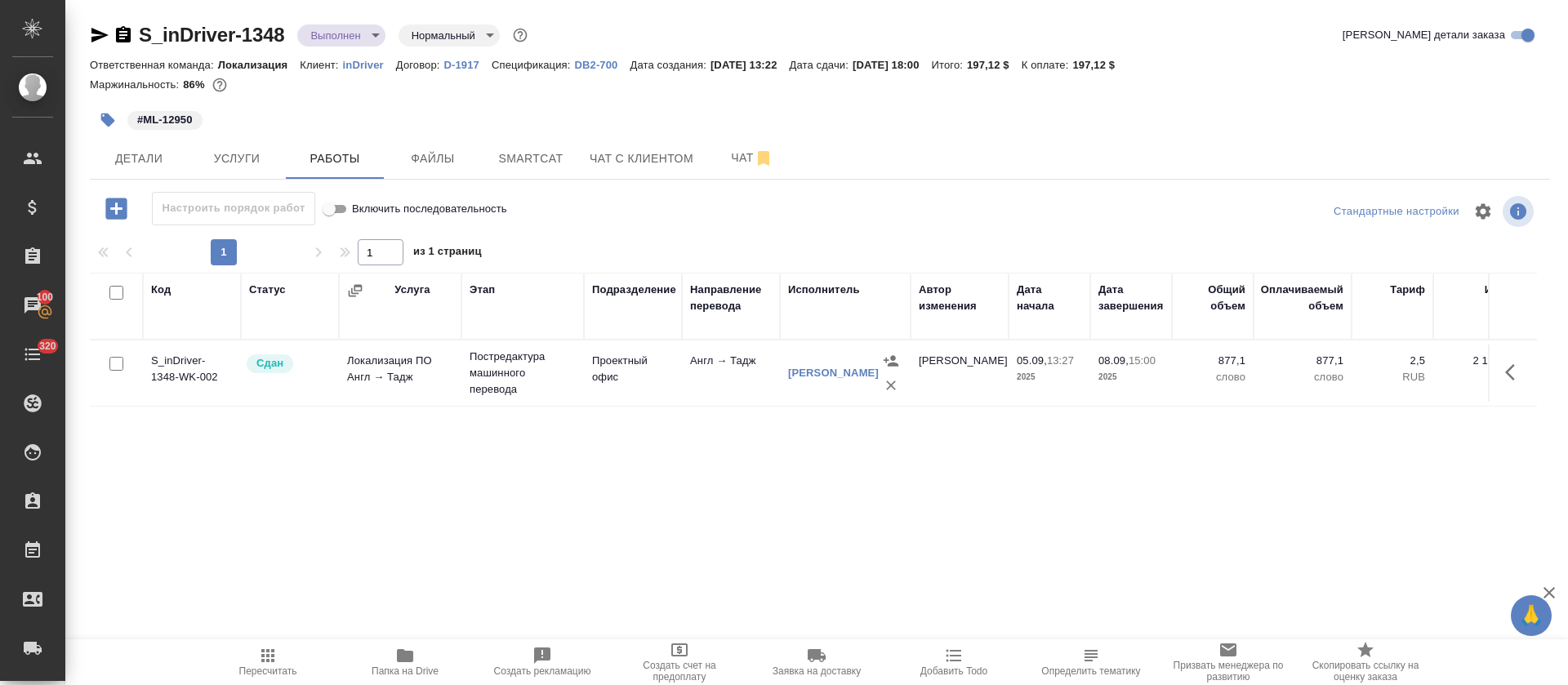
click at [375, 38] on body "🙏 .cls-1 fill:#fff; AWATERA [PERSON_NAME] Спецификации Заказы 100 Чаты 320 Todo…" at bounding box center [784, 342] width 1568 height 685
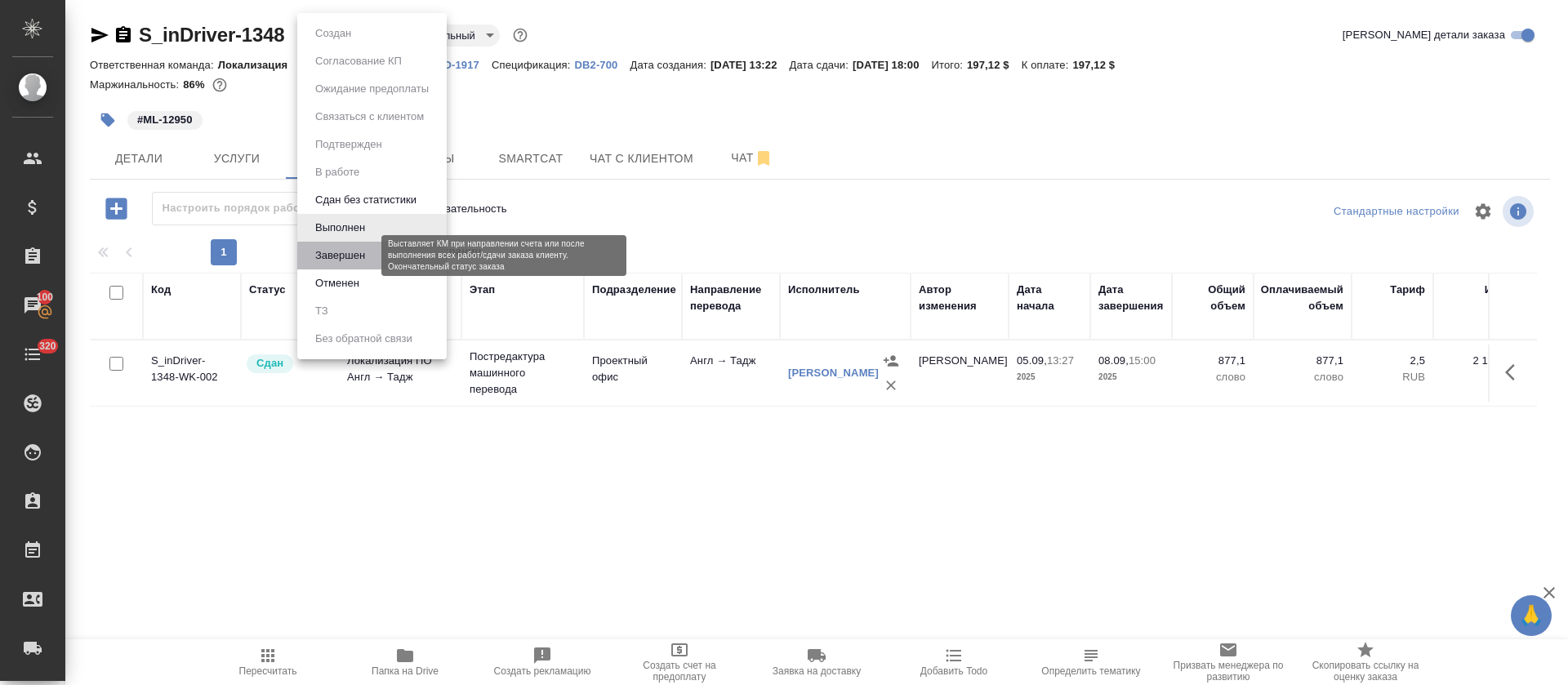
click at [350, 257] on button "Завершен" at bounding box center [340, 256] width 60 height 18
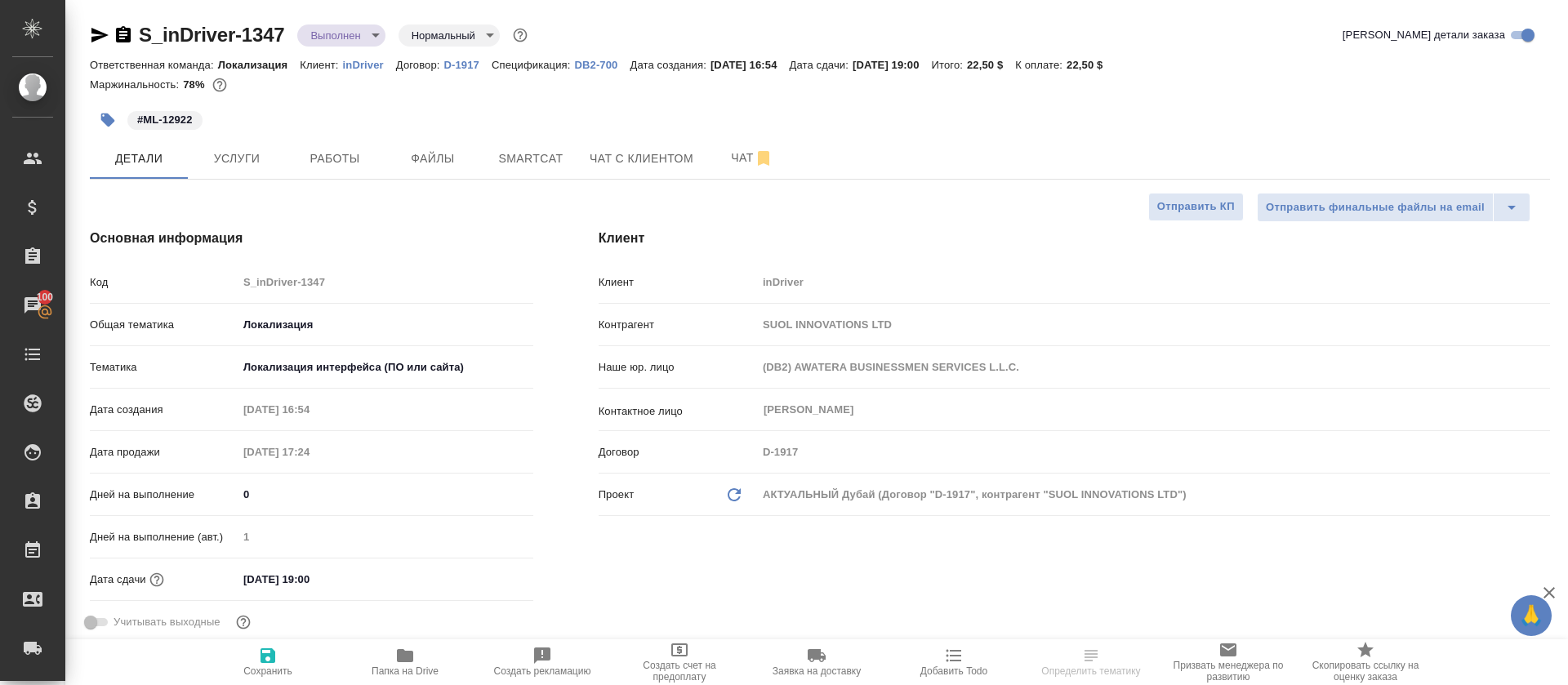
select select "RU"
type textarea "x"
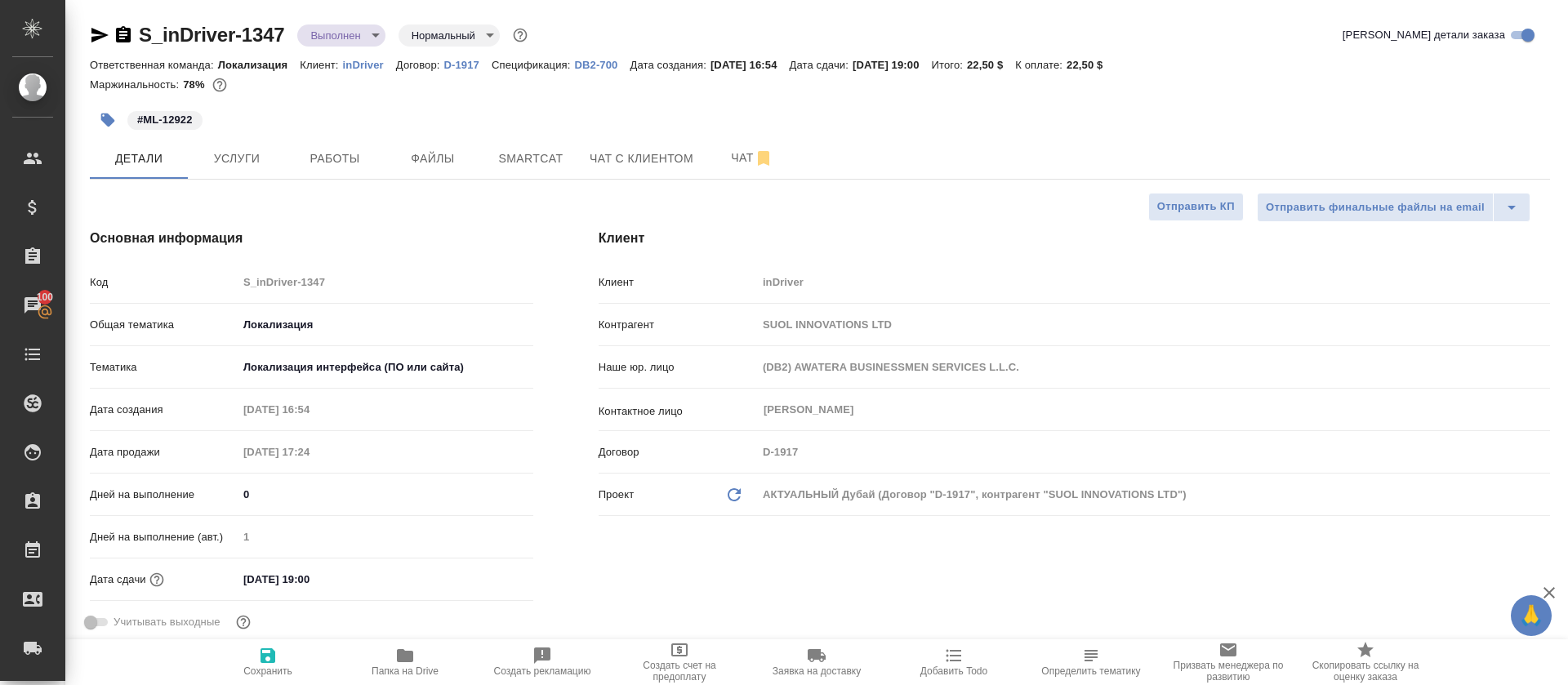
type textarea "x"
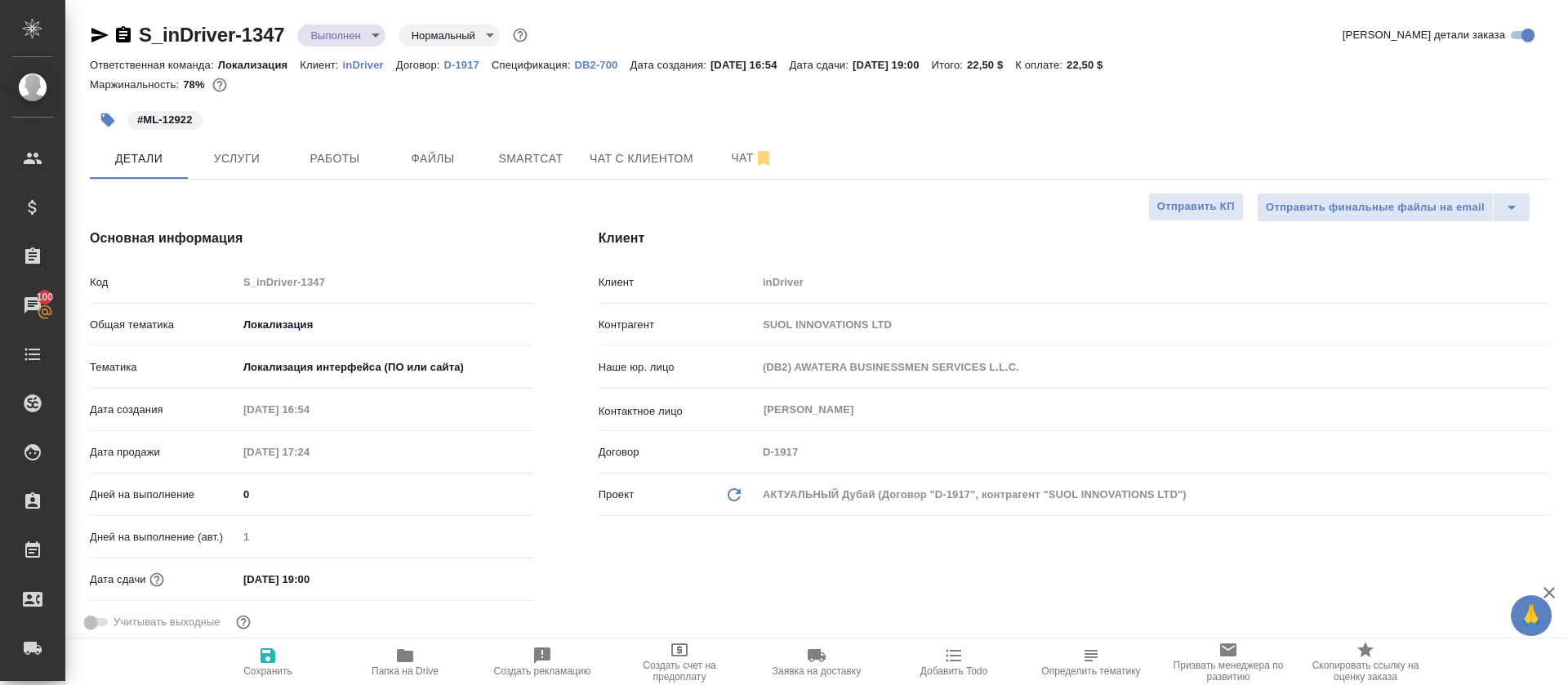
type textarea "x"
click at [338, 137] on div "#ML-12922" at bounding box center [577, 120] width 974 height 36
click at [338, 153] on span "Работы" at bounding box center [335, 158] width 78 height 20
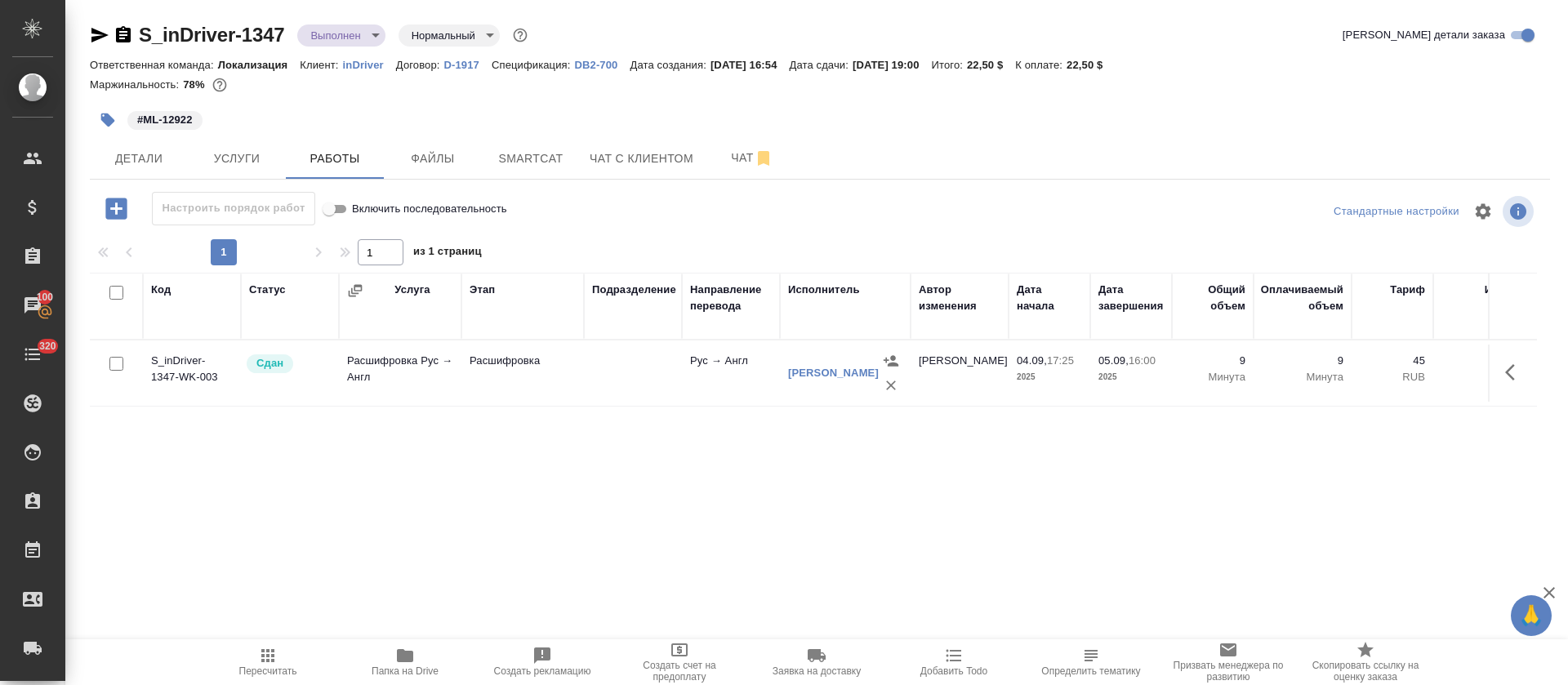
click at [379, 35] on body "🙏 .cls-1 fill:#fff; AWATERA Tretyakova Olga Клиенты Спецификации Заказы 100 Чат…" at bounding box center [784, 342] width 1568 height 685
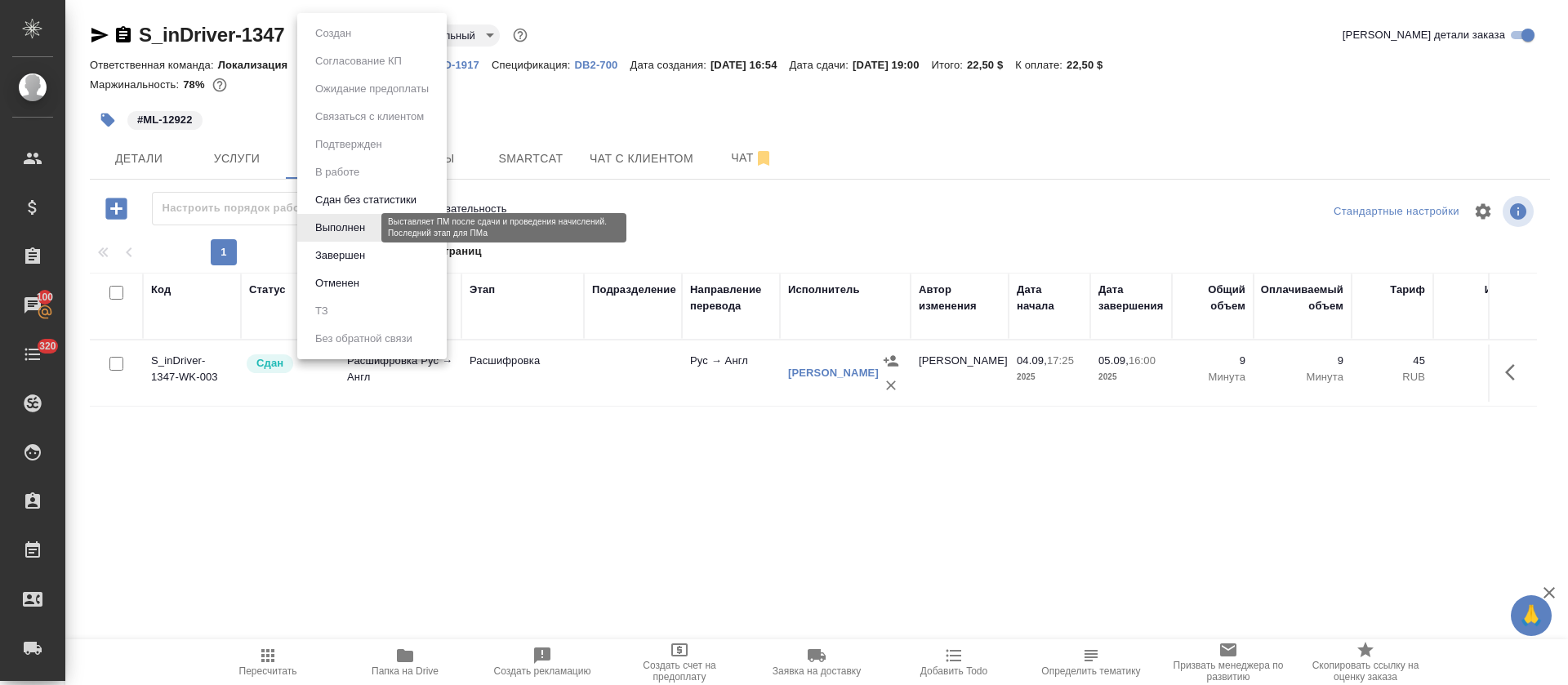
click at [355, 258] on button "Завершен" at bounding box center [340, 256] width 60 height 18
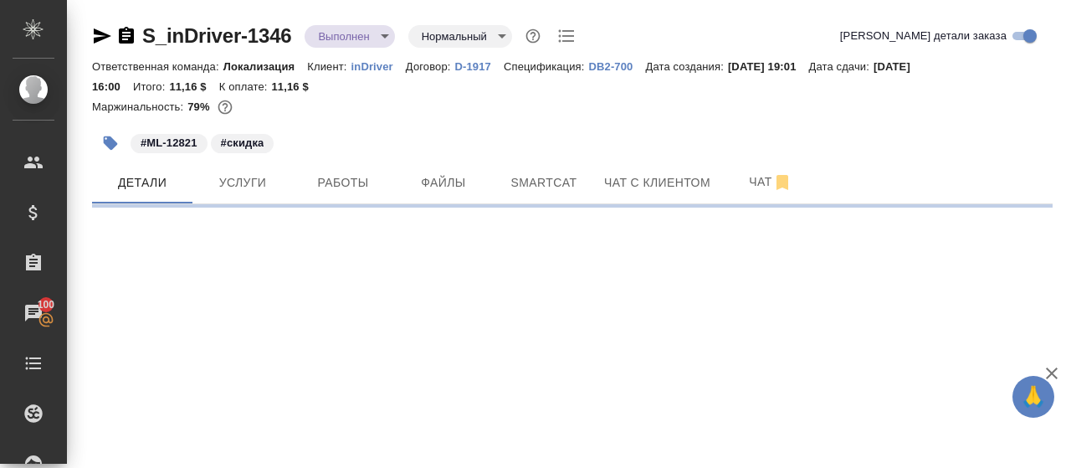
select select "RU"
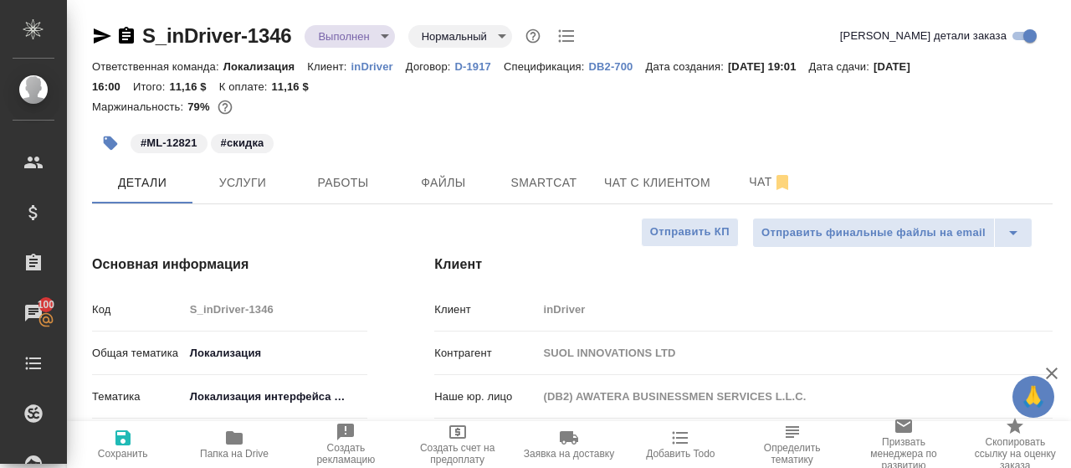
type textarea "x"
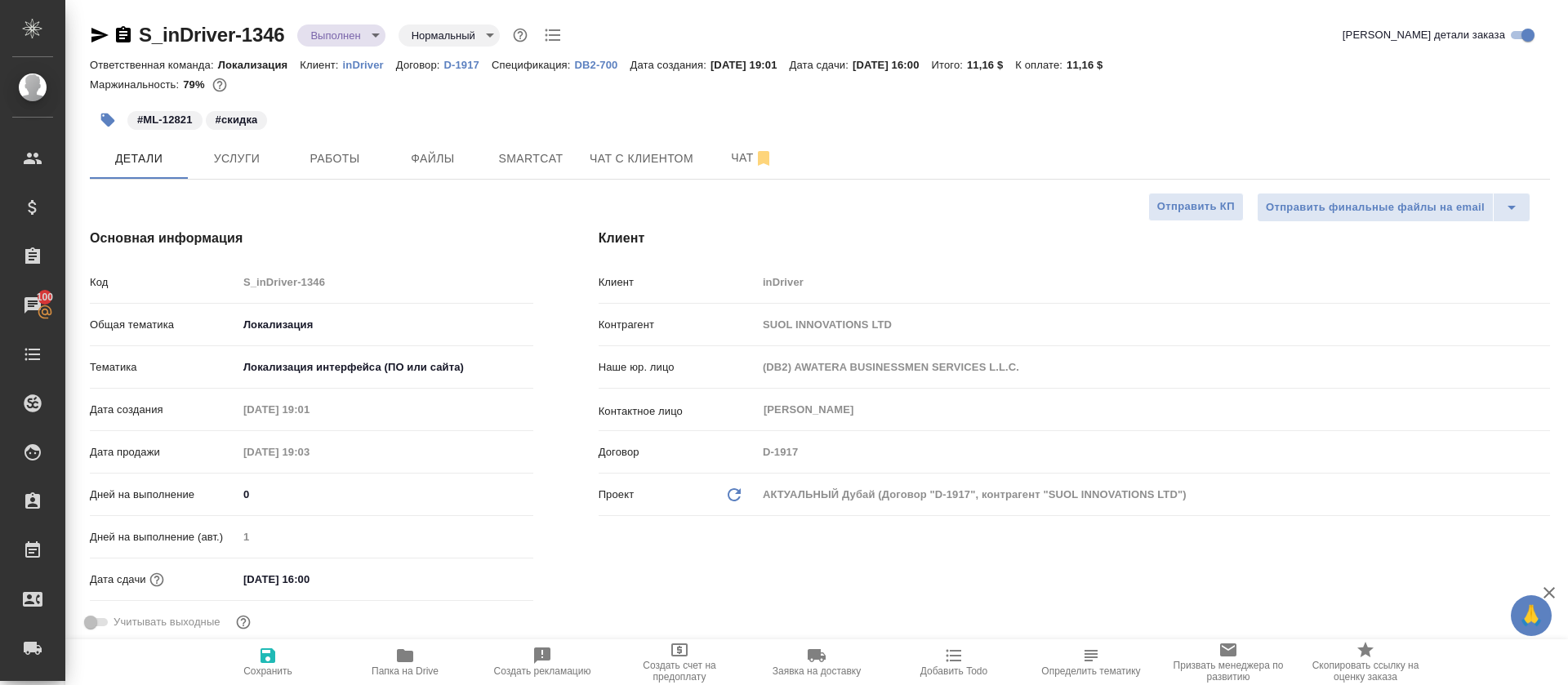
type textarea "x"
click at [334, 149] on span "Работы" at bounding box center [335, 158] width 78 height 20
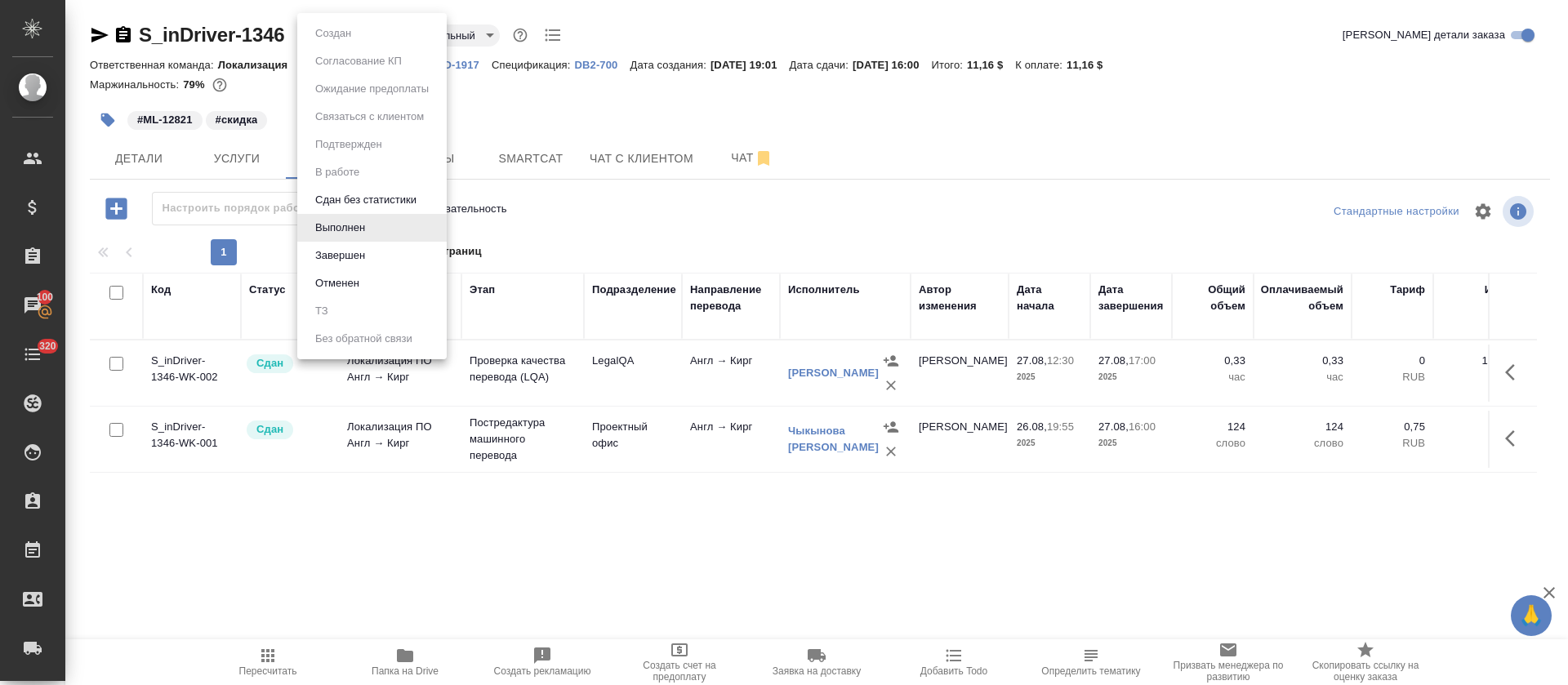
click at [380, 37] on body "🙏 .cls-1 fill:#fff; AWATERA [PERSON_NAME] Спецификации Заказы 100 Чаты 320 Todo…" at bounding box center [784, 342] width 1568 height 685
click at [352, 259] on button "Завершен" at bounding box center [340, 256] width 60 height 18
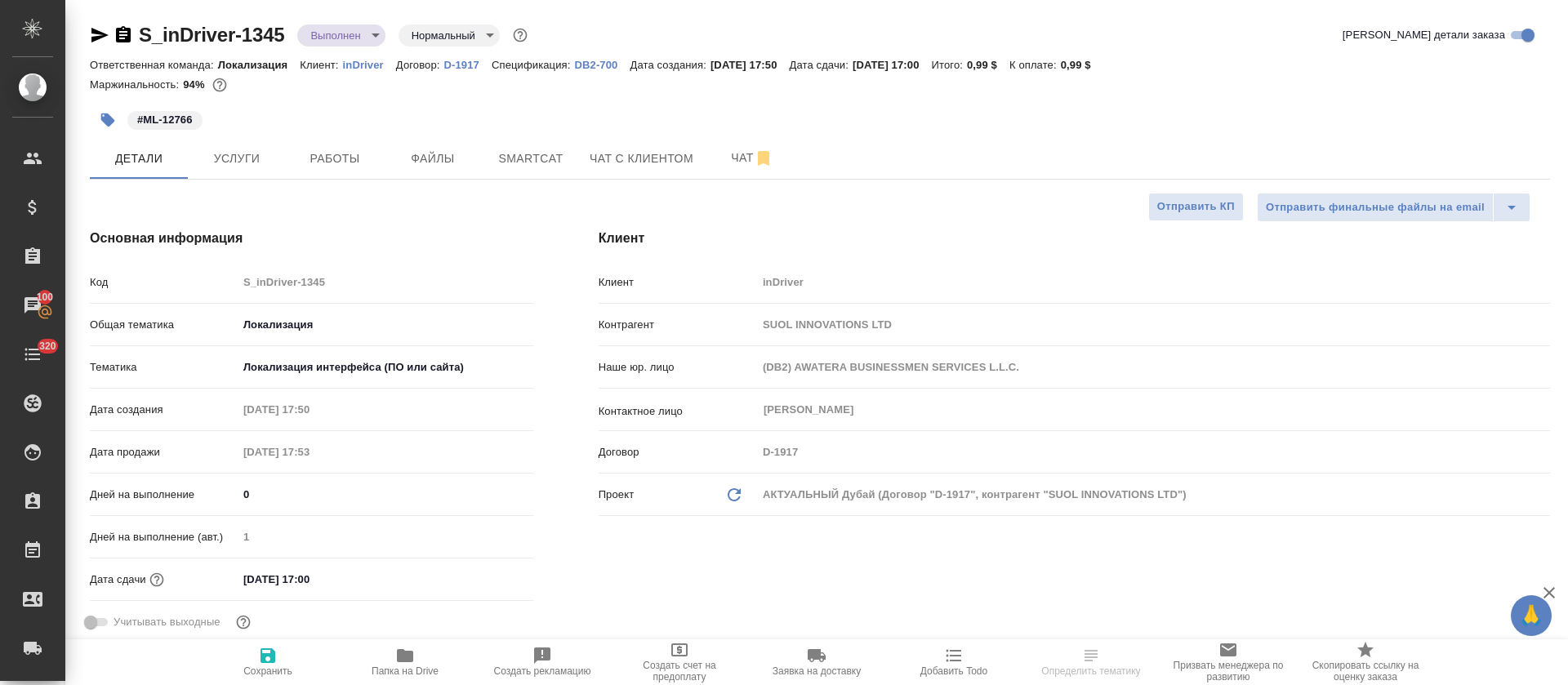
select select "RU"
click at [330, 164] on span "Работы" at bounding box center [335, 158] width 78 height 20
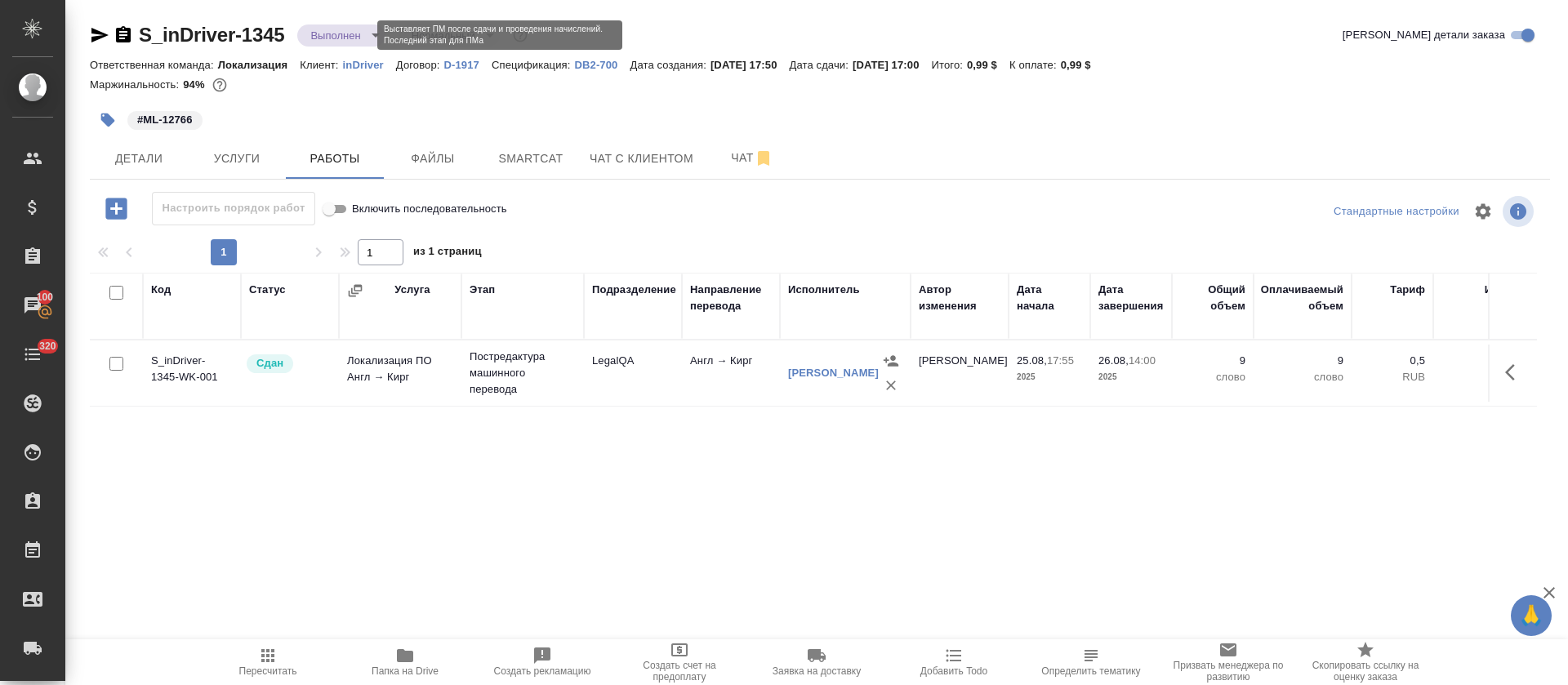
click at [347, 33] on body "🙏 .cls-1 fill:#fff; AWATERA Tretyakova Olga Клиенты Спецификации Заказы 100 Чат…" at bounding box center [784, 342] width 1568 height 685
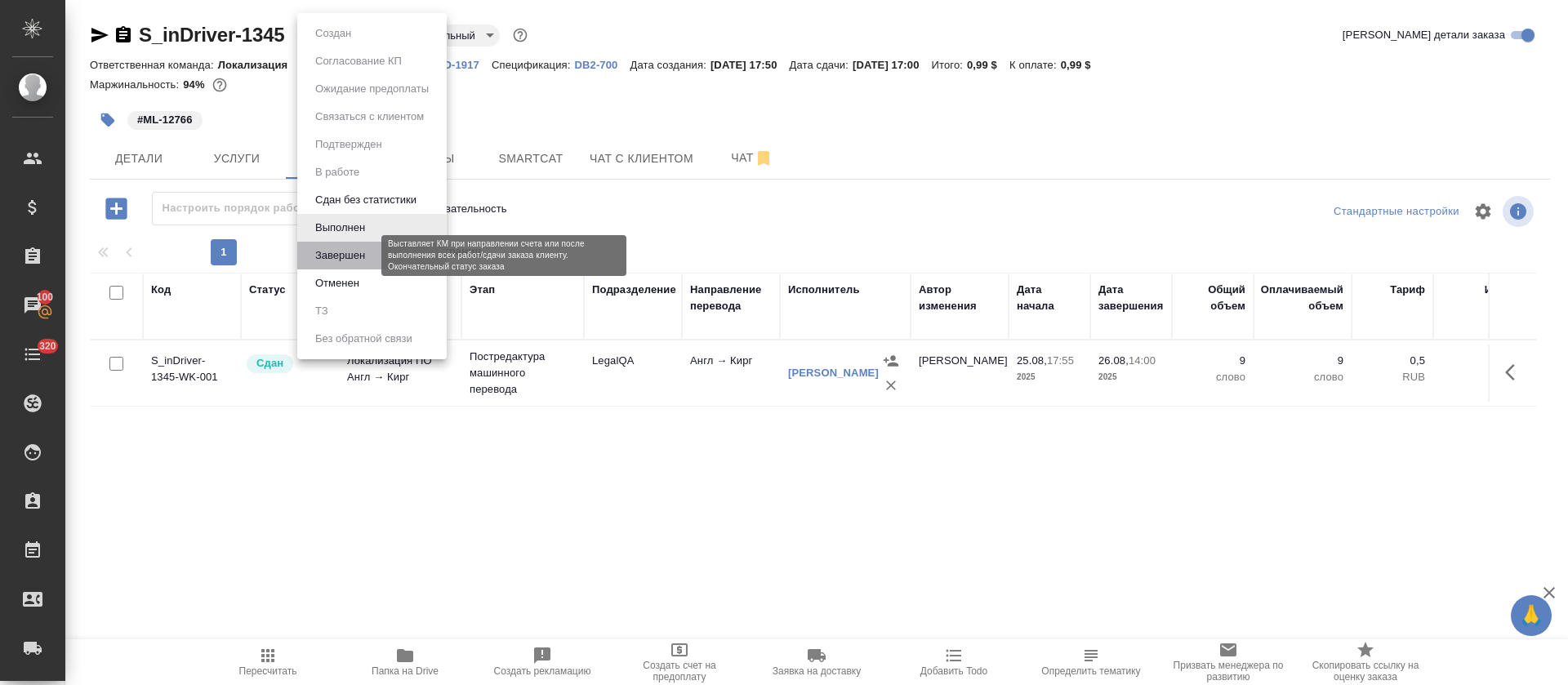
click at [333, 251] on button "Завершен" at bounding box center [340, 256] width 60 height 18
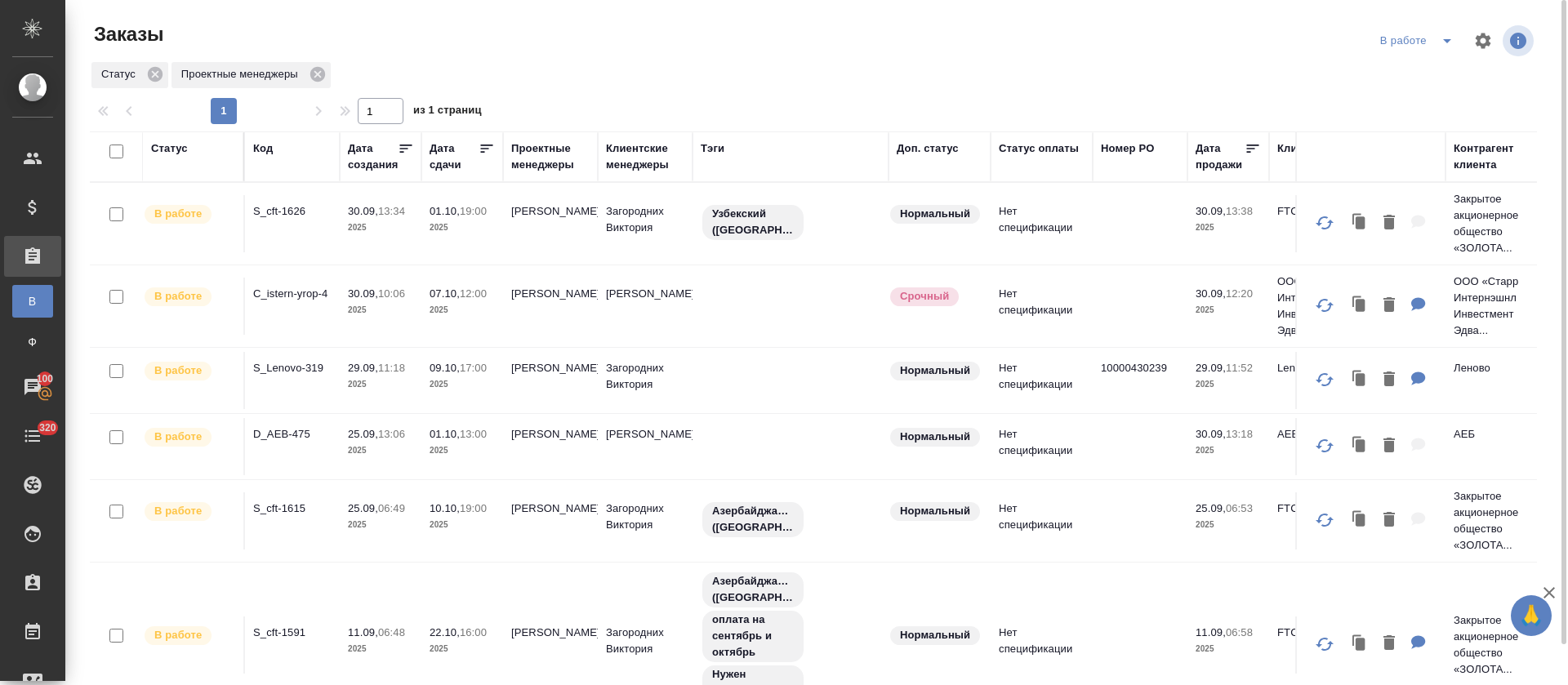
click at [1449, 47] on icon "split button" at bounding box center [1447, 41] width 20 height 20
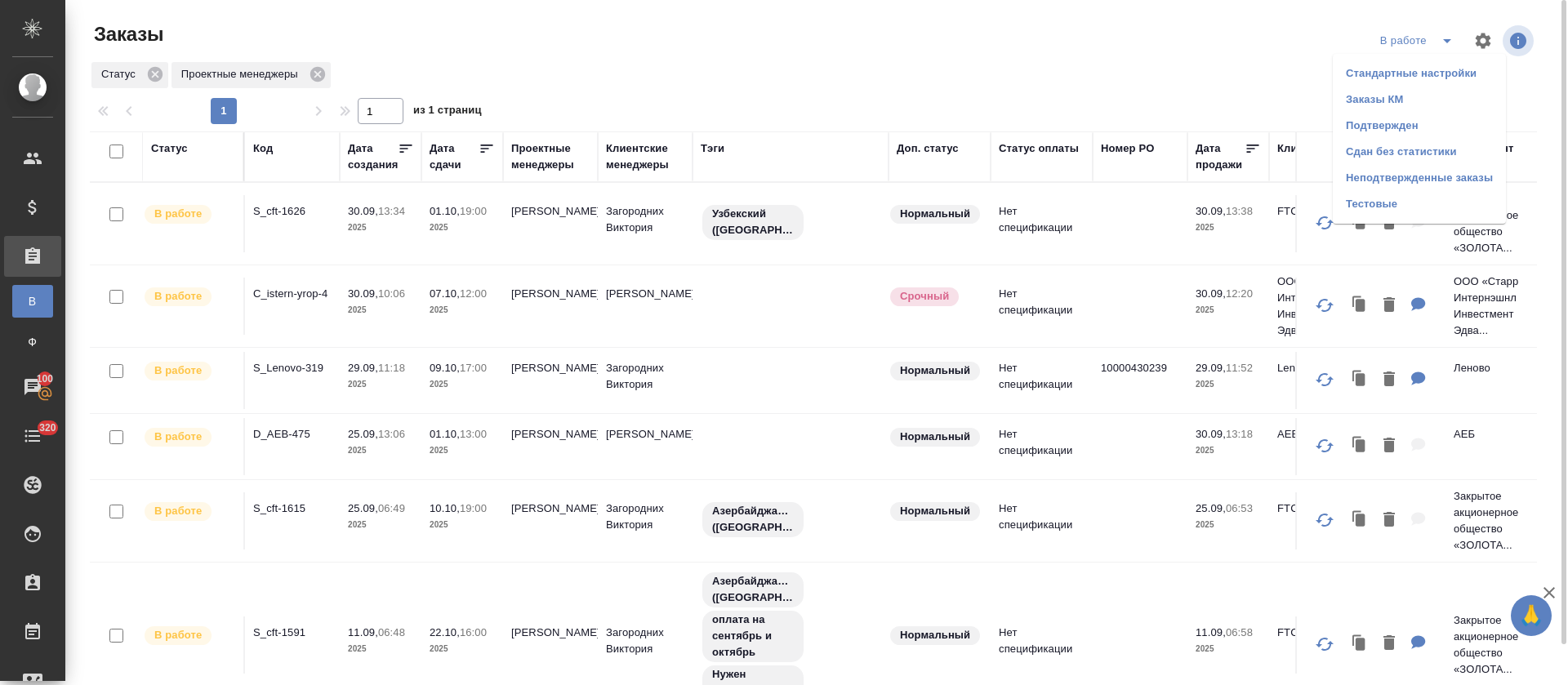
click at [1425, 124] on li "Подтвержден" at bounding box center [1419, 126] width 173 height 26
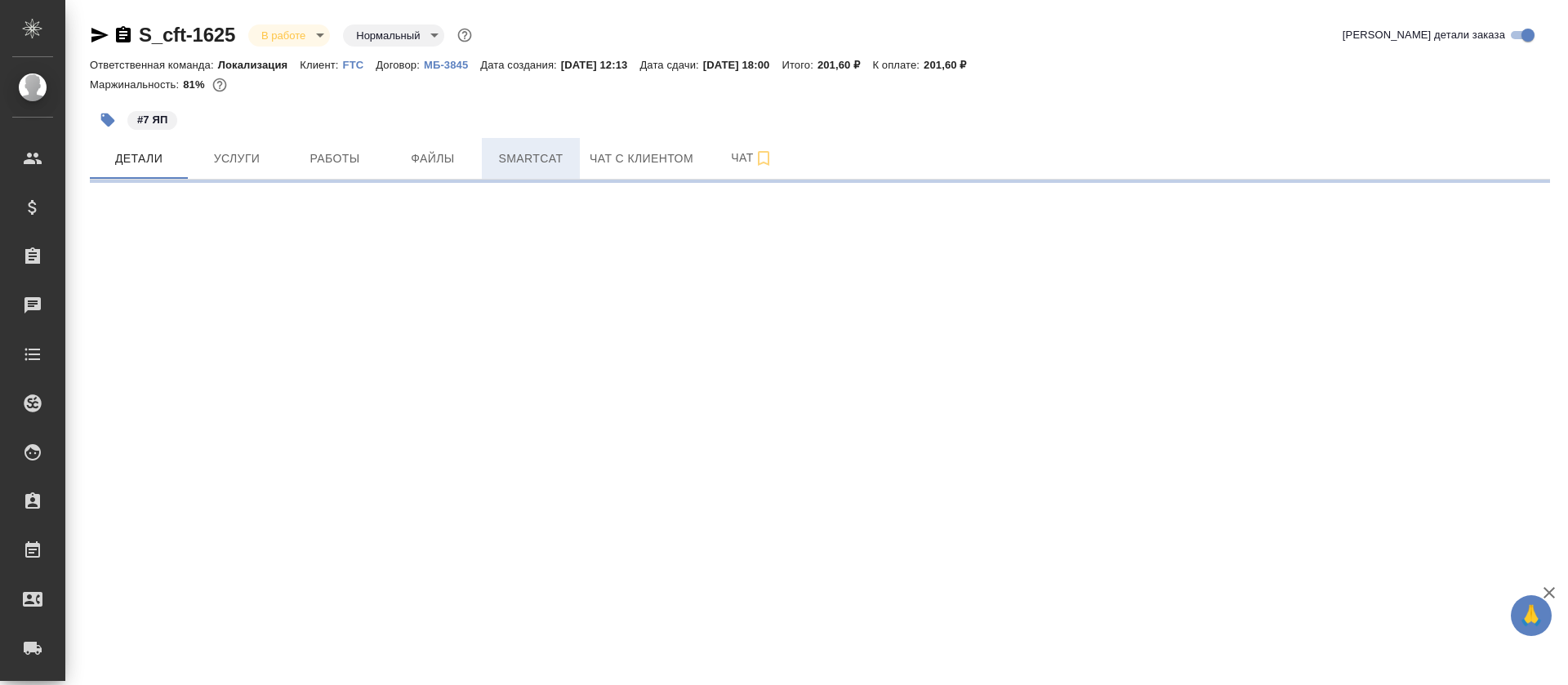
select select "RU"
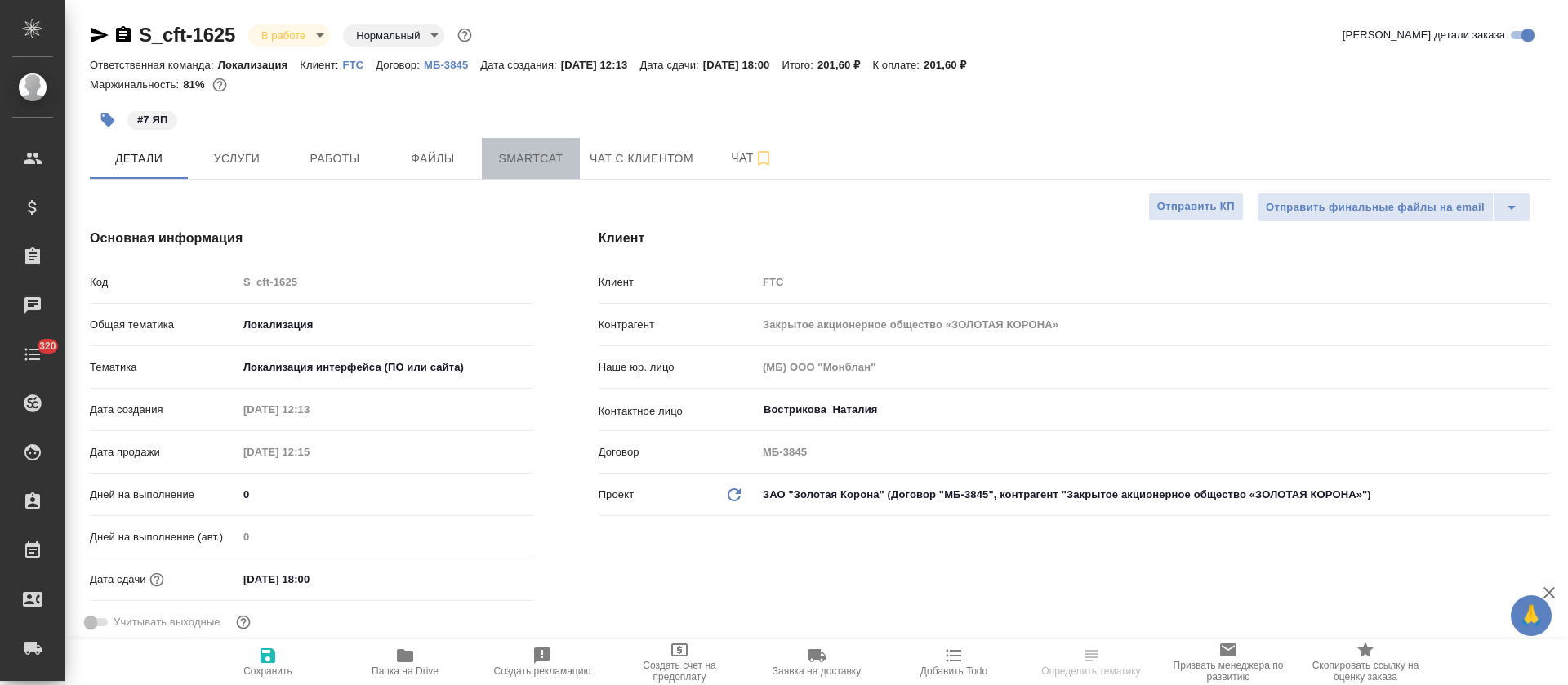
type textarea "x"
click at [539, 152] on span "Smartcat" at bounding box center [531, 158] width 78 height 20
type textarea "x"
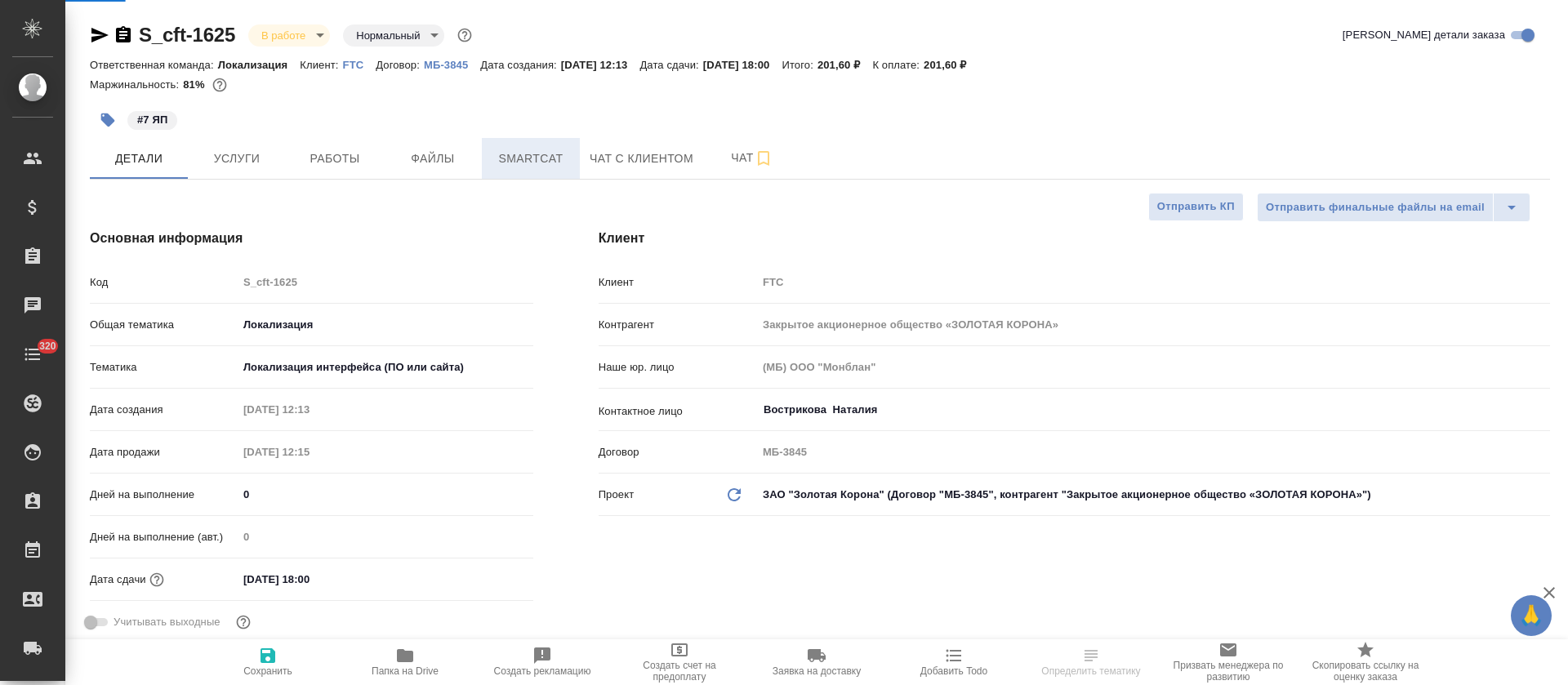
type textarea "x"
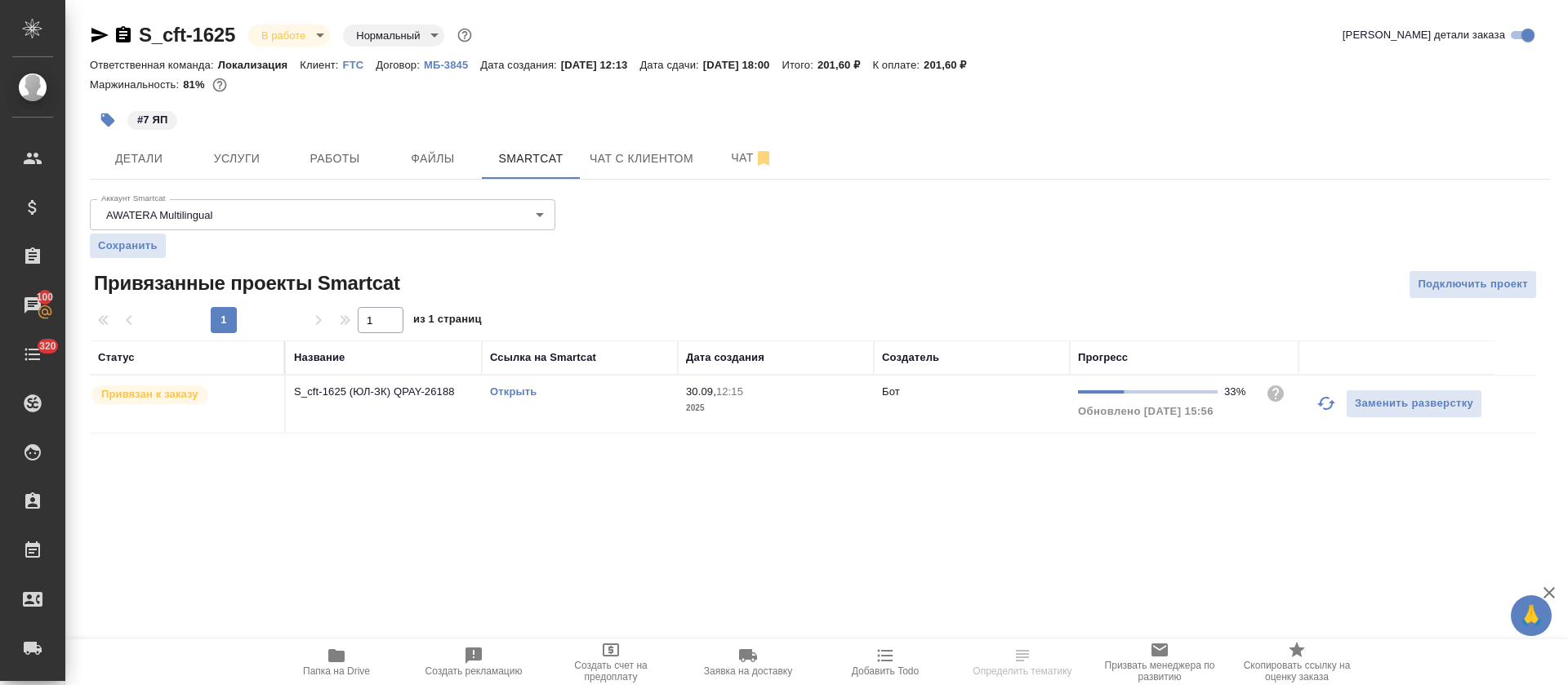
click at [499, 391] on link "Открыть" at bounding box center [513, 391] width 47 height 13
click at [342, 174] on button "Работы" at bounding box center [335, 158] width 98 height 41
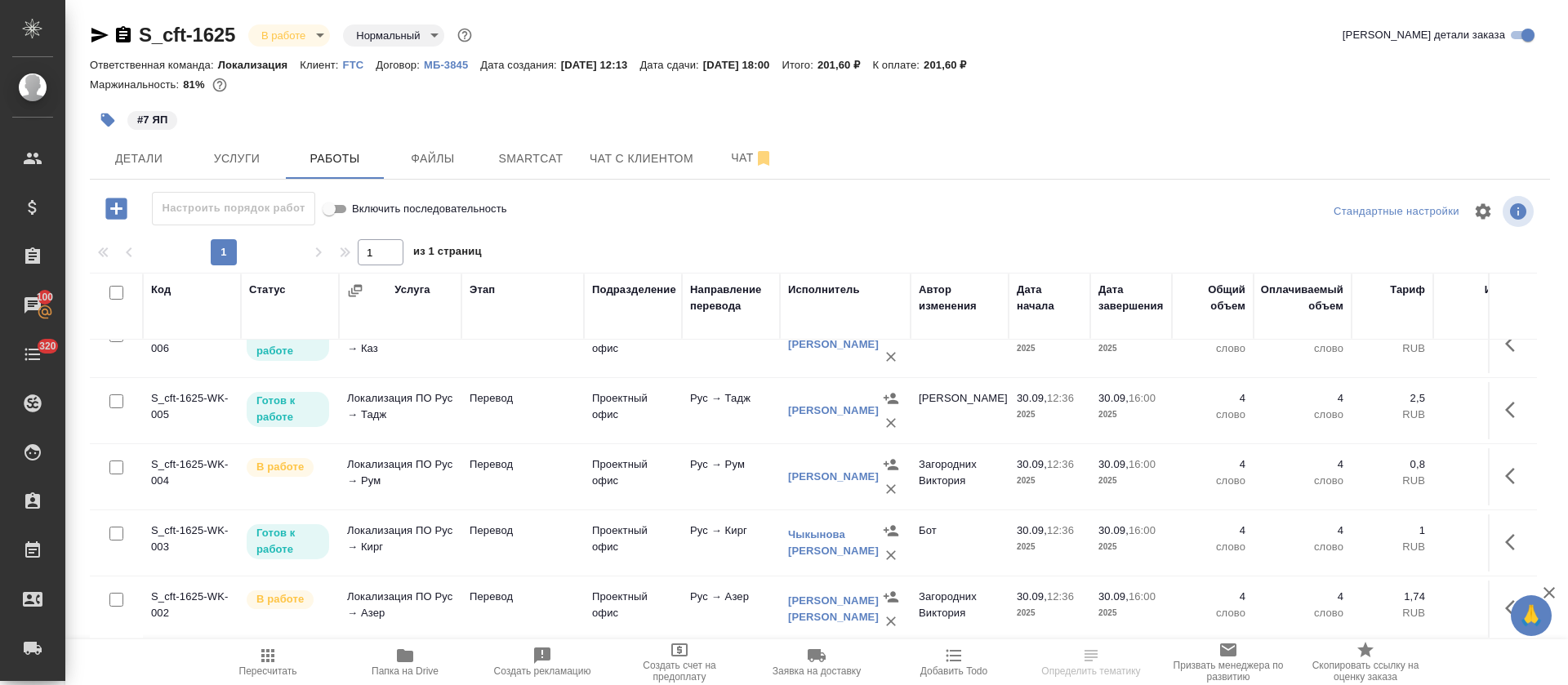
scroll to position [182, 0]
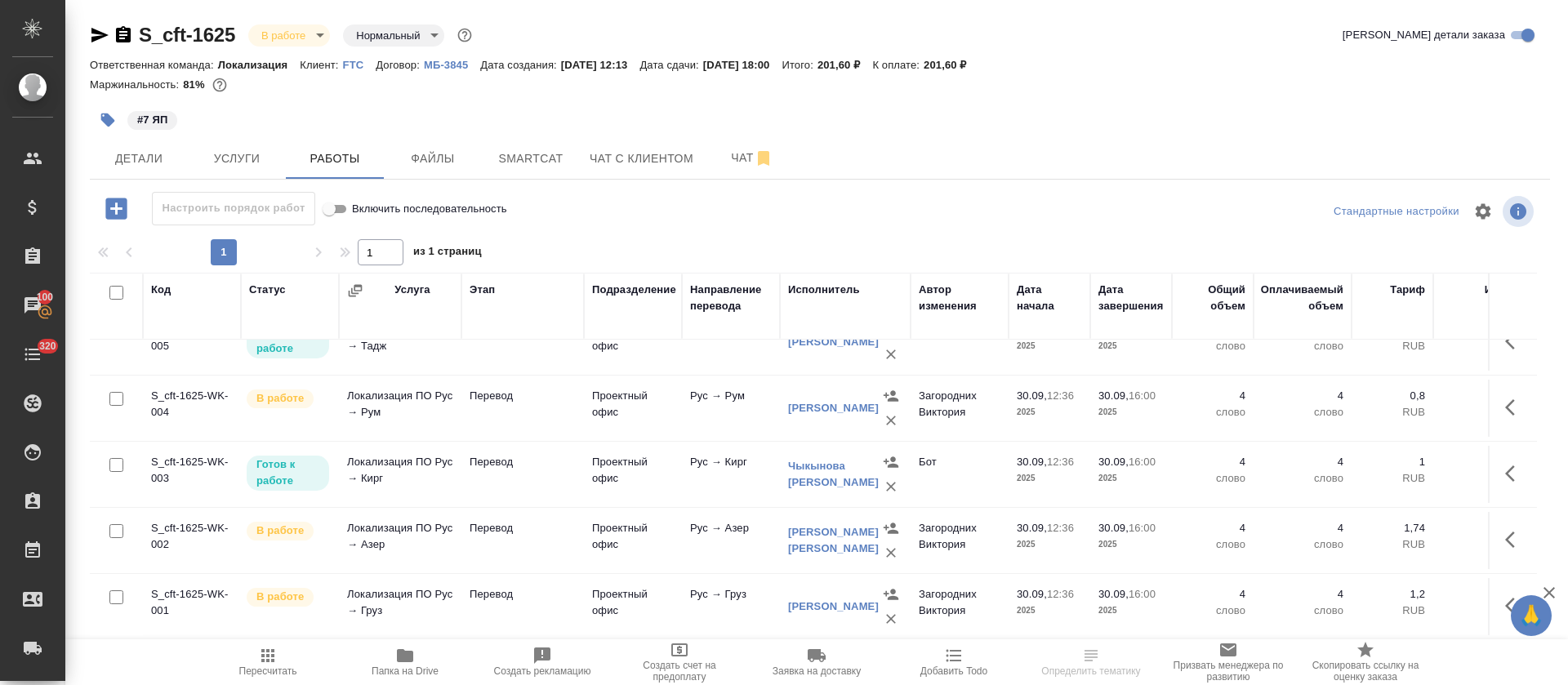
click at [119, 293] on input "checkbox" at bounding box center [116, 293] width 14 height 14
checkbox input "true"
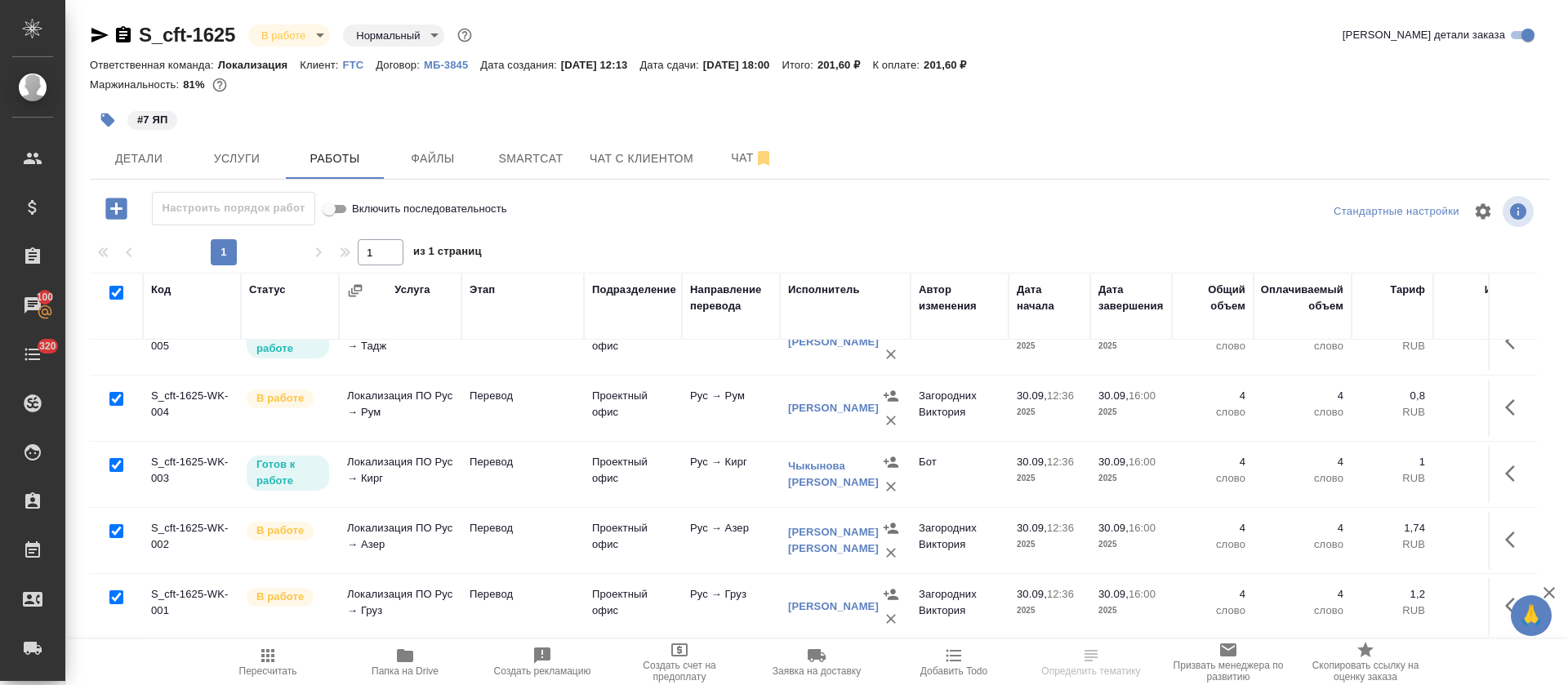
checkbox input "true"
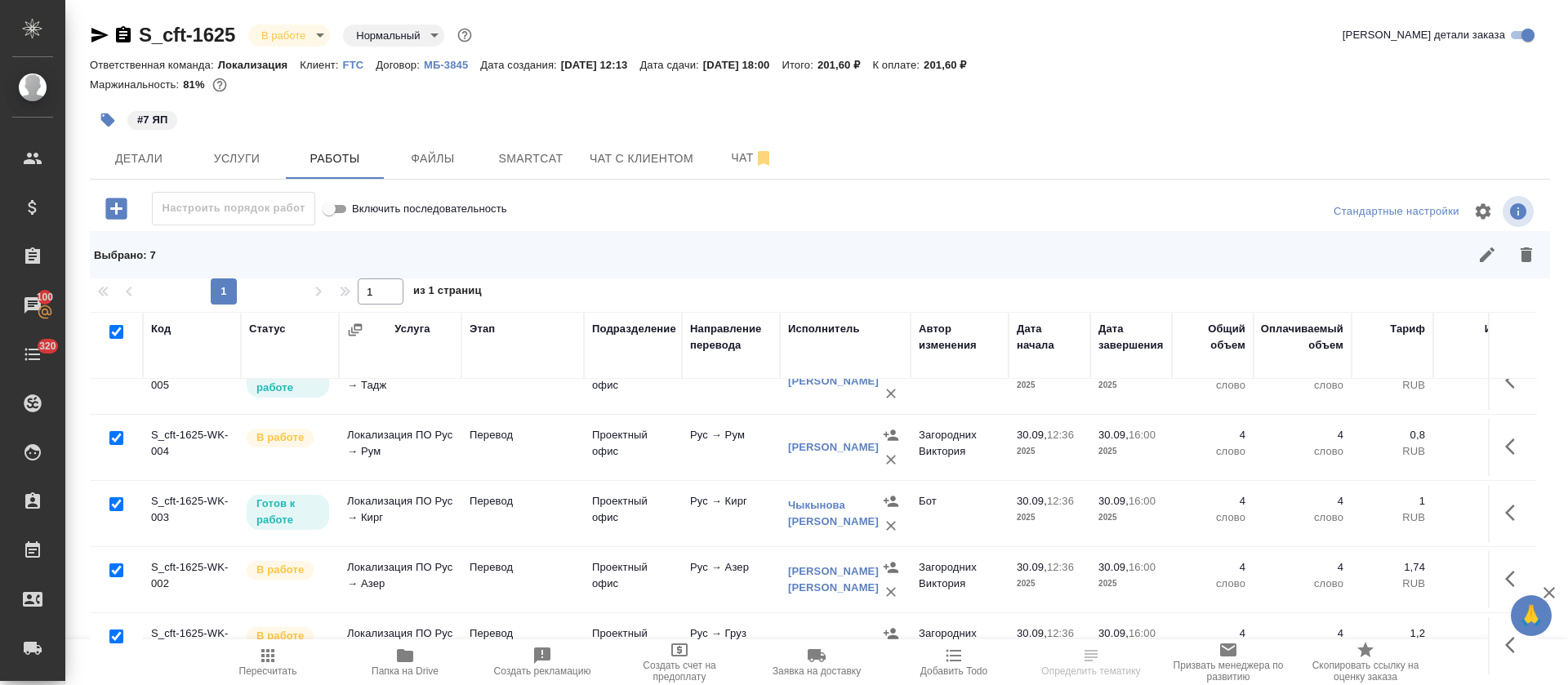
click at [1490, 274] on div "Выбрано : 7" at bounding box center [820, 255] width 1460 height 48
click at [1485, 262] on icon "button" at bounding box center [1487, 255] width 20 height 20
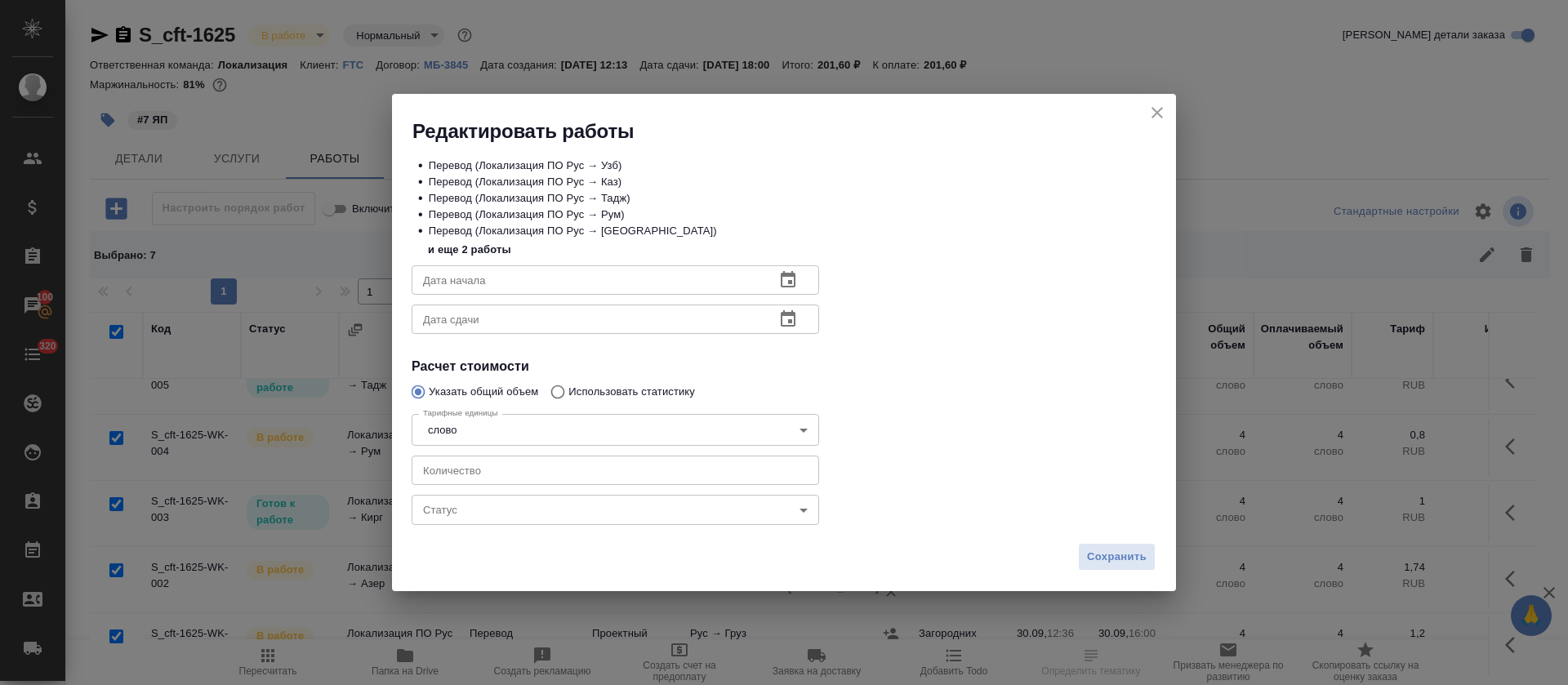
click at [659, 521] on body "🙏 .cls-1 fill:#fff; AWATERA Tretyakova Olga Клиенты Спецификации Заказы 100 Чат…" at bounding box center [784, 342] width 1568 height 685
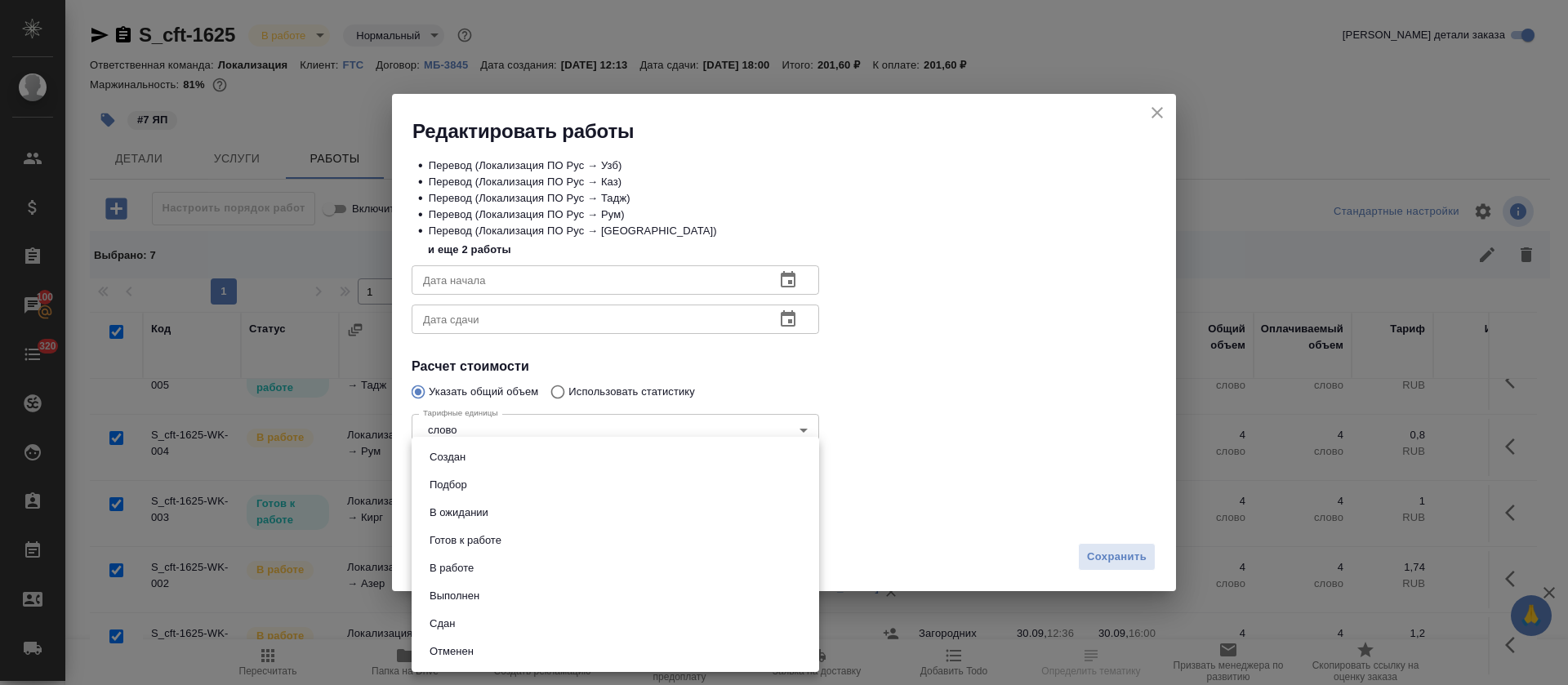
click at [515, 618] on li "Сдан" at bounding box center [616, 624] width 408 height 27
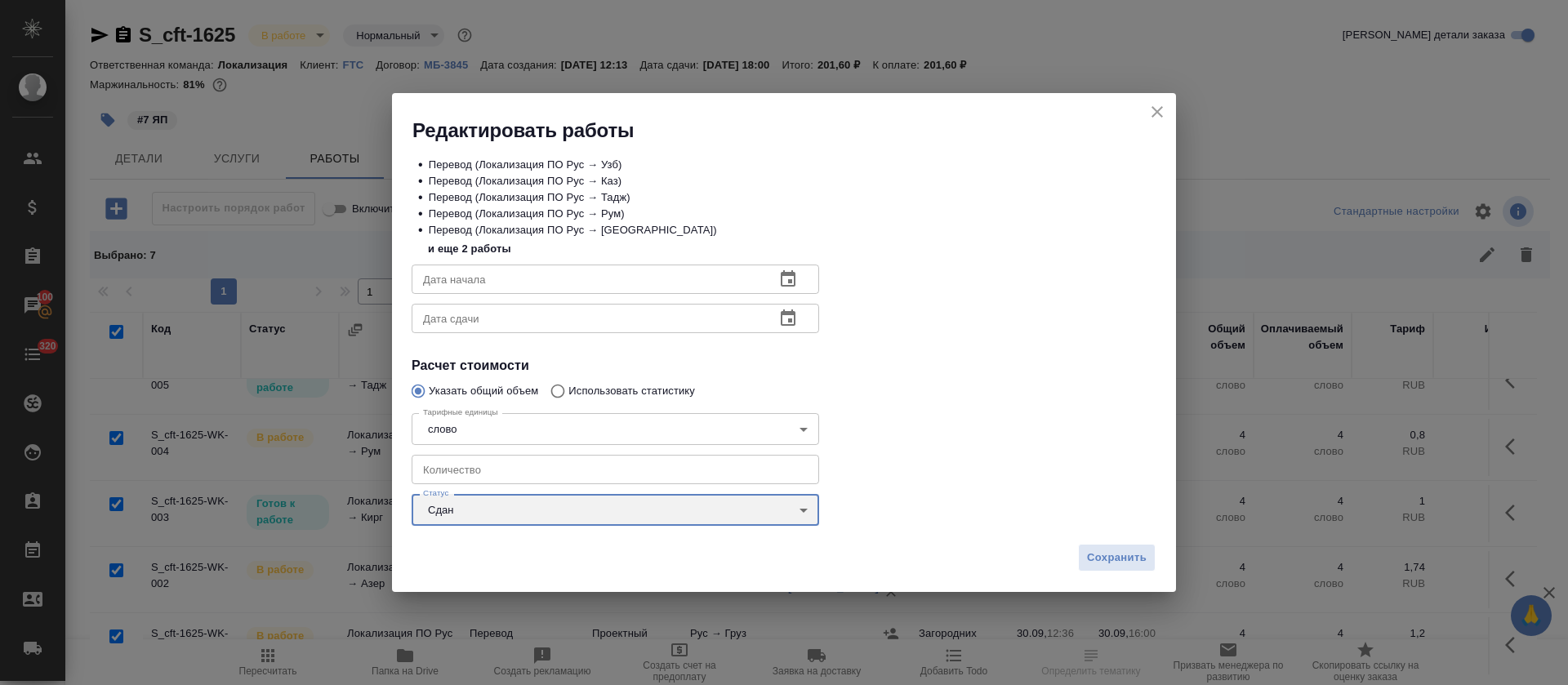
type input "closed"
click at [1131, 555] on span "Сохранить" at bounding box center [1116, 557] width 60 height 19
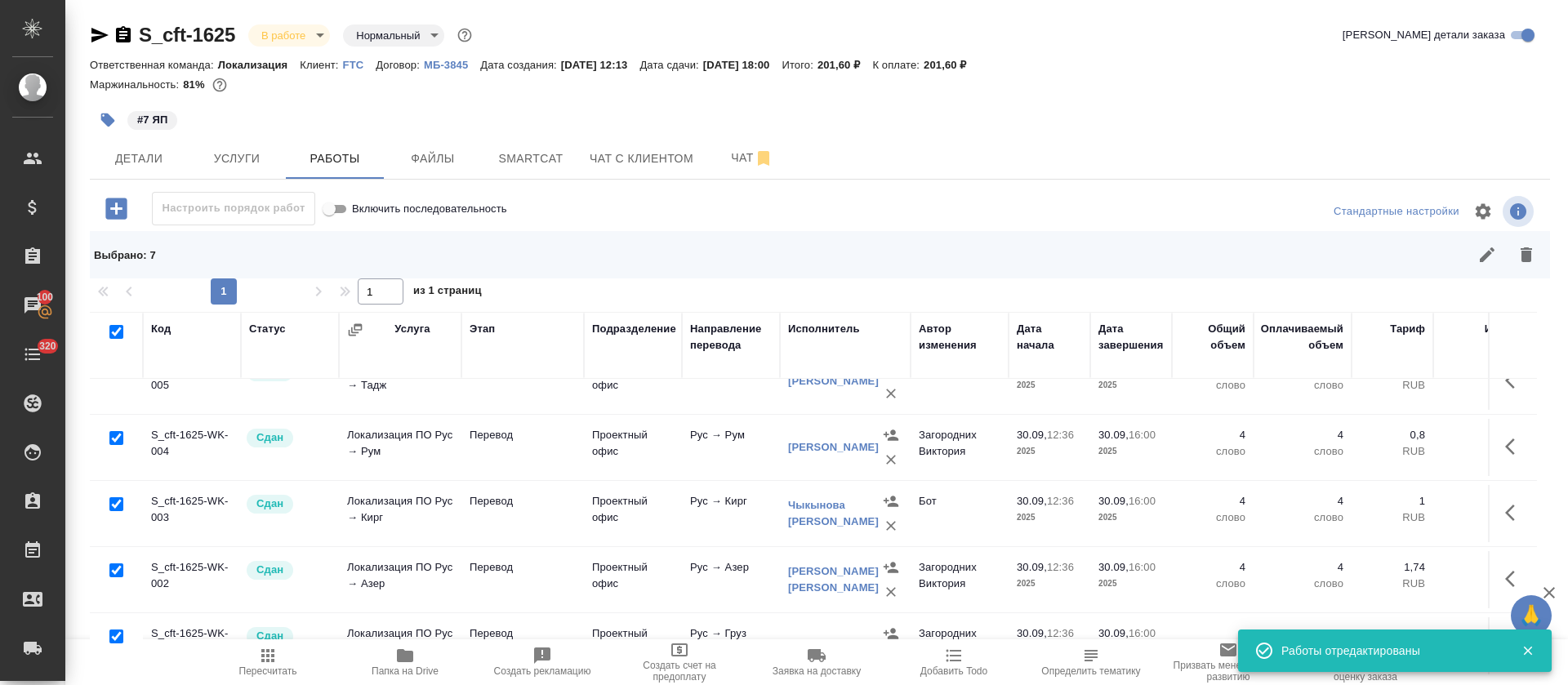
click at [271, 654] on icon "button" at bounding box center [267, 656] width 20 height 20
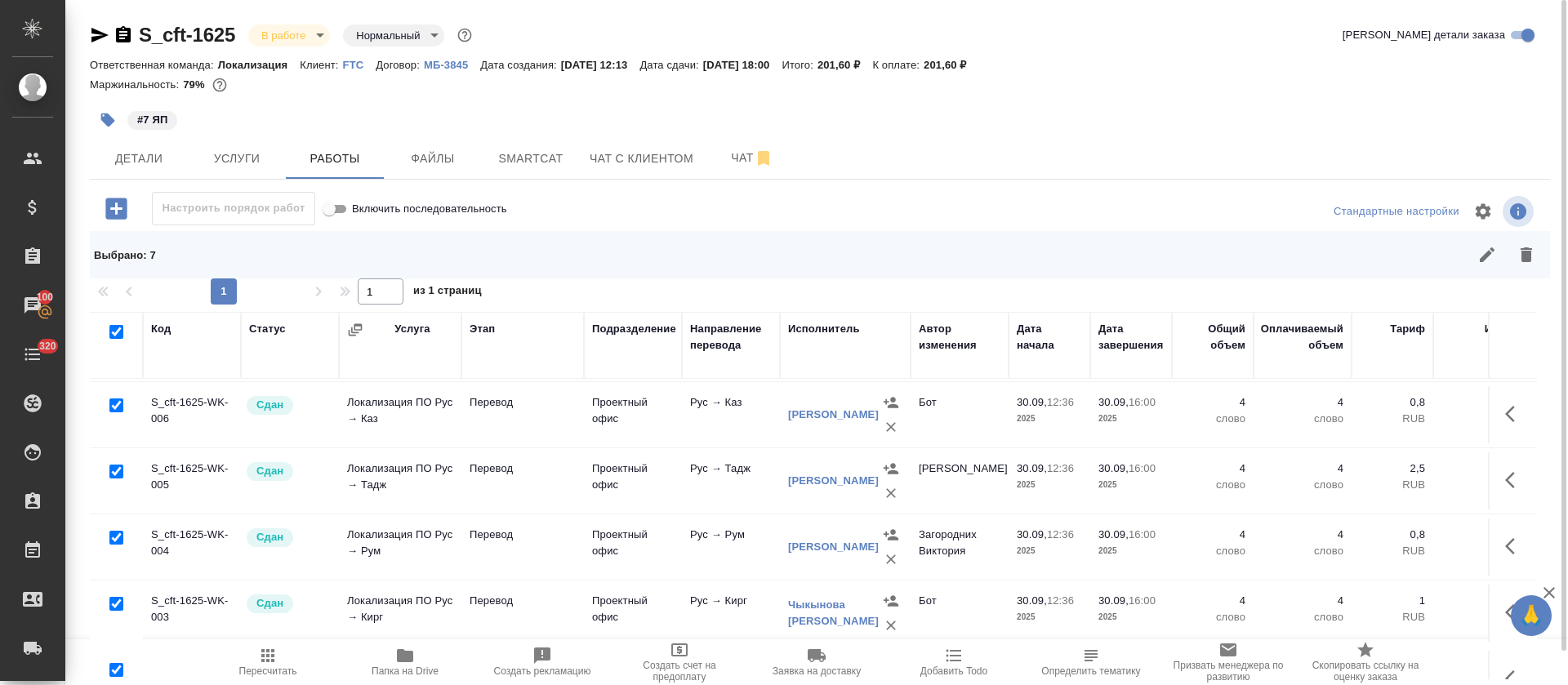
scroll to position [0, 0]
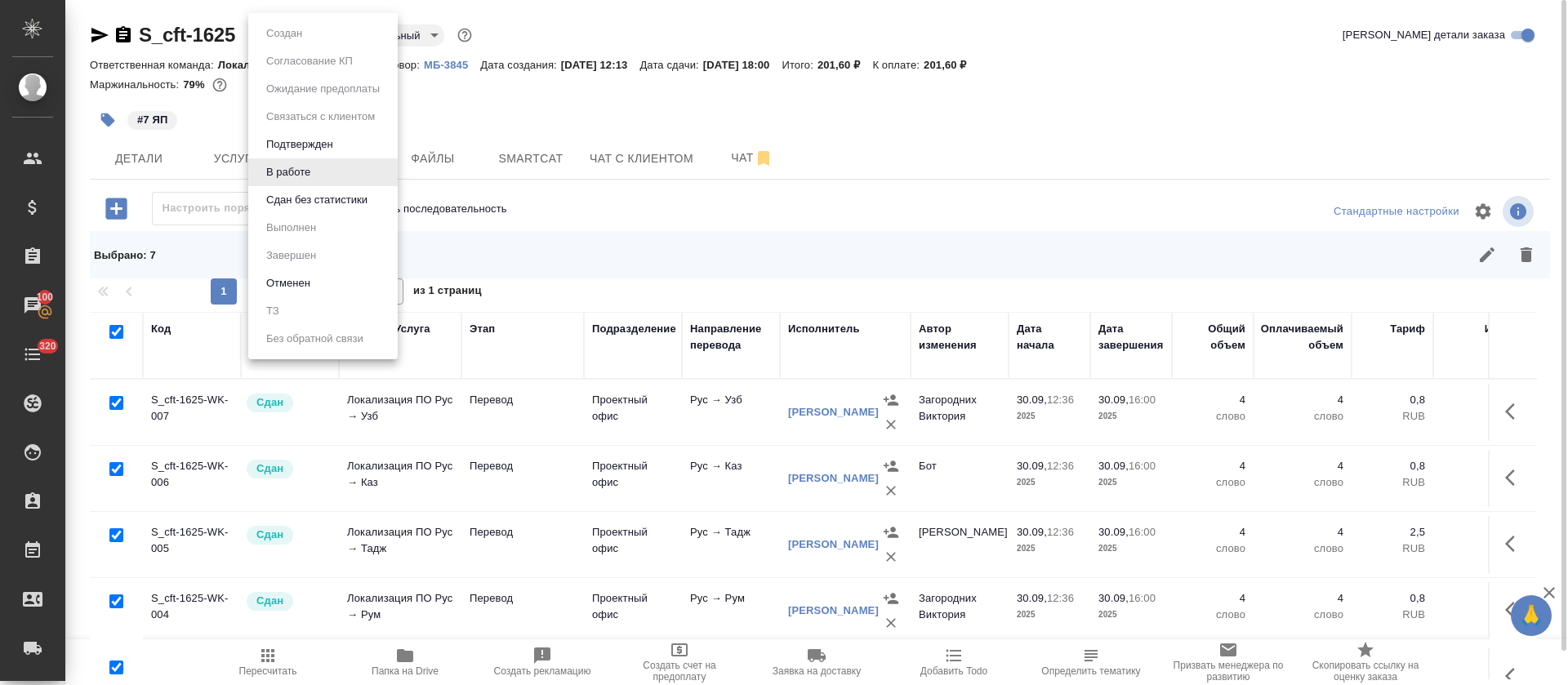
click at [321, 31] on body "🙏 .cls-1 fill:#fff; AWATERA Tretyakova Olga Клиенты Спецификации Заказы 100 Чат…" at bounding box center [784, 342] width 1568 height 685
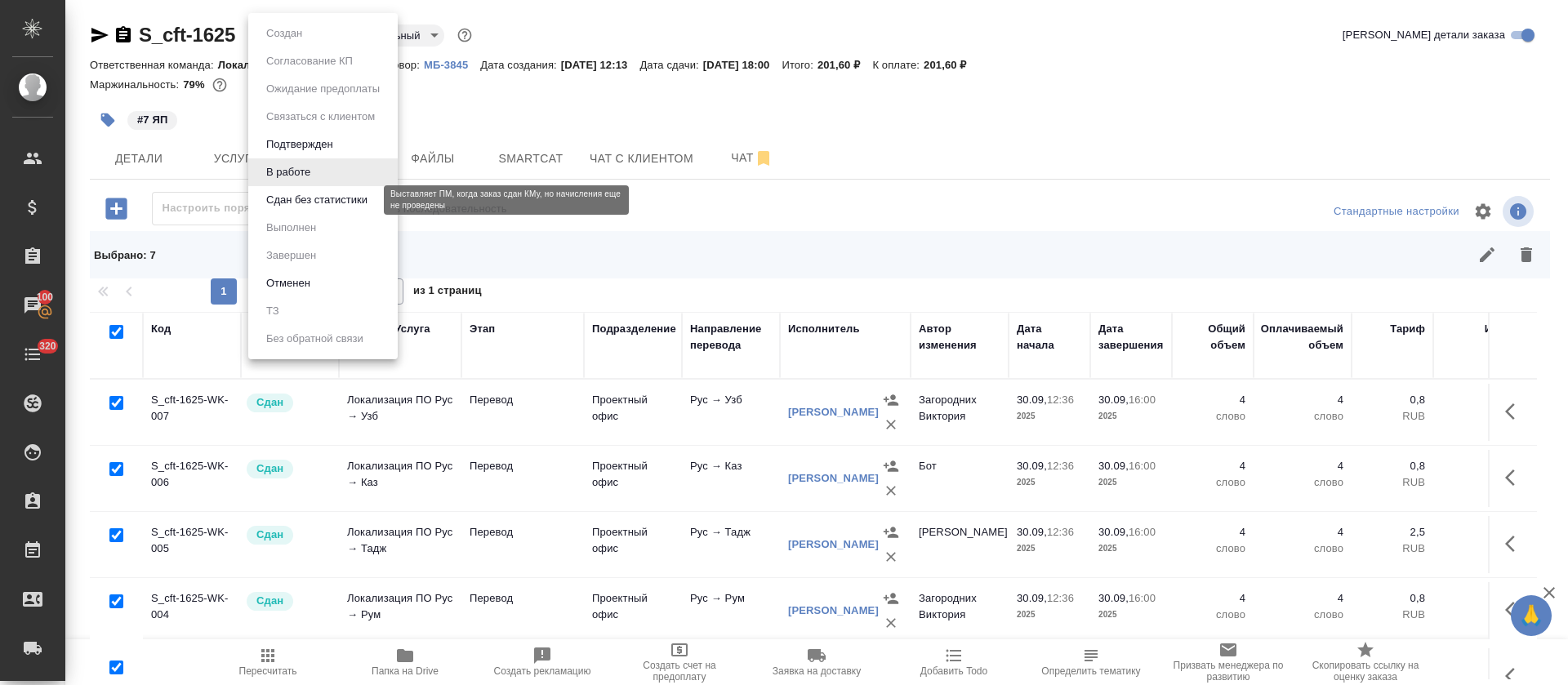
click at [304, 205] on button "Сдан без статистики" at bounding box center [317, 200] width 111 height 18
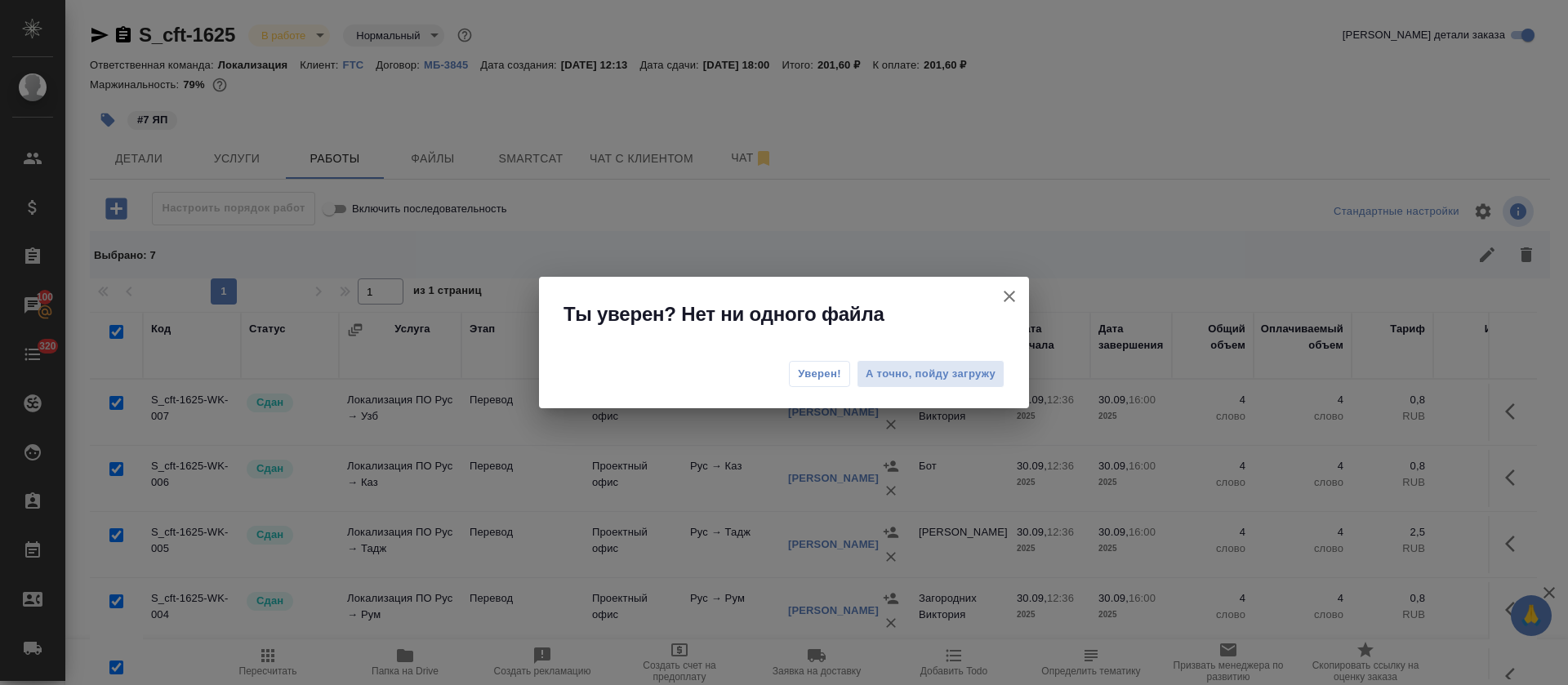
click at [834, 383] on button "Уверен!" at bounding box center [820, 374] width 61 height 26
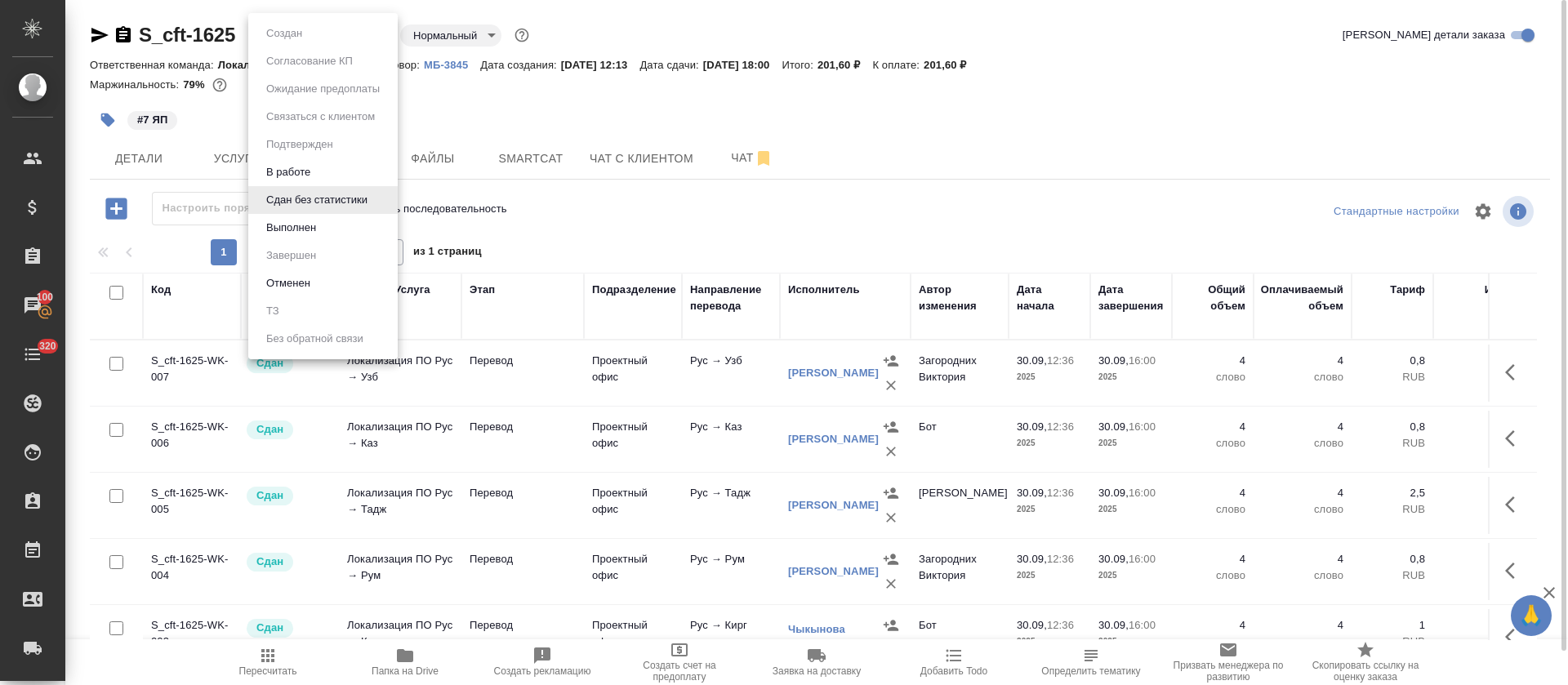
click at [367, 25] on body "🙏 .cls-1 fill:#fff; AWATERA Tretyakova Olga Клиенты Спецификации Заказы 100 Чат…" at bounding box center [784, 342] width 1568 height 685
click at [330, 233] on li "Выполнен" at bounding box center [322, 227] width 149 height 27
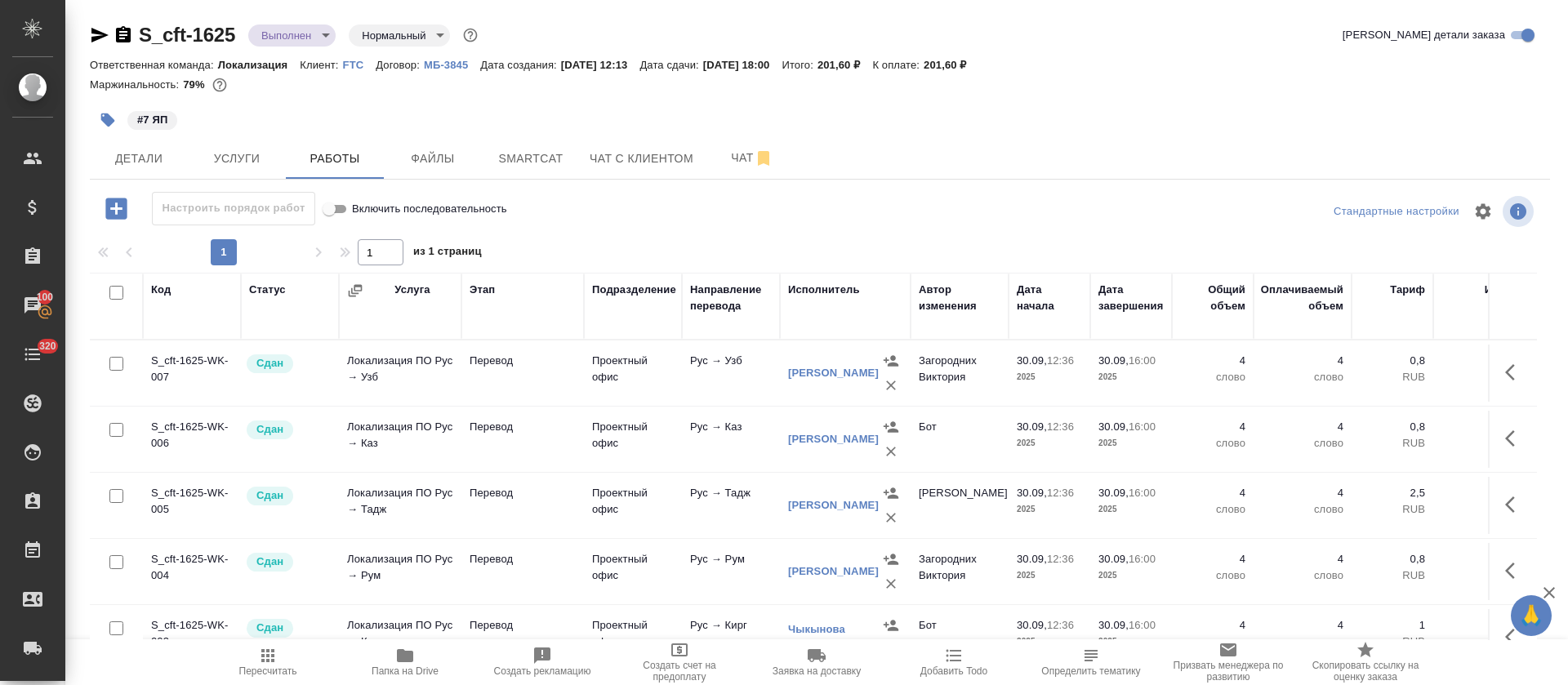
click at [107, 40] on icon "button" at bounding box center [100, 35] width 20 height 20
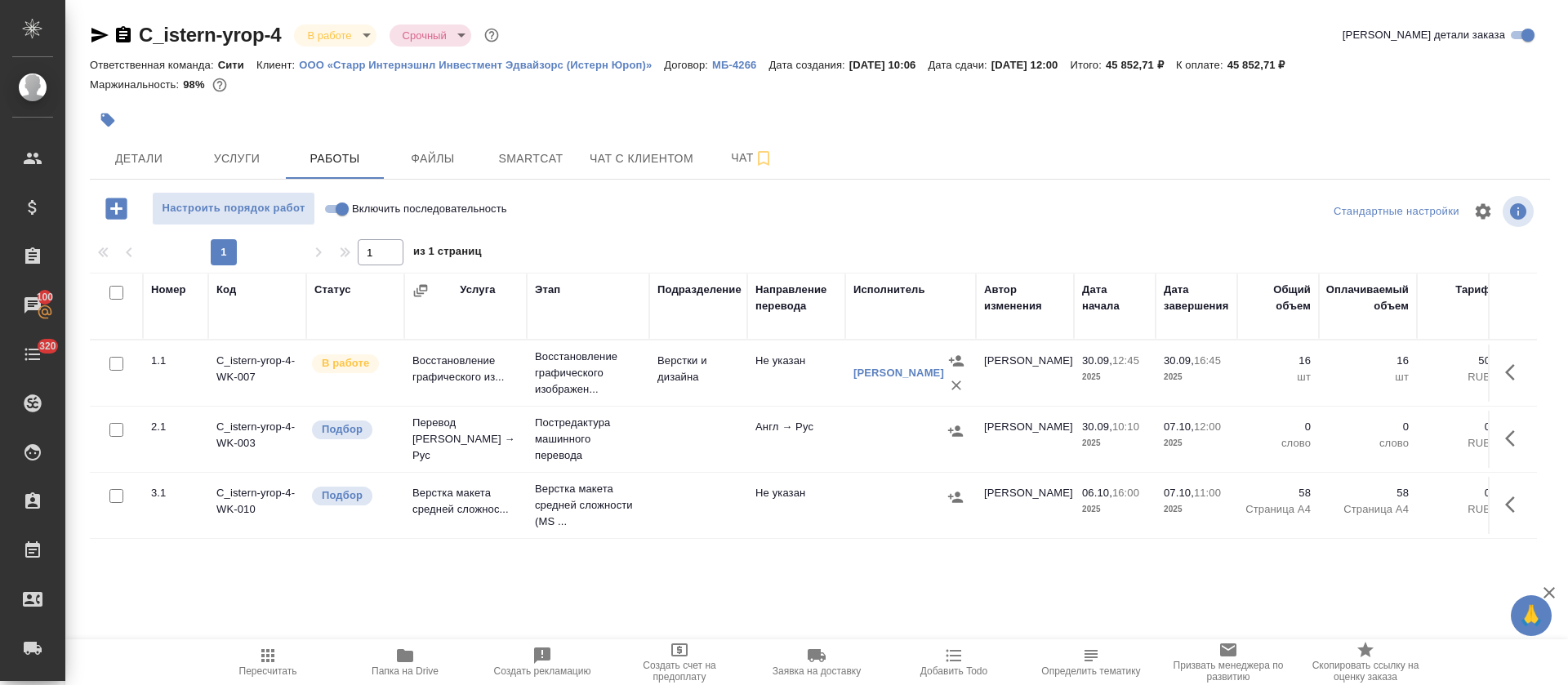
click at [924, 573] on div "Номер Код Статус Услуга Этап Подразделение Направление перевода Исполнитель Авт…" at bounding box center [813, 457] width 1447 height 368
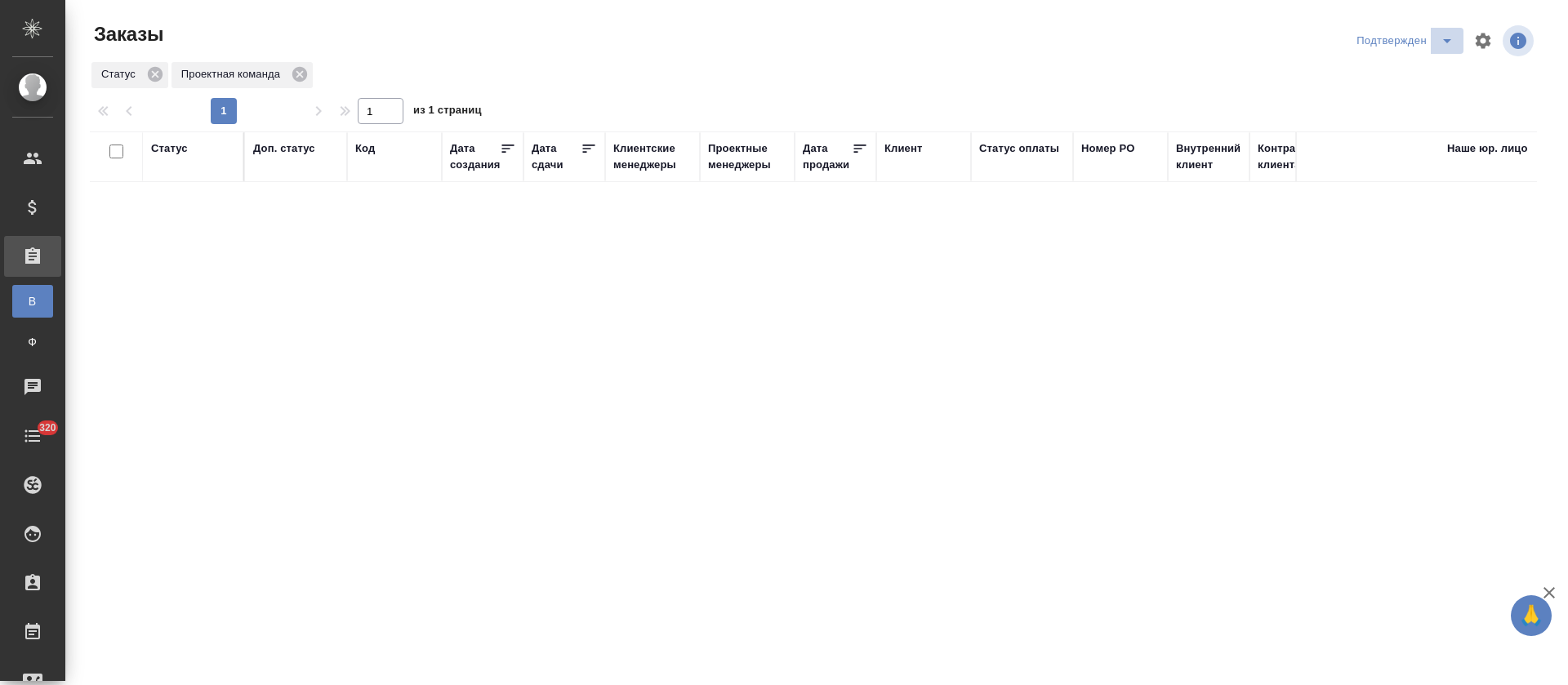
click at [1450, 47] on icon "split button" at bounding box center [1447, 41] width 20 height 20
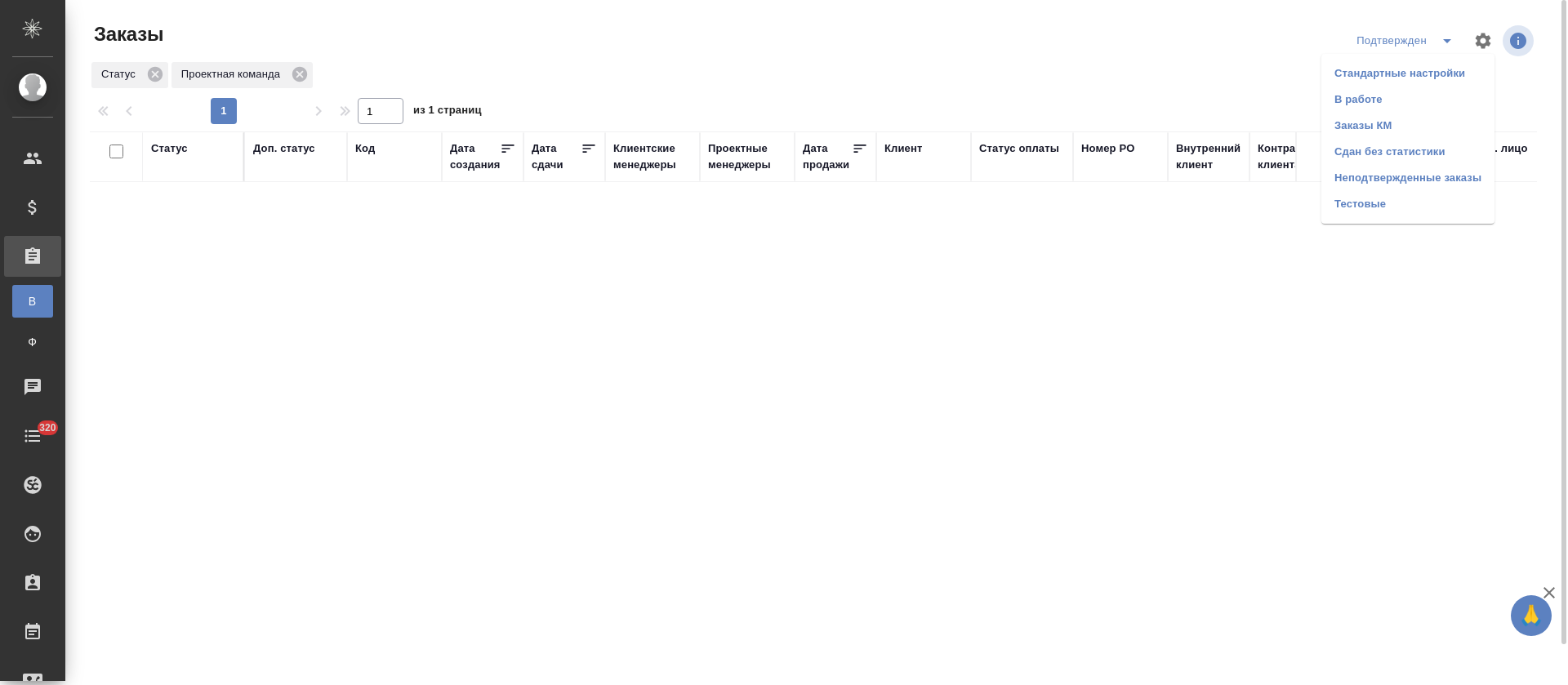
click at [1428, 104] on li "В работе" at bounding box center [1407, 100] width 173 height 26
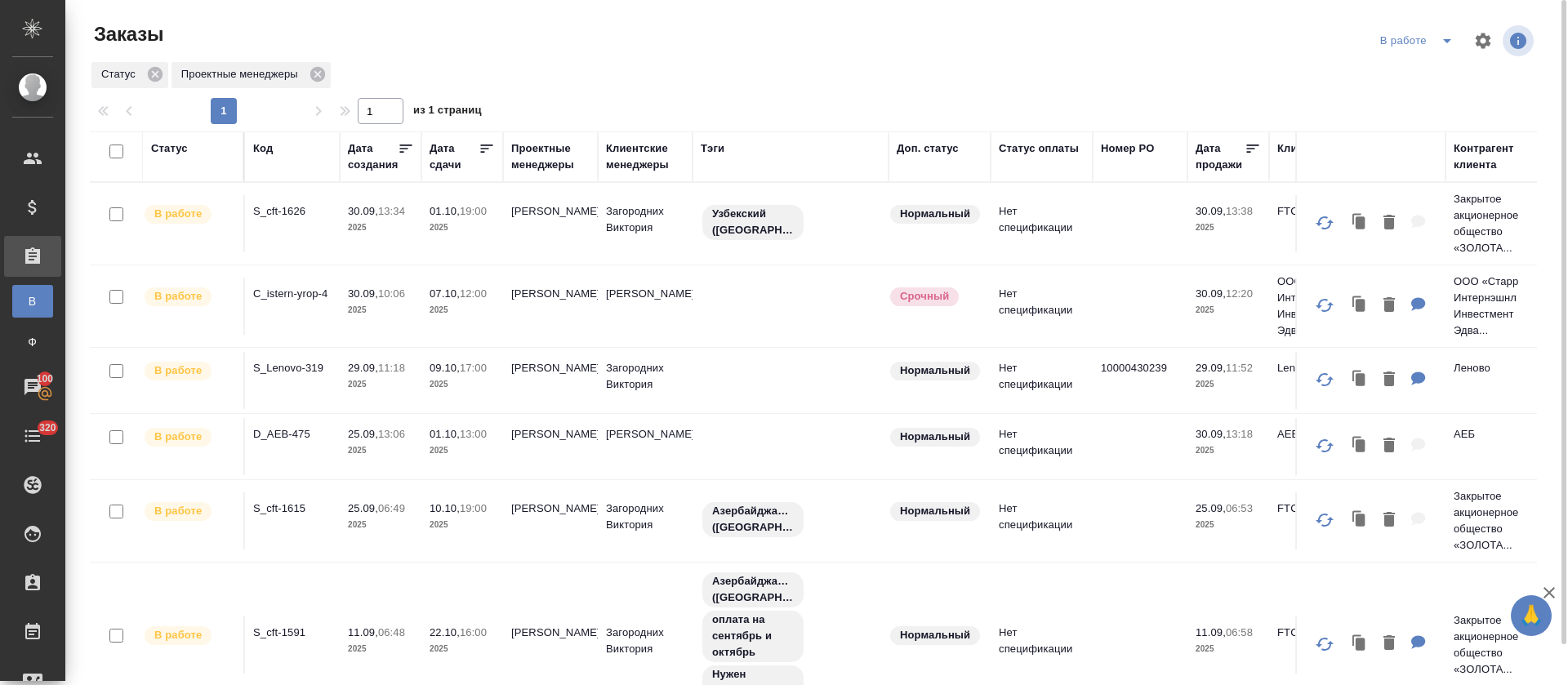
click at [1442, 48] on icon "split button" at bounding box center [1447, 41] width 20 height 20
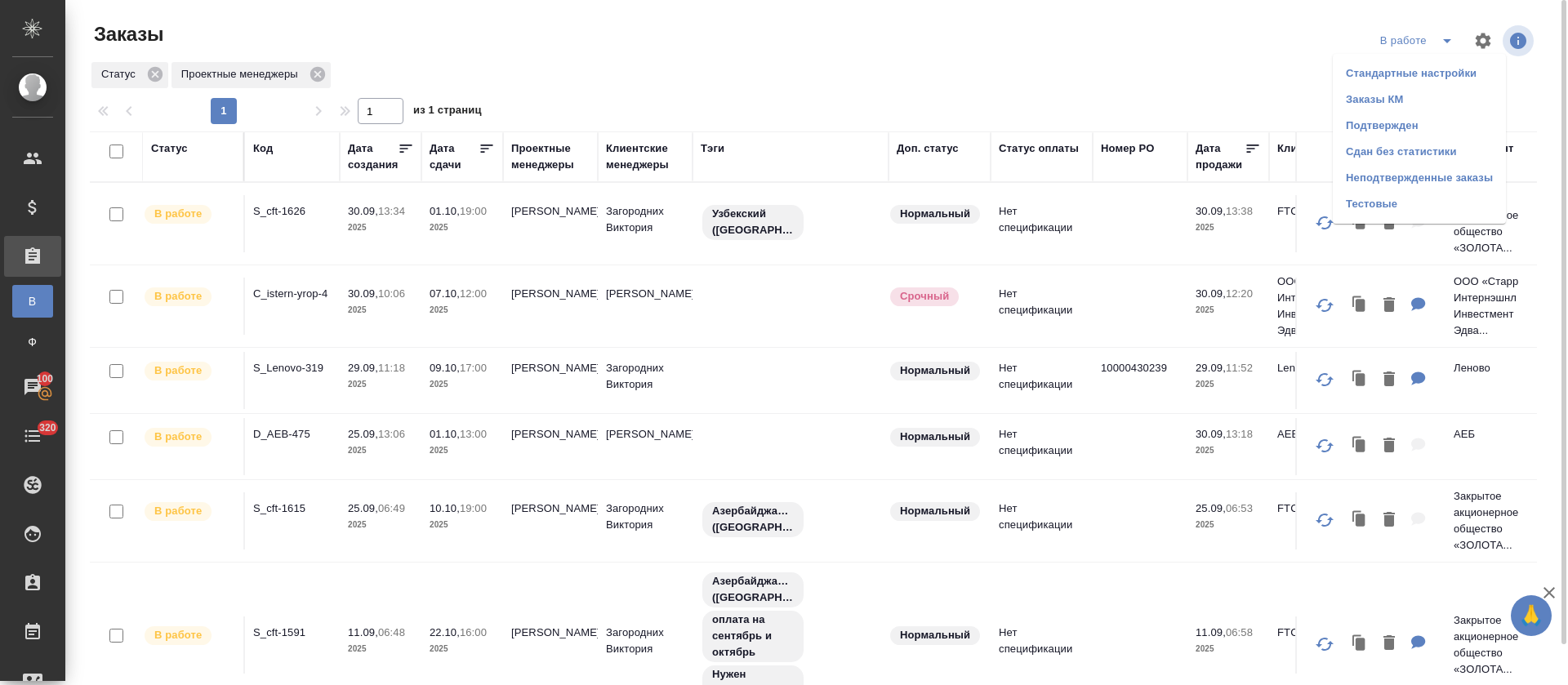
click at [1390, 124] on li "Подтвержден" at bounding box center [1419, 126] width 173 height 26
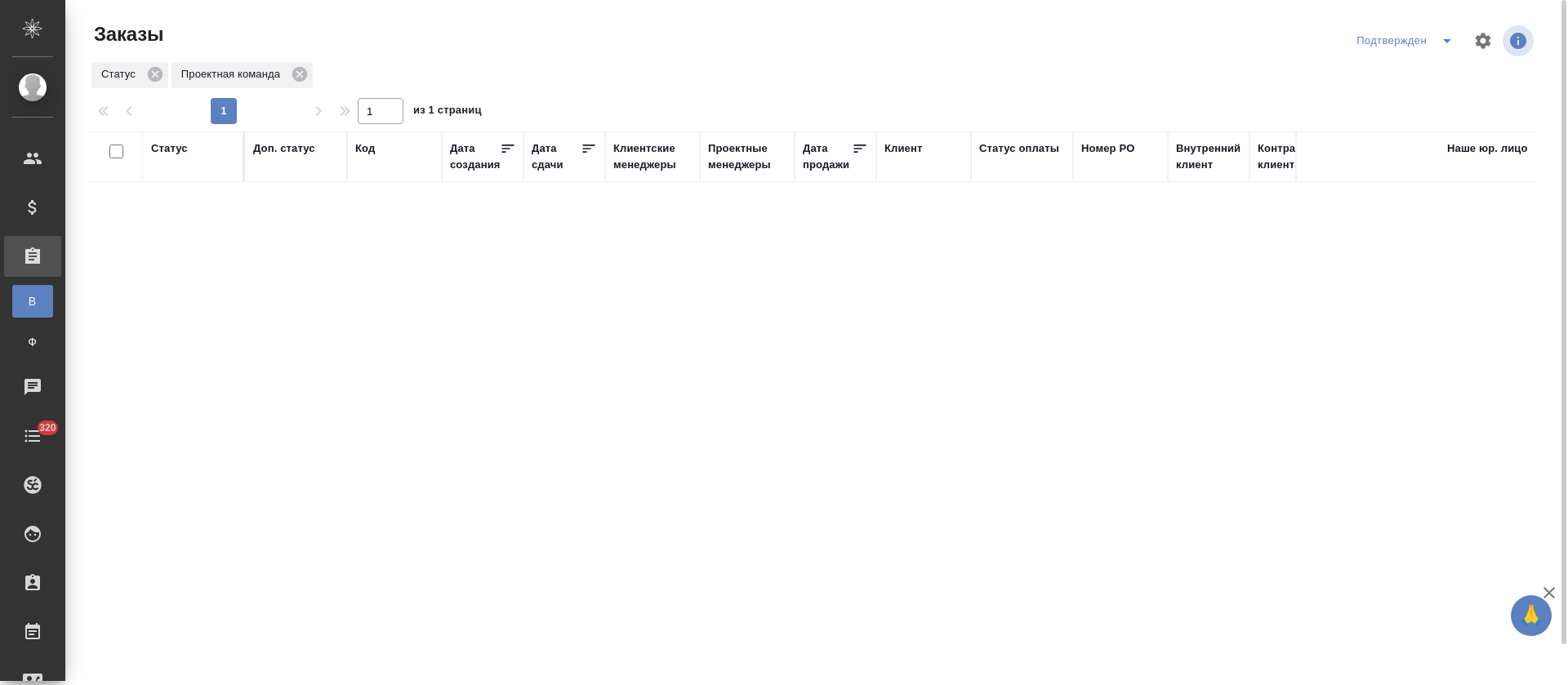
click at [1451, 43] on icon "split button" at bounding box center [1447, 41] width 20 height 20
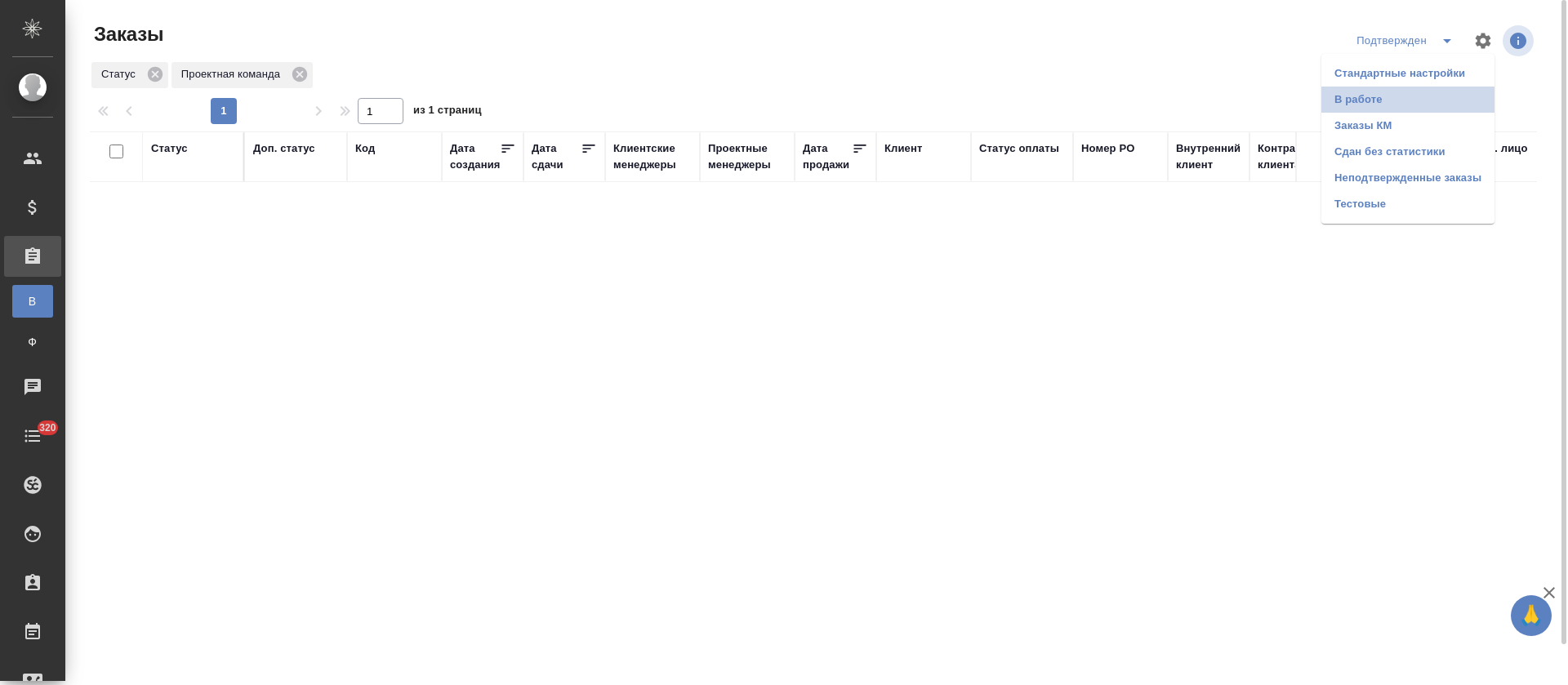
click at [1434, 93] on li "В работе" at bounding box center [1407, 100] width 173 height 26
